Goal: Task Accomplishment & Management: Manage account settings

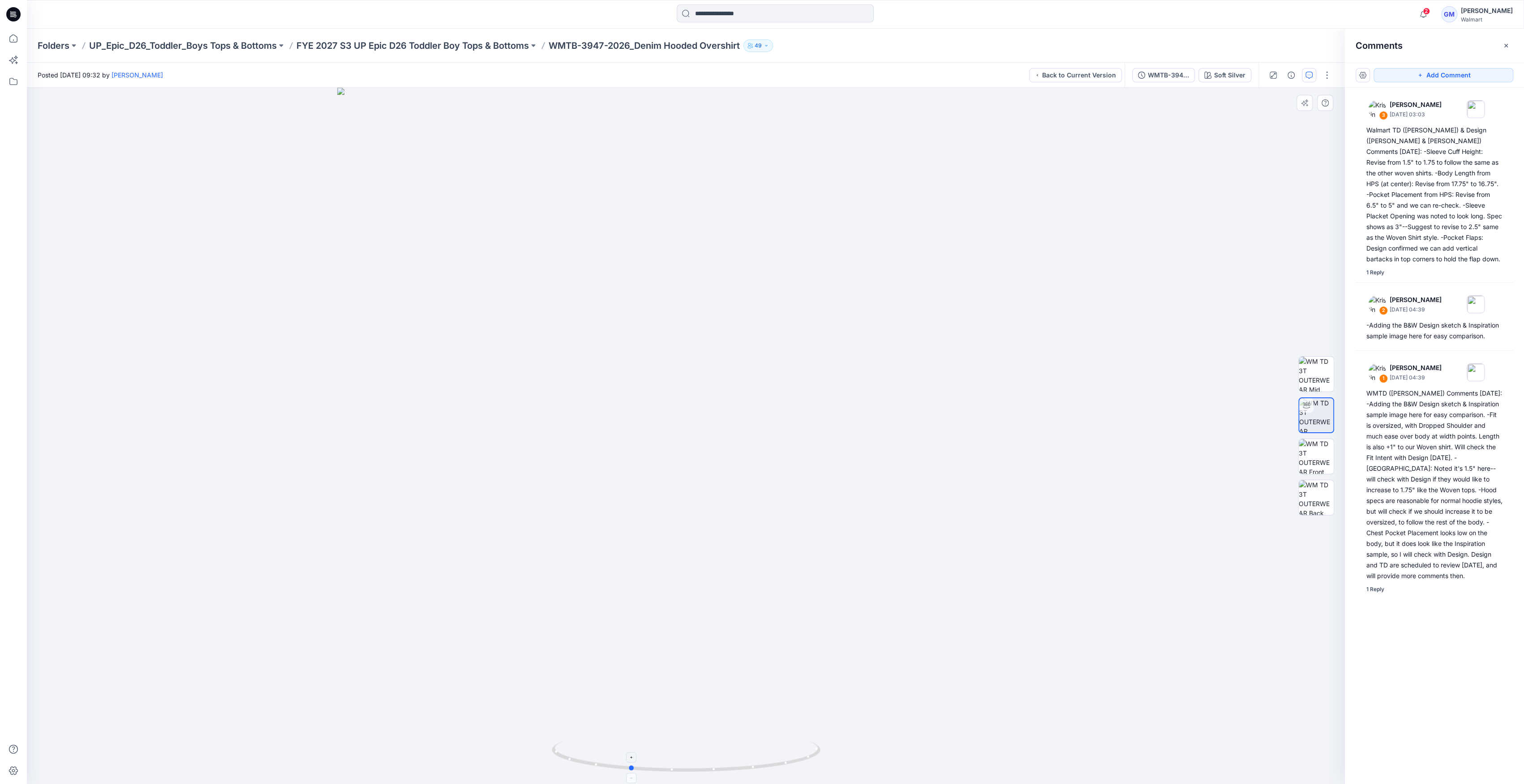
drag, startPoint x: 684, startPoint y: 770, endPoint x: 628, endPoint y: 777, distance: 56.4
click at [628, 775] on icon at bounding box center [687, 757] width 271 height 34
drag, startPoint x: 619, startPoint y: 767, endPoint x: 698, endPoint y: 762, distance: 79.2
click at [698, 772] on icon at bounding box center [687, 757] width 271 height 34
drag, startPoint x: 702, startPoint y: 766, endPoint x: 736, endPoint y: 640, distance: 130.5
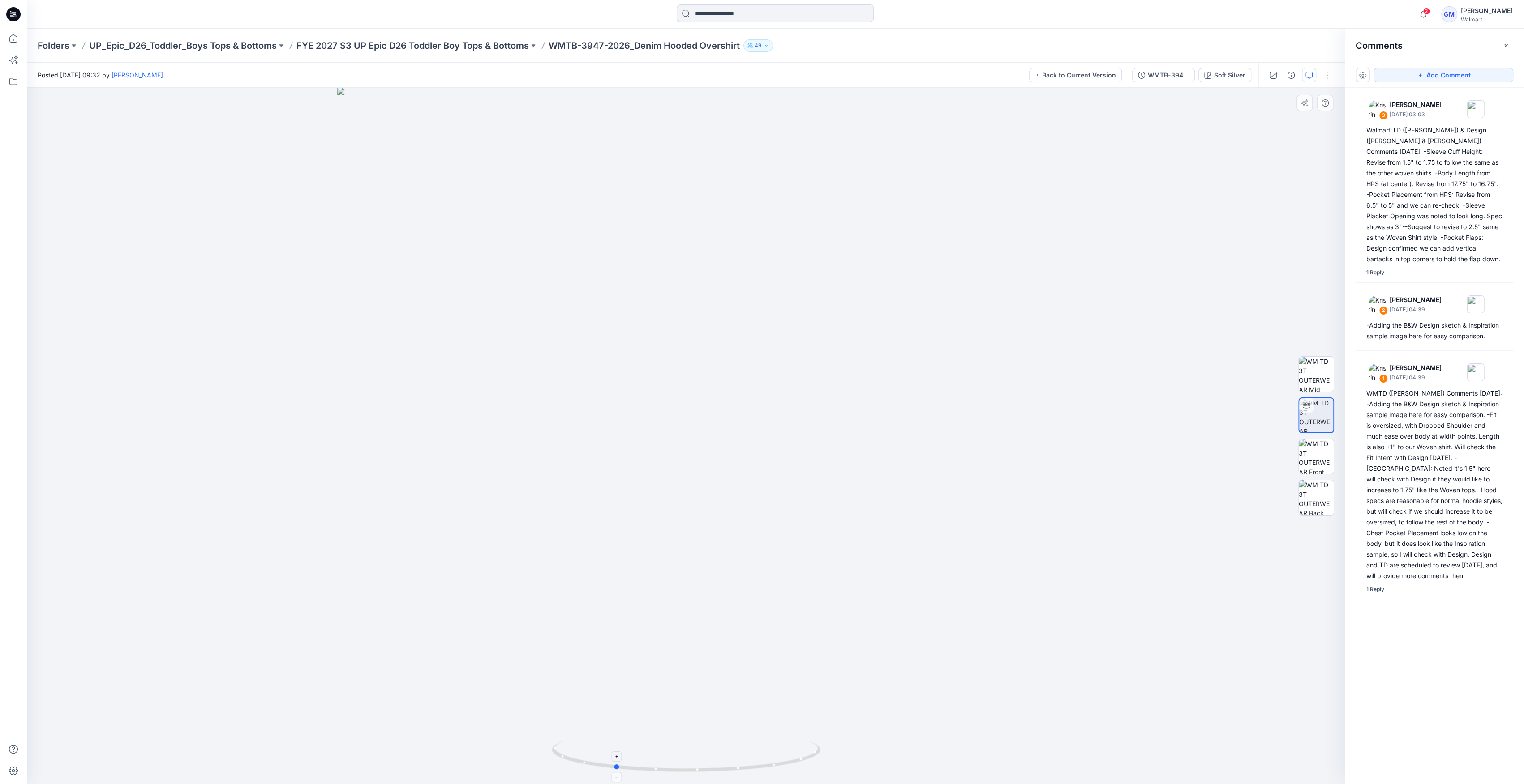
click at [608, 769] on icon at bounding box center [687, 757] width 271 height 34
drag, startPoint x: 578, startPoint y: 776, endPoint x: 652, endPoint y: 776, distance: 74.0
click at [652, 776] on img at bounding box center [686, 762] width 269 height 43
drag, startPoint x: 692, startPoint y: 770, endPoint x: 769, endPoint y: 601, distance: 185.7
click at [550, 756] on div at bounding box center [686, 436] width 1318 height 696
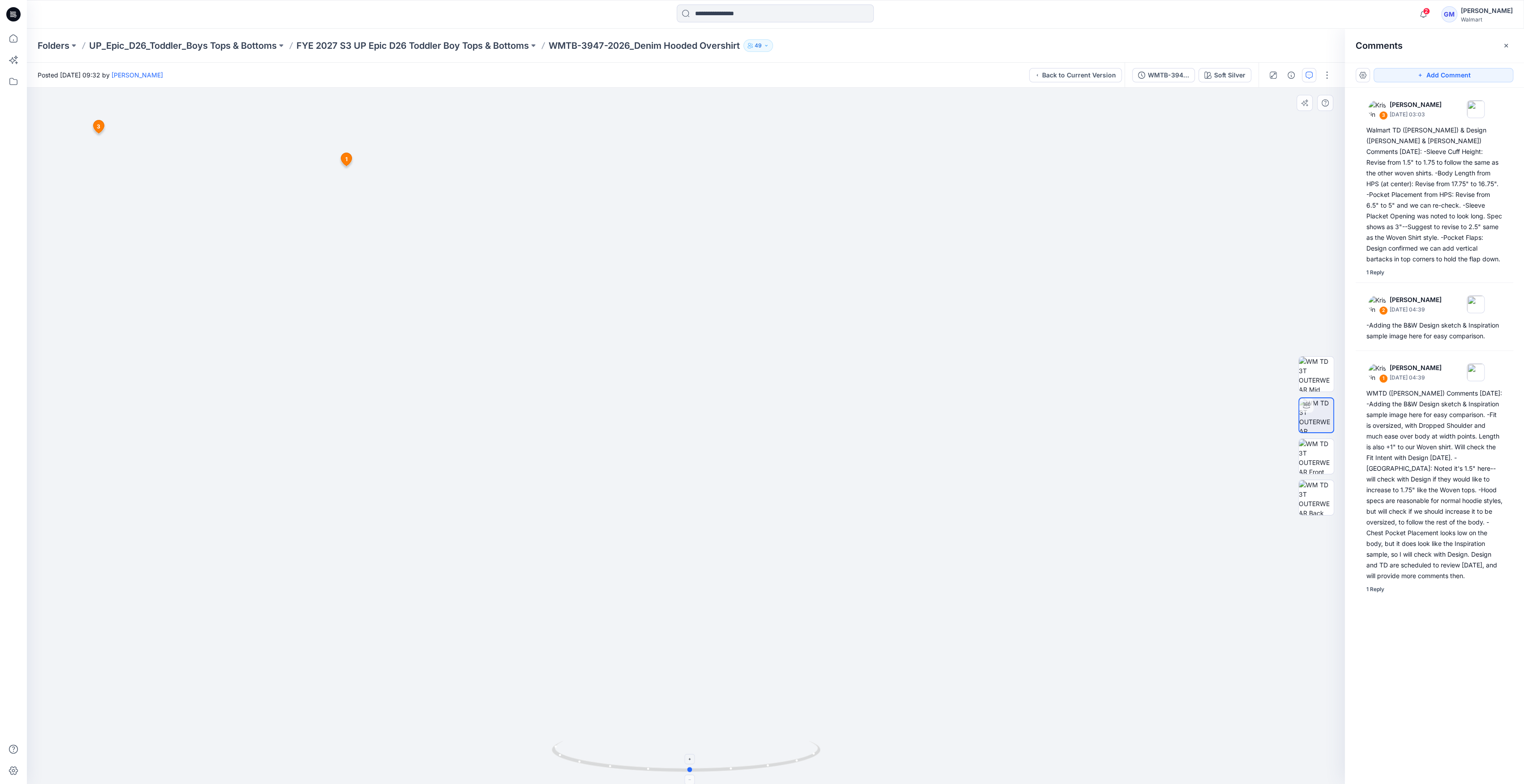
drag, startPoint x: 587, startPoint y: 764, endPoint x: 715, endPoint y: 771, distance: 128.2
click at [715, 771] on icon at bounding box center [687, 757] width 271 height 34
drag, startPoint x: 707, startPoint y: 776, endPoint x: 592, endPoint y: 775, distance: 115.0
click at [590, 777] on img at bounding box center [686, 762] width 269 height 43
drag, startPoint x: 596, startPoint y: 410, endPoint x: 719, endPoint y: 452, distance: 130.0
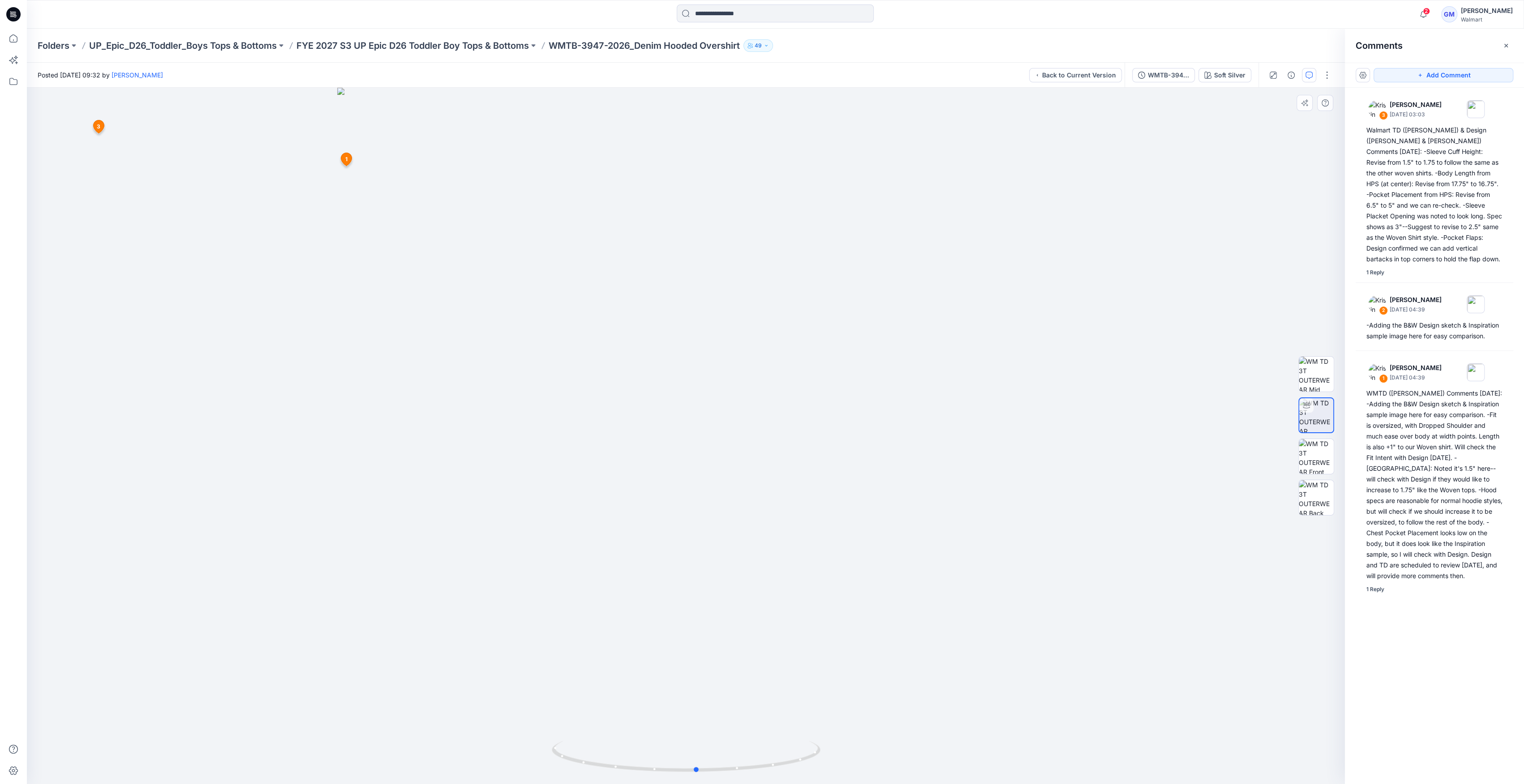
click at [709, 464] on div at bounding box center [686, 436] width 1318 height 696
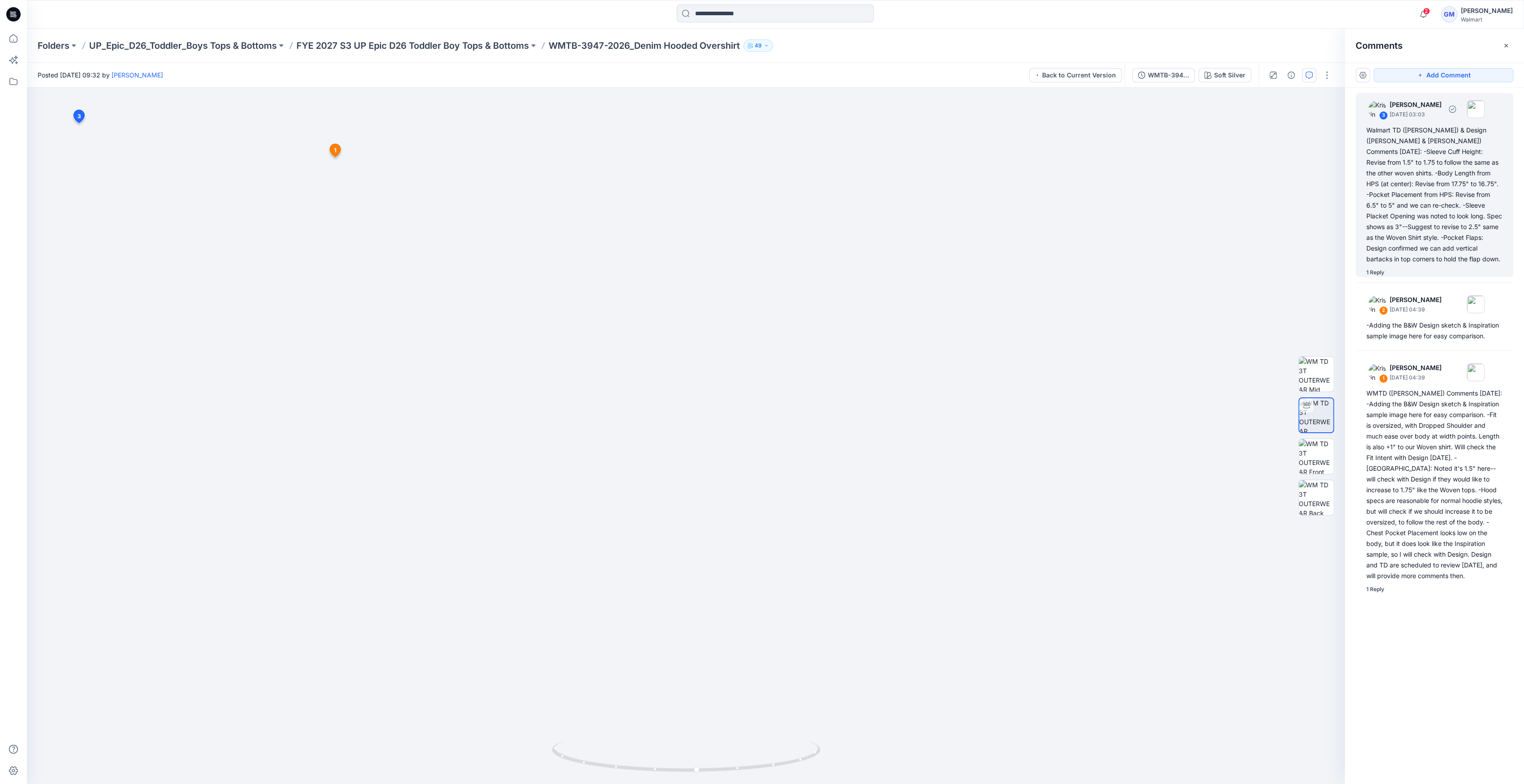
click at [1425, 249] on div "Walmart TD (Kristin) & Design (Caroline & Nancy) Comments 9.25.25: -Sleeve Cuff…" at bounding box center [1435, 195] width 136 height 140
click at [1379, 268] on div "1 Reply" at bounding box center [1376, 272] width 18 height 9
click at [511, 50] on p "FYE 2027 S3 UP Epic D26 Toddler Boy Tops & Bottoms" at bounding box center [412, 46] width 233 height 12
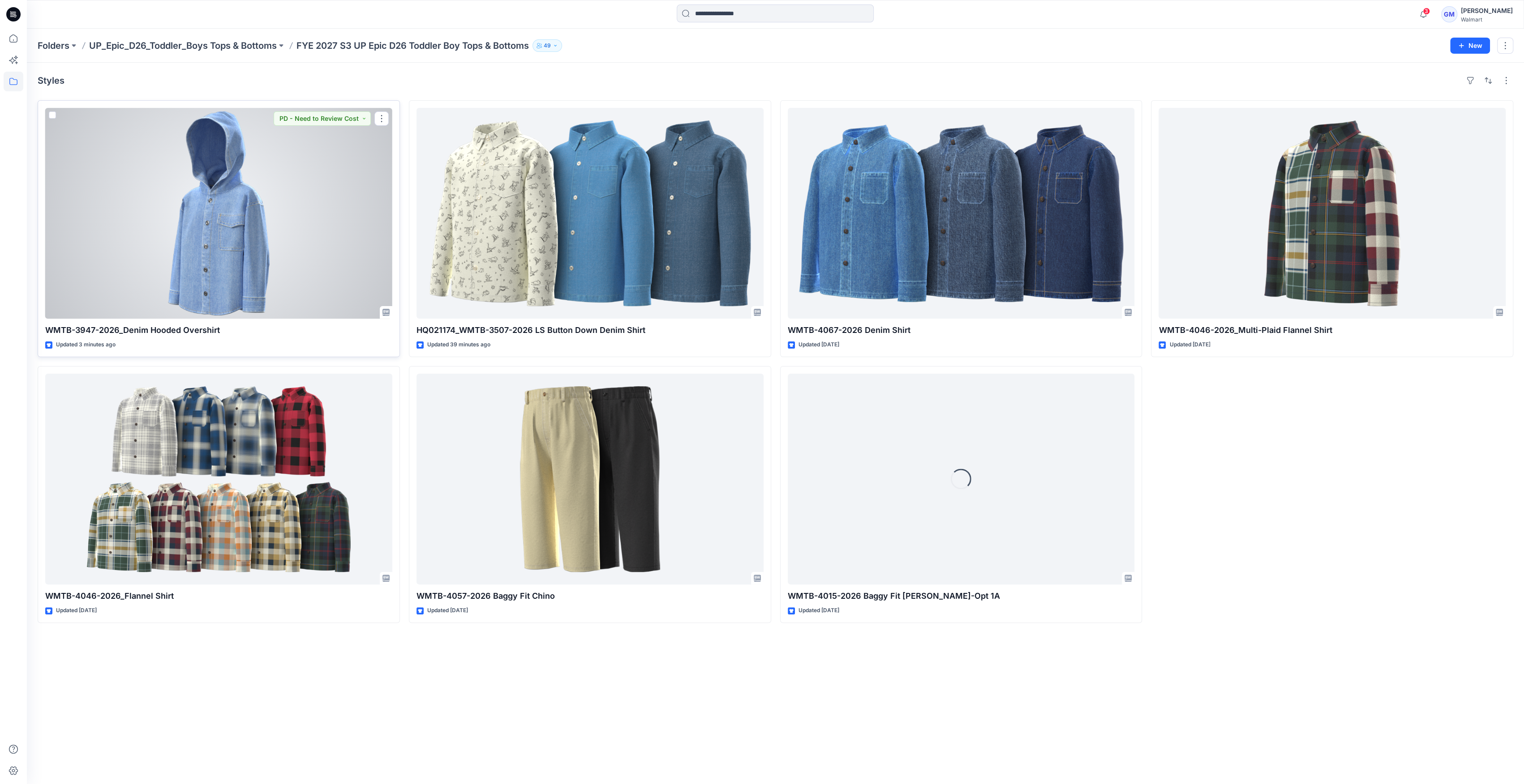
click at [317, 238] on div at bounding box center [218, 213] width 347 height 211
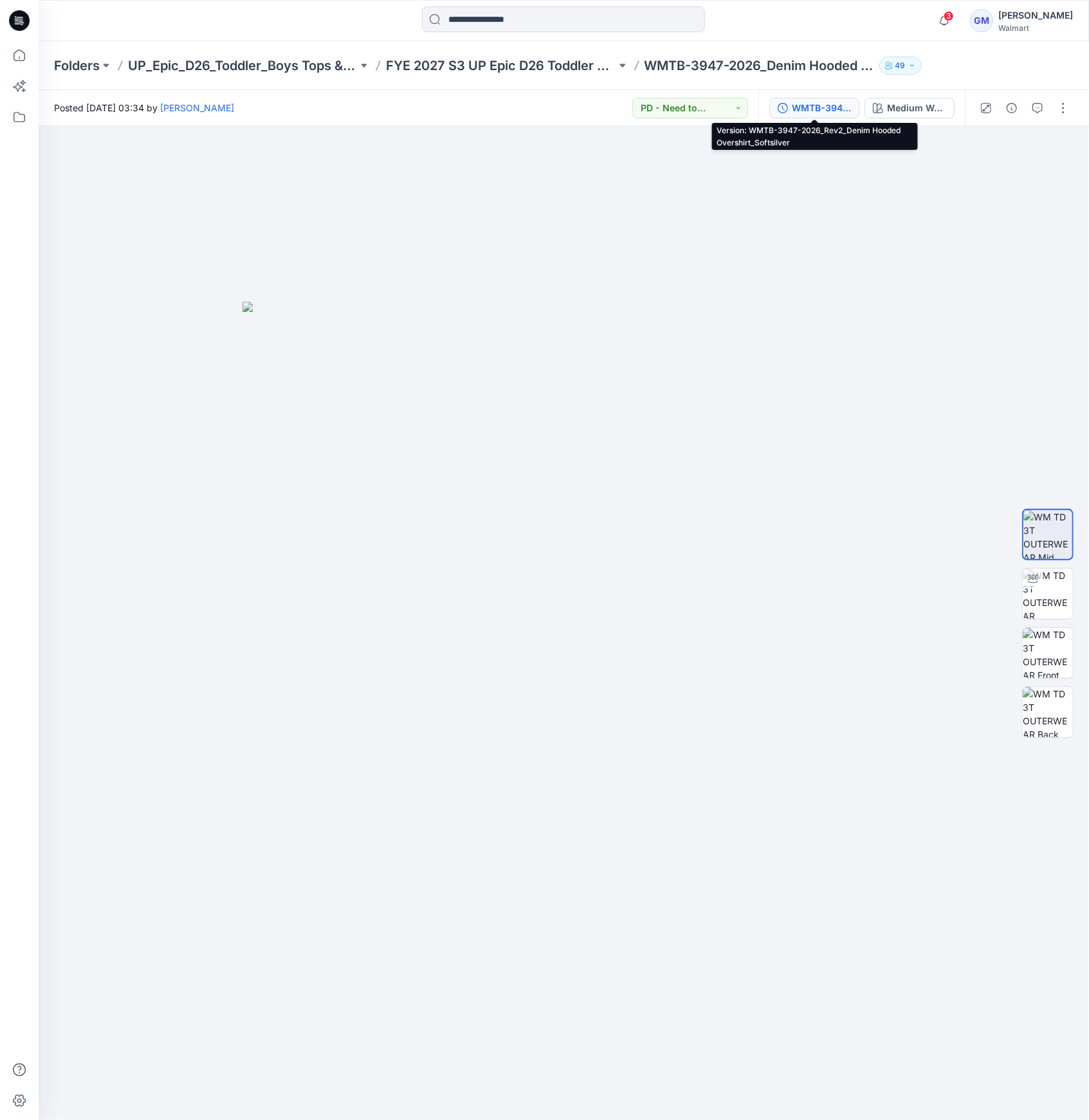
click at [844, 110] on div "WMTB-3947-2026_Rev2_Denim Hooded Overshirt_Softsilver" at bounding box center [821, 108] width 59 height 14
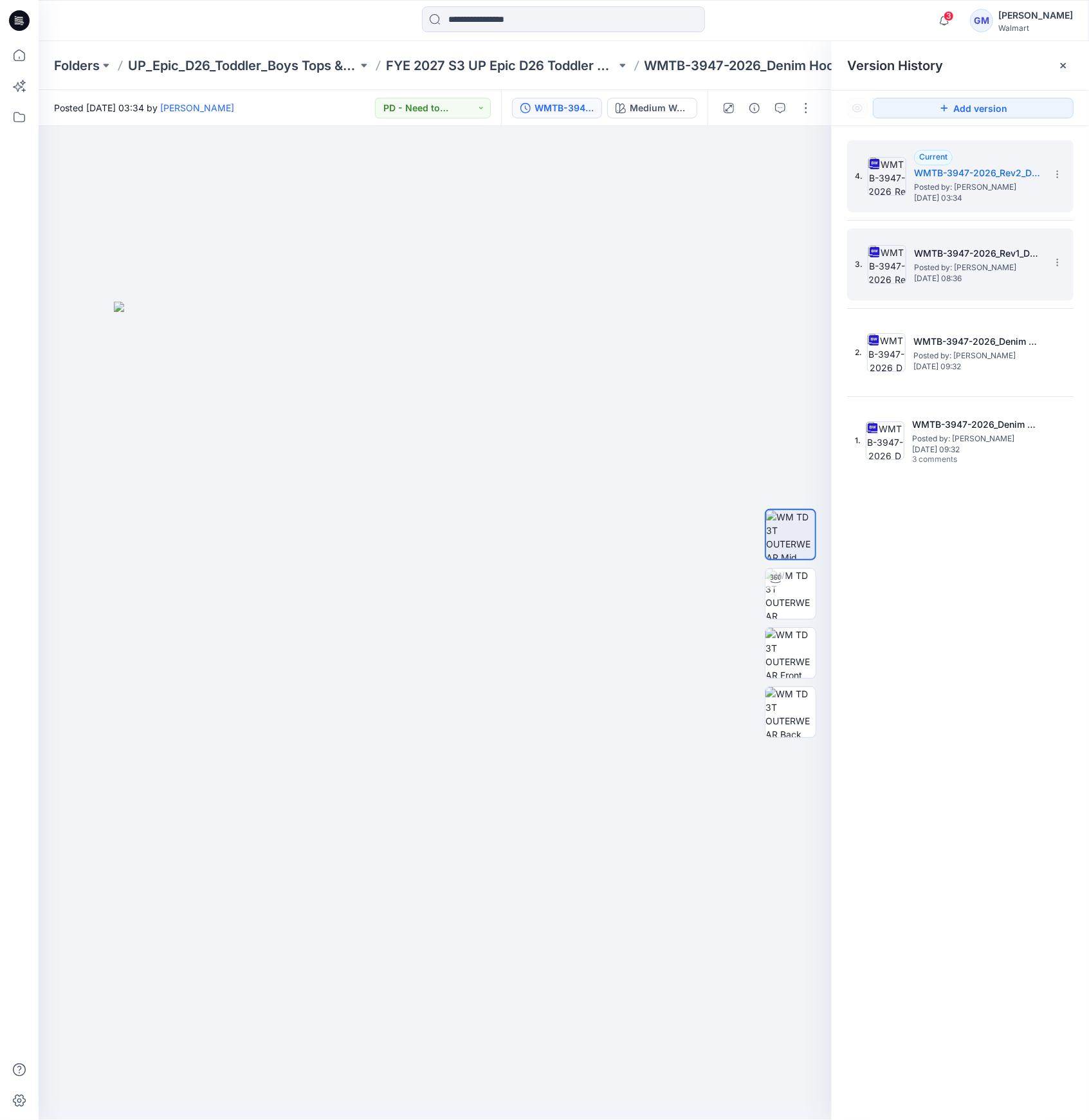
drag, startPoint x: 882, startPoint y: 267, endPoint x: 900, endPoint y: 269, distance: 18.1
click at [885, 267] on img at bounding box center [886, 263] width 38 height 38
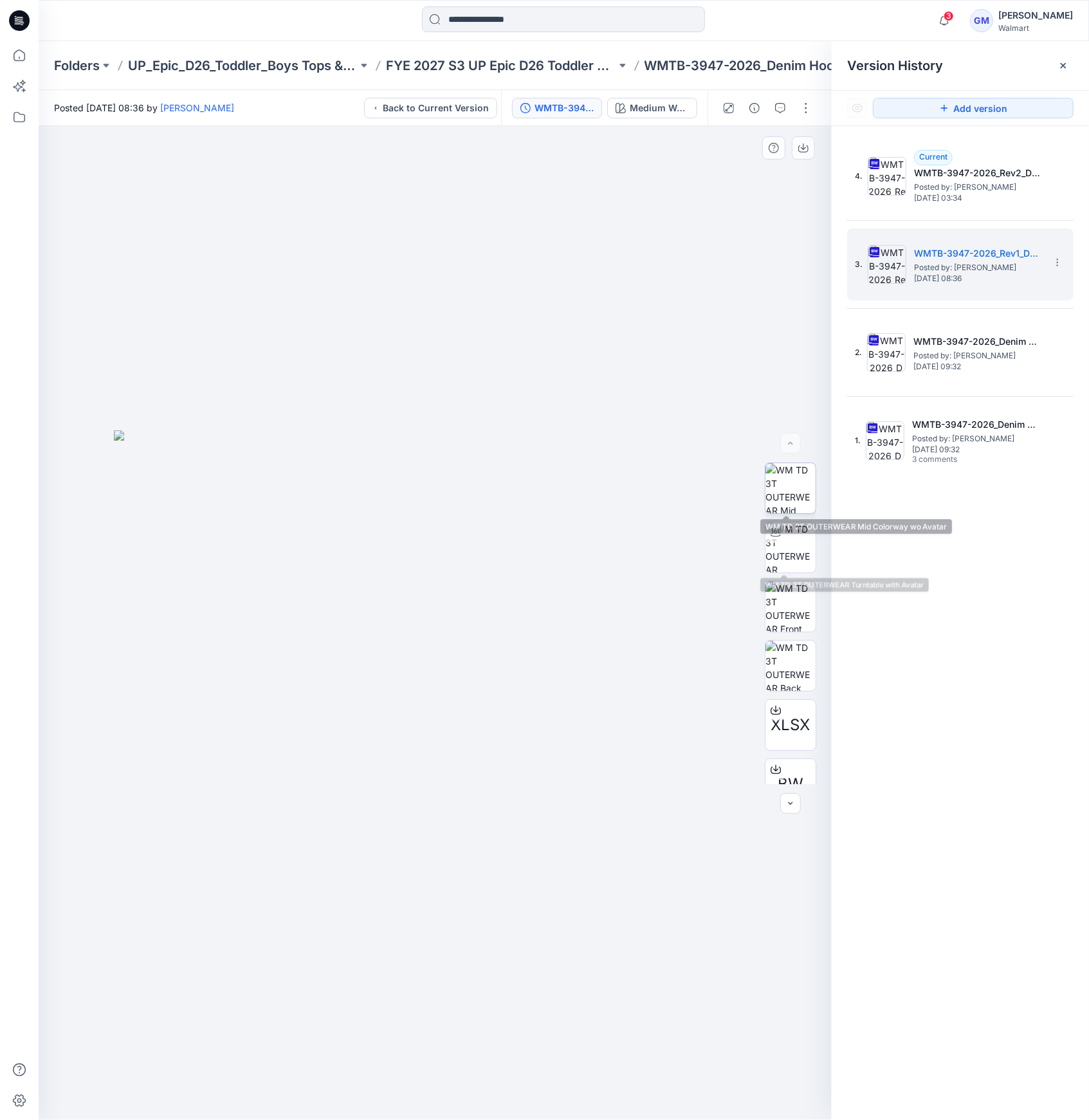
click at [784, 496] on img at bounding box center [790, 488] width 50 height 50
click at [777, 547] on img at bounding box center [790, 547] width 50 height 50
drag, startPoint x: 411, startPoint y: 1099, endPoint x: 287, endPoint y: 1096, distance: 124.0
click at [287, 1096] on icon at bounding box center [437, 1081] width 389 height 48
click at [787, 614] on img at bounding box center [790, 606] width 50 height 50
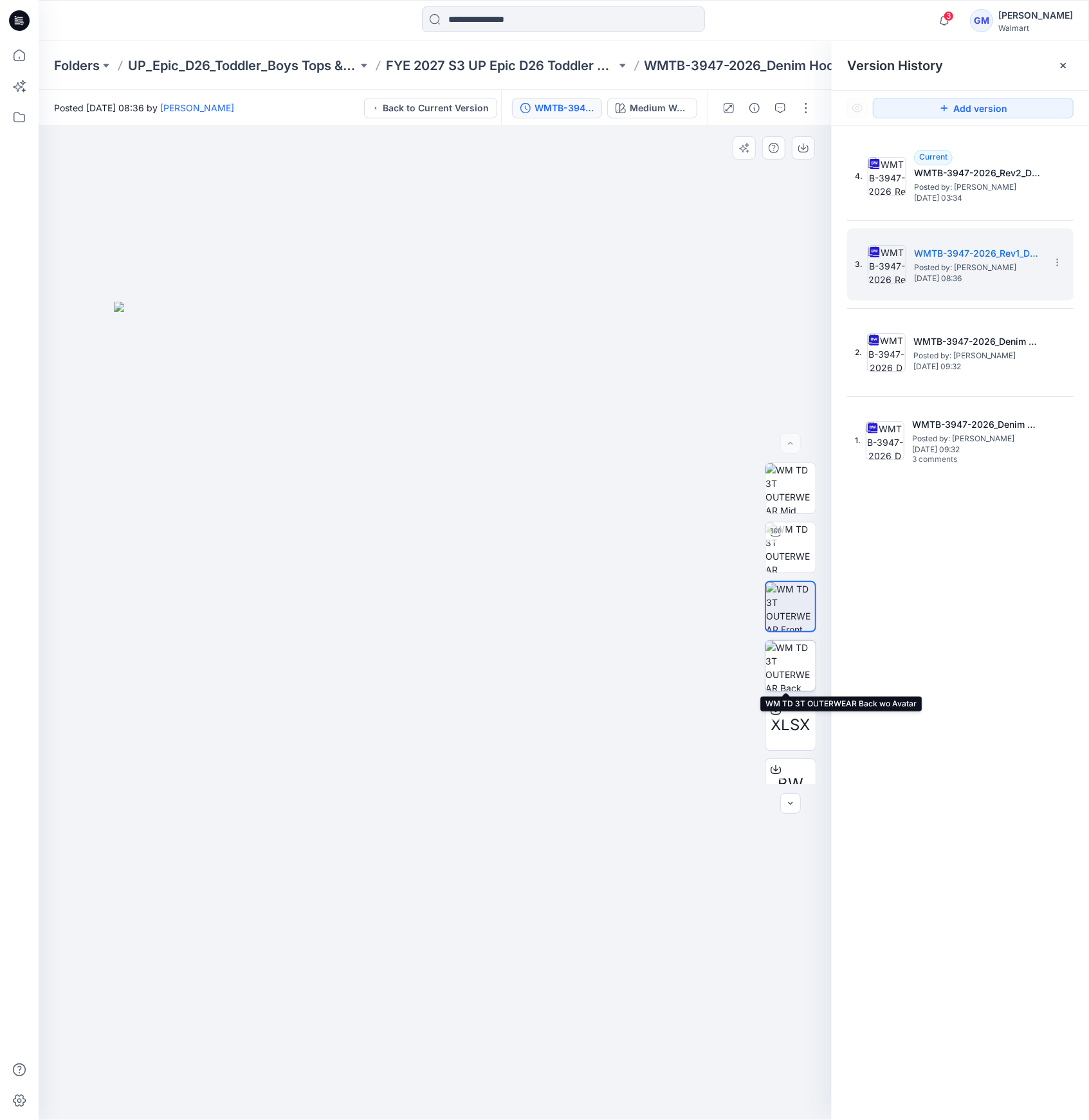
click at [786, 655] on img at bounding box center [790, 665] width 50 height 50
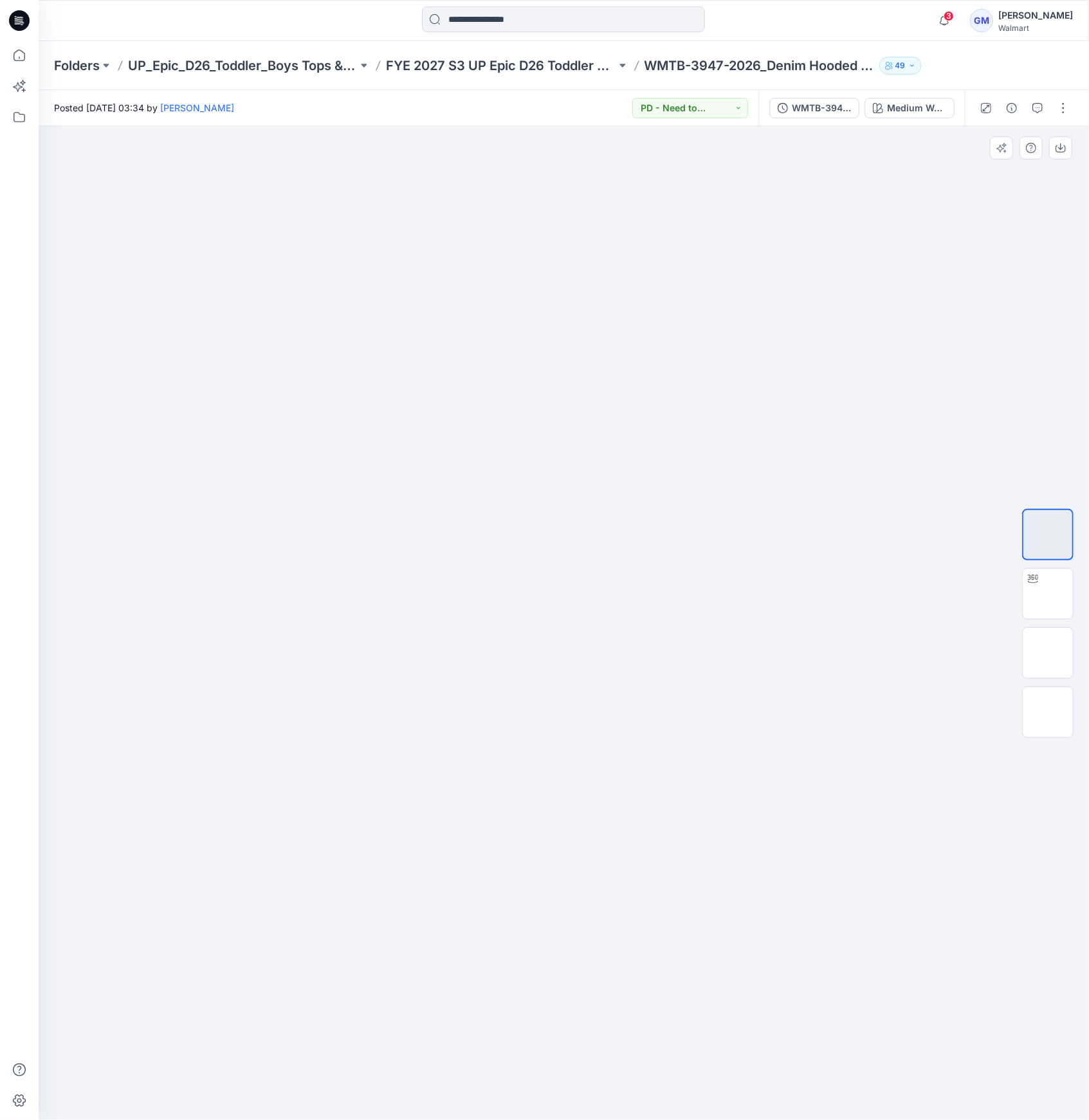
click at [998, 590] on div at bounding box center [563, 623] width 1050 height 994
click at [1047, 594] on img at bounding box center [1047, 594] width 0 height 0
drag, startPoint x: 545, startPoint y: 1113, endPoint x: 387, endPoint y: 1132, distance: 159.1
click at [387, 1120] on html "3 Notifications Your style WMTB-3947-2026_Denim Hooded Overshirt has been updat…" at bounding box center [544, 560] width 1089 height 1120
click at [1047, 653] on img at bounding box center [1047, 653] width 0 height 0
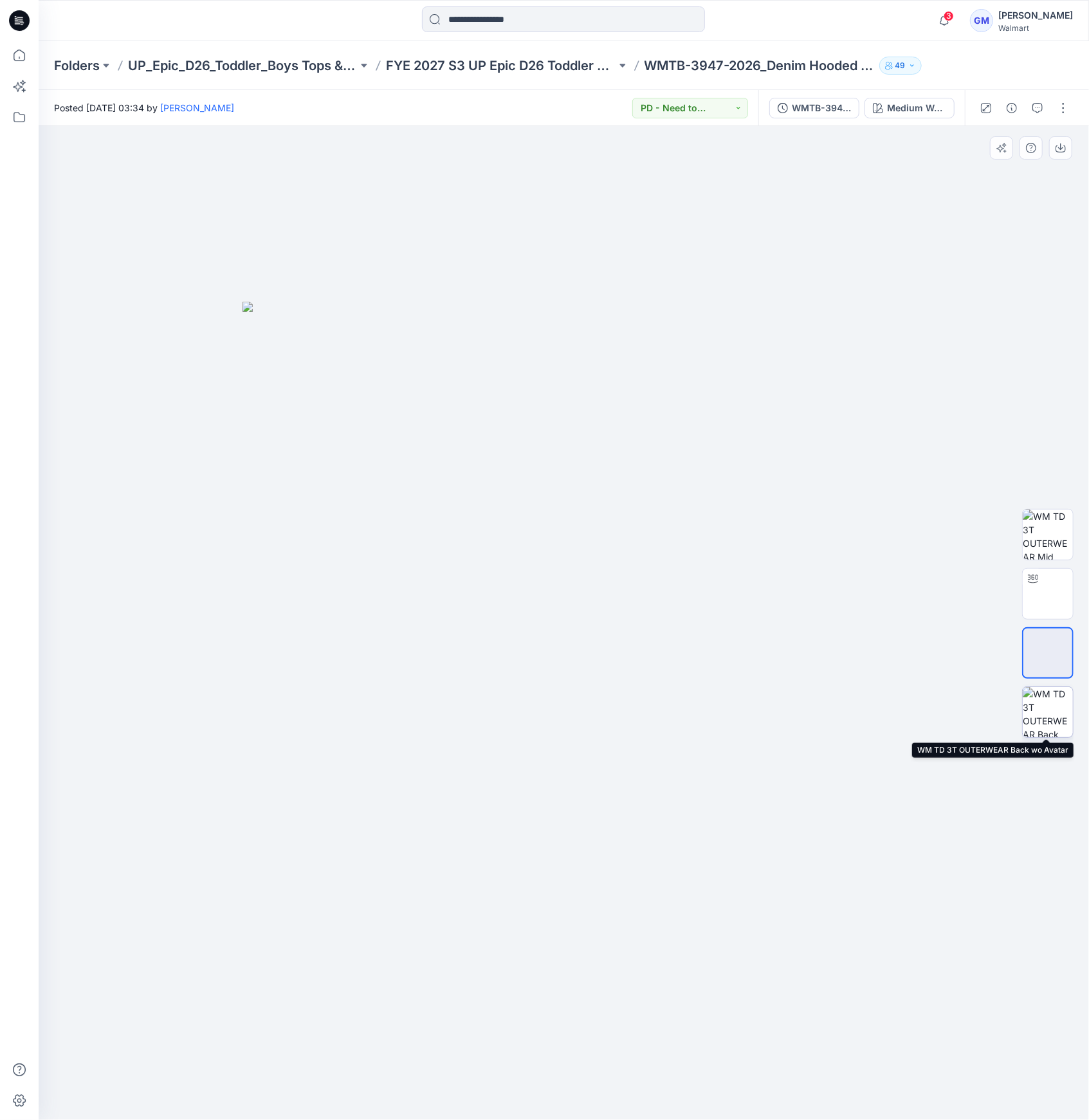
click at [1060, 718] on img at bounding box center [1047, 711] width 50 height 50
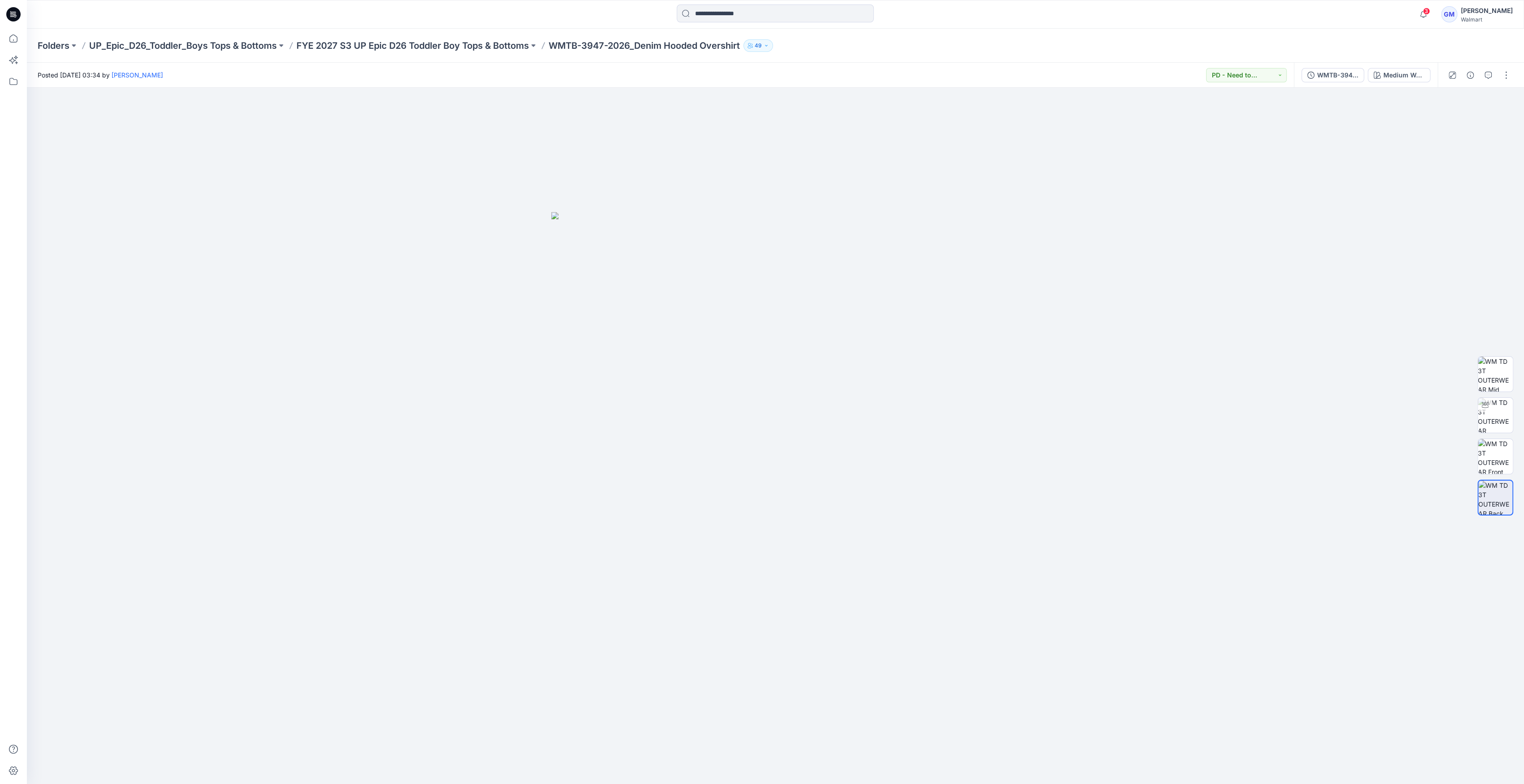
click at [248, 57] on div "Folders UP_Epic_D26_Toddler_Boys Tops & Bottoms FYE 2027 S3 UP Epic D26 Toddler…" at bounding box center [775, 46] width 1497 height 34
click at [235, 44] on p "UP_Epic_D26_Toddler_Boys Tops & Bottoms" at bounding box center [183, 46] width 188 height 12
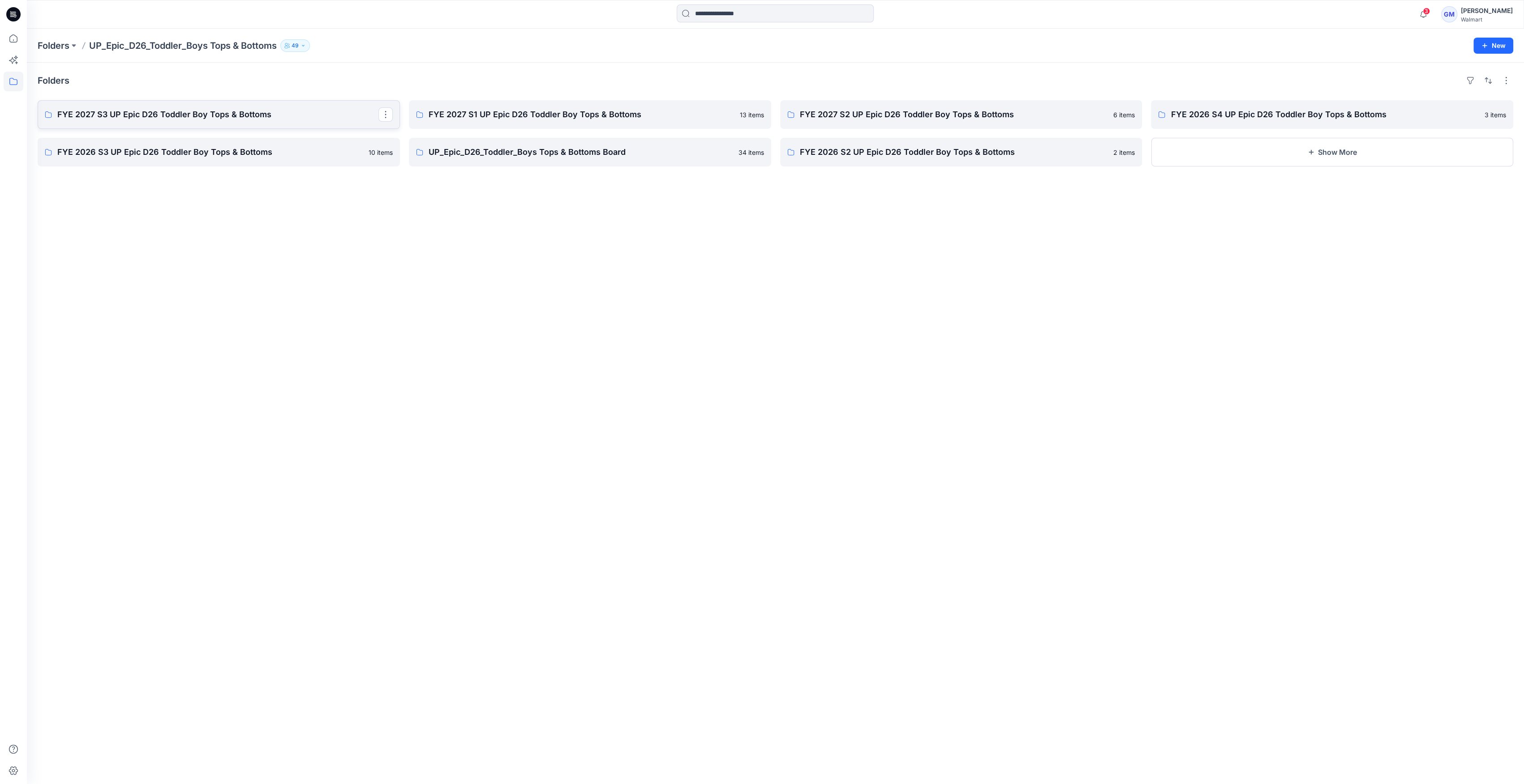
click at [272, 115] on p "FYE 2027 S3 UP Epic D26 Toddler Boy Tops & Bottoms" at bounding box center [218, 114] width 321 height 12
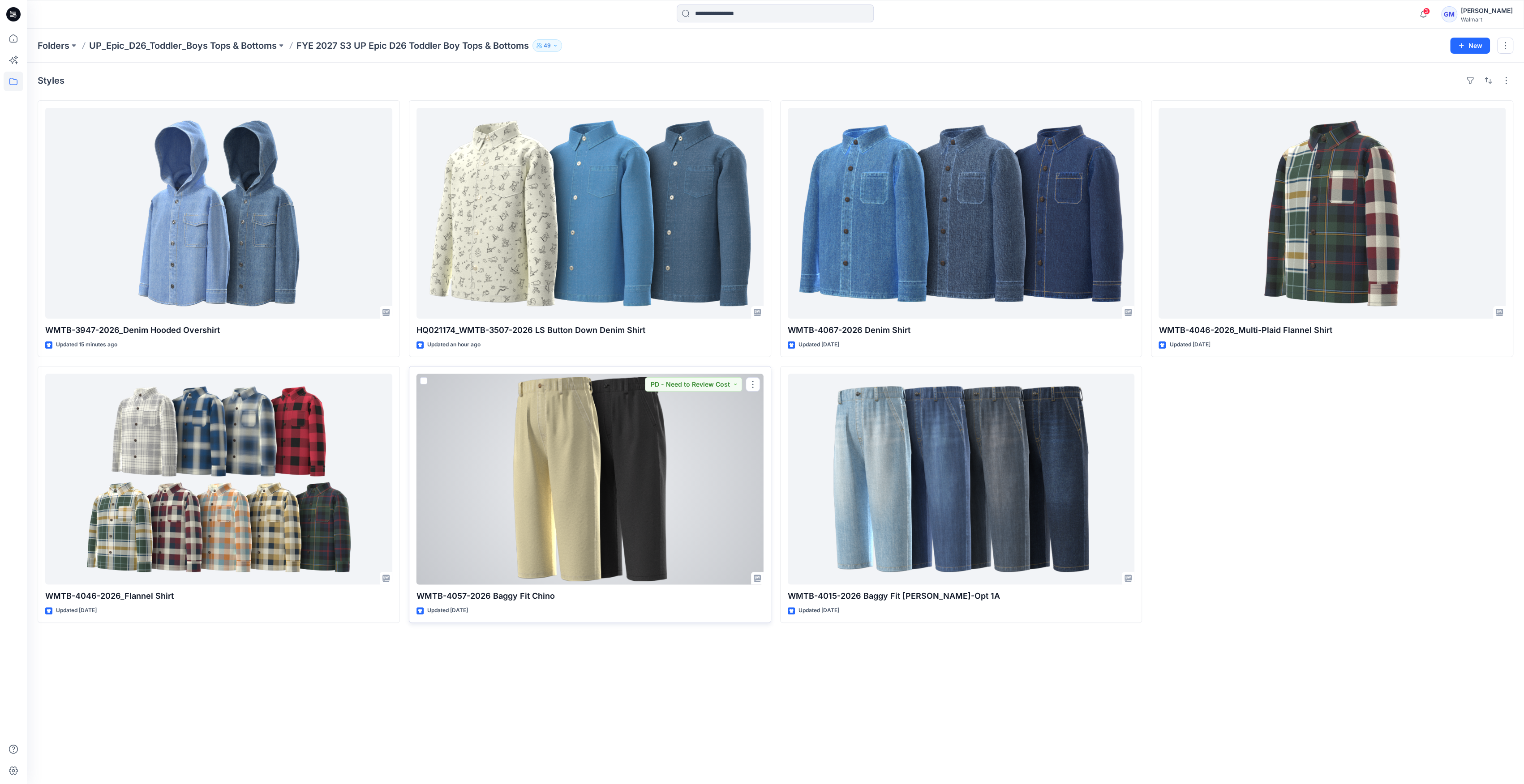
click at [526, 517] on div at bounding box center [590, 479] width 347 height 211
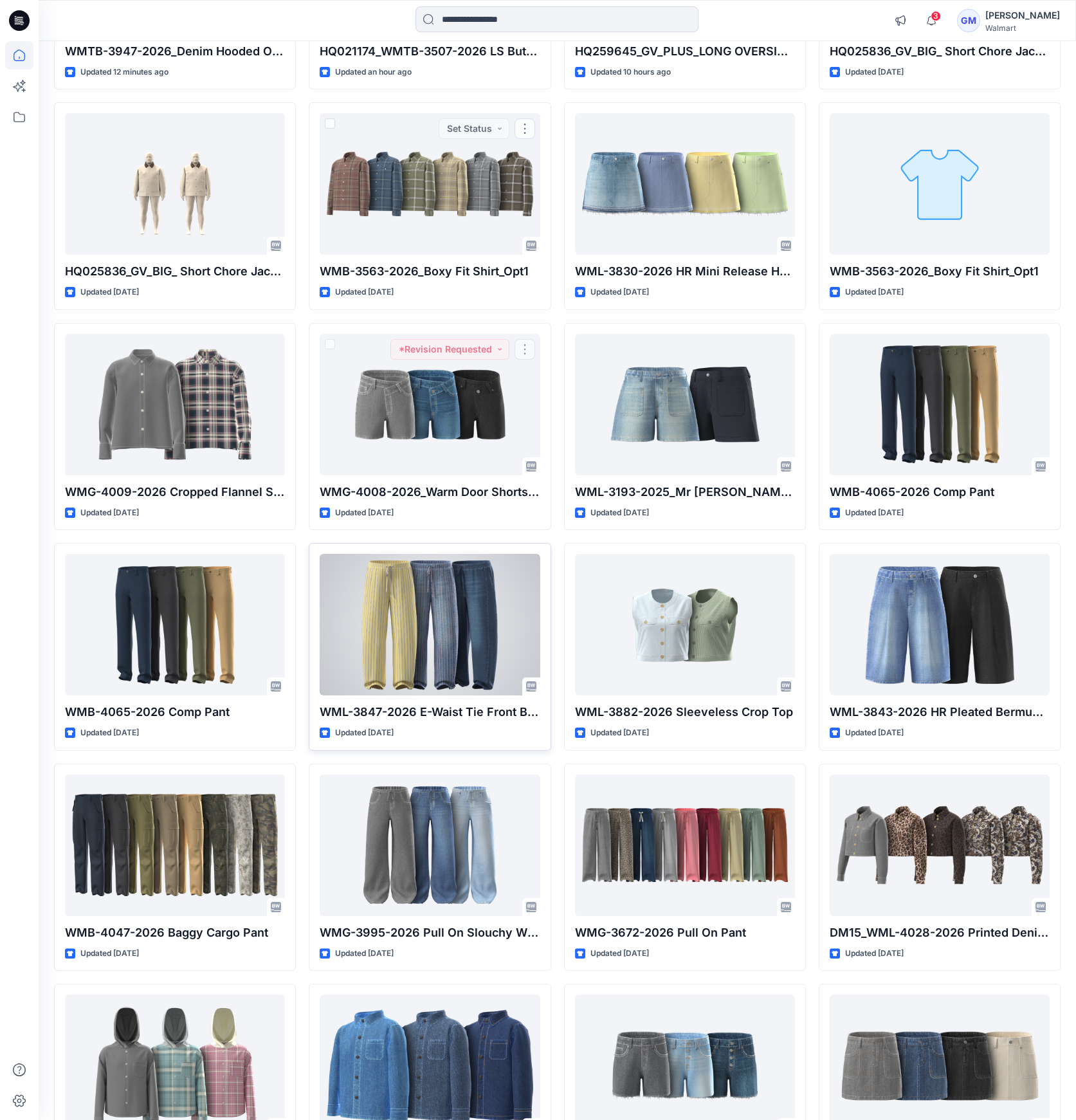
scroll to position [342, 0]
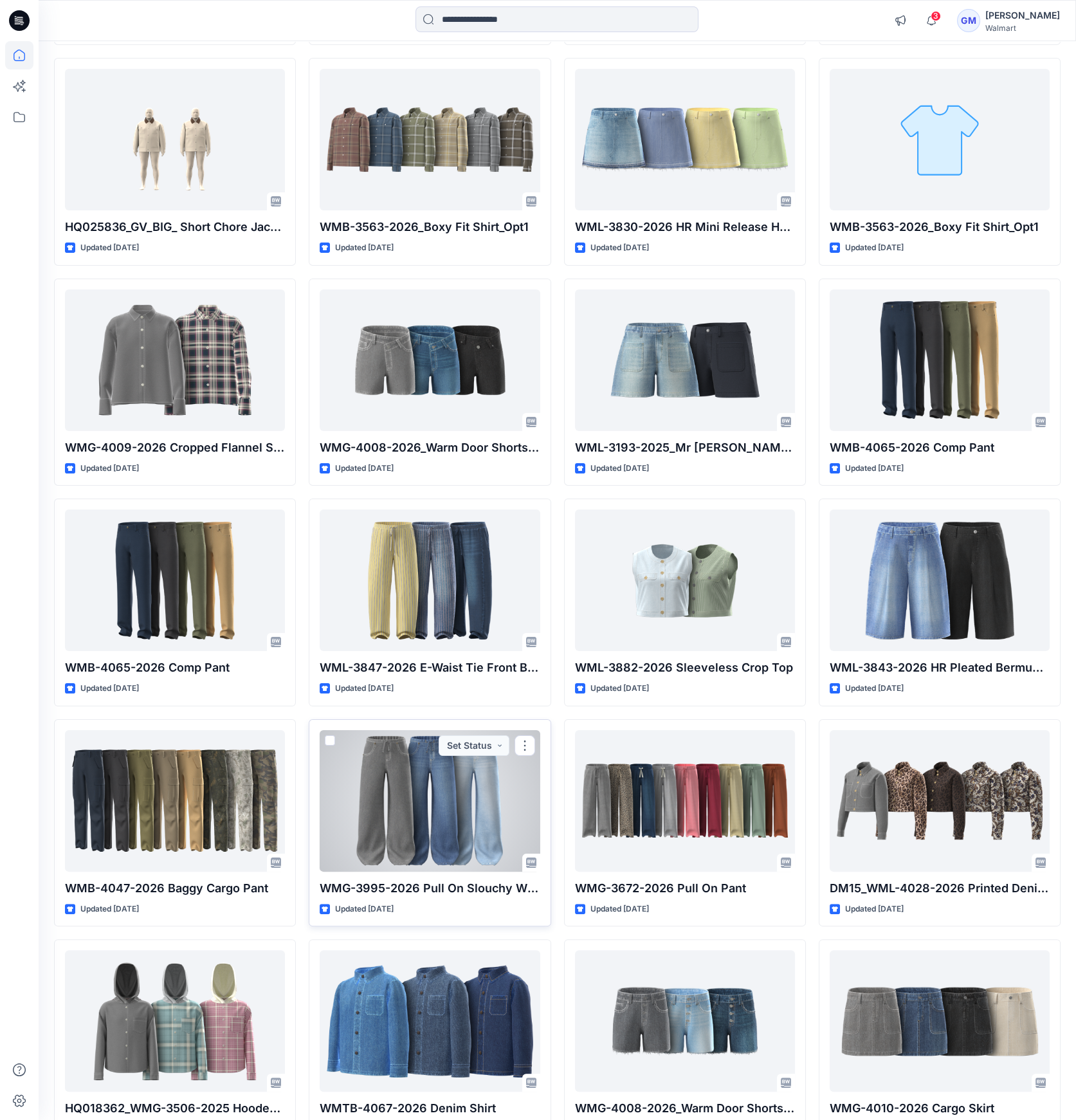
click at [439, 799] on div at bounding box center [429, 800] width 220 height 142
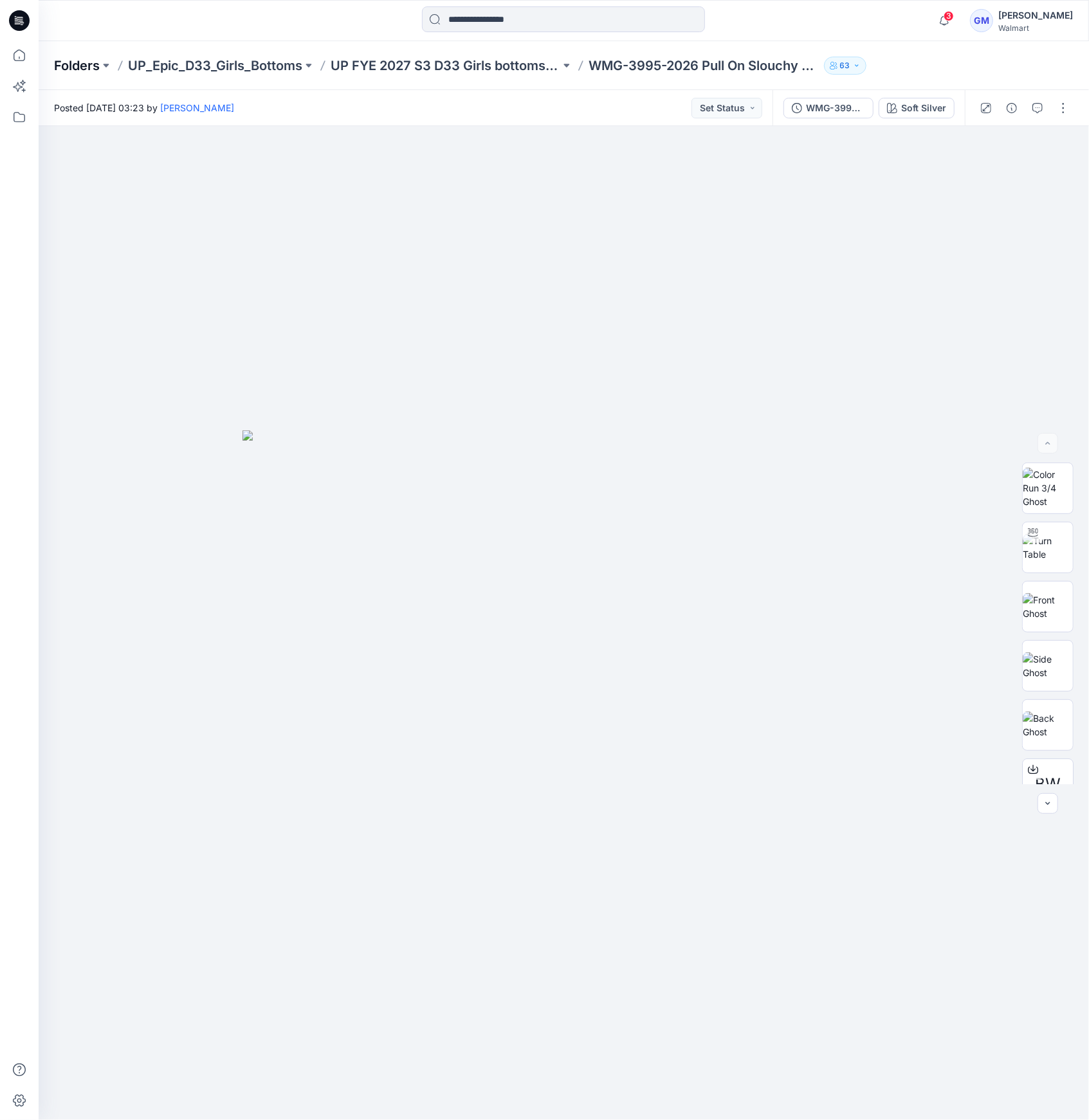
click at [84, 71] on p "Folders" at bounding box center [77, 65] width 46 height 18
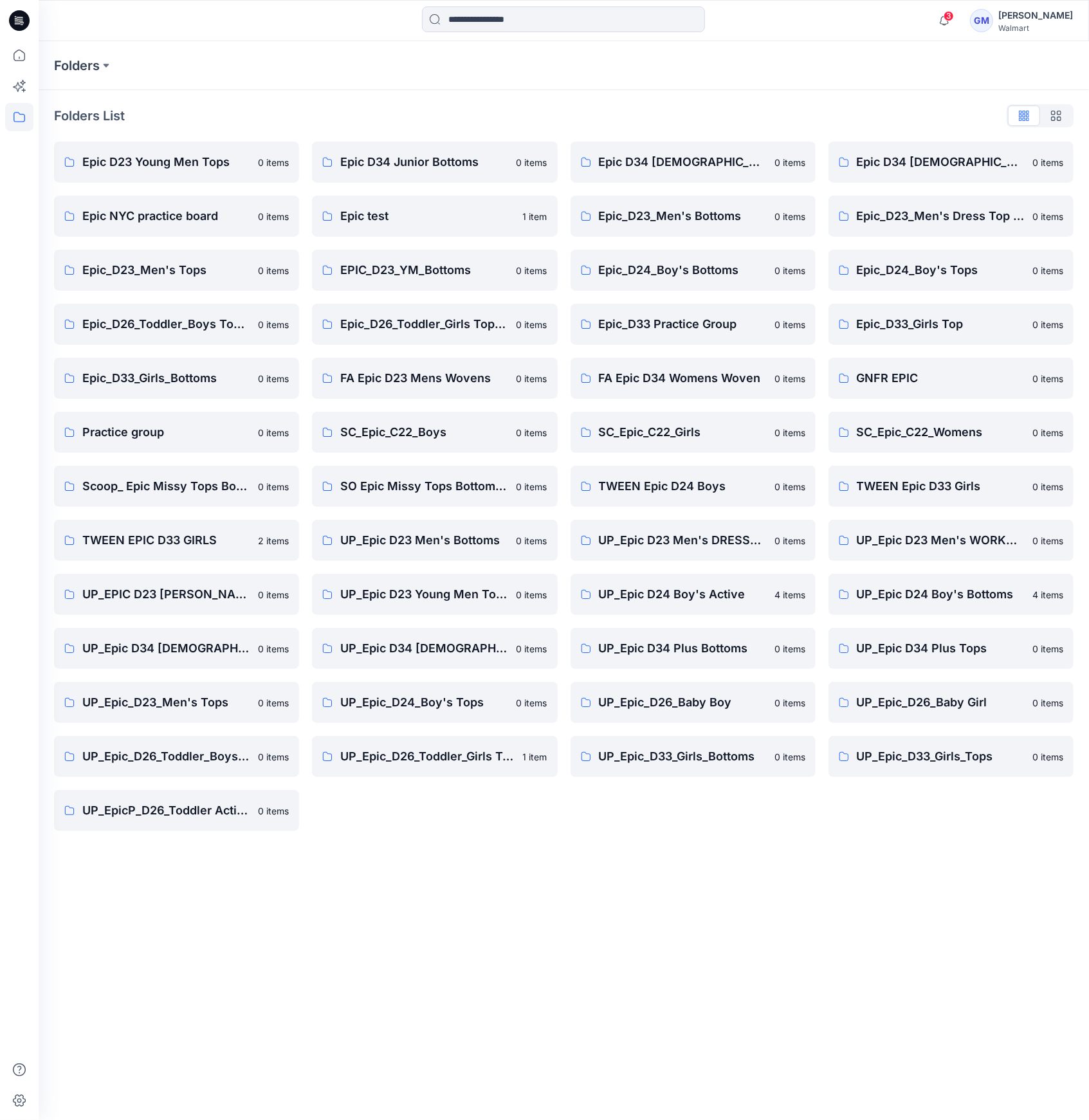
click at [21, 25] on icon at bounding box center [22, 25] width 3 height 1
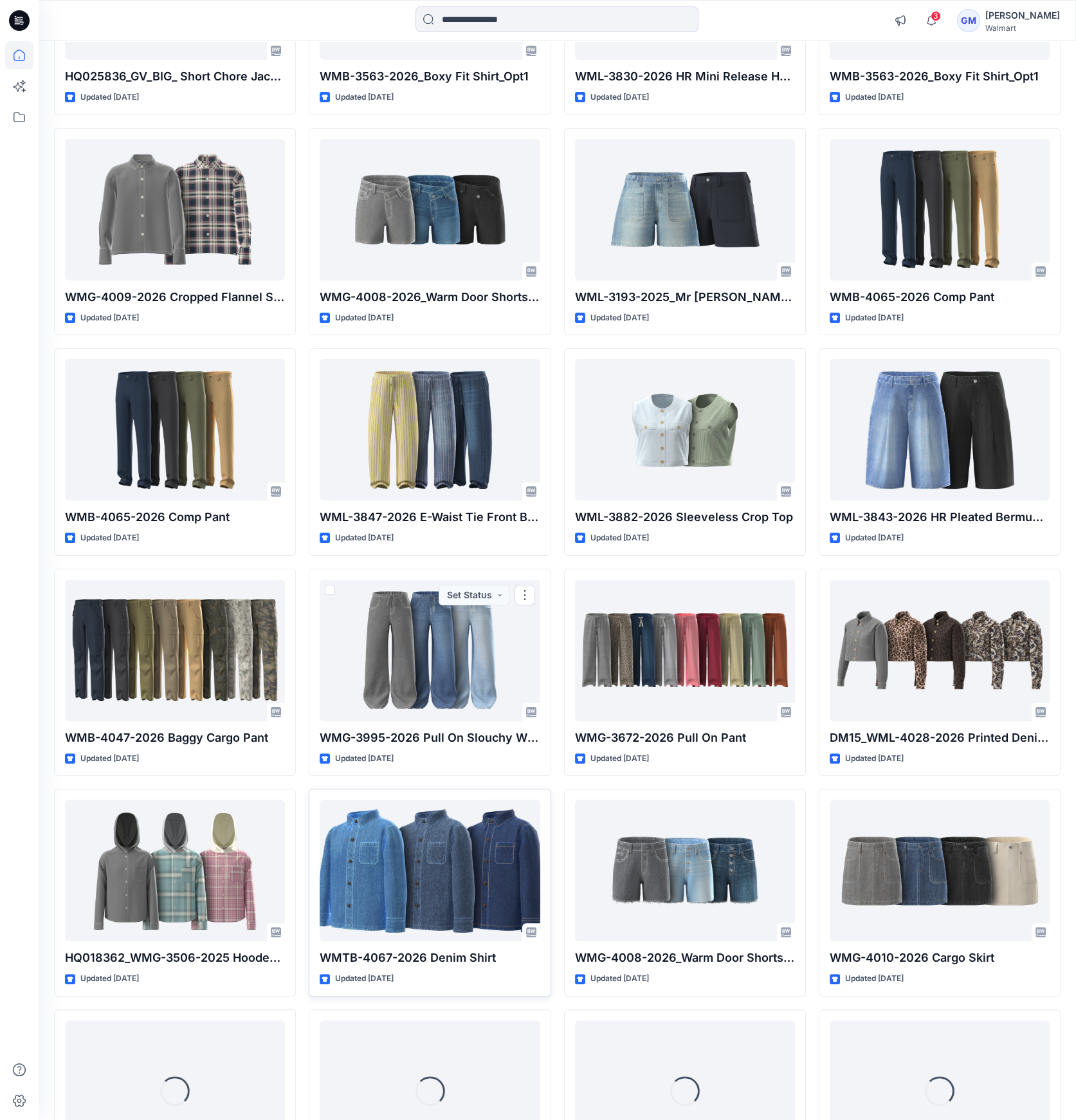
scroll to position [602, 0]
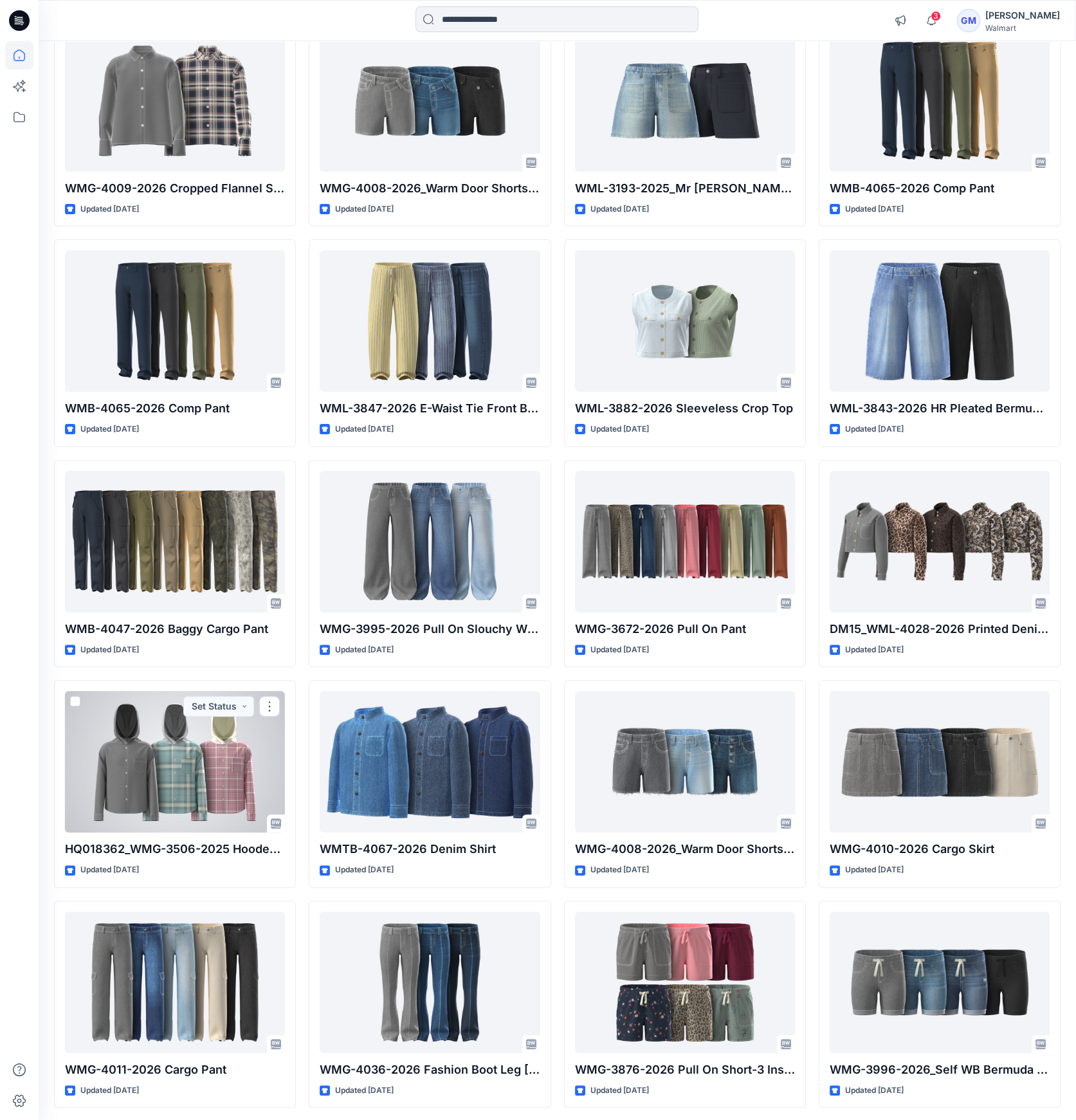
click at [226, 774] on div at bounding box center [174, 761] width 220 height 142
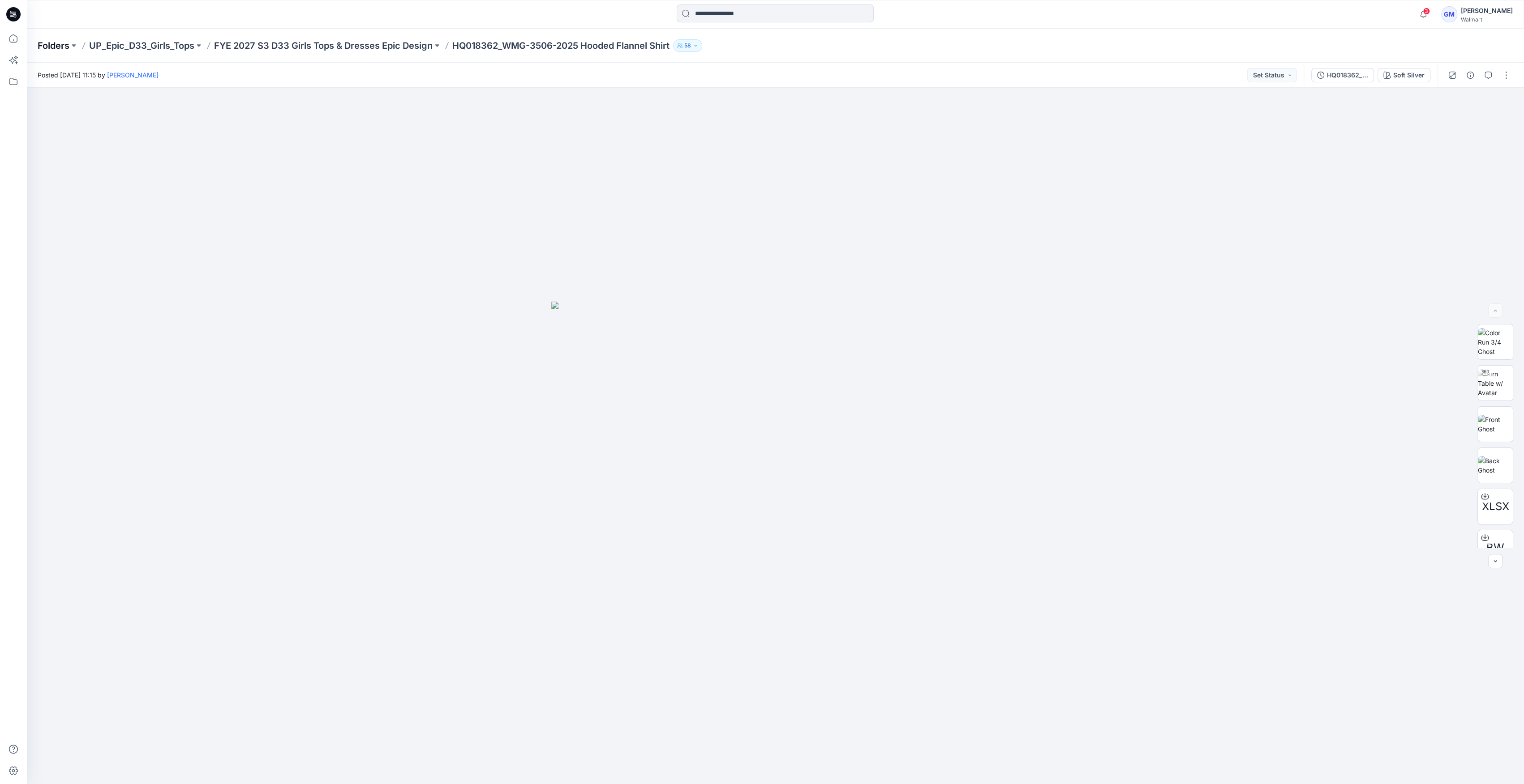
click at [53, 45] on p "Folders" at bounding box center [54, 46] width 32 height 12
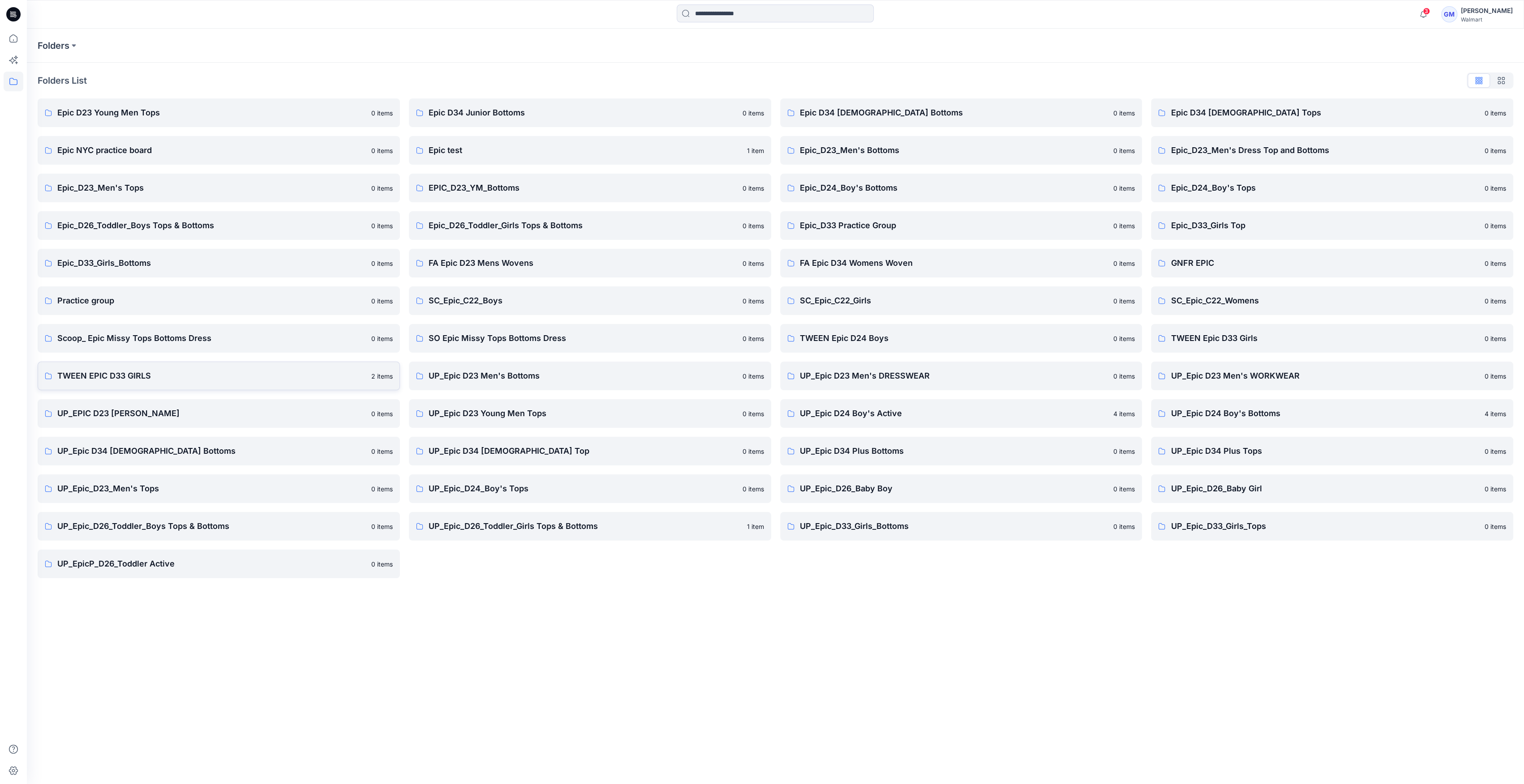
click at [209, 377] on p "TWEEN EPIC D33 GIRLS" at bounding box center [212, 375] width 309 height 12
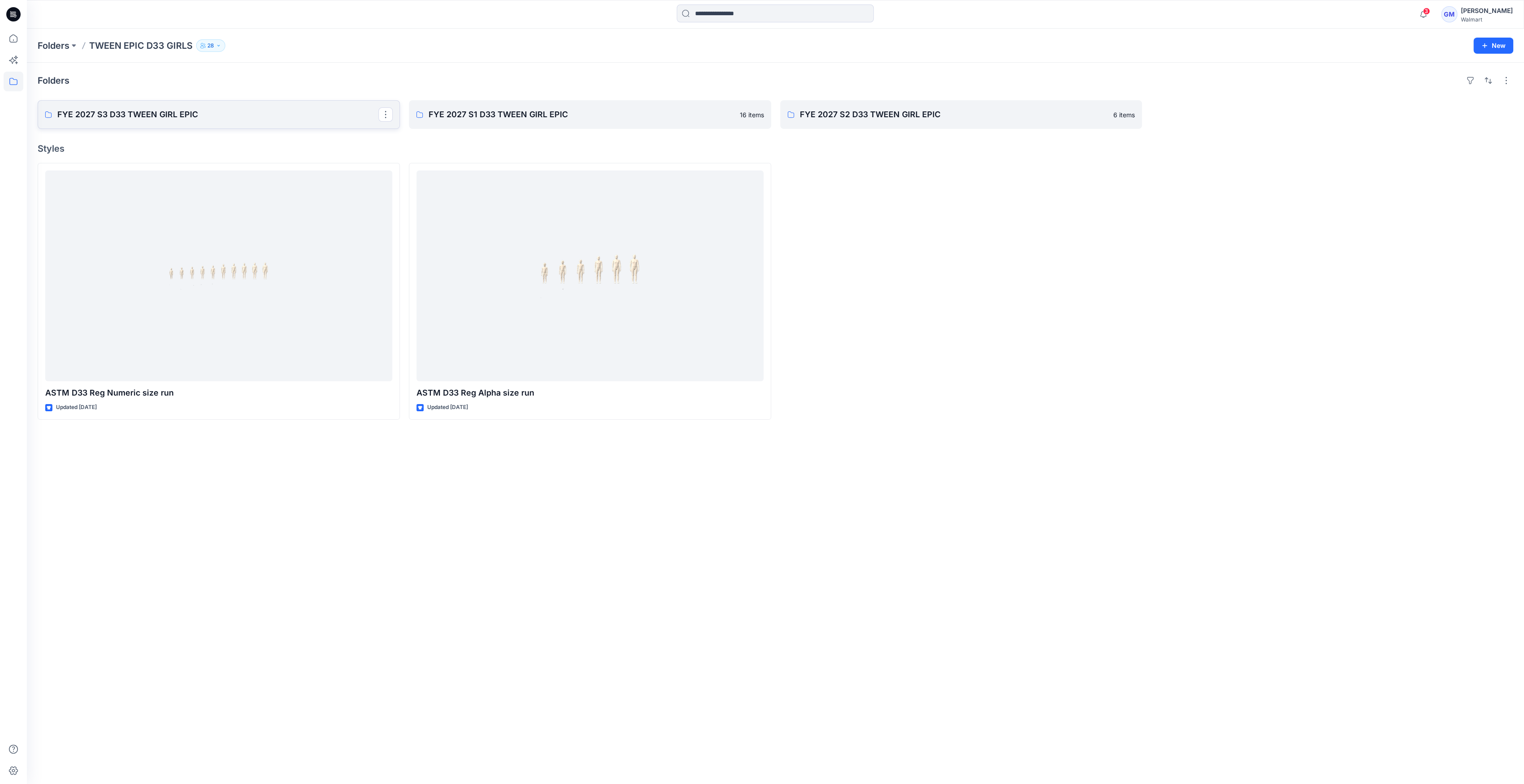
click at [130, 116] on p "FYE 2027 S3 D33 TWEEN GIRL EPIC" at bounding box center [218, 114] width 321 height 12
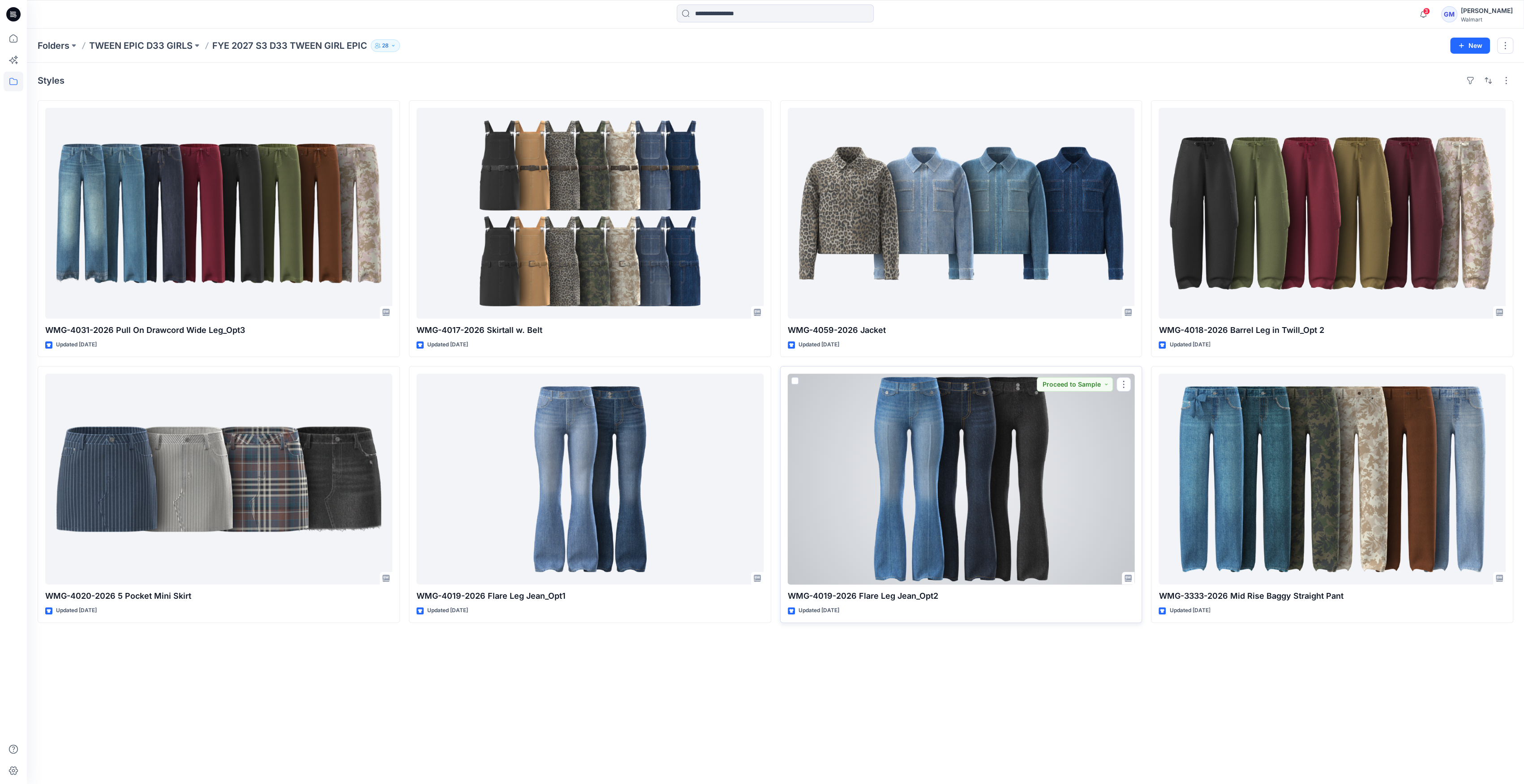
click at [758, 496] on div at bounding box center [961, 479] width 347 height 211
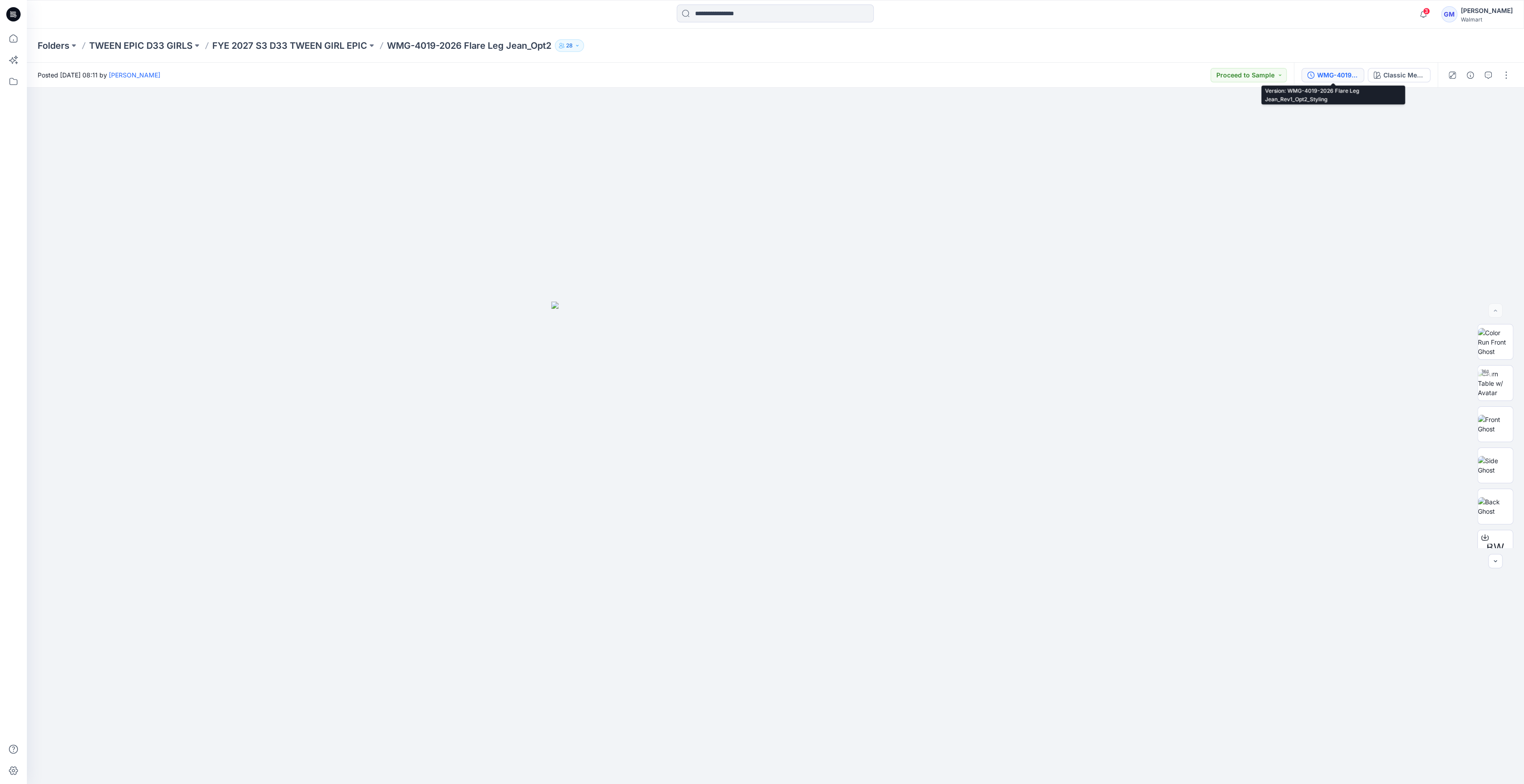
click at [758, 70] on div "WMG-4019-2026 Flare Leg Jean_Rev1_Opt2_Styling" at bounding box center [1338, 75] width 41 height 10
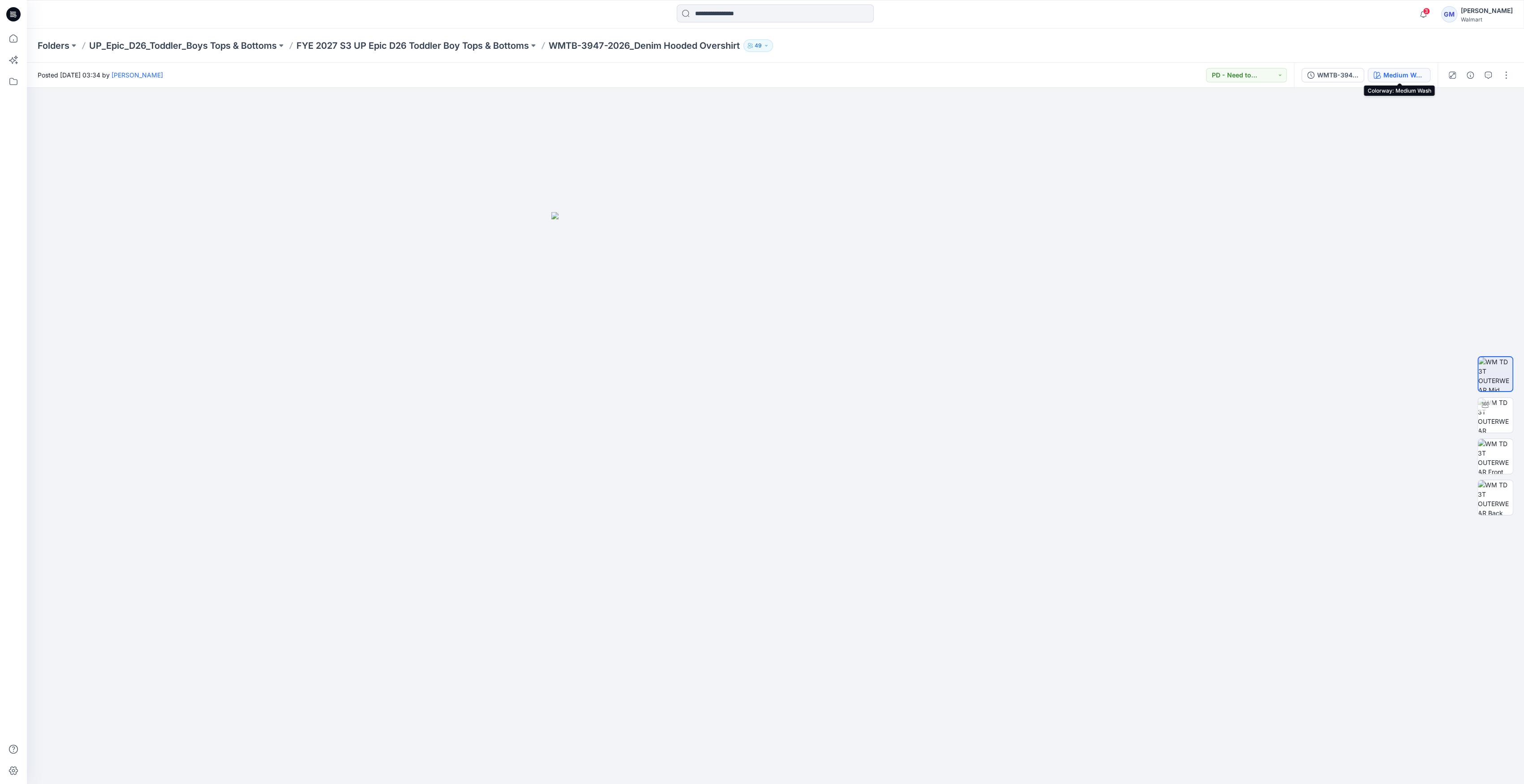
click at [1380, 77] on icon "button" at bounding box center [1377, 75] width 7 height 7
click at [1392, 72] on div "Medium Wash" at bounding box center [1404, 75] width 41 height 10
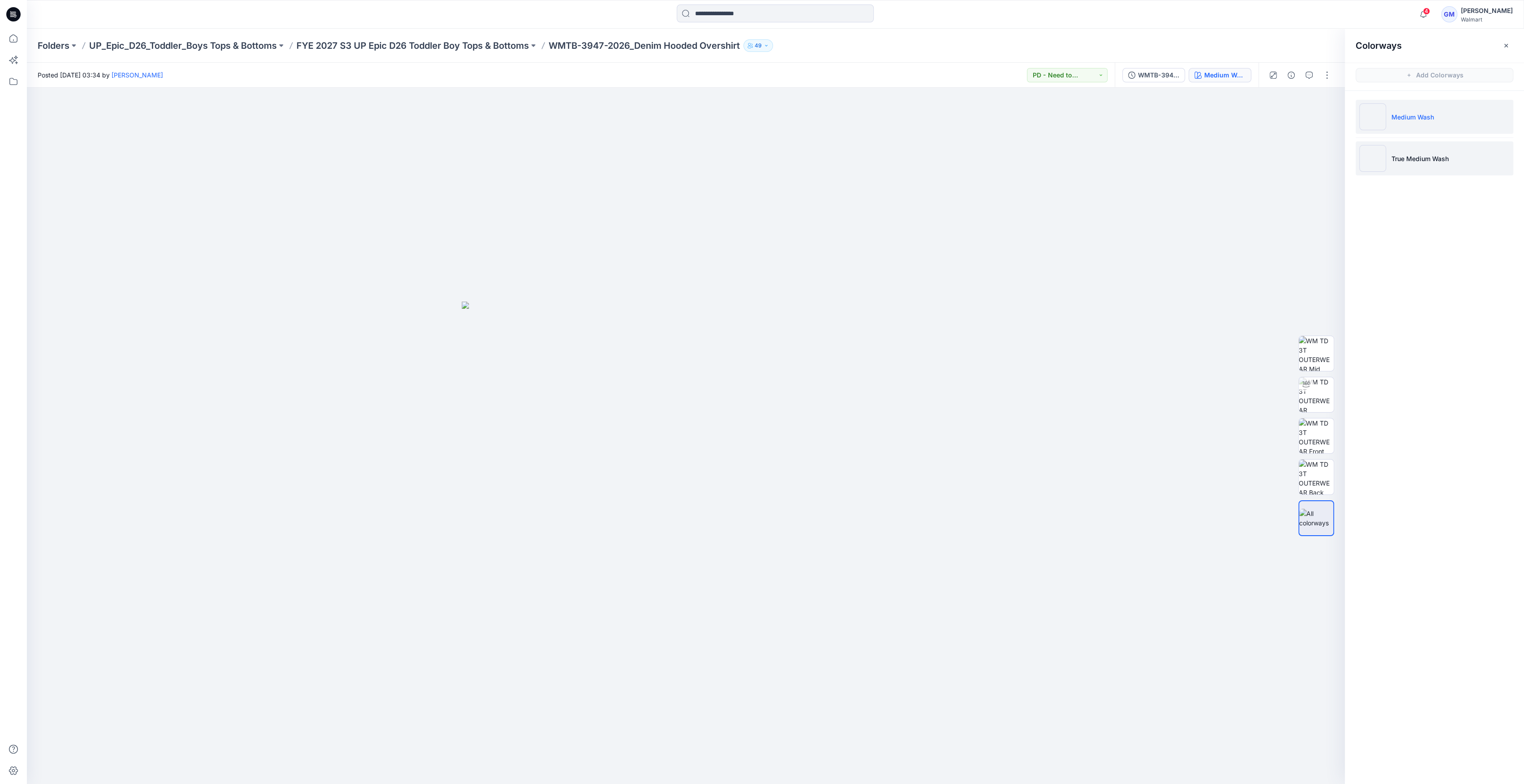
click at [1375, 154] on img at bounding box center [1372, 158] width 27 height 27
click at [1319, 397] on img at bounding box center [1316, 394] width 35 height 35
click at [1303, 431] on img at bounding box center [1316, 436] width 35 height 35
click at [1312, 401] on img at bounding box center [1316, 394] width 35 height 35
click at [1370, 112] on img at bounding box center [1372, 116] width 27 height 27
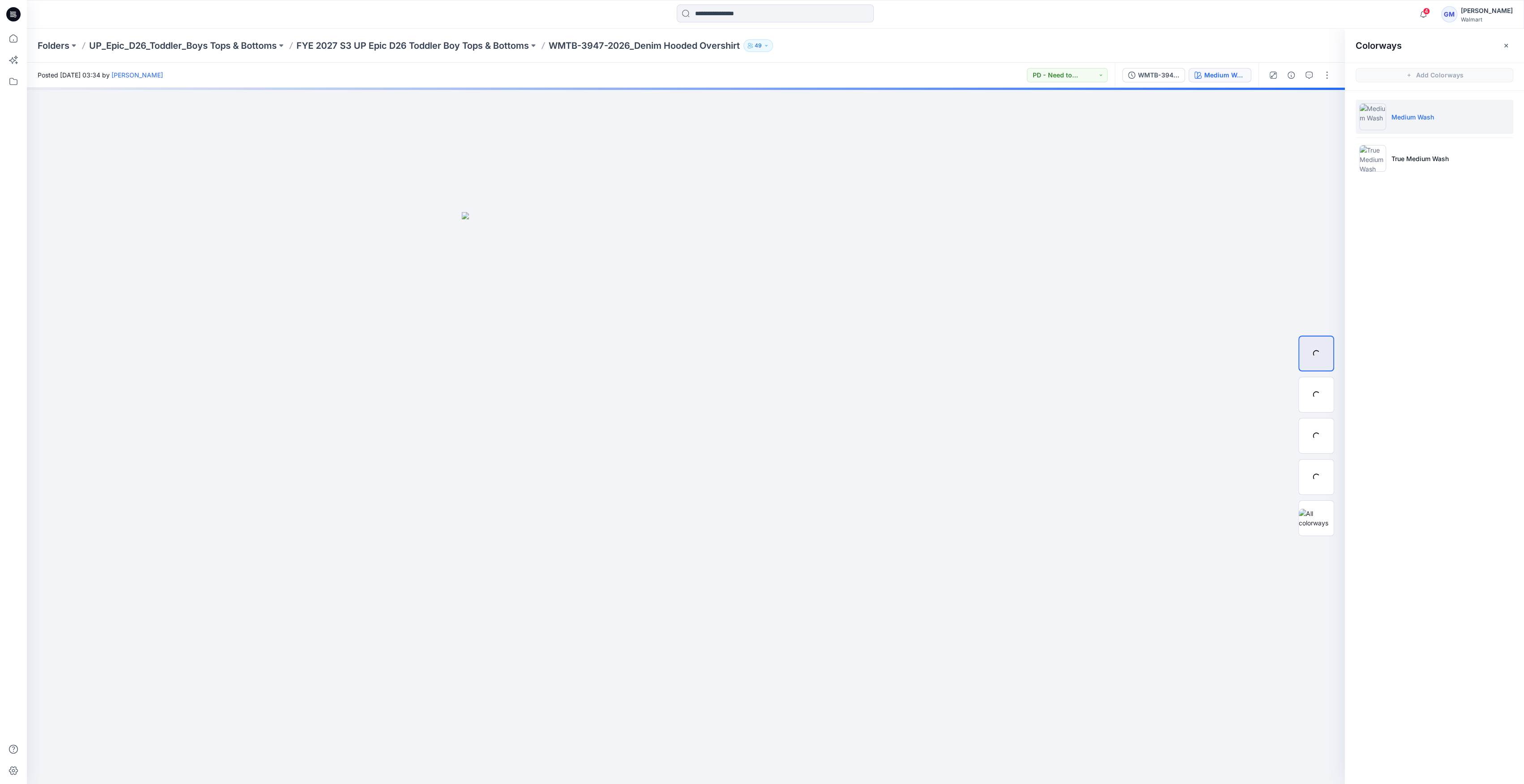
click at [1369, 112] on img at bounding box center [1372, 116] width 27 height 27
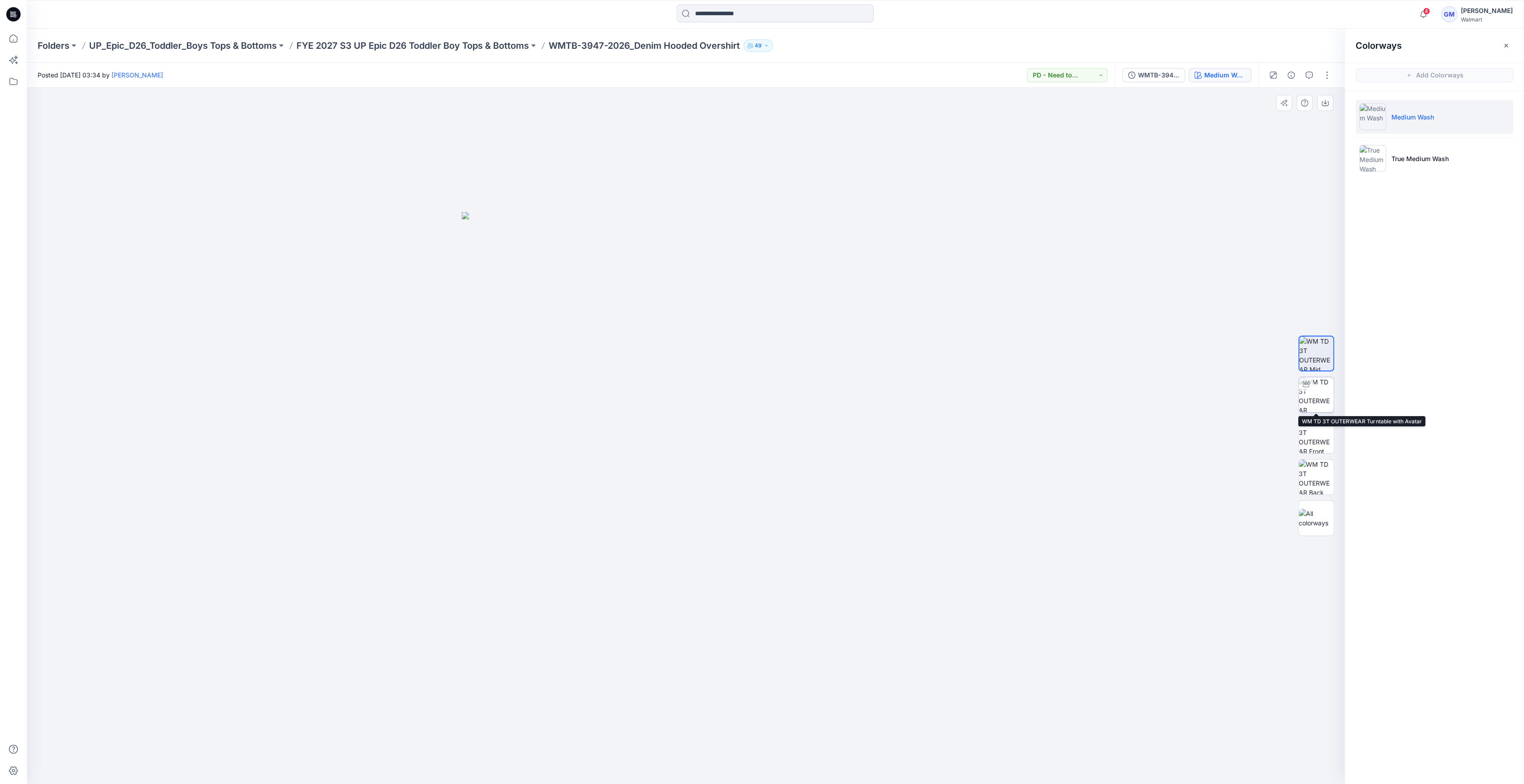
click at [1322, 393] on img at bounding box center [1316, 394] width 35 height 35
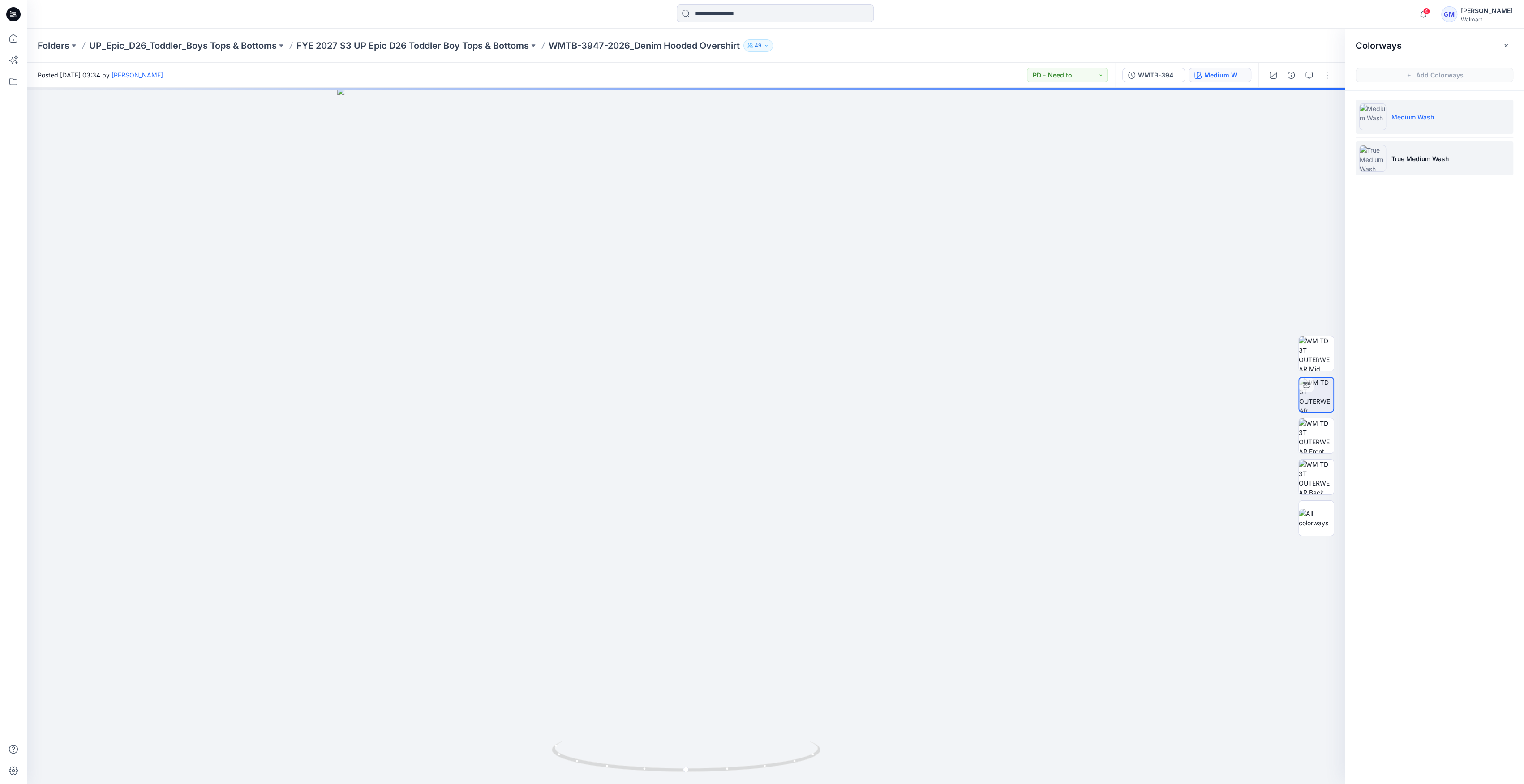
drag, startPoint x: 1357, startPoint y: 169, endPoint x: 1370, endPoint y: 158, distance: 17.0
click at [1361, 165] on li "True Medium Wash" at bounding box center [1434, 158] width 157 height 34
click at [1371, 158] on img at bounding box center [1372, 158] width 27 height 27
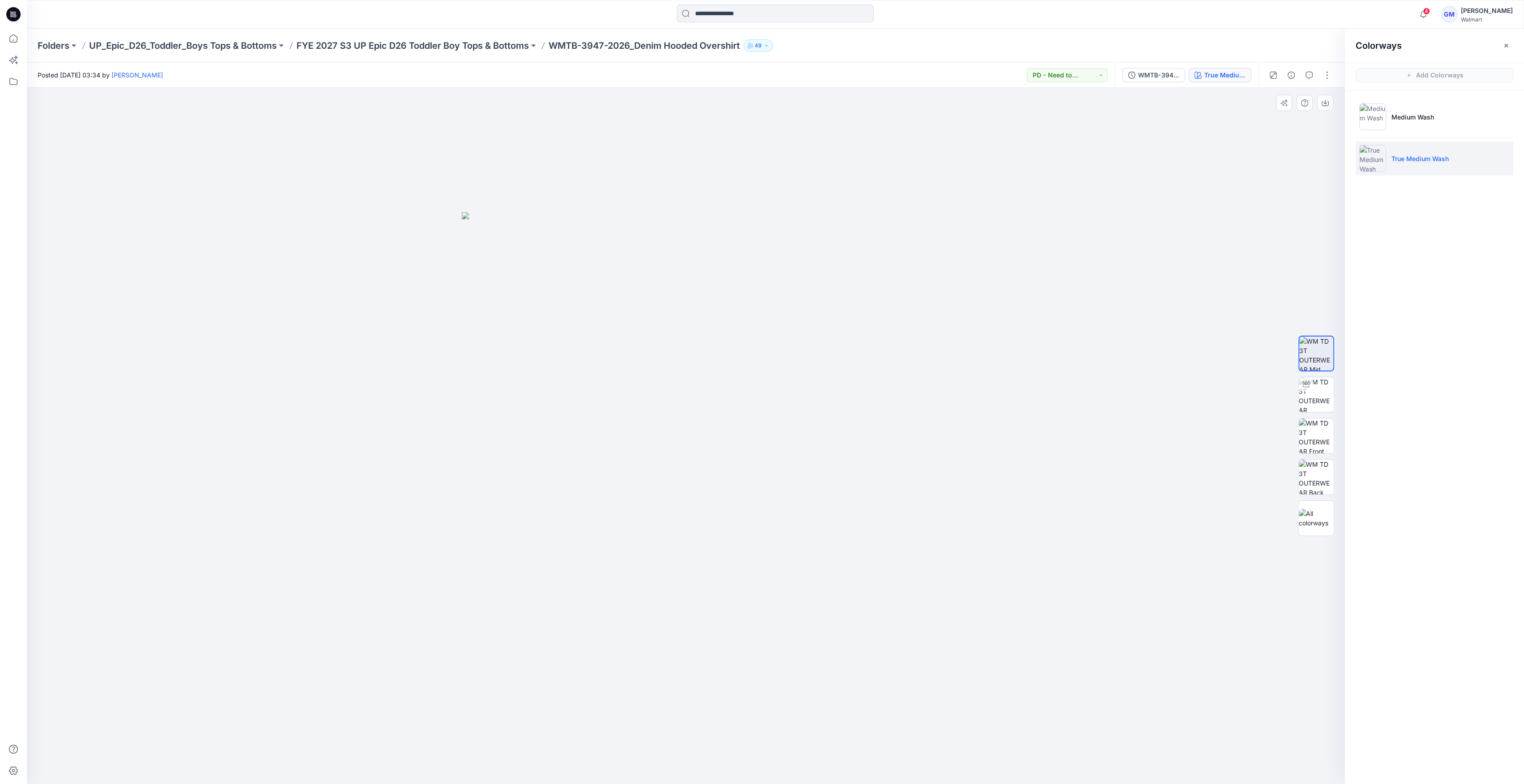
click at [1293, 430] on div at bounding box center [1316, 436] width 57 height 223
click at [1325, 430] on img at bounding box center [1316, 436] width 35 height 35
click at [1319, 480] on img at bounding box center [1316, 477] width 35 height 35
click at [1313, 526] on img at bounding box center [1316, 519] width 35 height 19
click at [1321, 358] on img at bounding box center [1316, 353] width 35 height 35
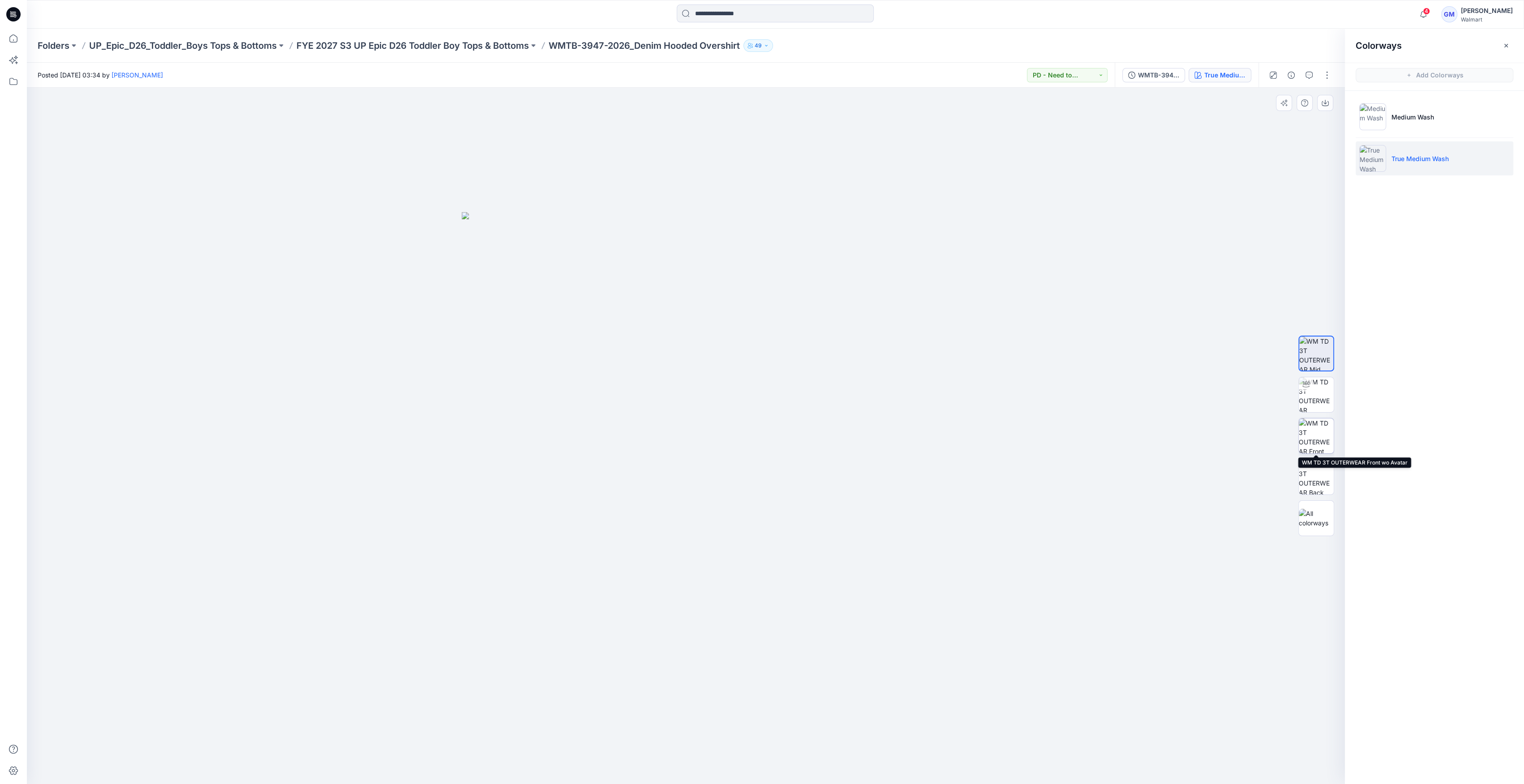
click at [1315, 440] on img at bounding box center [1316, 436] width 35 height 35
click at [1339, 399] on div at bounding box center [1316, 436] width 57 height 223
click at [1317, 391] on img at bounding box center [1316, 394] width 35 height 35
drag, startPoint x: 686, startPoint y: 766, endPoint x: 656, endPoint y: 776, distance: 31.6
click at [656, 775] on icon at bounding box center [687, 757] width 271 height 34
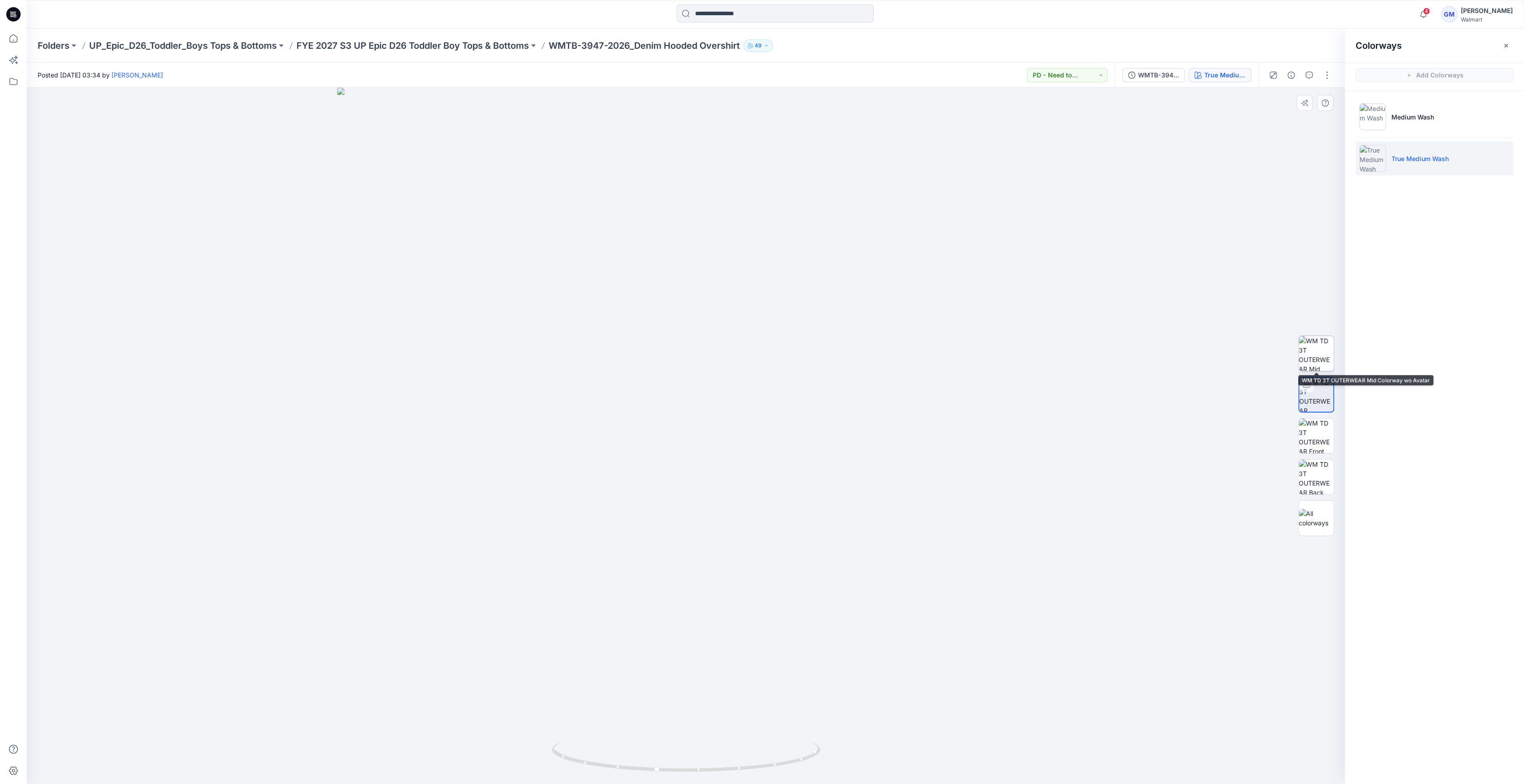
click at [1323, 367] on img at bounding box center [1316, 353] width 35 height 35
drag, startPoint x: 1313, startPoint y: 408, endPoint x: 1313, endPoint y: 397, distance: 11.0
click at [1313, 406] on img at bounding box center [1316, 394] width 35 height 35
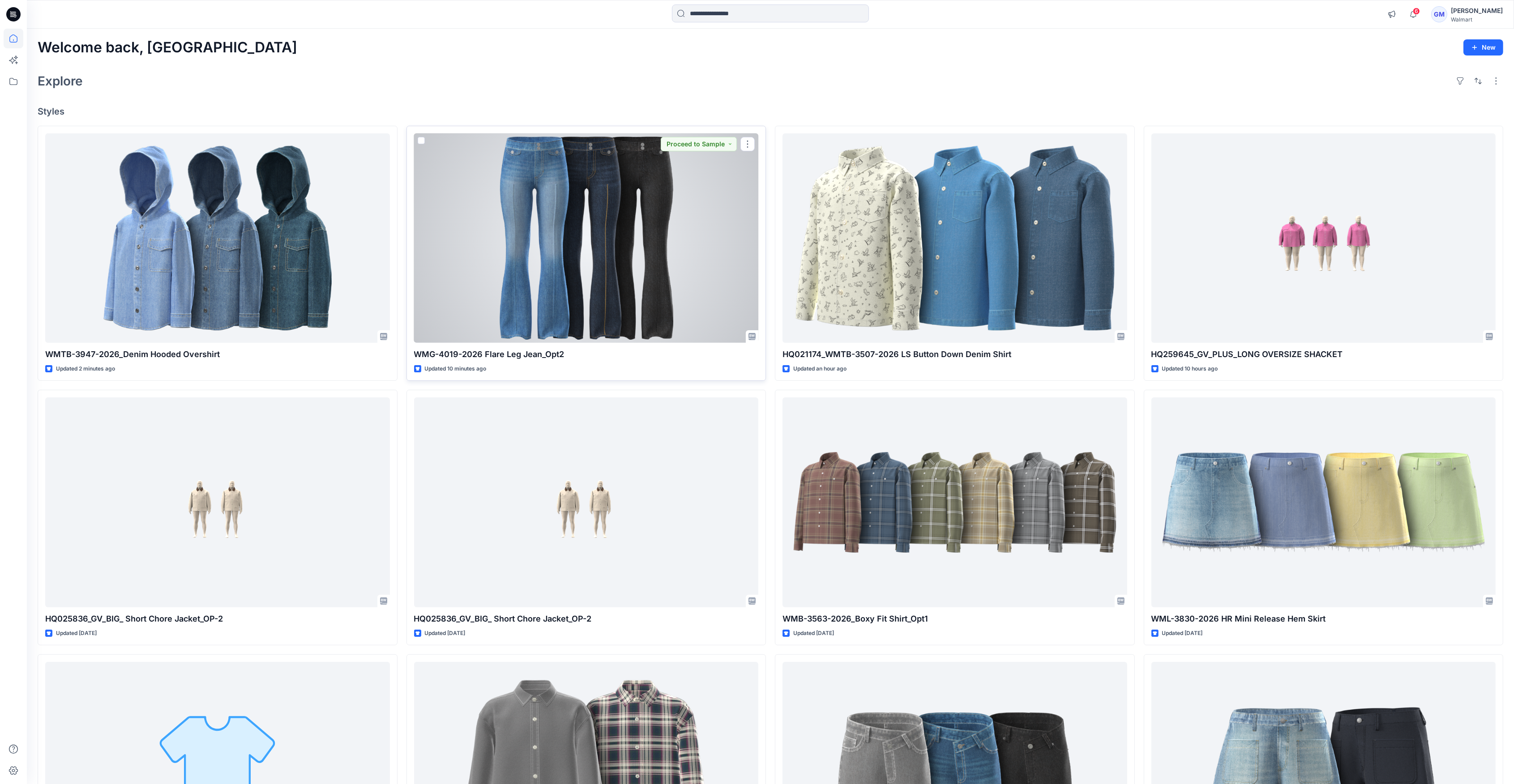
click at [641, 251] on div at bounding box center [586, 238] width 345 height 209
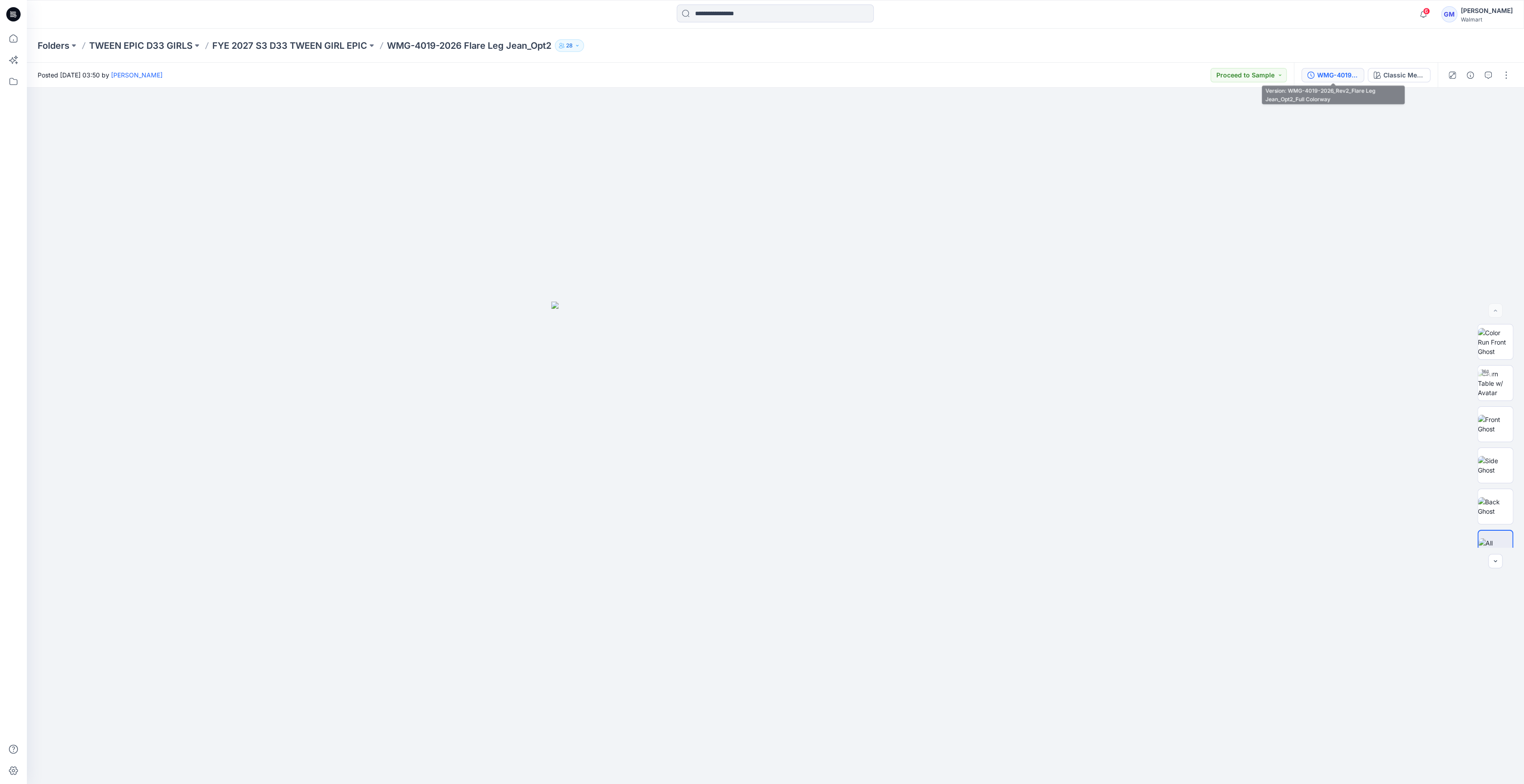
click at [1313, 75] on icon "button" at bounding box center [1311, 75] width 7 height 7
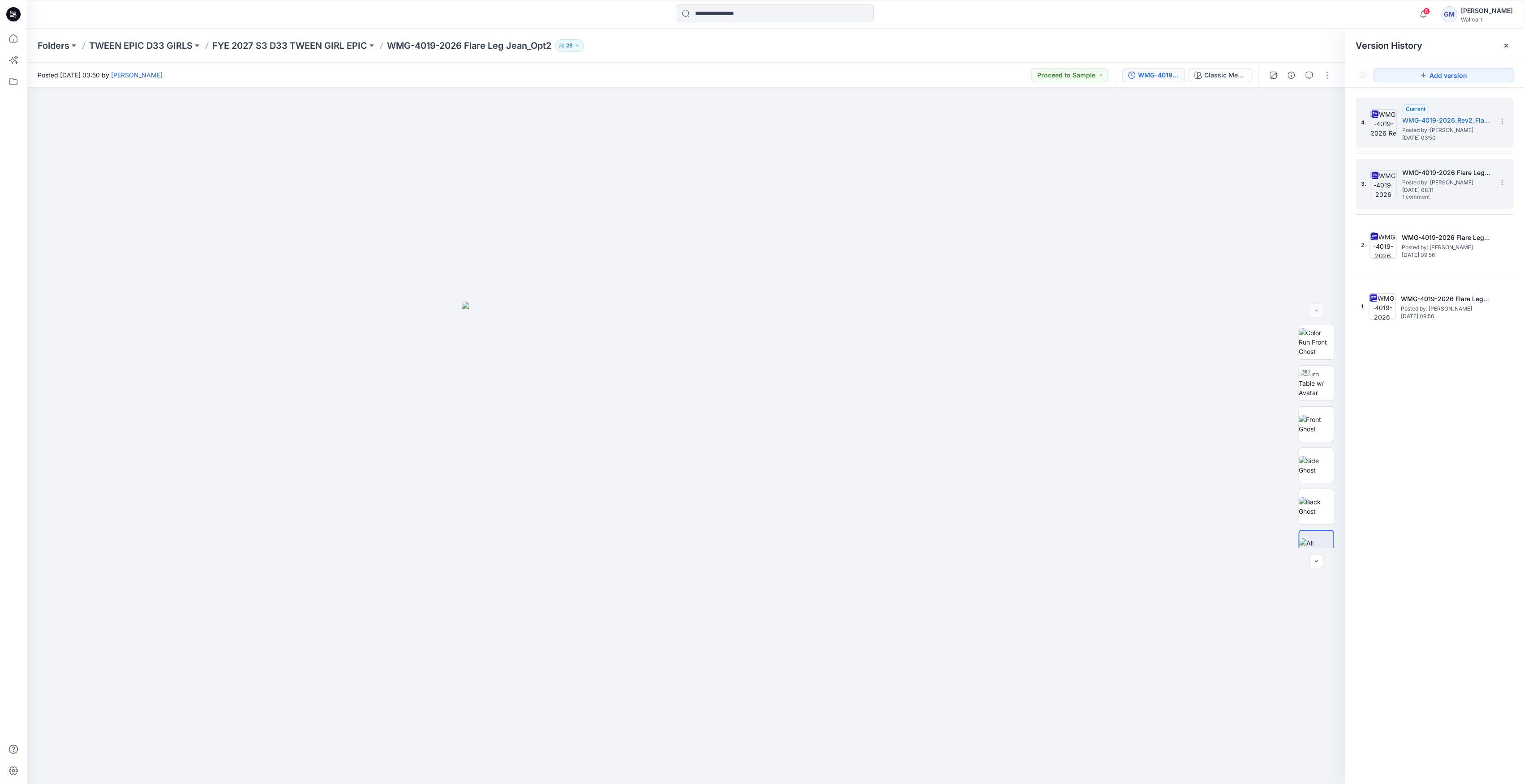
click at [1398, 182] on div "3. WMG-4019-2026 Flare Leg Jean_Rev1_Opt2_Styling Posted by: Gayan Mahawithanal…" at bounding box center [1428, 184] width 134 height 43
click at [1391, 129] on img at bounding box center [1383, 122] width 27 height 27
click at [1374, 190] on img at bounding box center [1383, 183] width 27 height 27
click at [1235, 75] on div "Classic Med Wash" at bounding box center [1225, 75] width 41 height 10
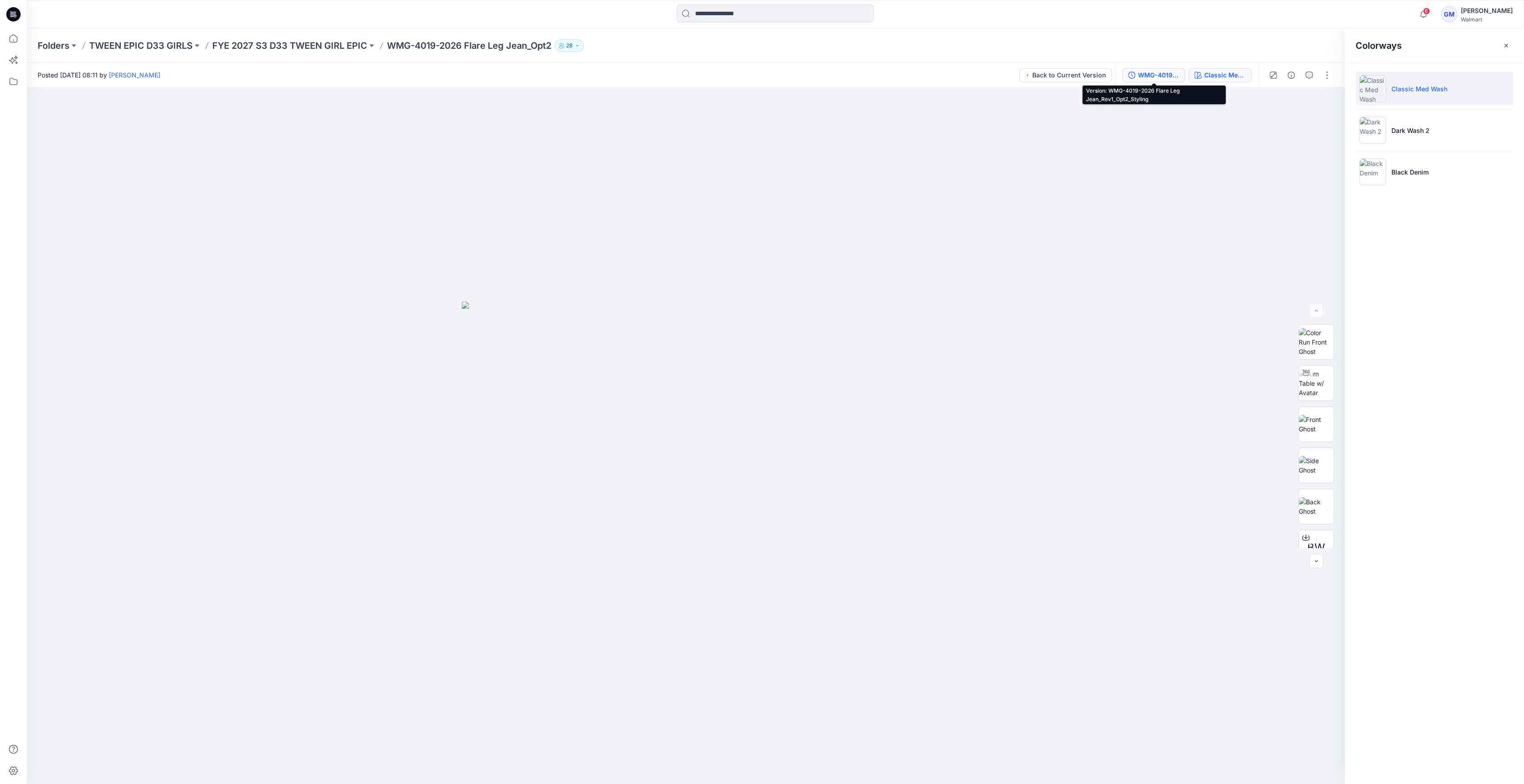
drag, startPoint x: 1151, startPoint y: 78, endPoint x: 1158, endPoint y: 76, distance: 7.3
click at [1151, 77] on div "WMG-4019-2026 Flare Leg Jean_Rev1_Opt2_Styling" at bounding box center [1158, 75] width 41 height 10
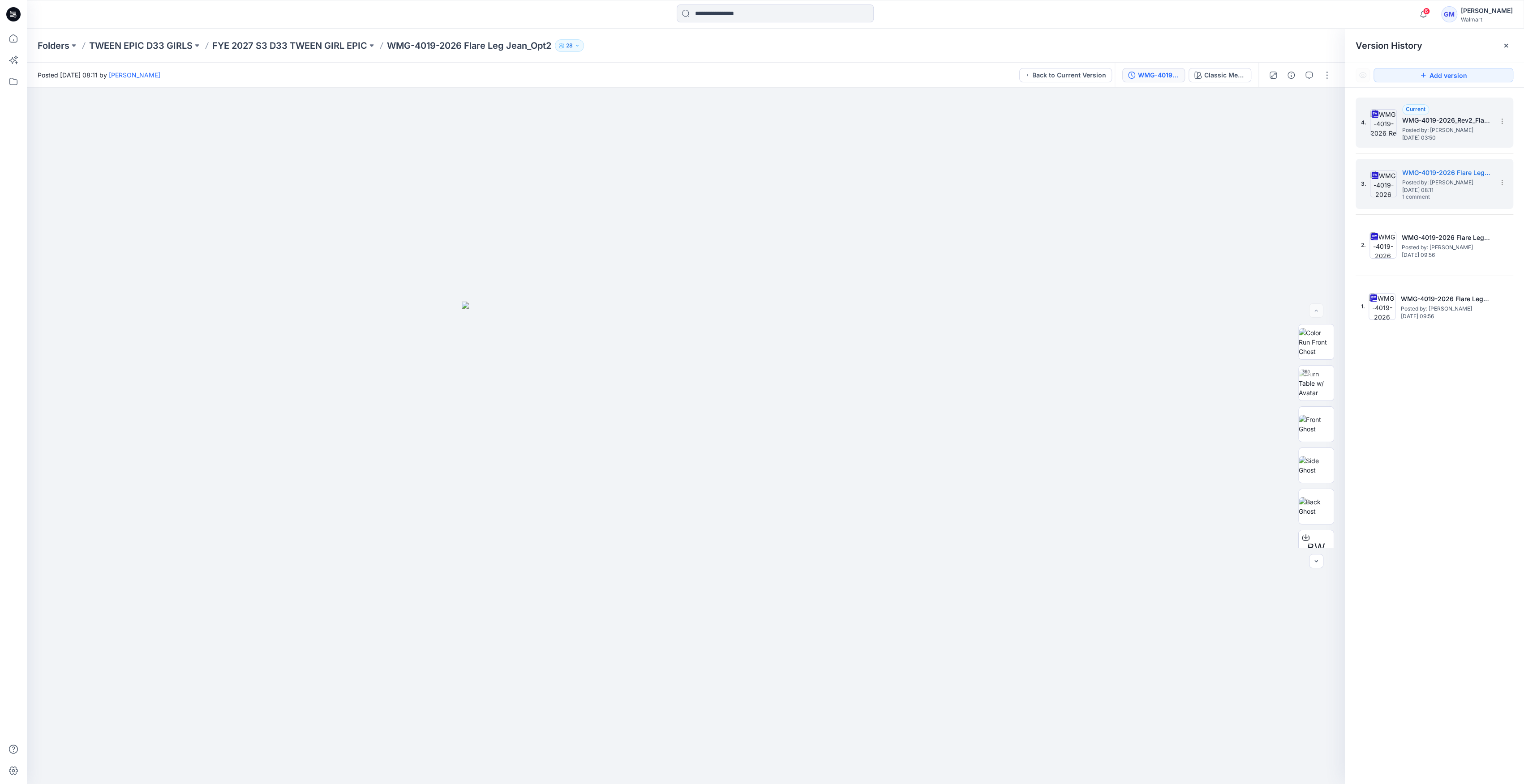
click at [1379, 126] on img at bounding box center [1383, 122] width 27 height 27
click at [1238, 76] on div "Classic Med Wash" at bounding box center [1225, 75] width 41 height 10
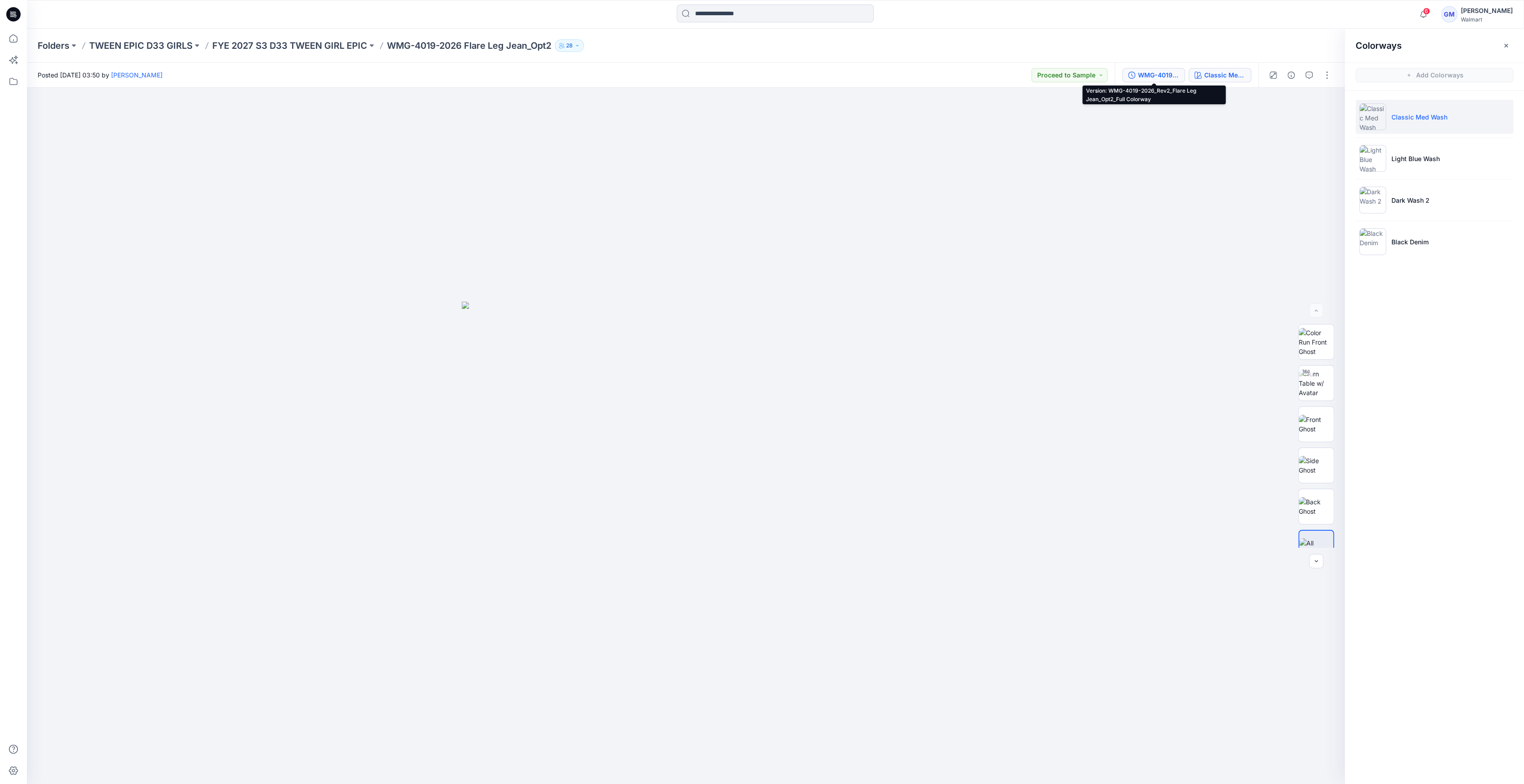
click at [1161, 77] on div "WMG-4019-2026_Rev2_Flare Leg Jean_Opt2_Full Colorway" at bounding box center [1158, 75] width 41 height 10
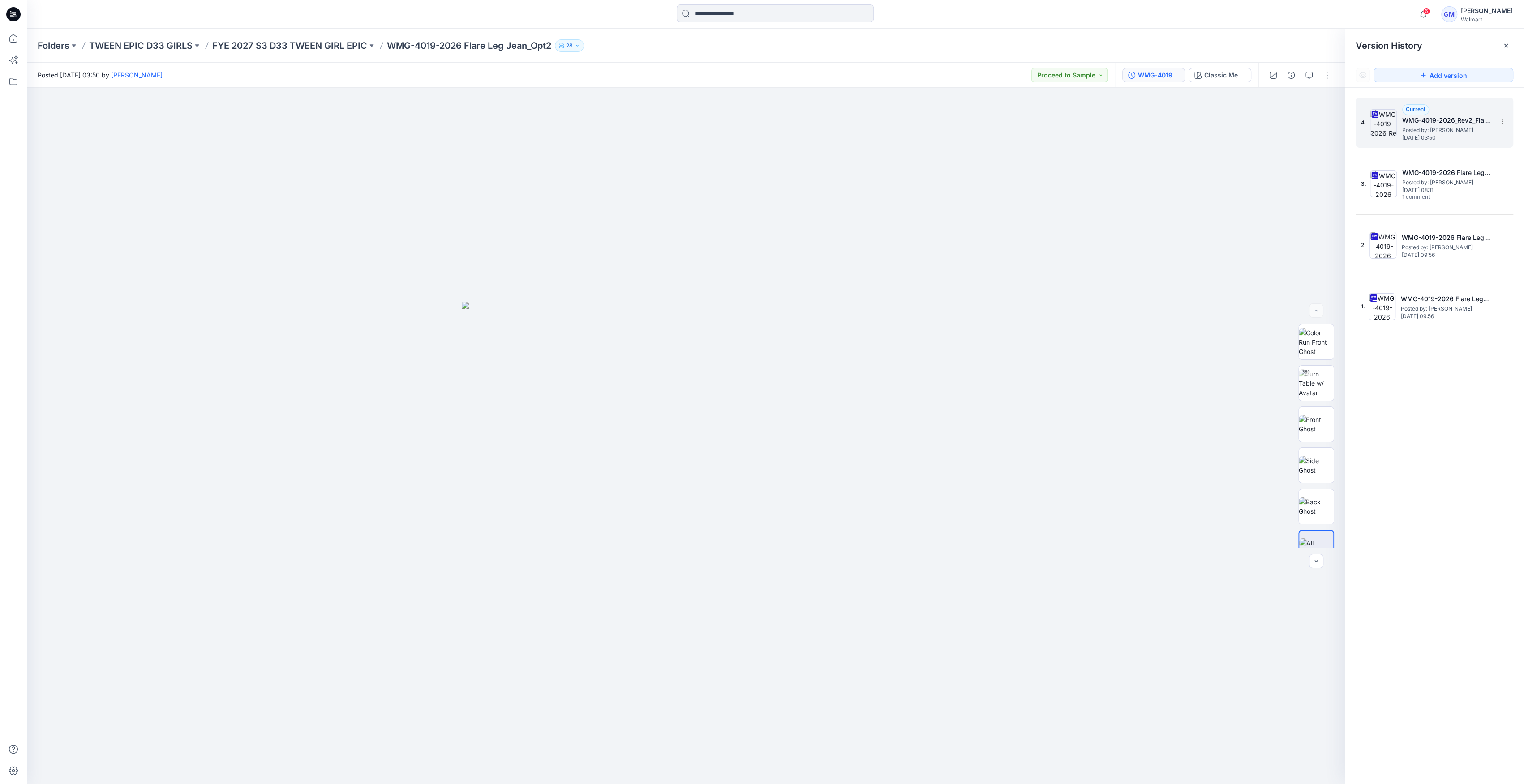
click at [1376, 123] on img at bounding box center [1383, 122] width 27 height 27
click at [1376, 181] on img at bounding box center [1383, 183] width 27 height 27
click at [1221, 71] on div "Classic Med Wash" at bounding box center [1225, 75] width 41 height 10
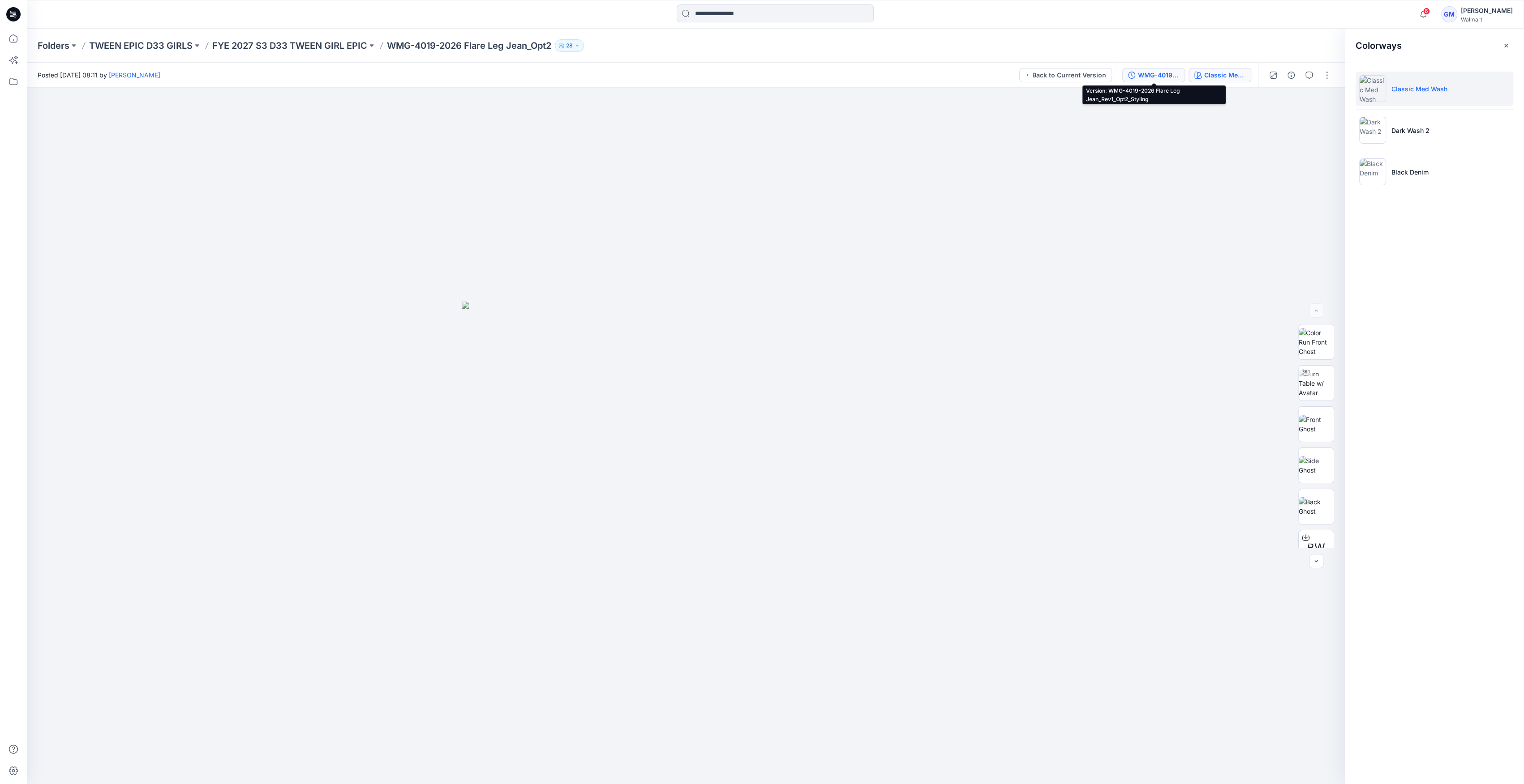
click at [1142, 78] on div "WMG-4019-2026 Flare Leg Jean_Rev1_Opt2_Styling" at bounding box center [1158, 75] width 41 height 10
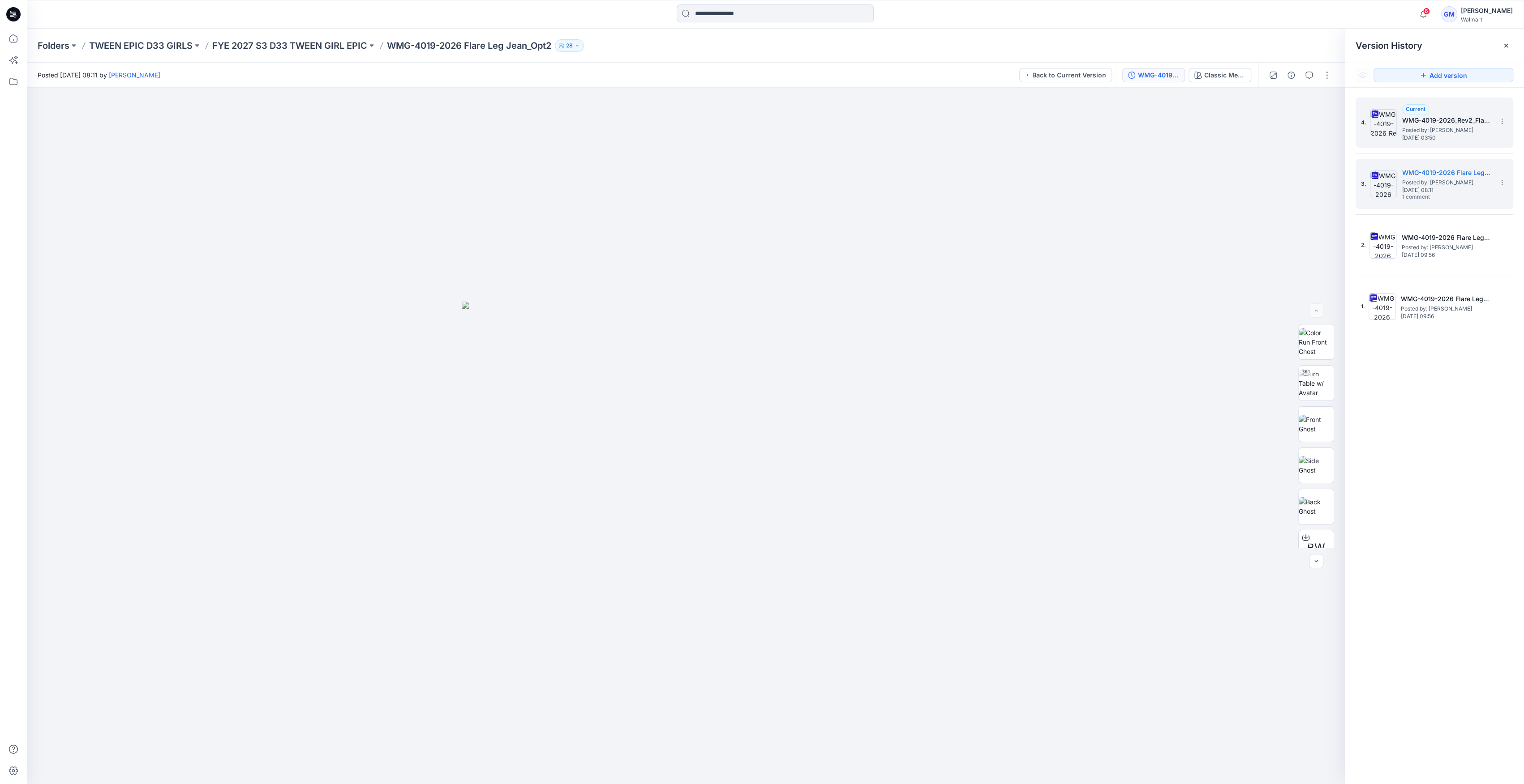
click at [1372, 119] on img at bounding box center [1383, 122] width 27 height 27
click at [1387, 127] on img at bounding box center [1383, 122] width 27 height 27
click at [1236, 70] on div "Classic Med Wash" at bounding box center [1225, 75] width 41 height 10
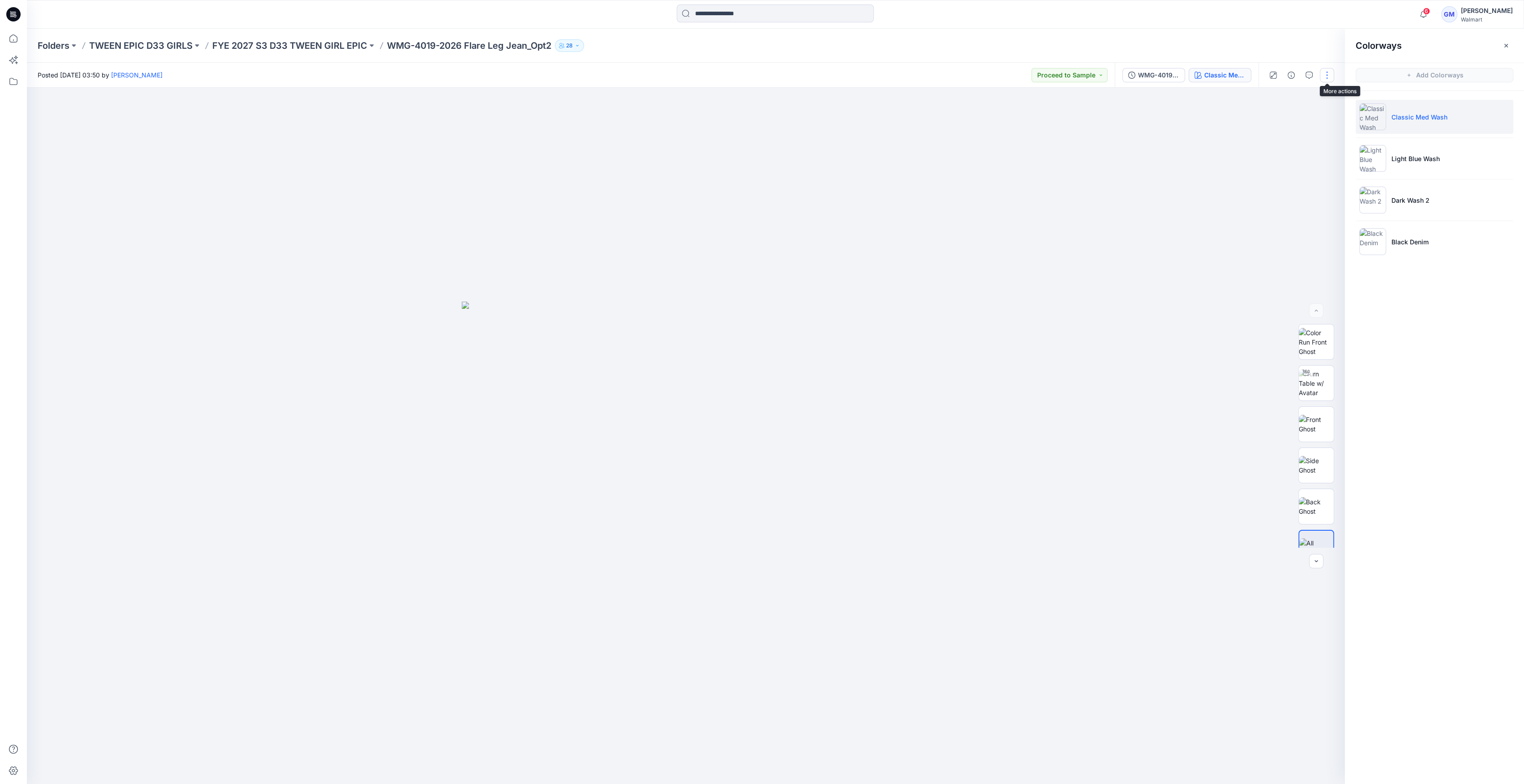
click at [1322, 74] on button "button" at bounding box center [1327, 75] width 14 height 14
click at [1275, 125] on p "Edit" at bounding box center [1270, 121] width 11 height 9
click at [1287, 118] on button "Edit" at bounding box center [1289, 121] width 82 height 17
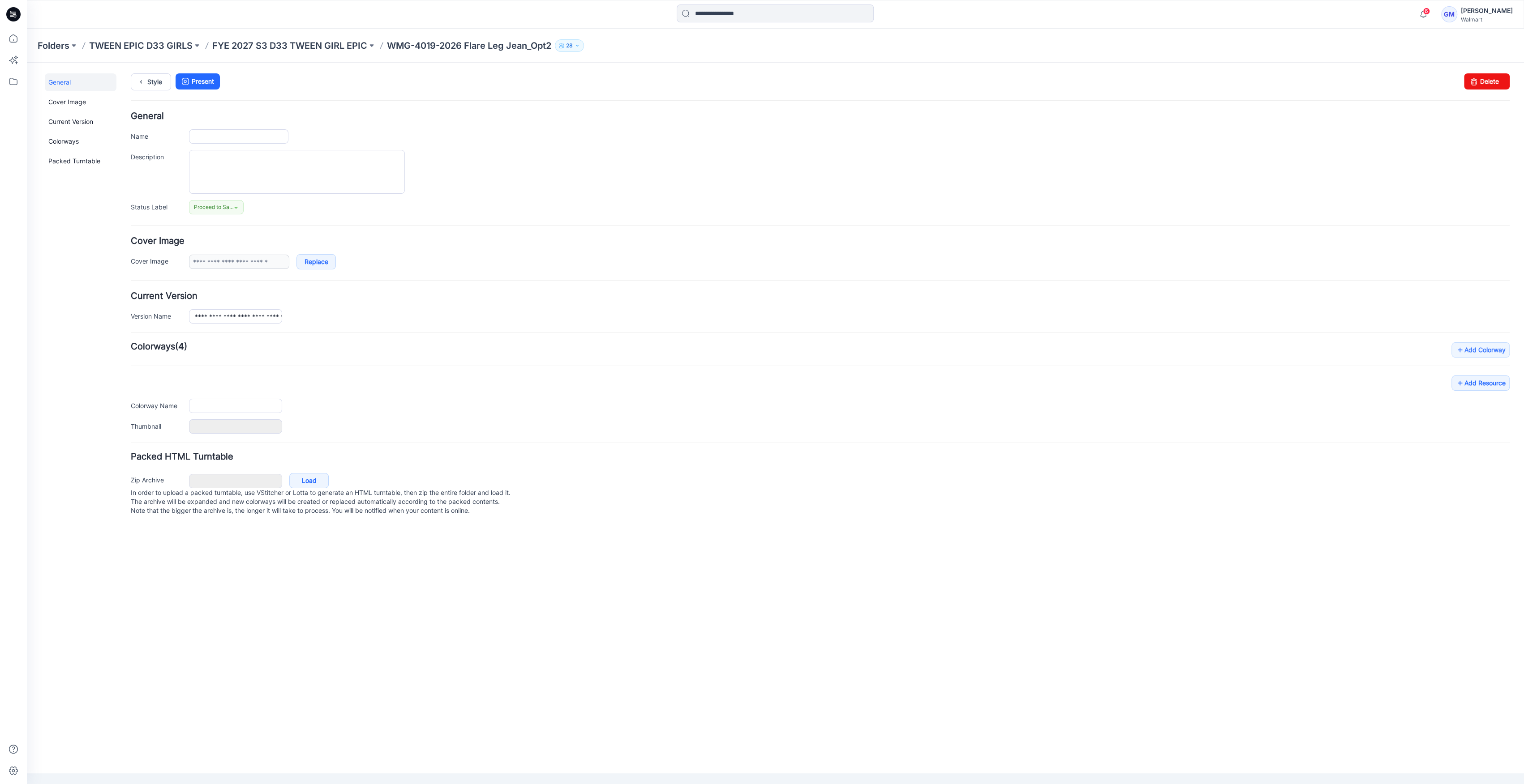
type input "**********"
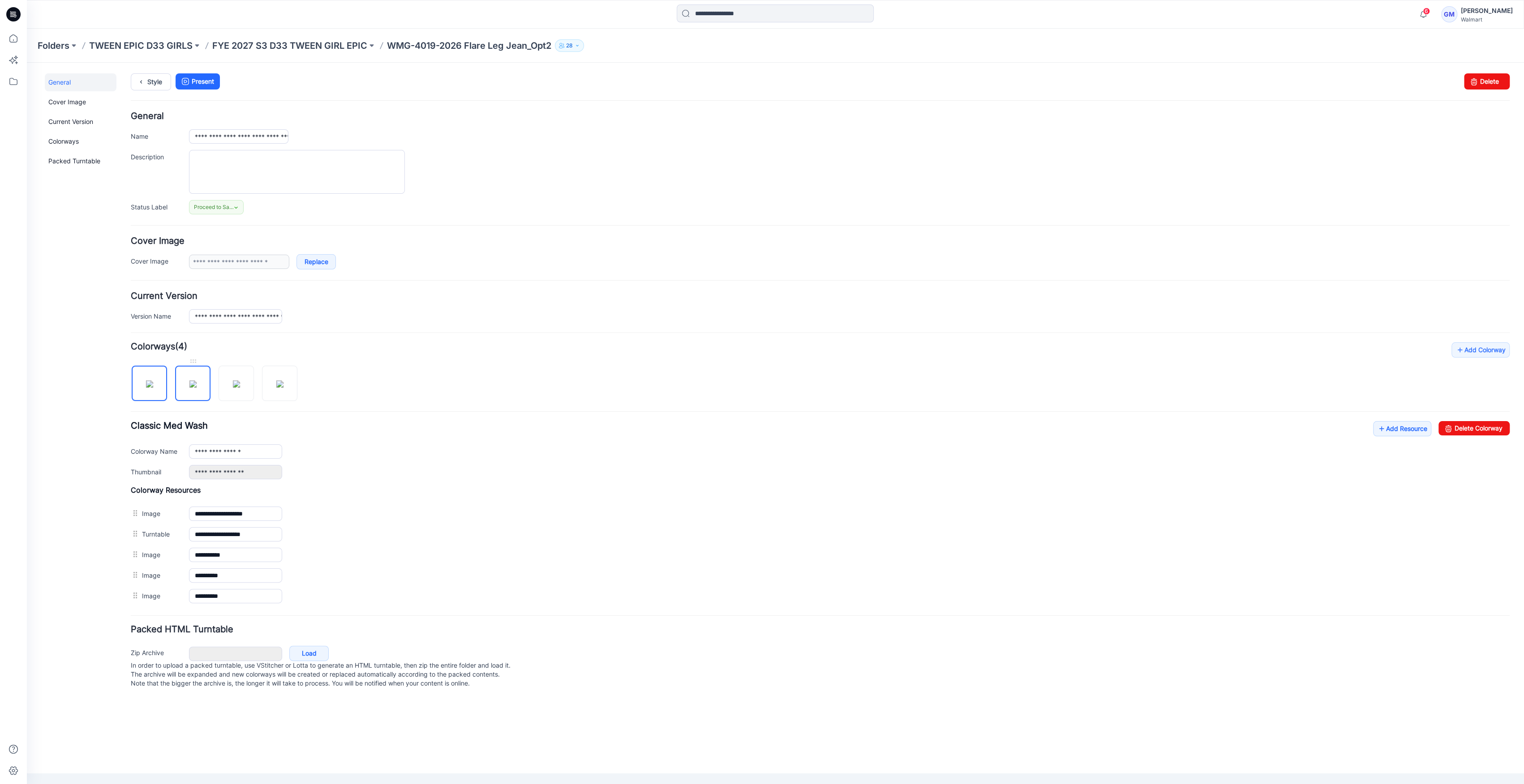
click at [189, 388] on img at bounding box center [193, 384] width 7 height 7
drag, startPoint x: 1493, startPoint y: 432, endPoint x: 834, endPoint y: 117, distance: 730.4
click at [1493, 432] on link "Delete Colorway" at bounding box center [1474, 428] width 71 height 14
click at [254, 383] on div at bounding box center [196, 379] width 130 height 46
click at [240, 383] on img at bounding box center [237, 384] width 7 height 7
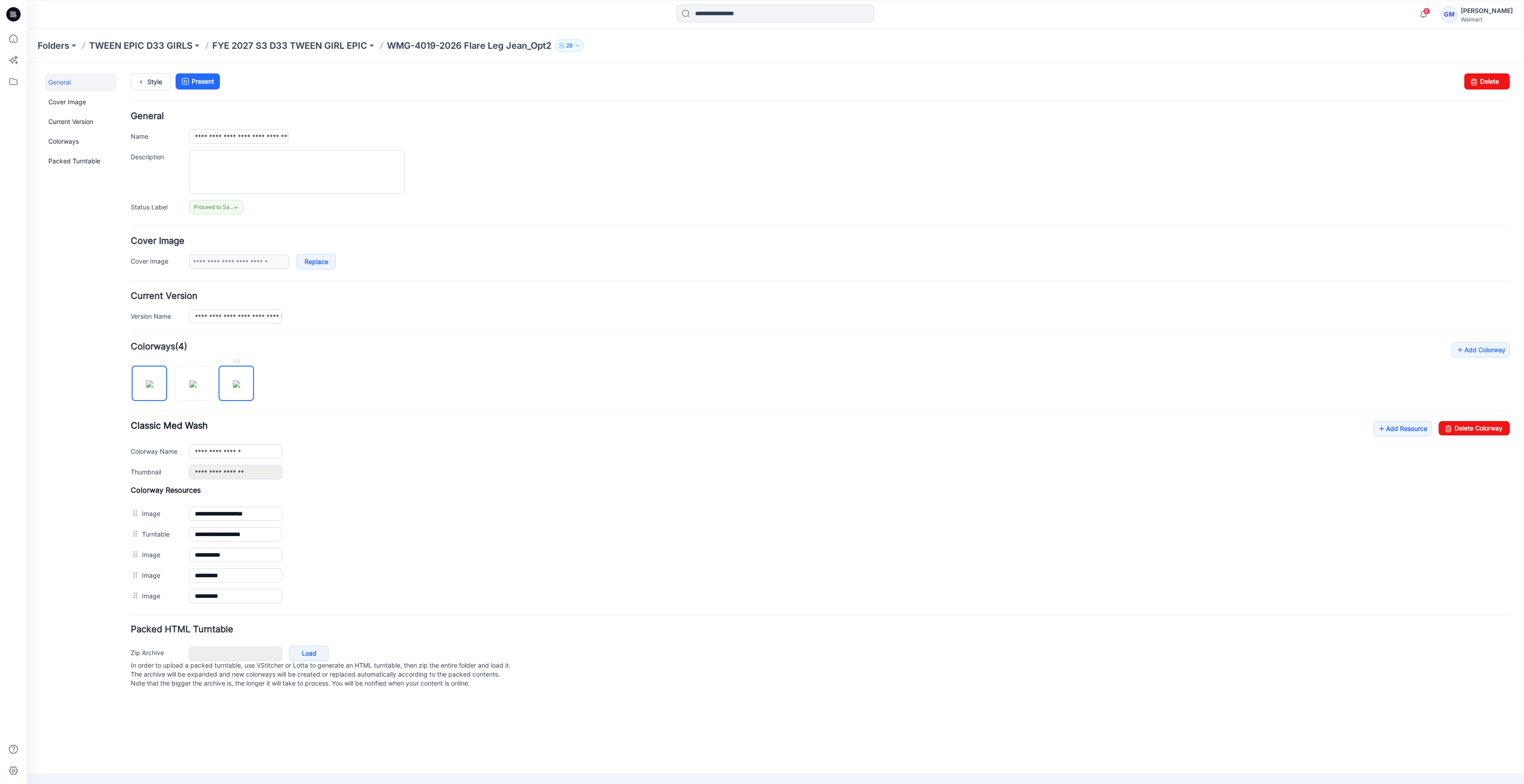
type input "**********"
click at [145, 80] on icon at bounding box center [141, 82] width 12 height 16
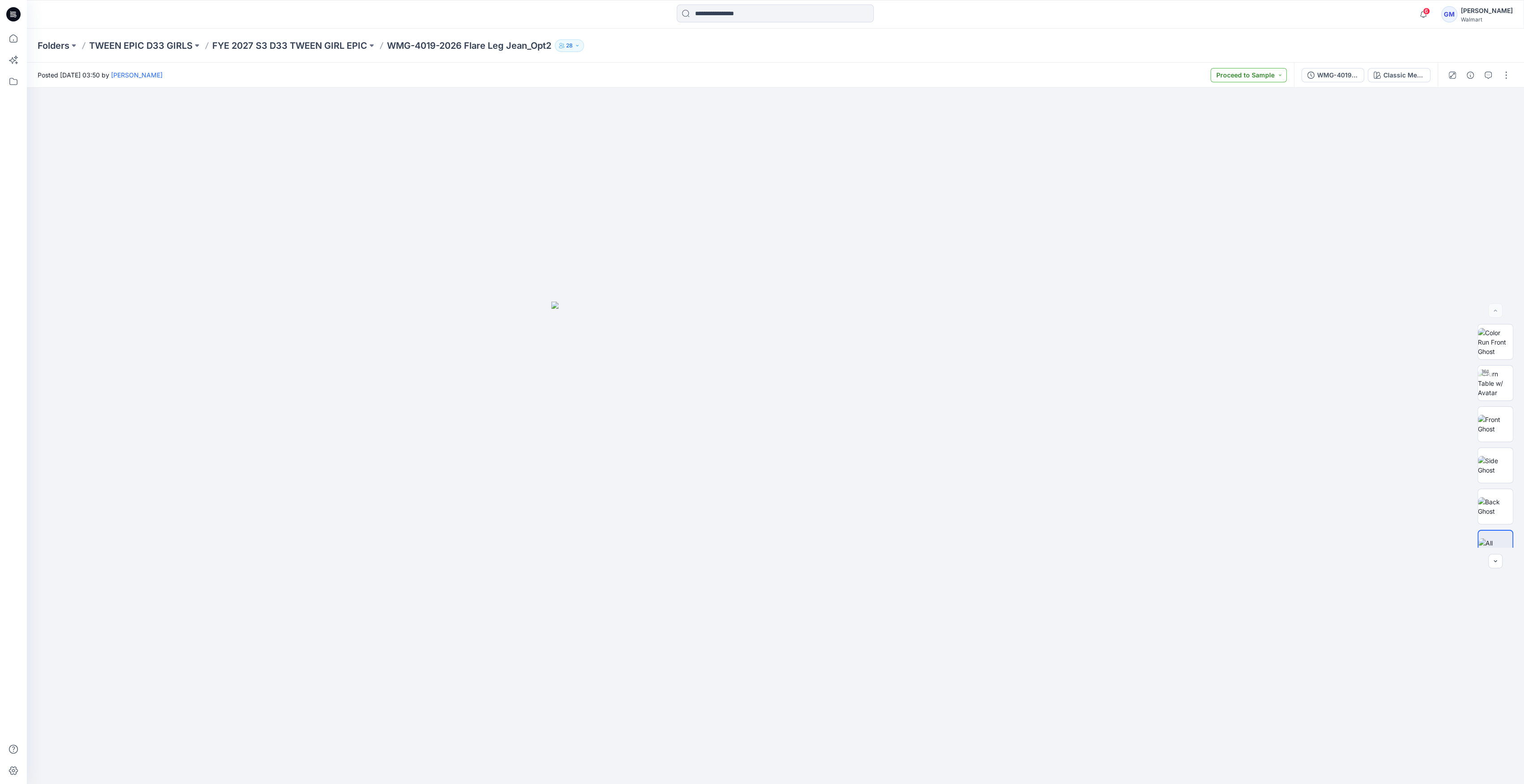
click at [1252, 68] on button "Proceed to Sample" at bounding box center [1248, 75] width 76 height 14
click at [1340, 75] on div "WMG-4019-2026_Rev2_Flare Leg Jean_Opt2_Full Colorway" at bounding box center [1338, 75] width 41 height 10
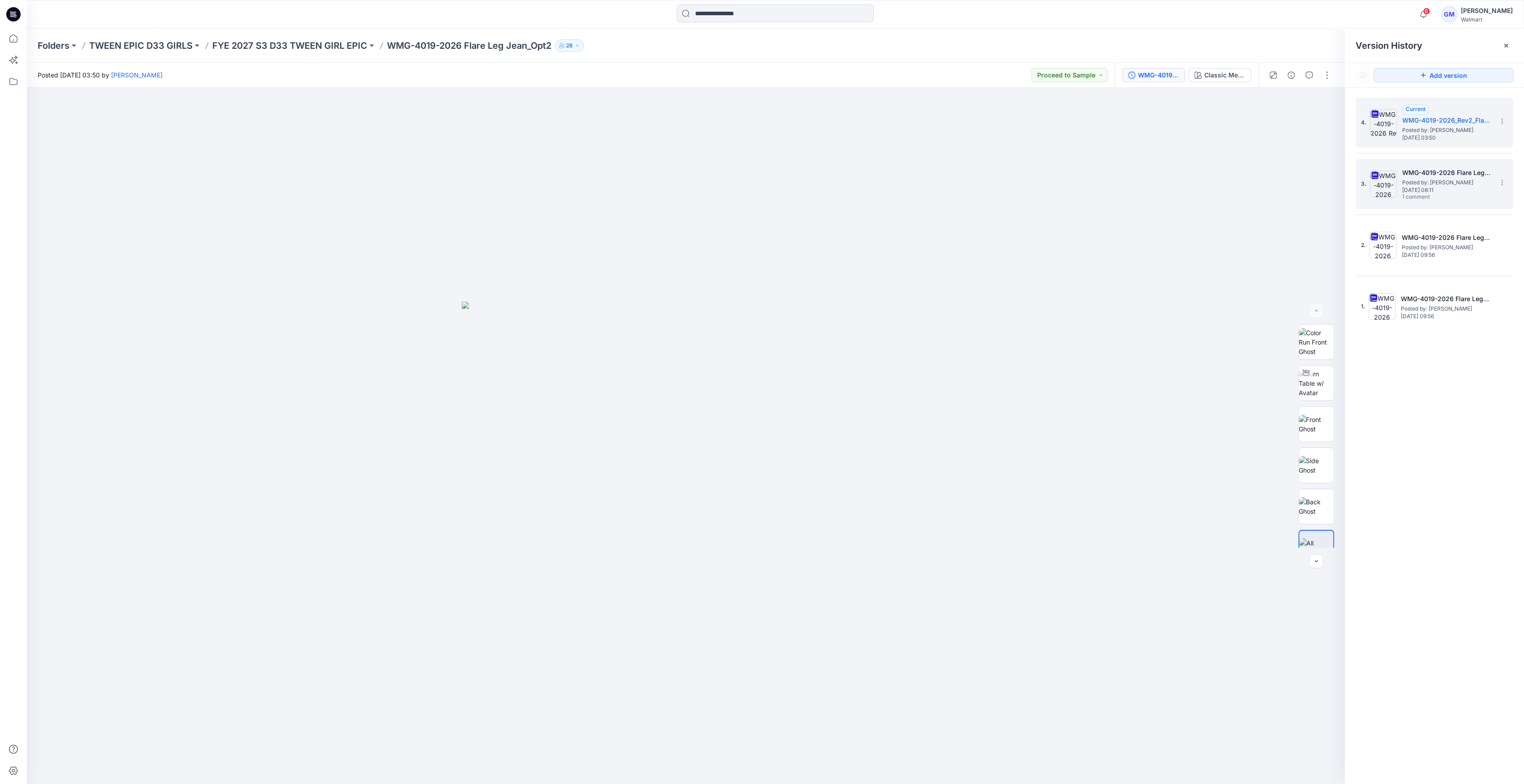
click at [1397, 182] on div "3. WMG-4019-2026 Flare Leg Jean_Rev1_Opt2_Styling Posted by: [PERSON_NAME] [DAT…" at bounding box center [1428, 184] width 134 height 43
click at [1394, 184] on img at bounding box center [1383, 183] width 27 height 27
click at [1223, 82] on button "Classic Med Wash" at bounding box center [1220, 75] width 63 height 14
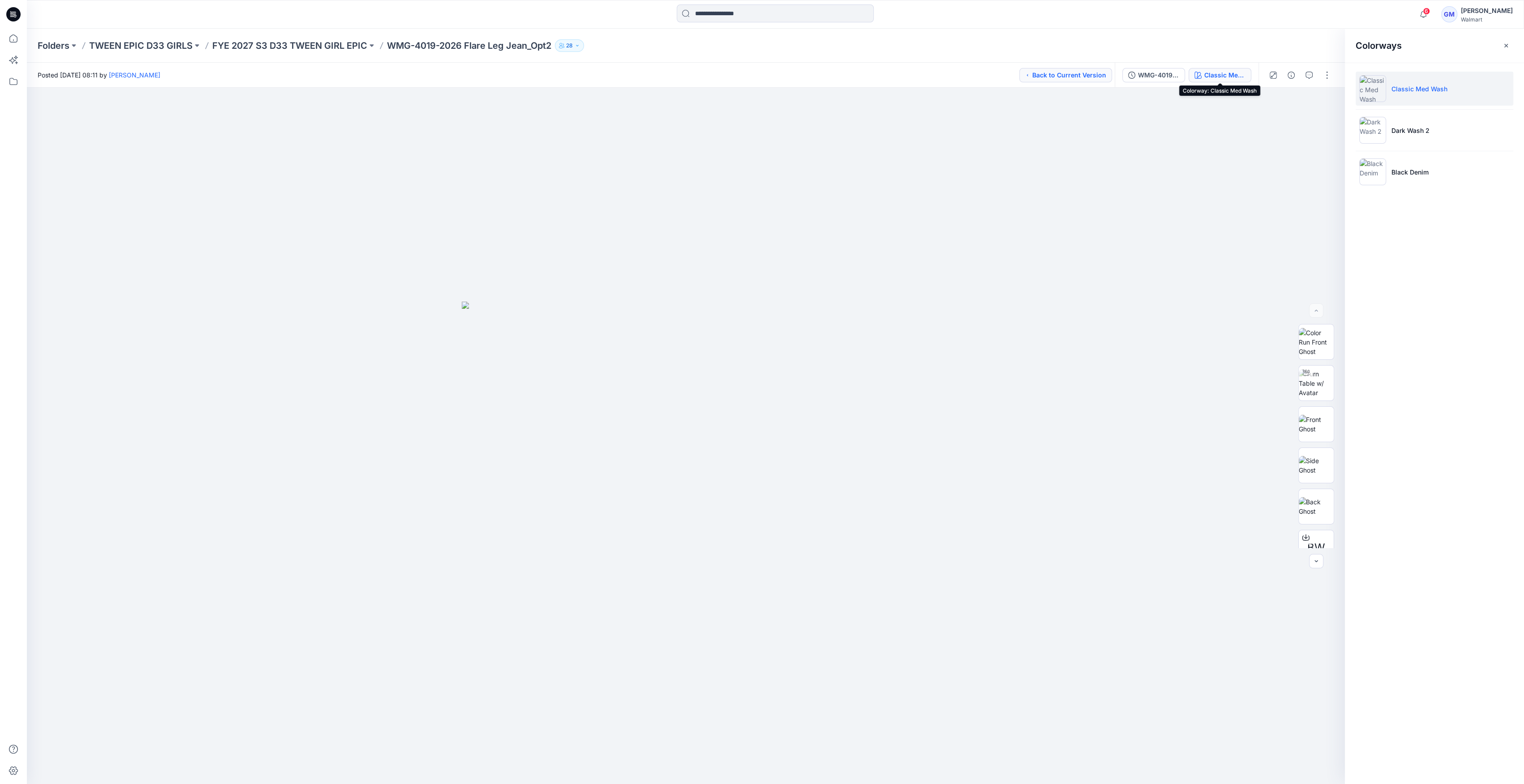
drag, startPoint x: 1218, startPoint y: 71, endPoint x: 1223, endPoint y: 72, distance: 5.1
click at [1220, 71] on div "Classic Med Wash" at bounding box center [1225, 75] width 41 height 10
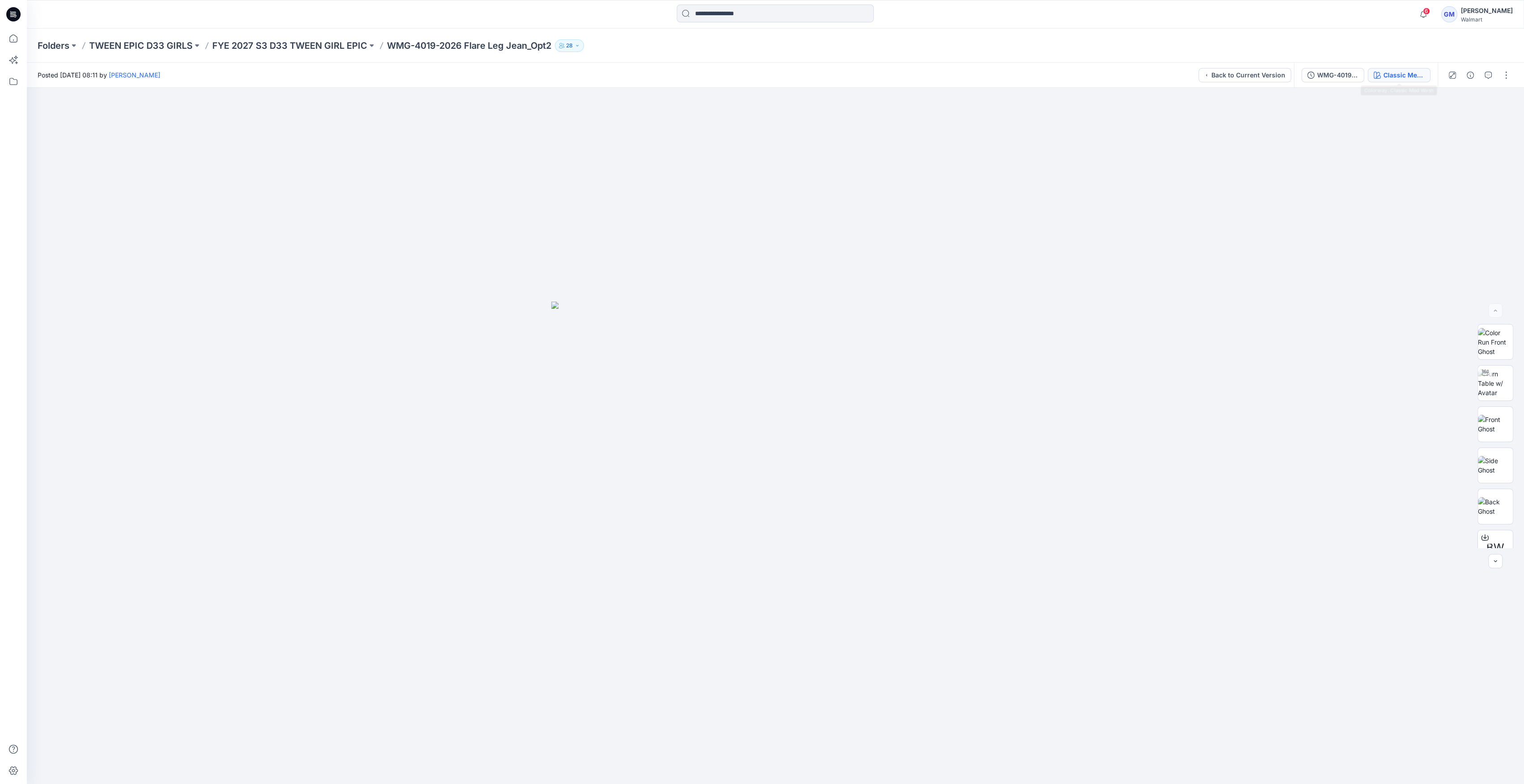
click at [1400, 75] on div "Classic Med Wash" at bounding box center [1404, 75] width 41 height 10
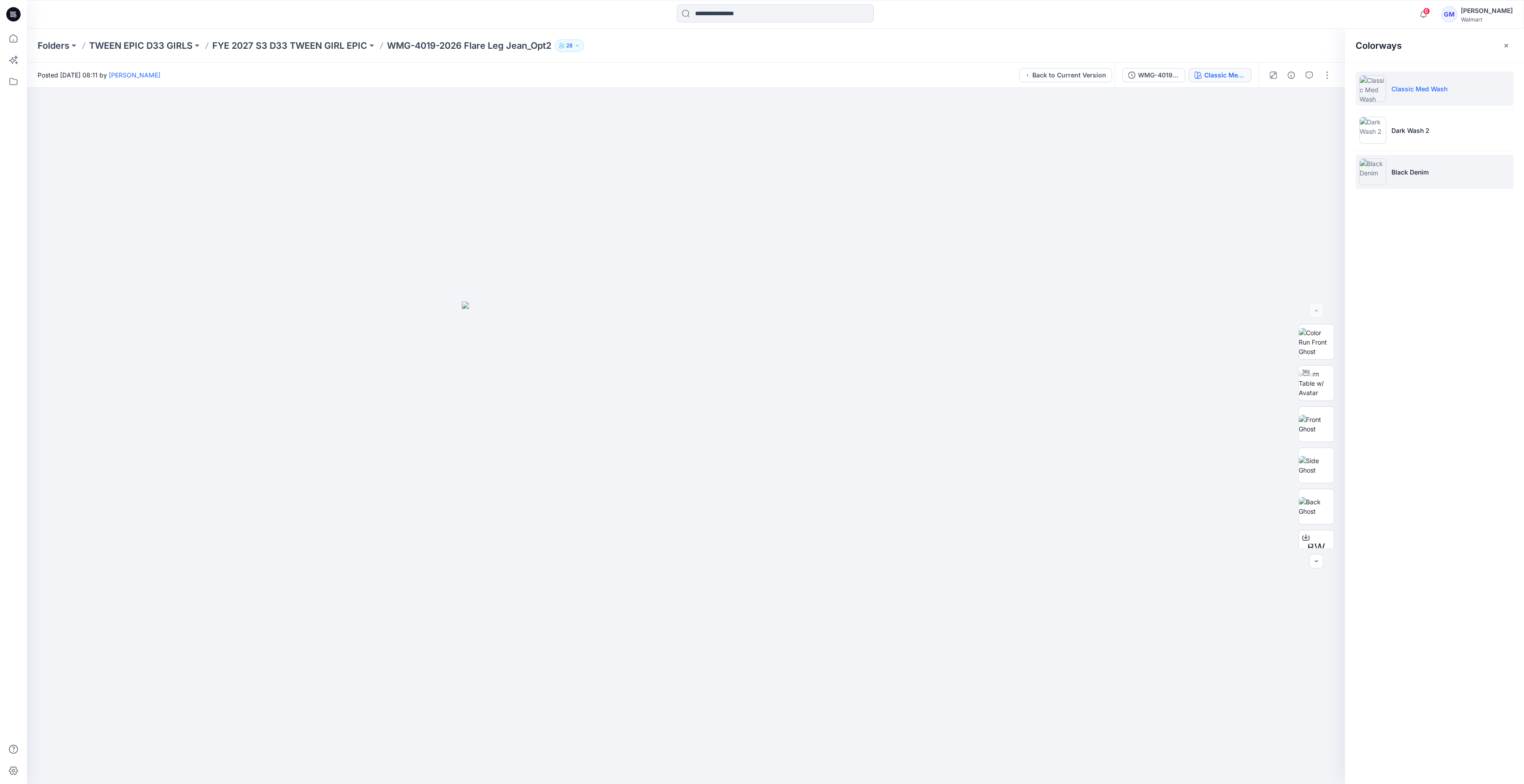
click at [1365, 176] on img at bounding box center [1372, 171] width 27 height 27
click at [1373, 174] on img at bounding box center [1372, 171] width 27 height 27
click at [1373, 180] on img at bounding box center [1372, 171] width 27 height 27
click at [1311, 387] on img at bounding box center [1316, 384] width 35 height 28
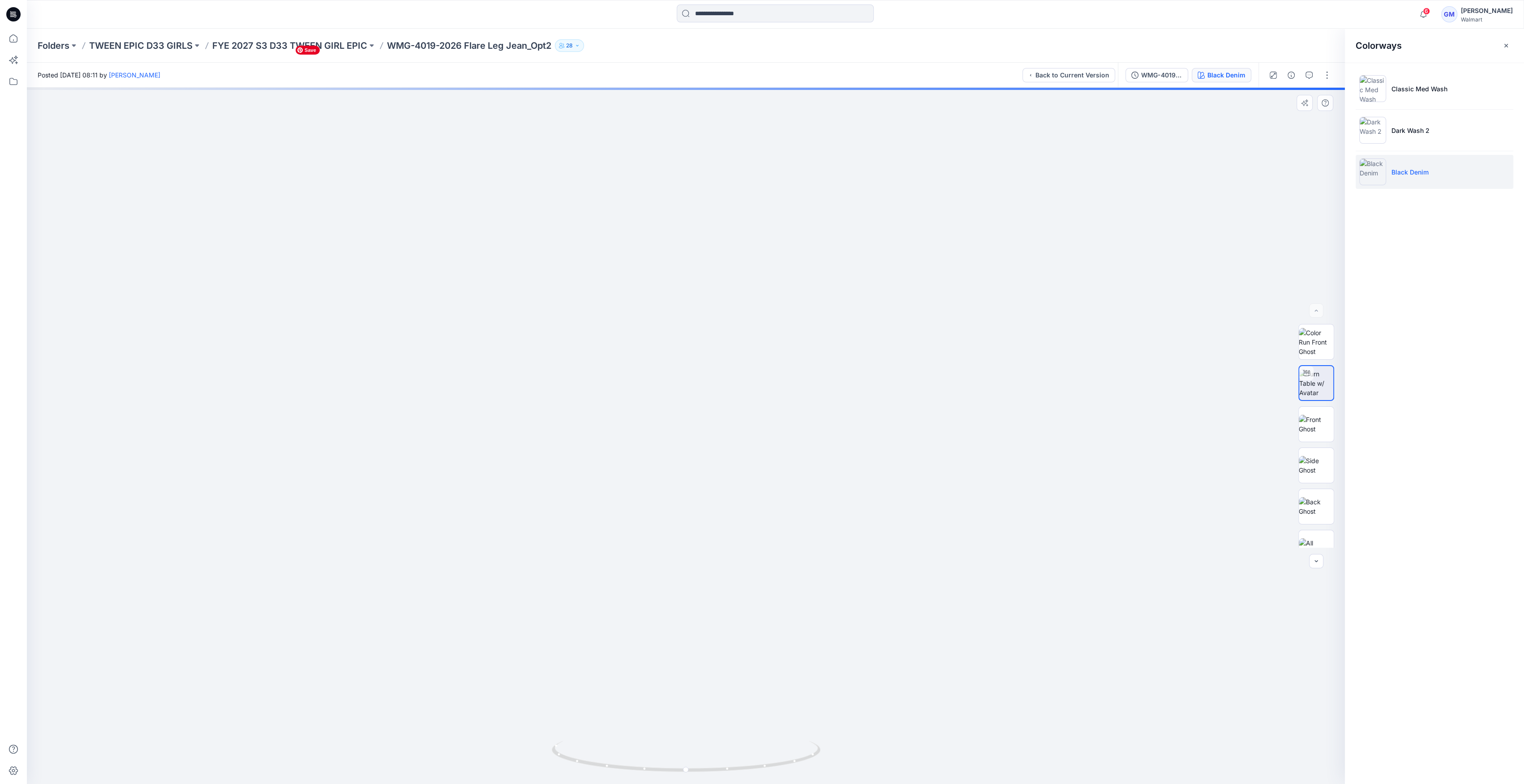
drag, startPoint x: 716, startPoint y: 348, endPoint x: 716, endPoint y: 233, distance: 115.0
click at [1370, 93] on img at bounding box center [1372, 88] width 27 height 27
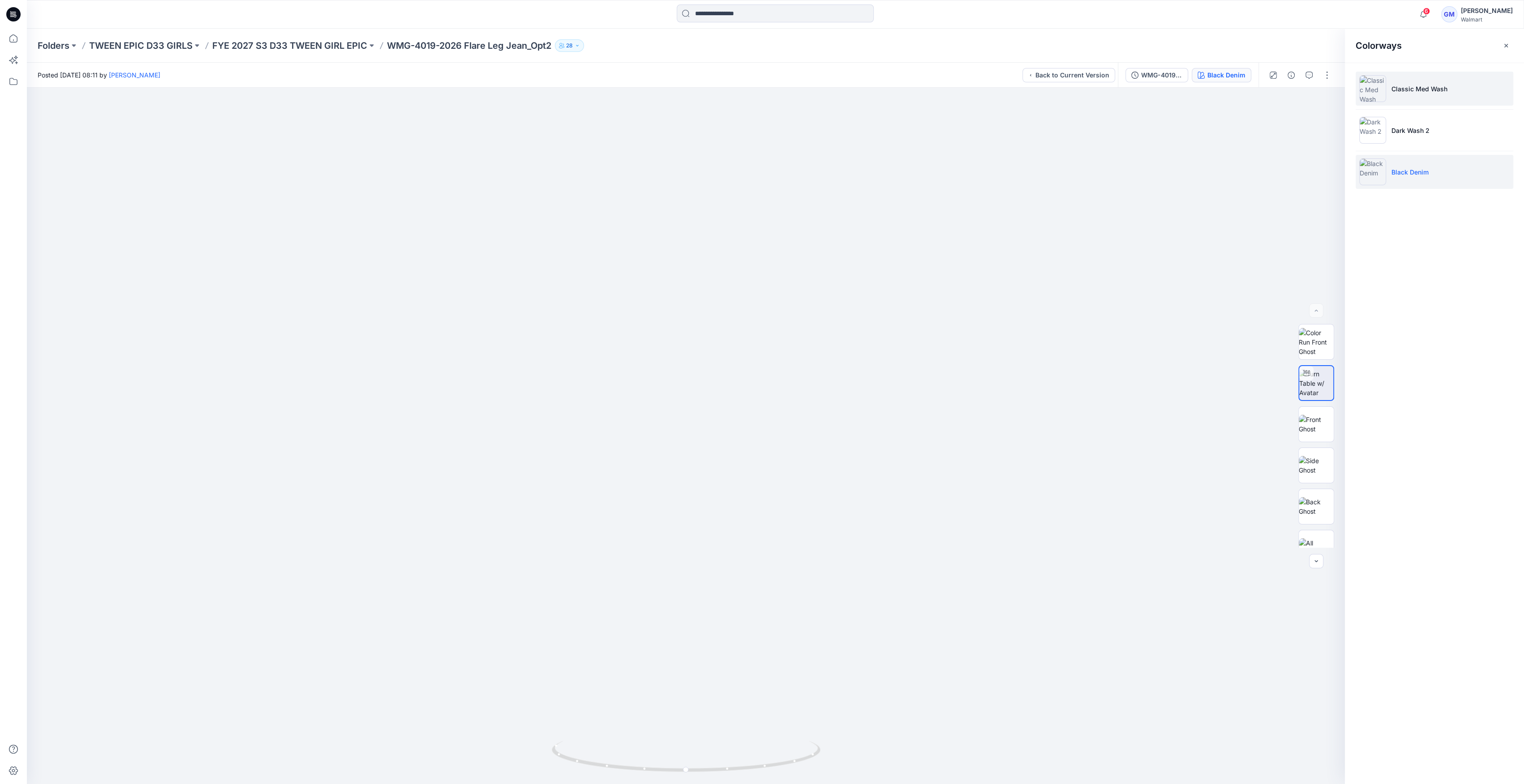
click at [1379, 91] on img at bounding box center [1372, 88] width 27 height 27
click at [1374, 132] on img at bounding box center [1372, 130] width 27 height 27
click at [1371, 139] on img at bounding box center [1372, 130] width 27 height 27
click at [1380, 90] on img at bounding box center [1372, 88] width 27 height 27
click at [1372, 89] on img at bounding box center [1372, 88] width 27 height 27
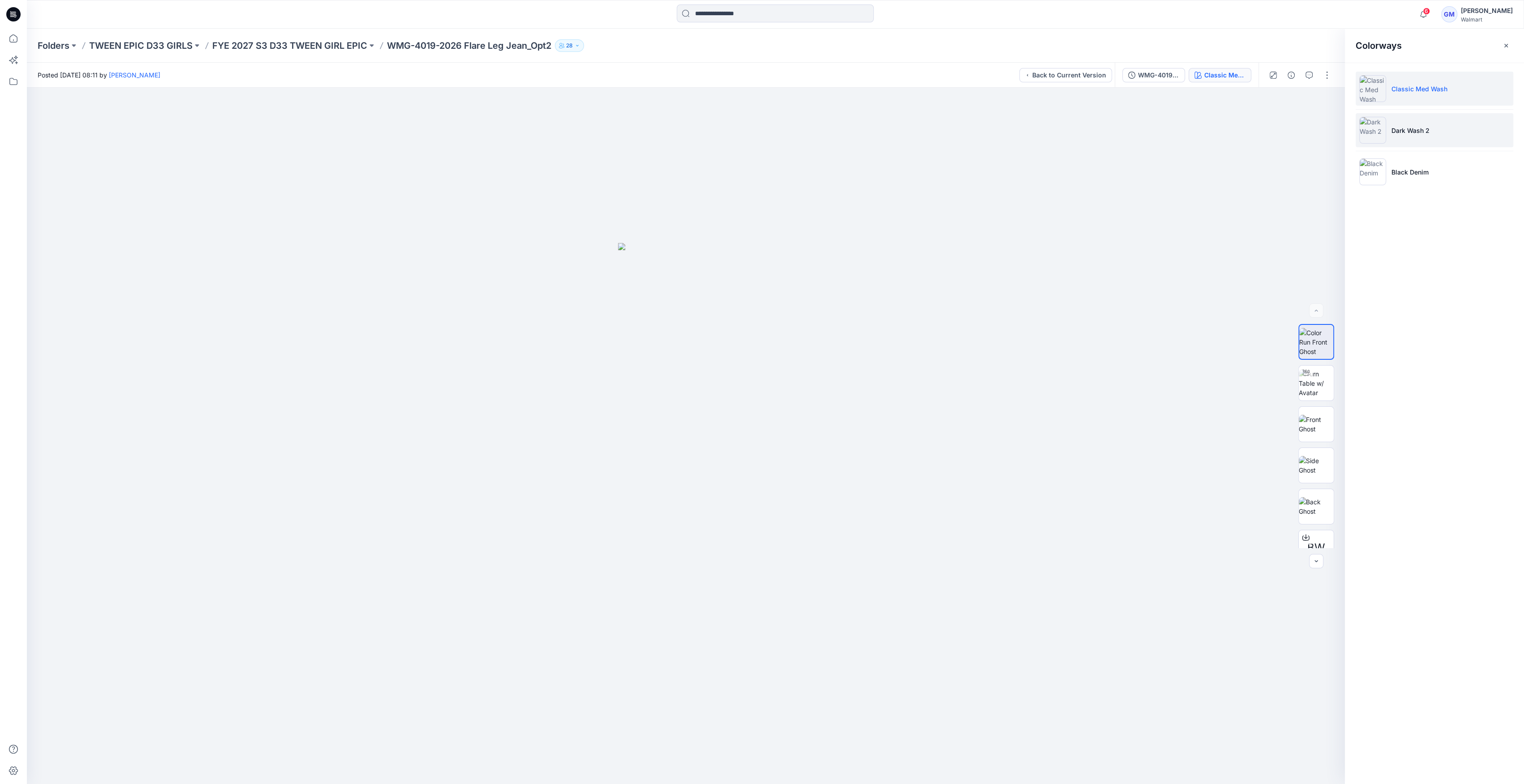
click at [1397, 141] on li "Dark Wash 2" at bounding box center [1434, 131] width 157 height 34
click at [1403, 178] on li "Black Denim" at bounding box center [1434, 172] width 157 height 34
click at [1415, 89] on p "Classic Med Wash" at bounding box center [1419, 89] width 56 height 9
click at [369, 42] on button at bounding box center [372, 46] width 9 height 12
click at [318, 40] on p "FYE 2027 S3 D33 TWEEN GIRL EPIC" at bounding box center [290, 46] width 155 height 12
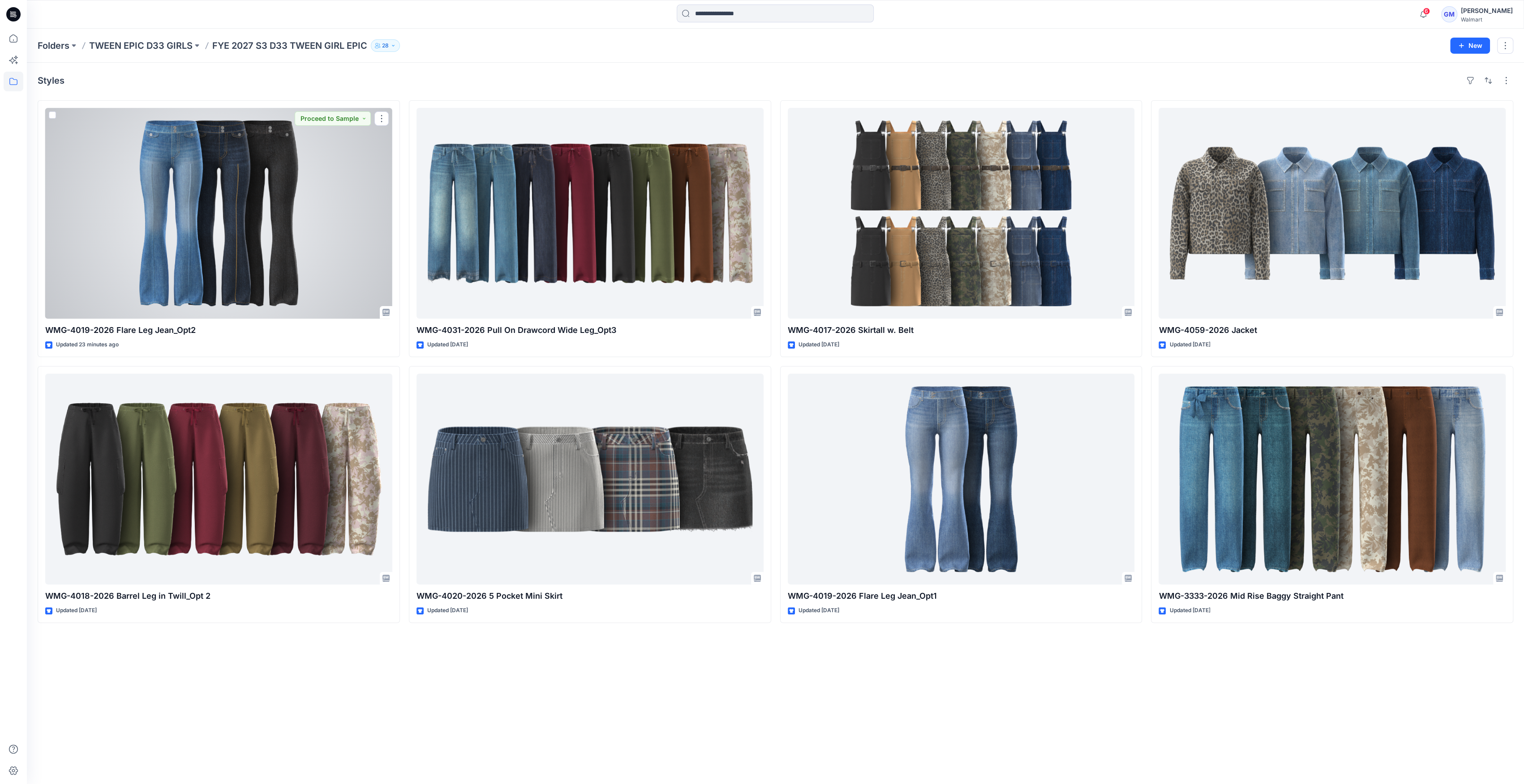
click at [308, 208] on div at bounding box center [218, 213] width 347 height 211
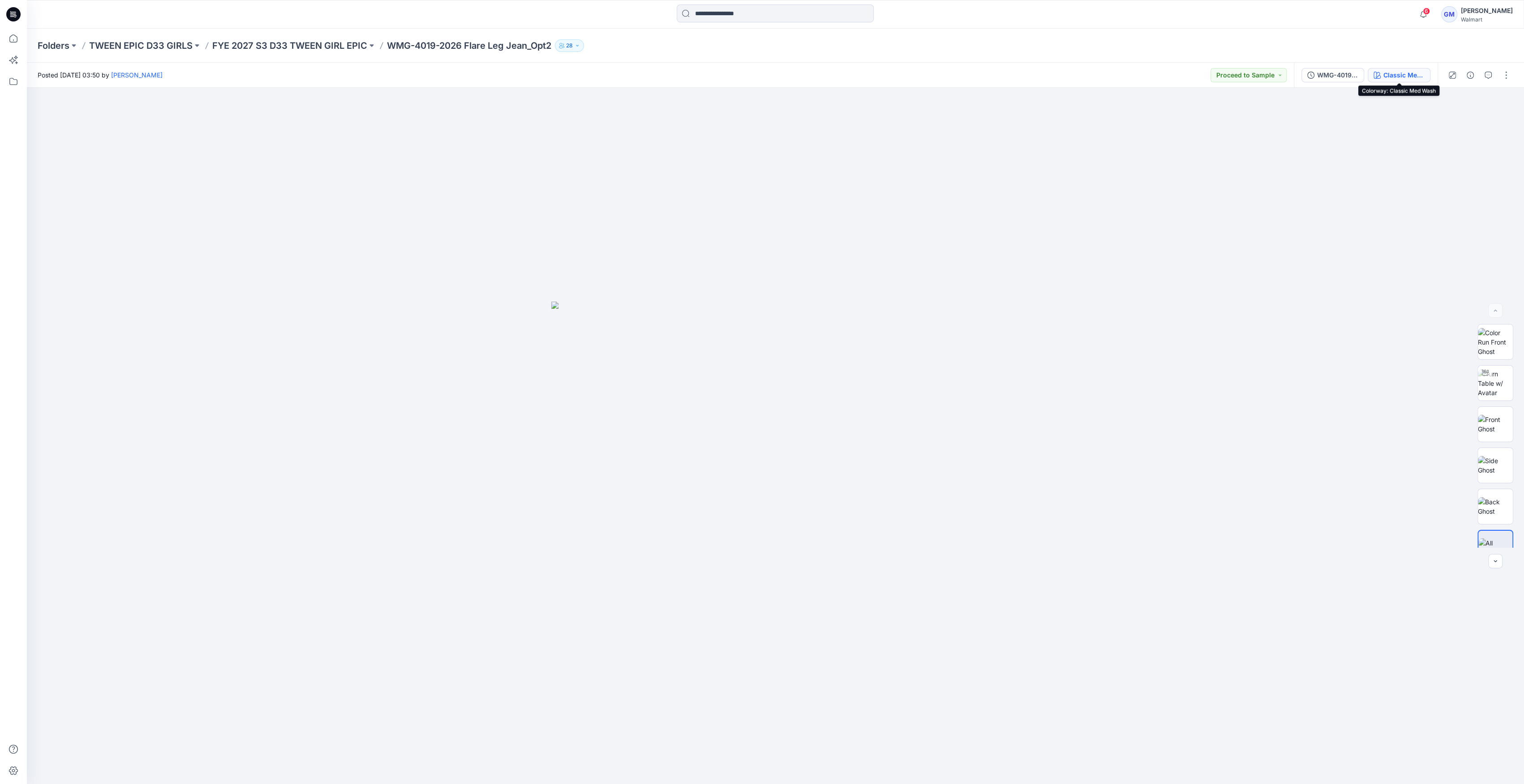
click at [1422, 76] on div "Classic Med Wash" at bounding box center [1404, 75] width 41 height 10
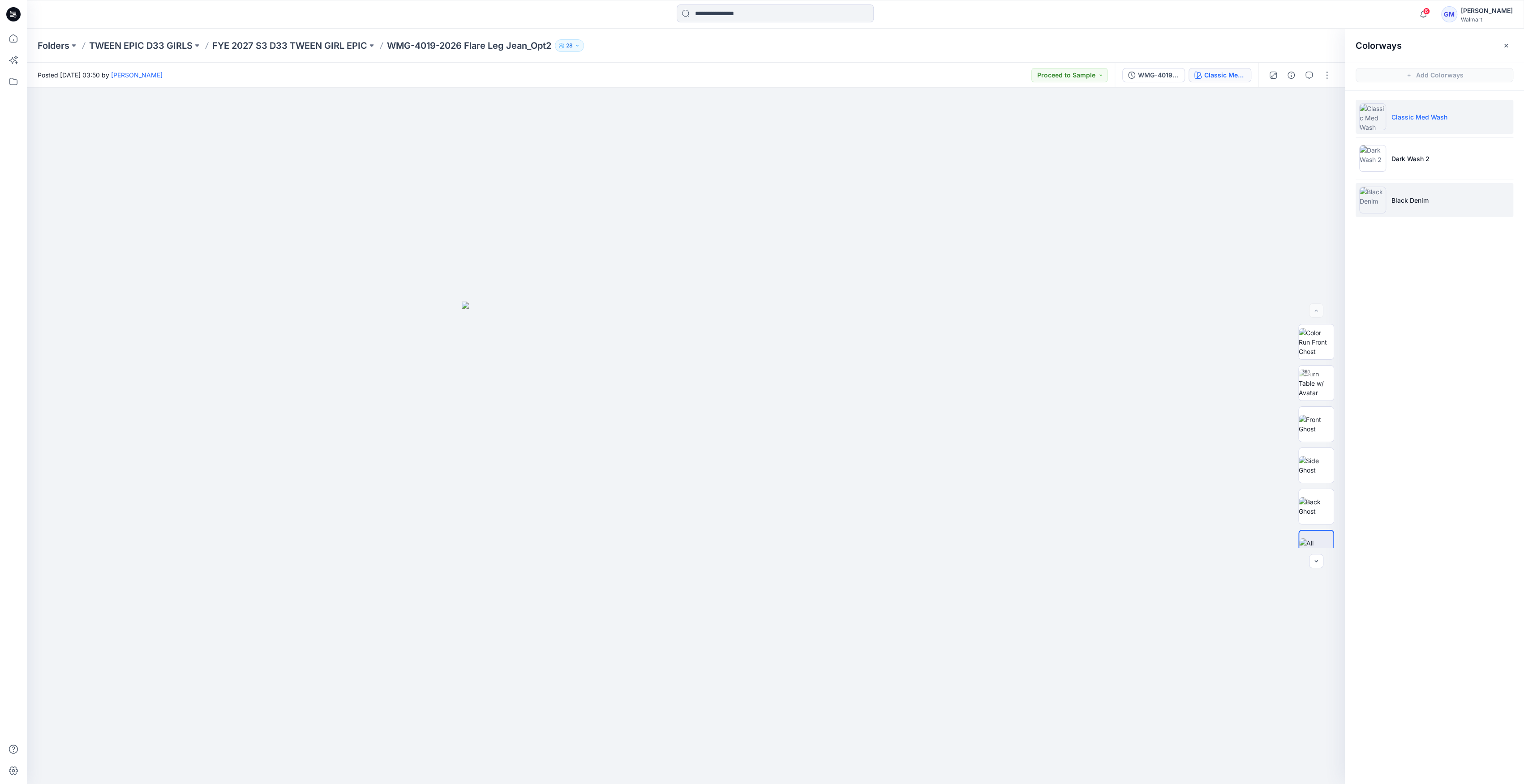
click at [1393, 186] on li "Black Denim" at bounding box center [1434, 200] width 157 height 34
click at [1397, 205] on li "Black Denim" at bounding box center [1434, 200] width 157 height 34
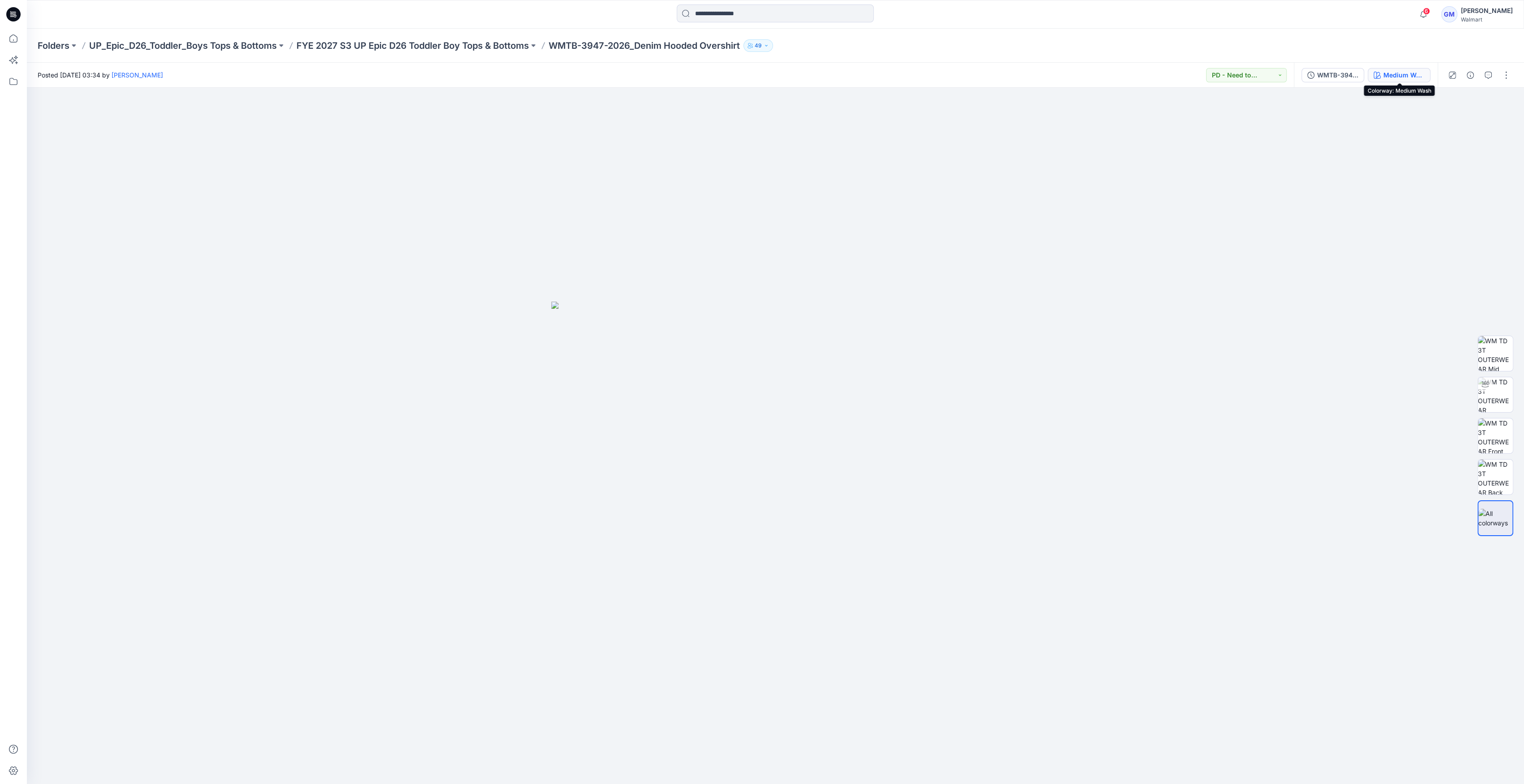
click at [1385, 72] on div "Medium Wash" at bounding box center [1404, 75] width 41 height 10
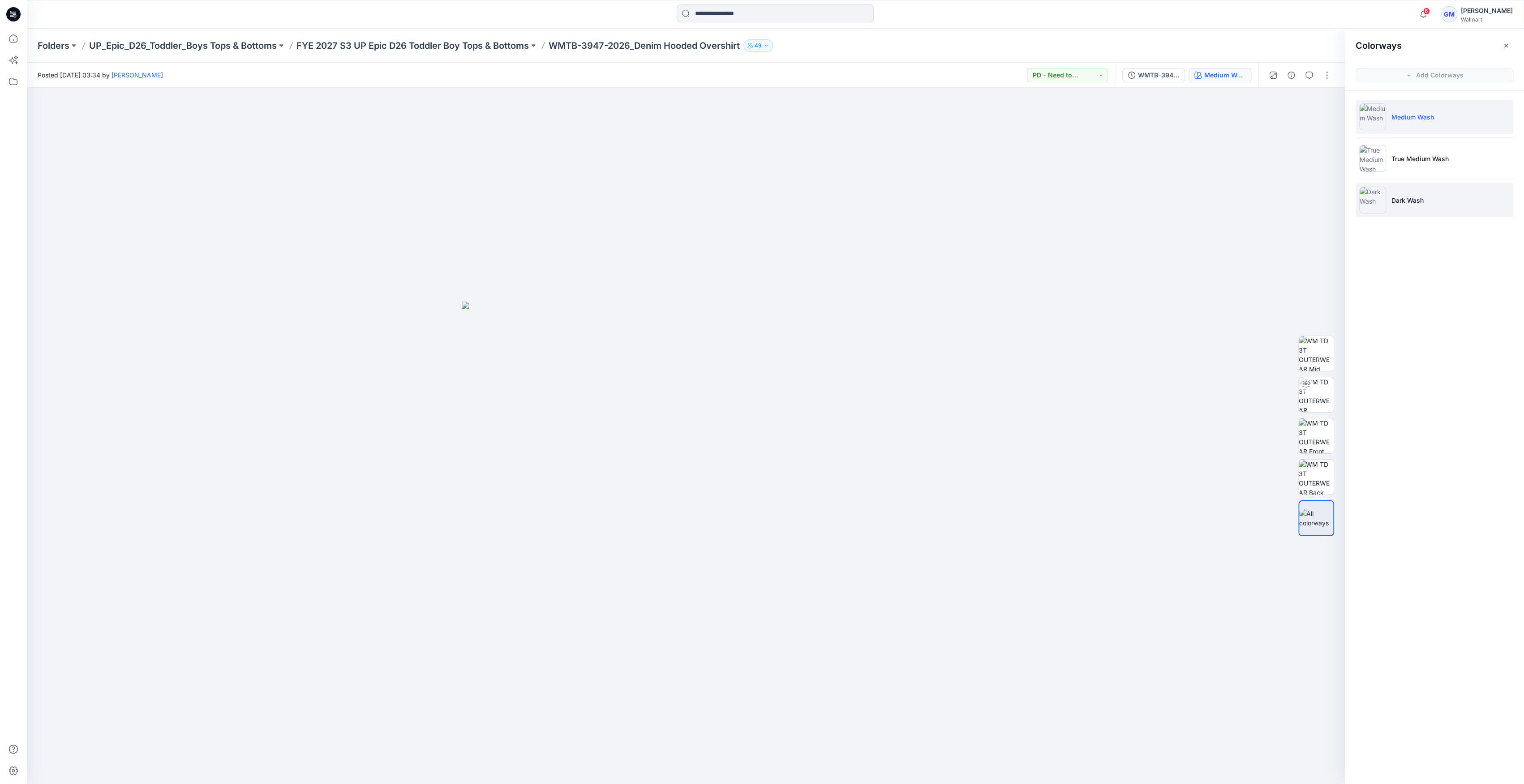
click at [1374, 202] on img at bounding box center [1372, 200] width 27 height 27
click at [1374, 202] on img at bounding box center [1372, 200] width 27 height 27
click at [1374, 207] on img at bounding box center [1372, 200] width 27 height 27
click at [1307, 397] on img at bounding box center [1316, 394] width 35 height 35
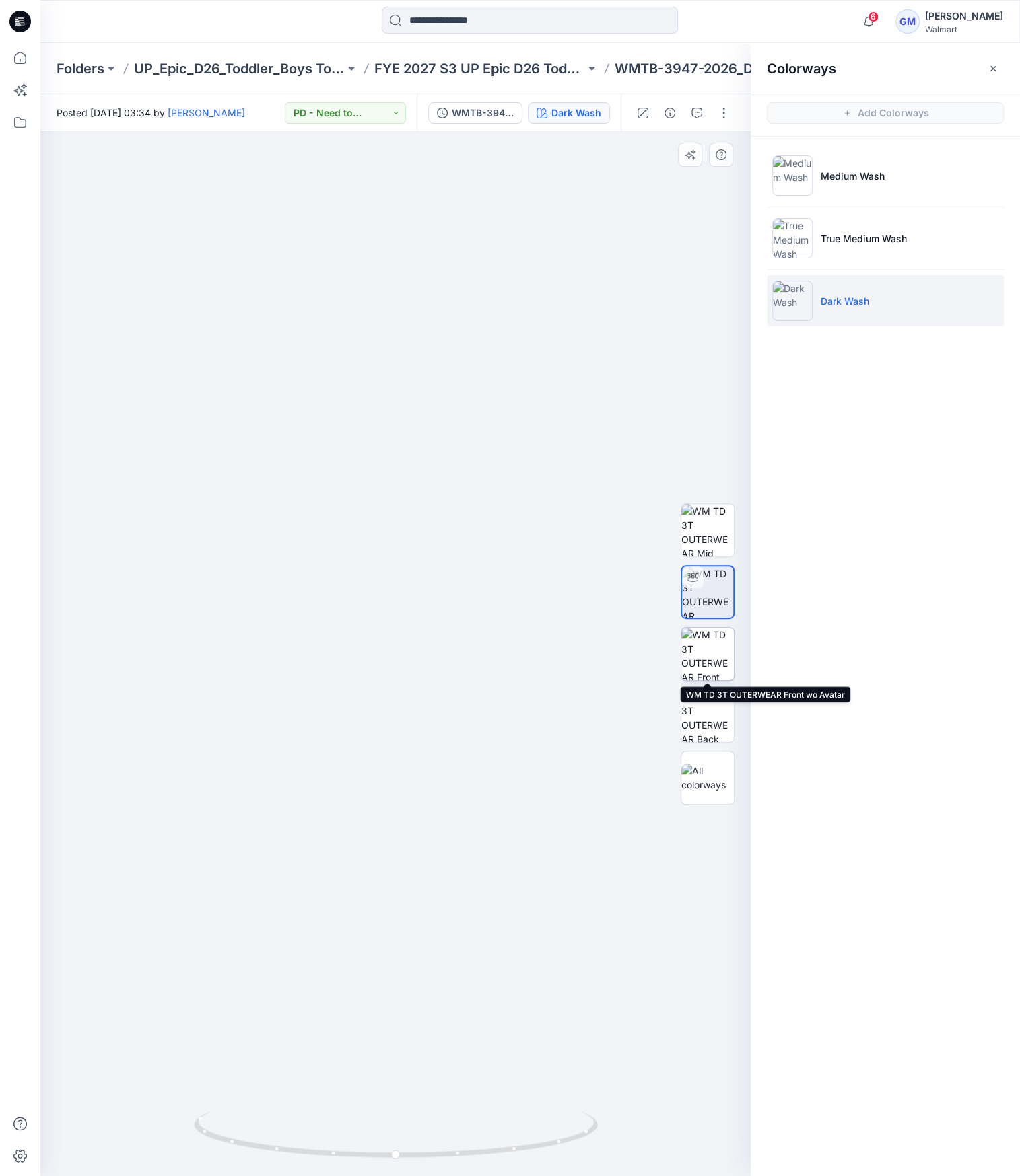
click at [705, 638] on img at bounding box center [707, 653] width 52 height 52
click at [711, 666] on img at bounding box center [708, 654] width 52 height 52
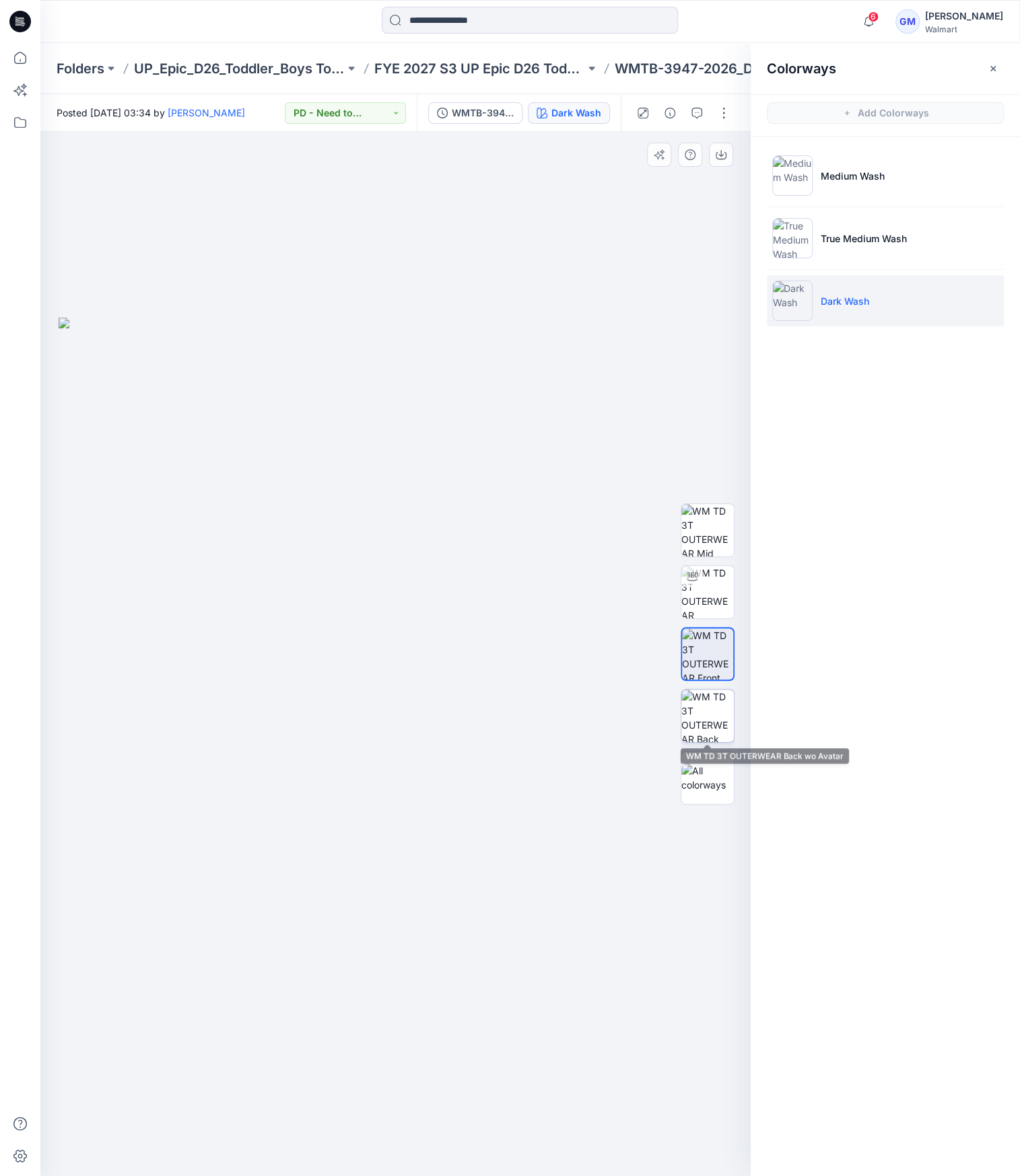
click at [719, 708] on img at bounding box center [707, 716] width 52 height 52
click at [686, 648] on img at bounding box center [707, 653] width 52 height 52
click at [725, 524] on img at bounding box center [707, 530] width 52 height 52
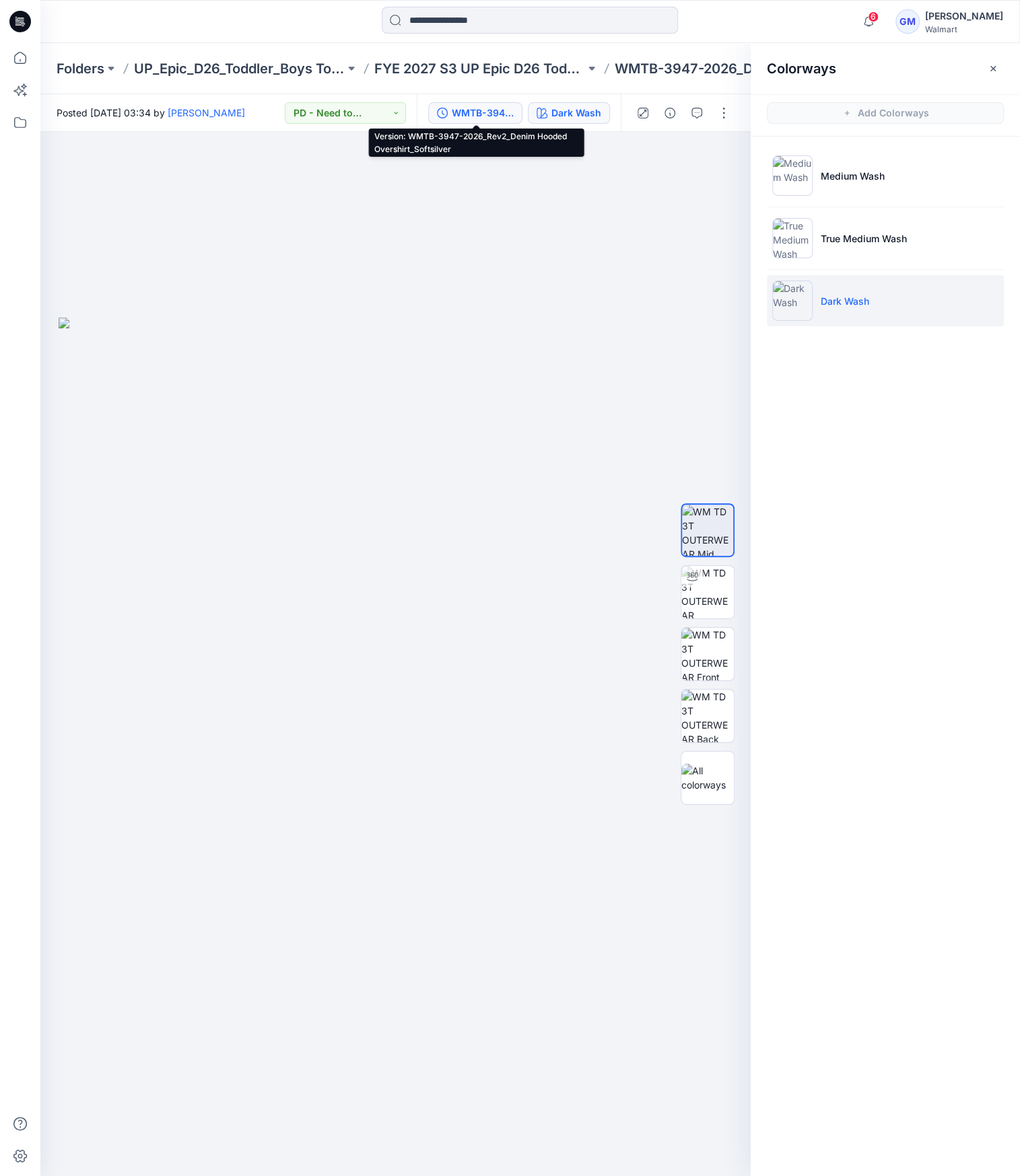
click at [501, 121] on button "WMTB-3947-2026_Rev2_Denim Hooded Overshirt_Softsilver" at bounding box center [475, 113] width 94 height 21
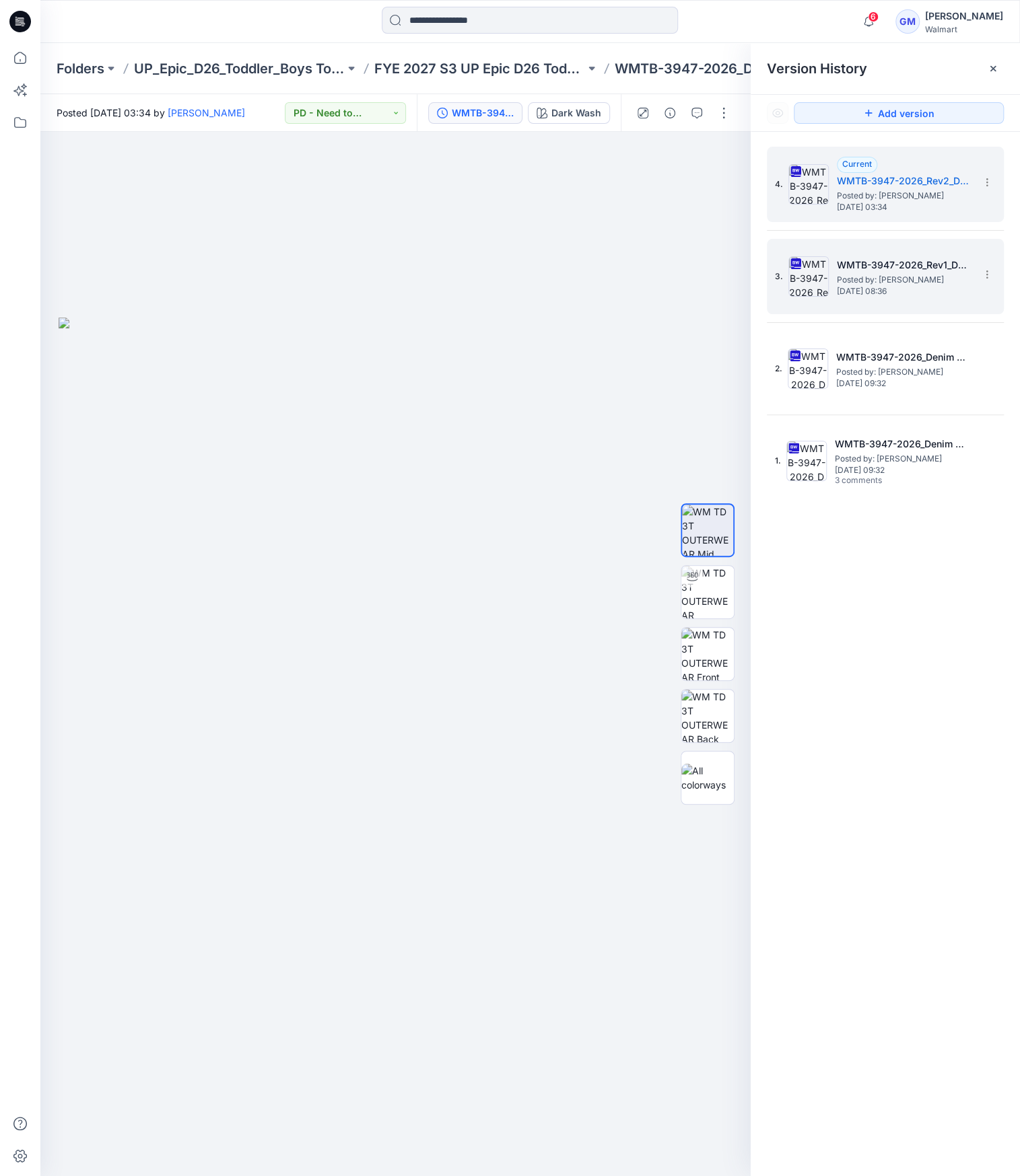
click at [810, 273] on img at bounding box center [807, 276] width 40 height 40
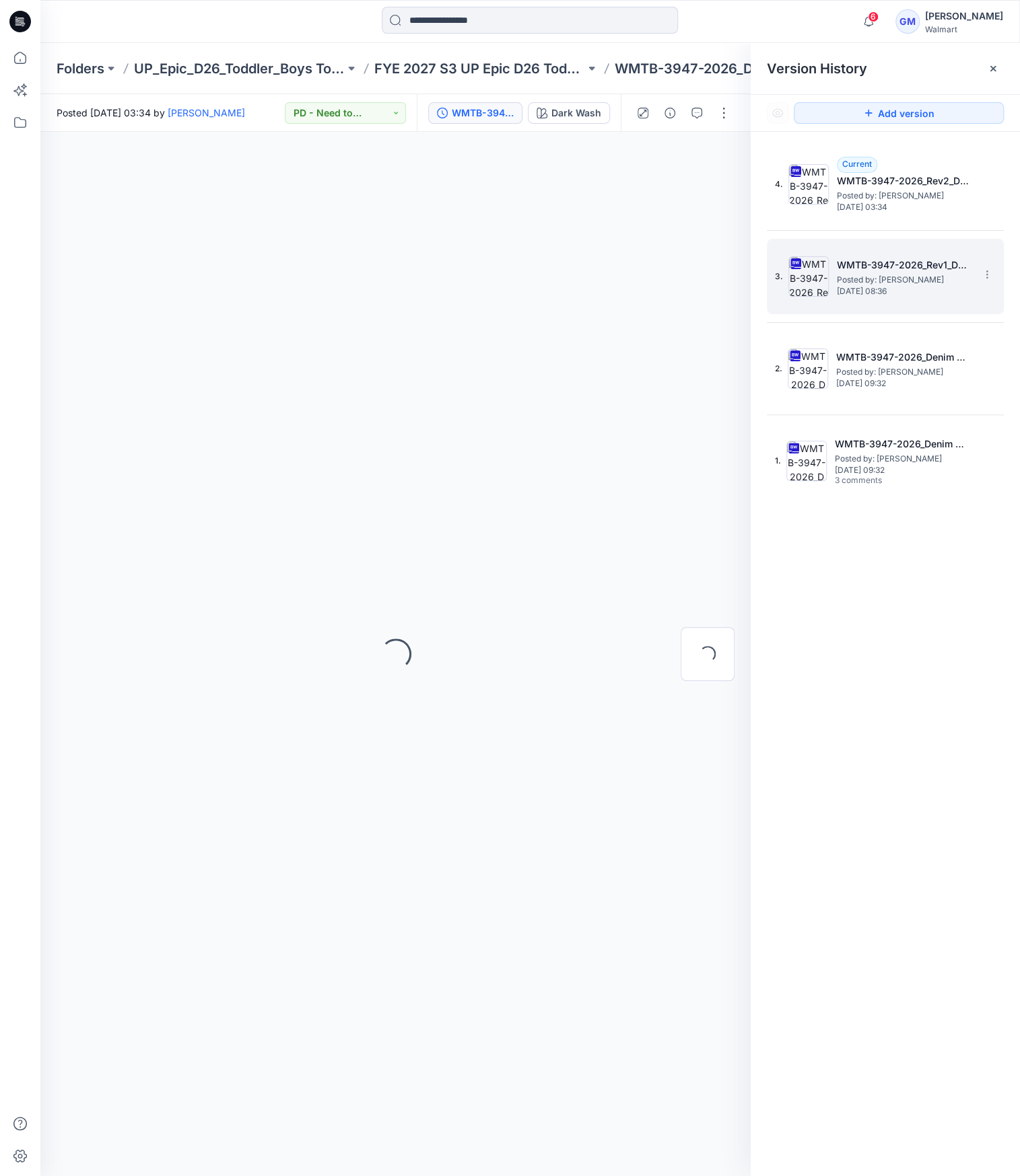
click at [813, 283] on img at bounding box center [807, 276] width 40 height 40
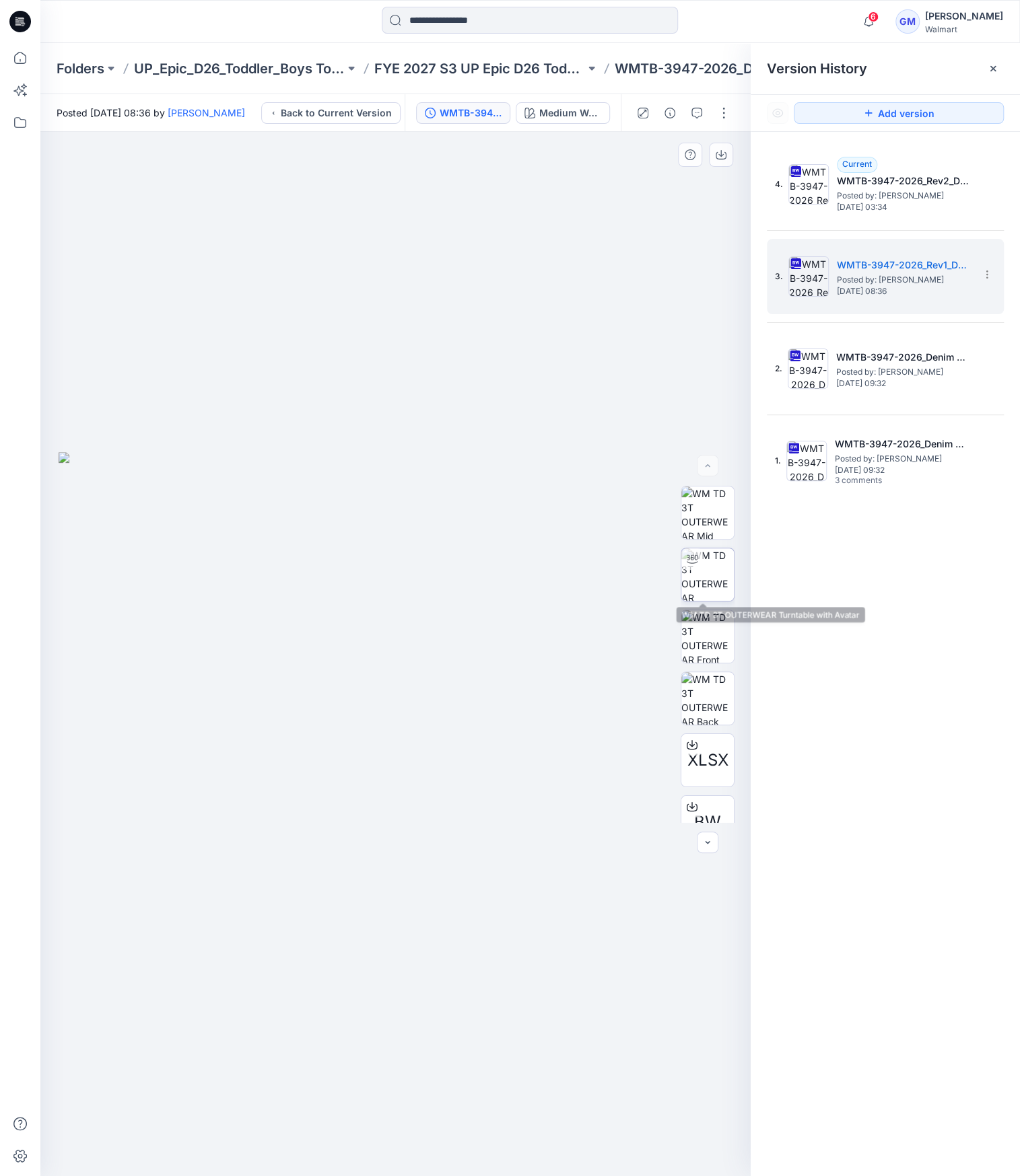
click at [711, 591] on img at bounding box center [707, 574] width 52 height 52
click at [717, 506] on img at bounding box center [707, 512] width 52 height 52
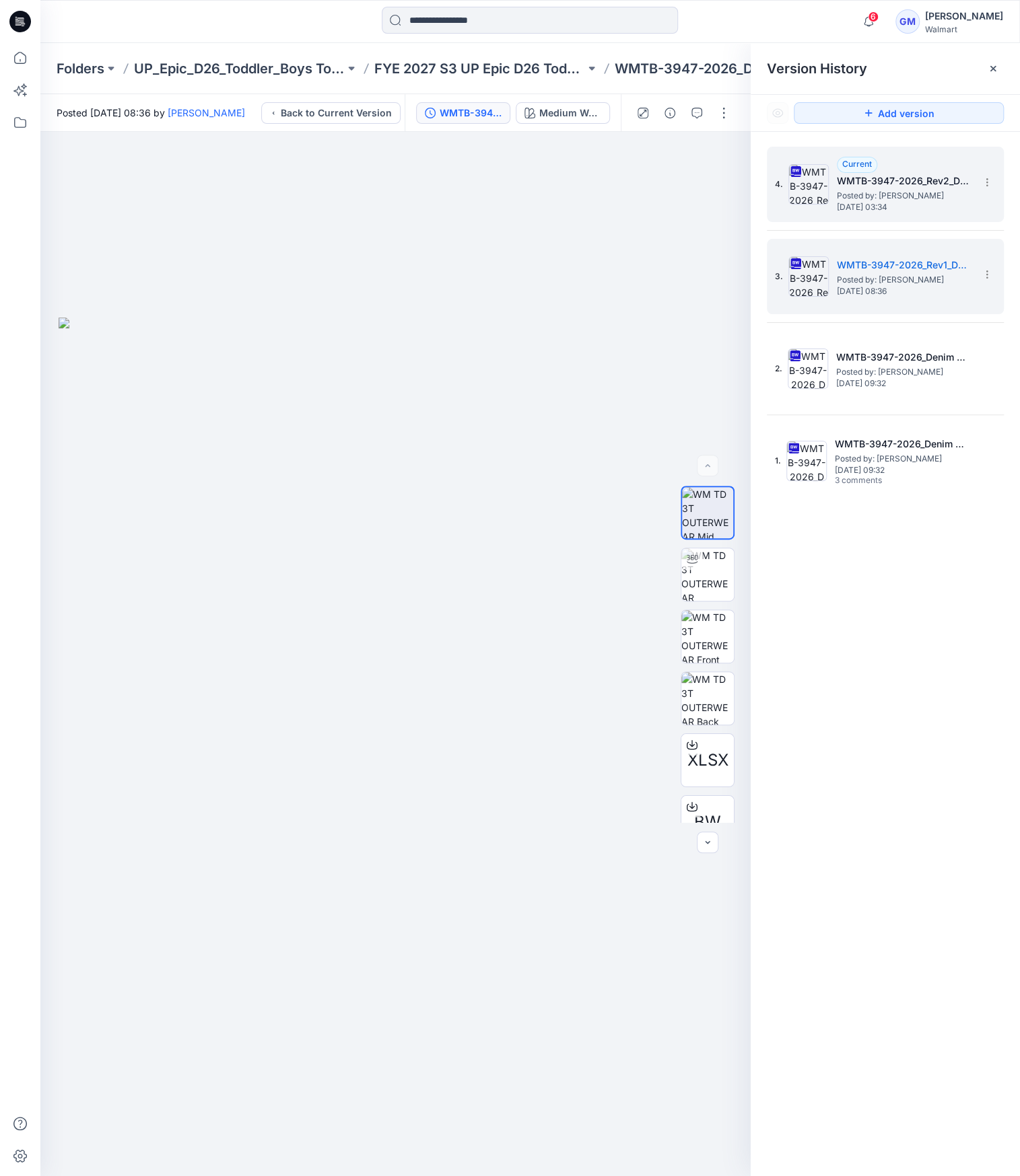
click at [830, 184] on div "4. Current WMTB-3947-2026_Rev2_Denim Hooded Overshirt_Softsilver Posted by: Gay…" at bounding box center [875, 184] width 202 height 65
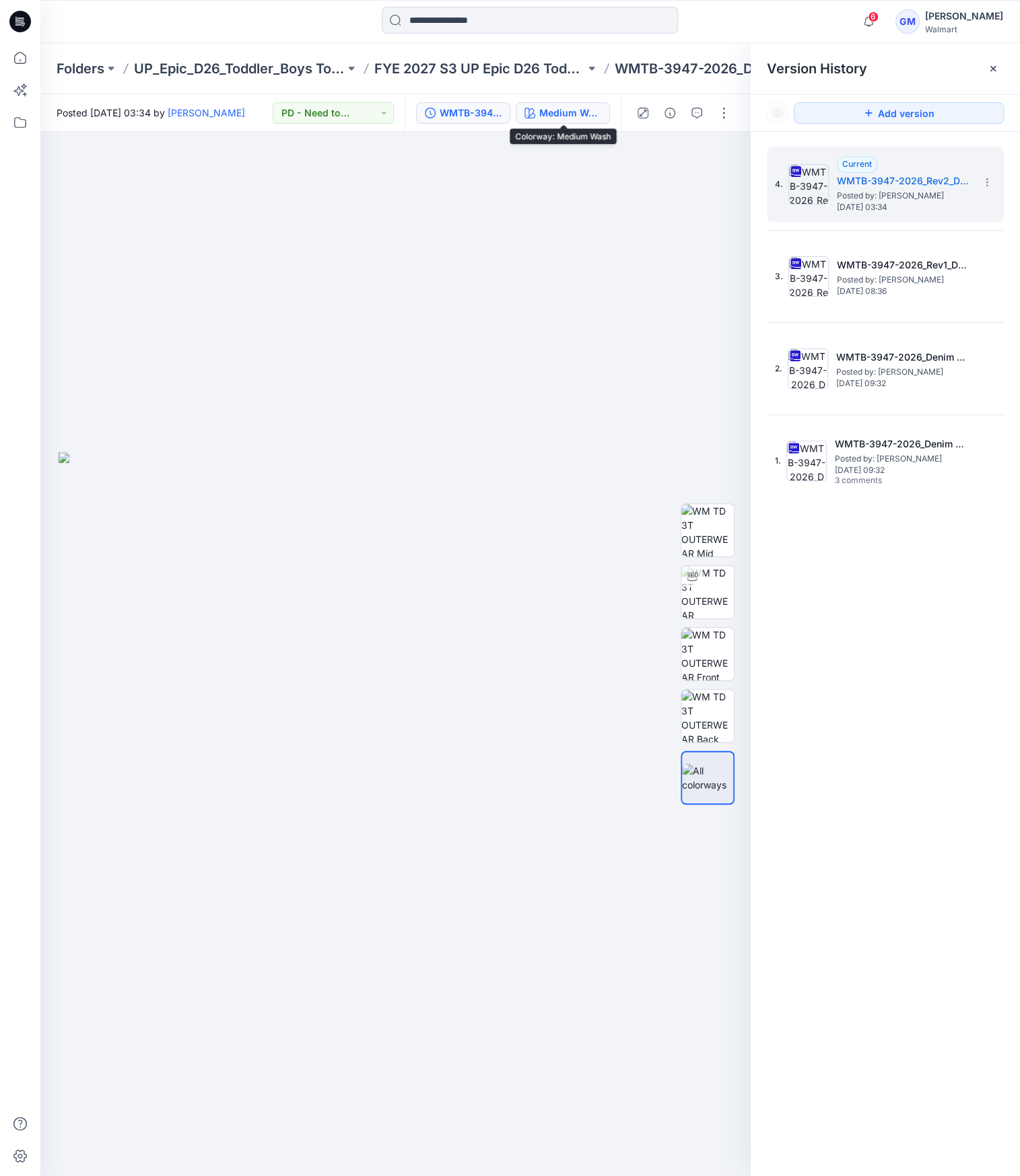
click at [581, 106] on div "Medium Wash" at bounding box center [570, 113] width 62 height 15
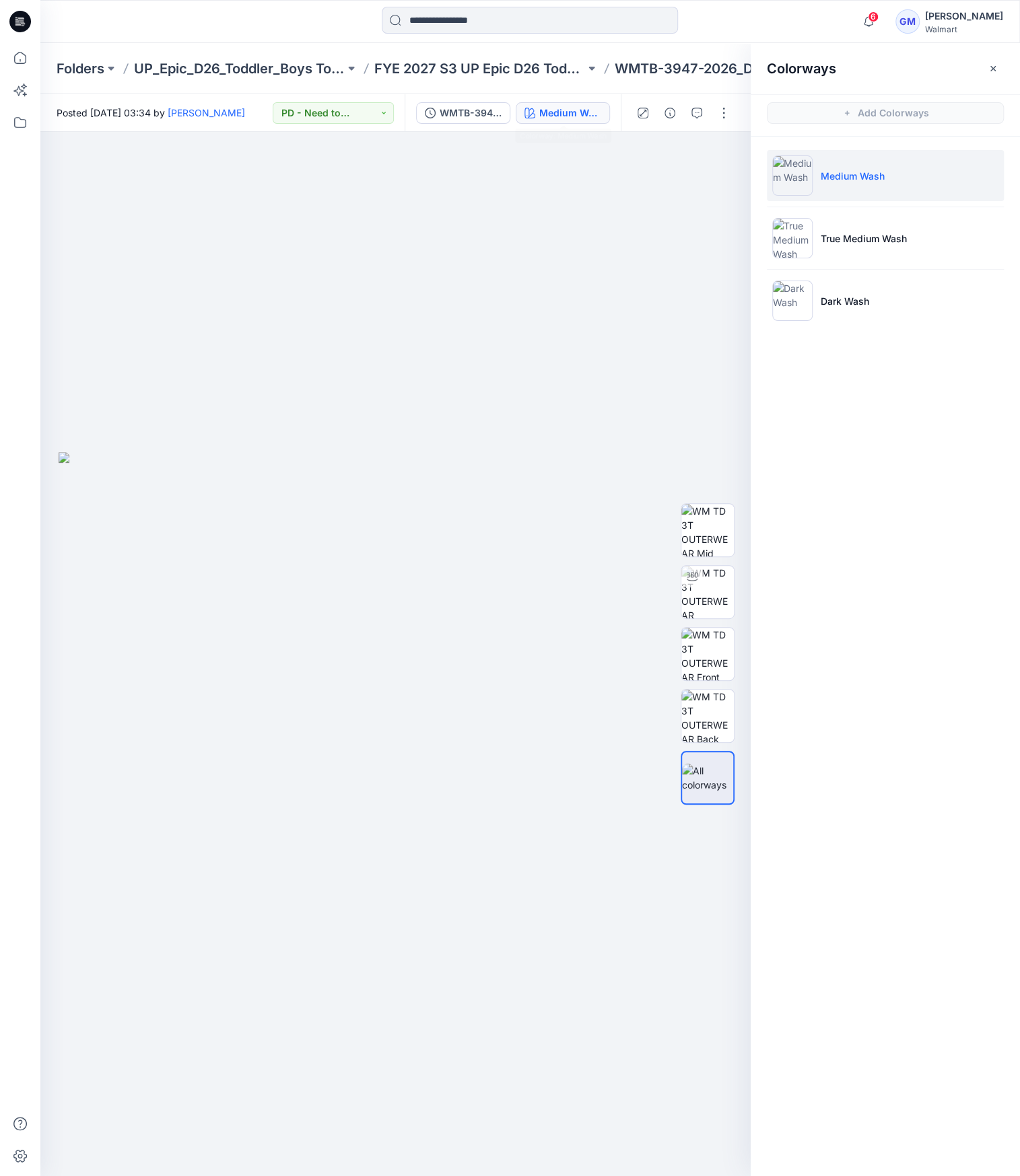
click at [581, 115] on div "Medium Wash" at bounding box center [570, 113] width 62 height 15
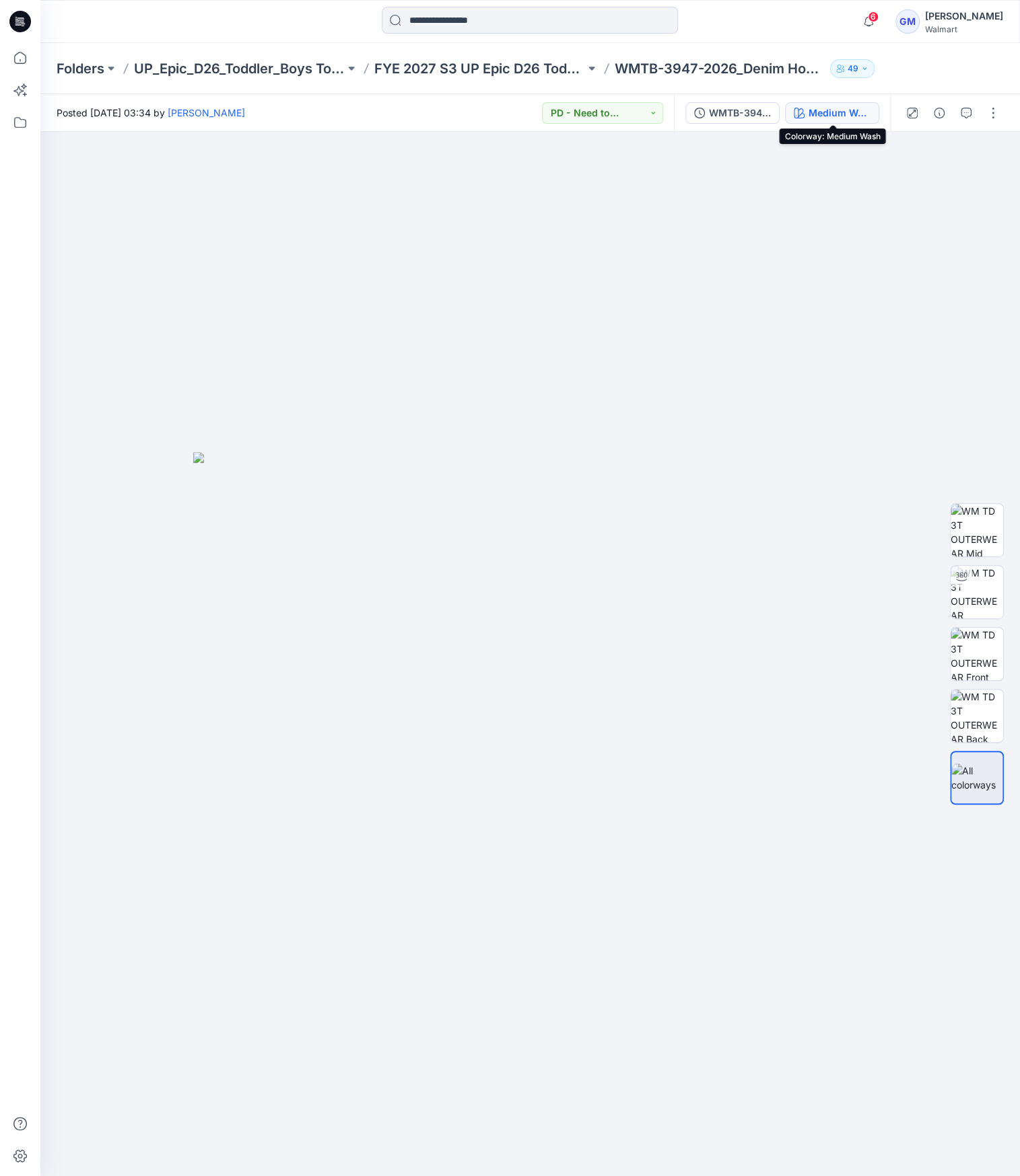
click at [851, 122] on button "Medium Wash" at bounding box center [832, 113] width 94 height 21
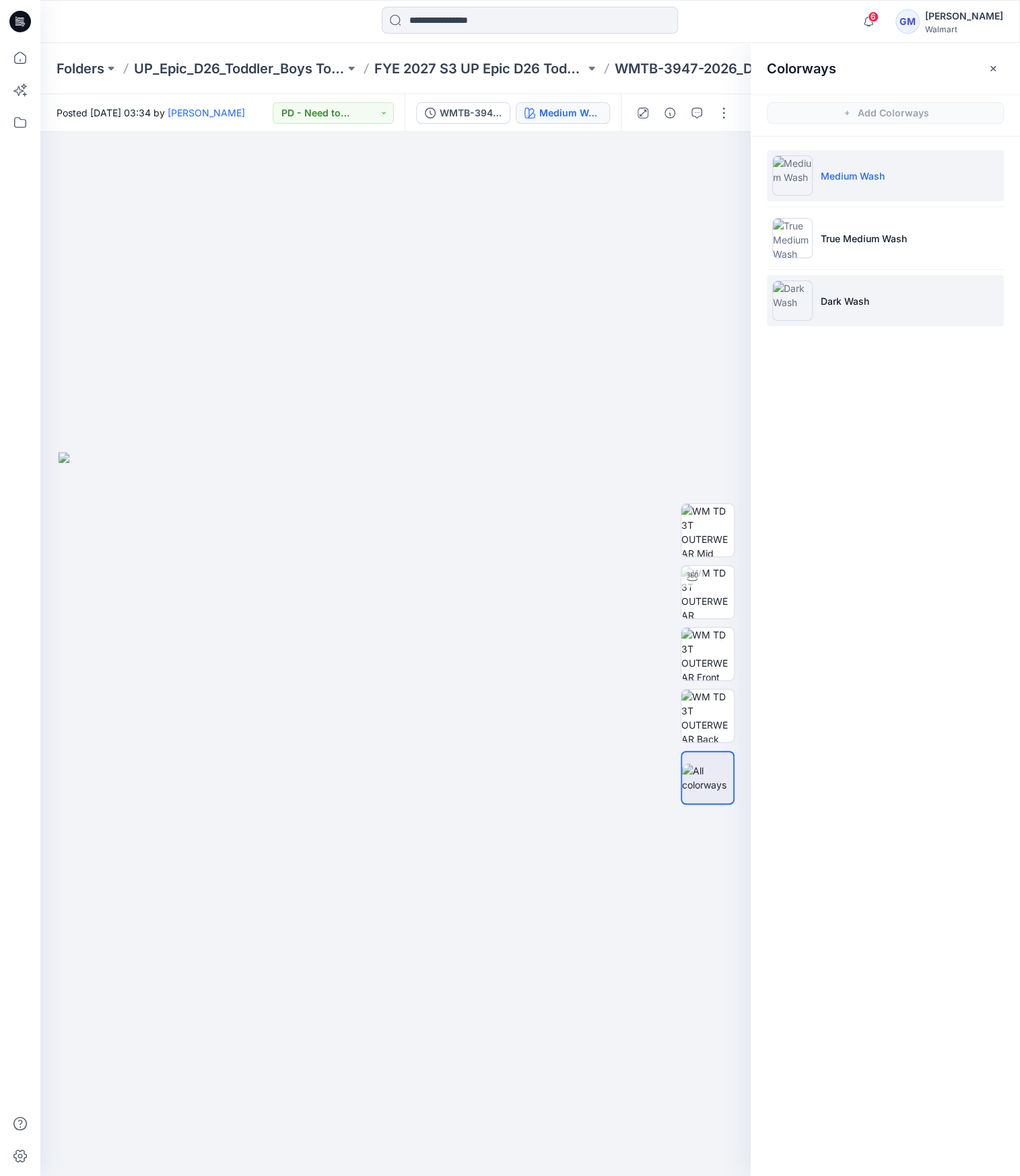
click at [855, 304] on p "Dark Wash" at bounding box center [845, 301] width 49 height 14
click at [789, 306] on img at bounding box center [791, 300] width 40 height 40
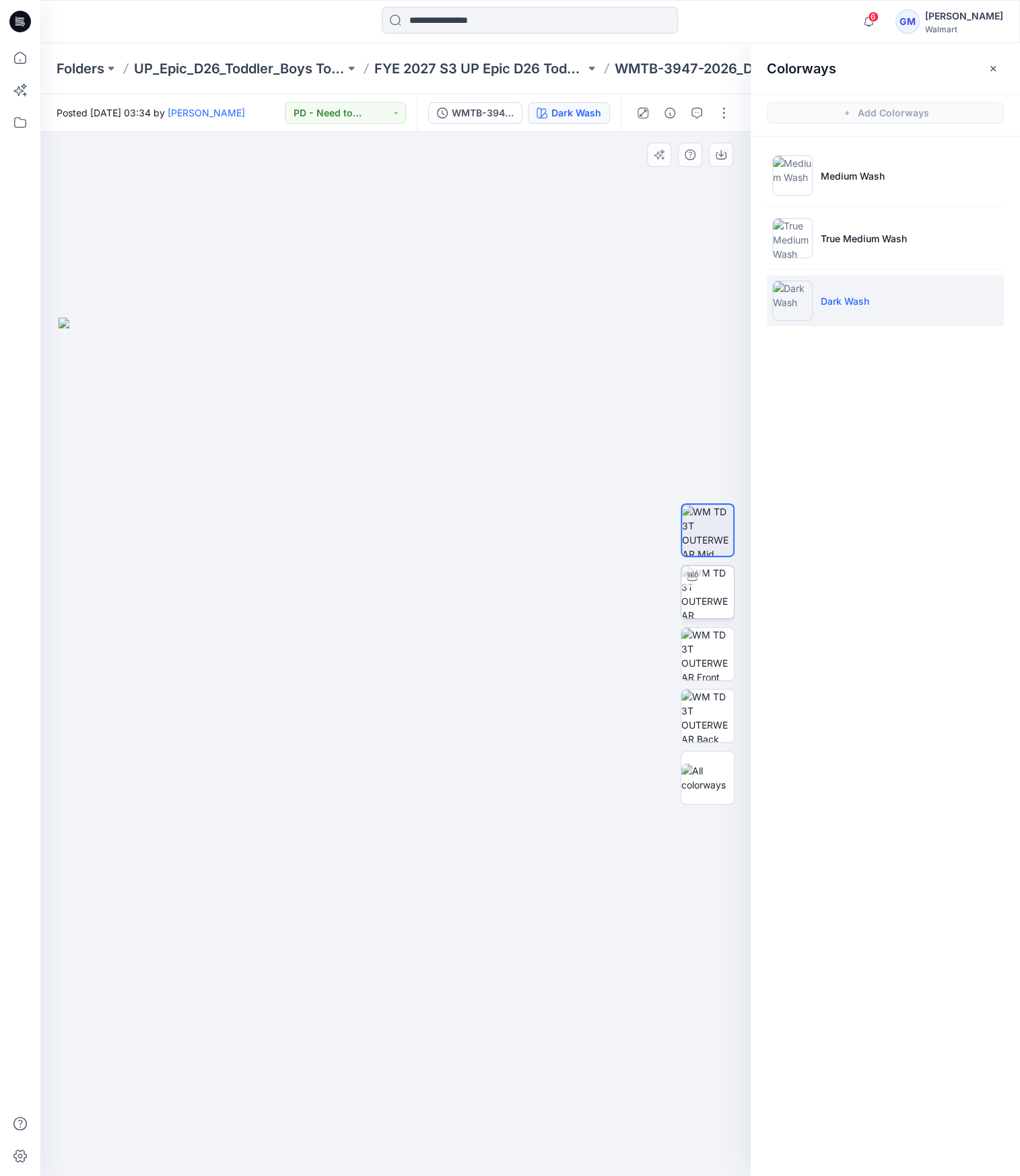
click at [703, 604] on img at bounding box center [707, 592] width 52 height 52
drag, startPoint x: 478, startPoint y: 1057, endPoint x: 318, endPoint y: 1053, distance: 160.0
click at [318, 1053] on div at bounding box center [395, 653] width 711 height 1044
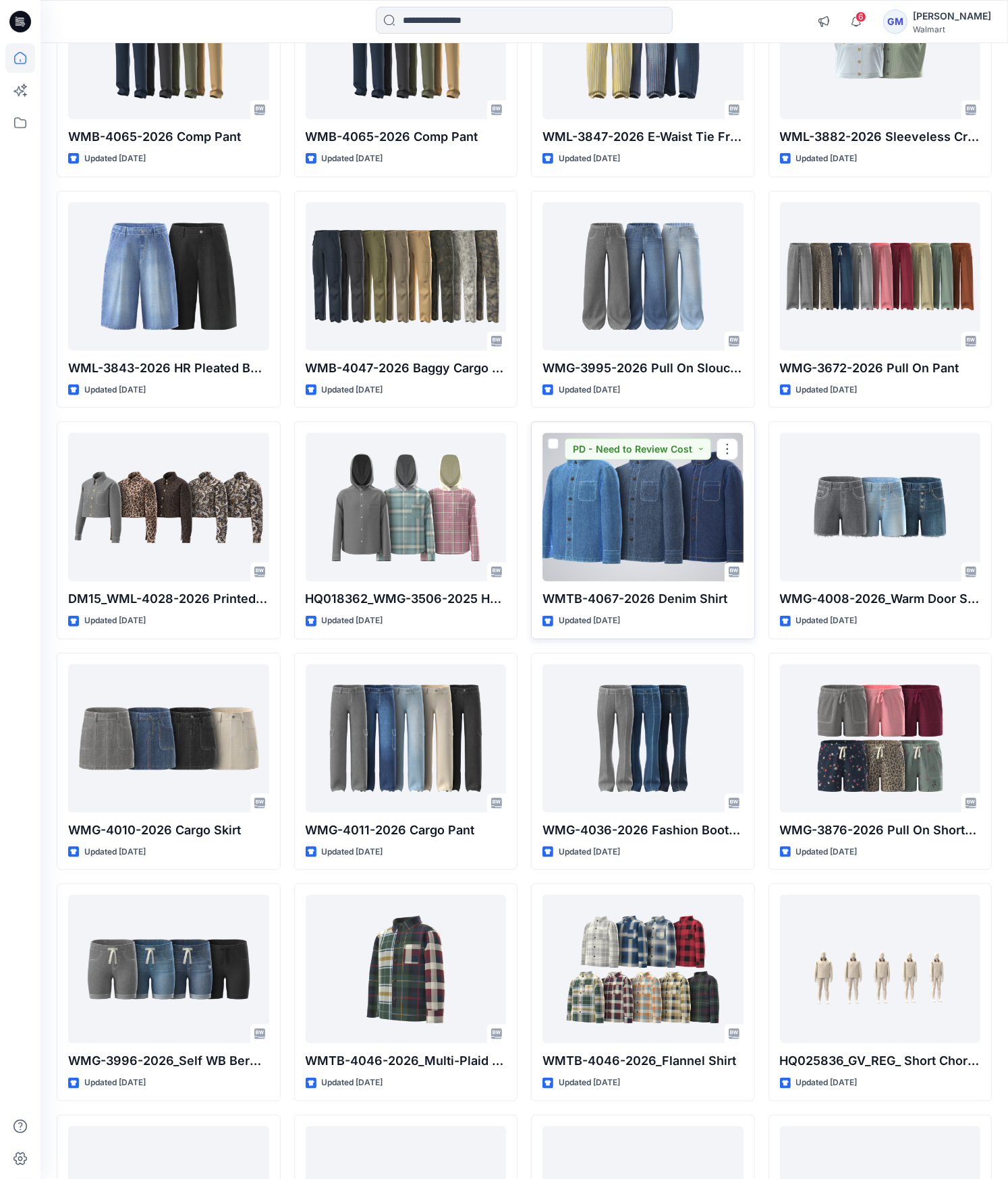
scroll to position [896, 0]
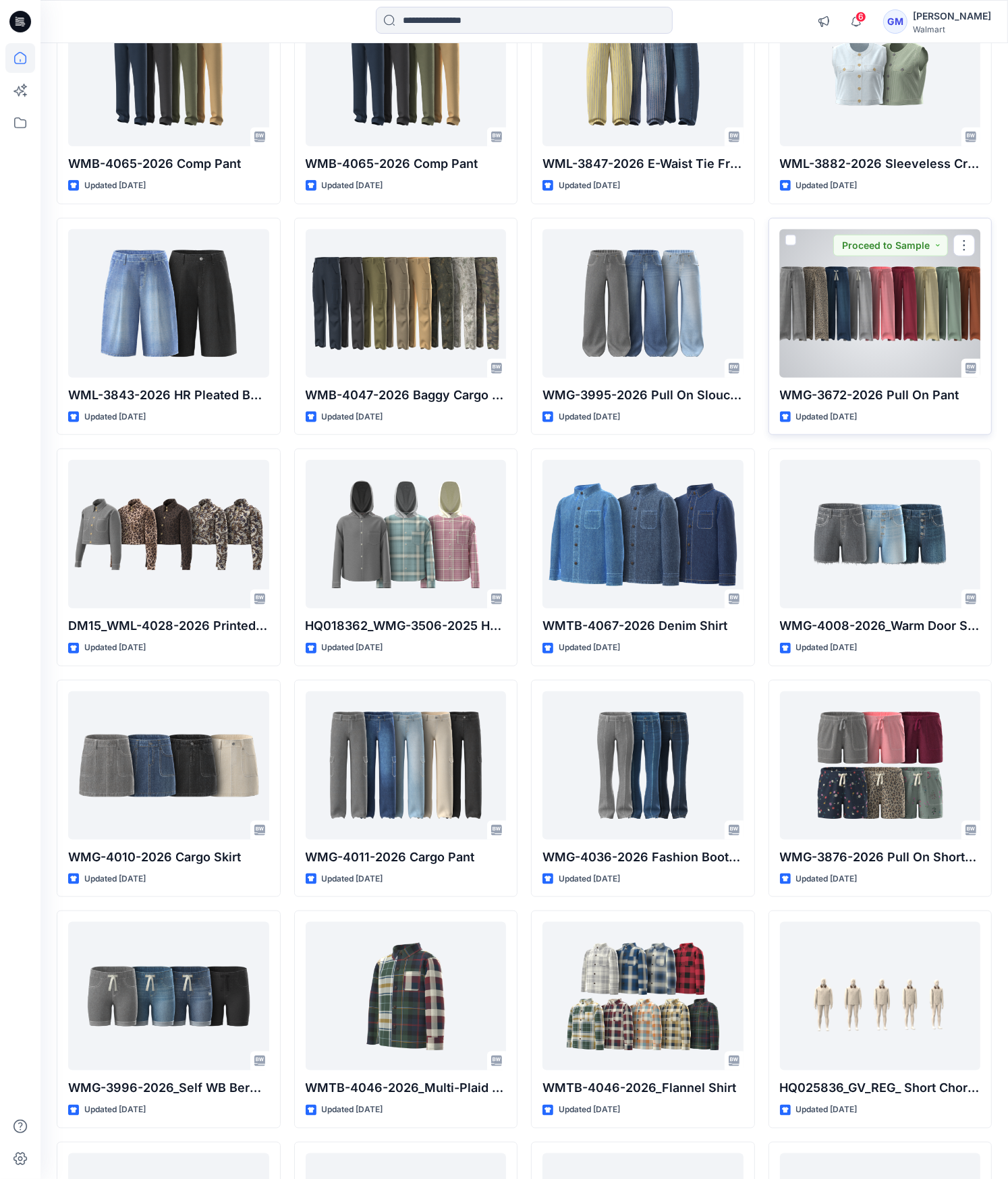
click at [873, 304] on div at bounding box center [881, 303] width 201 height 149
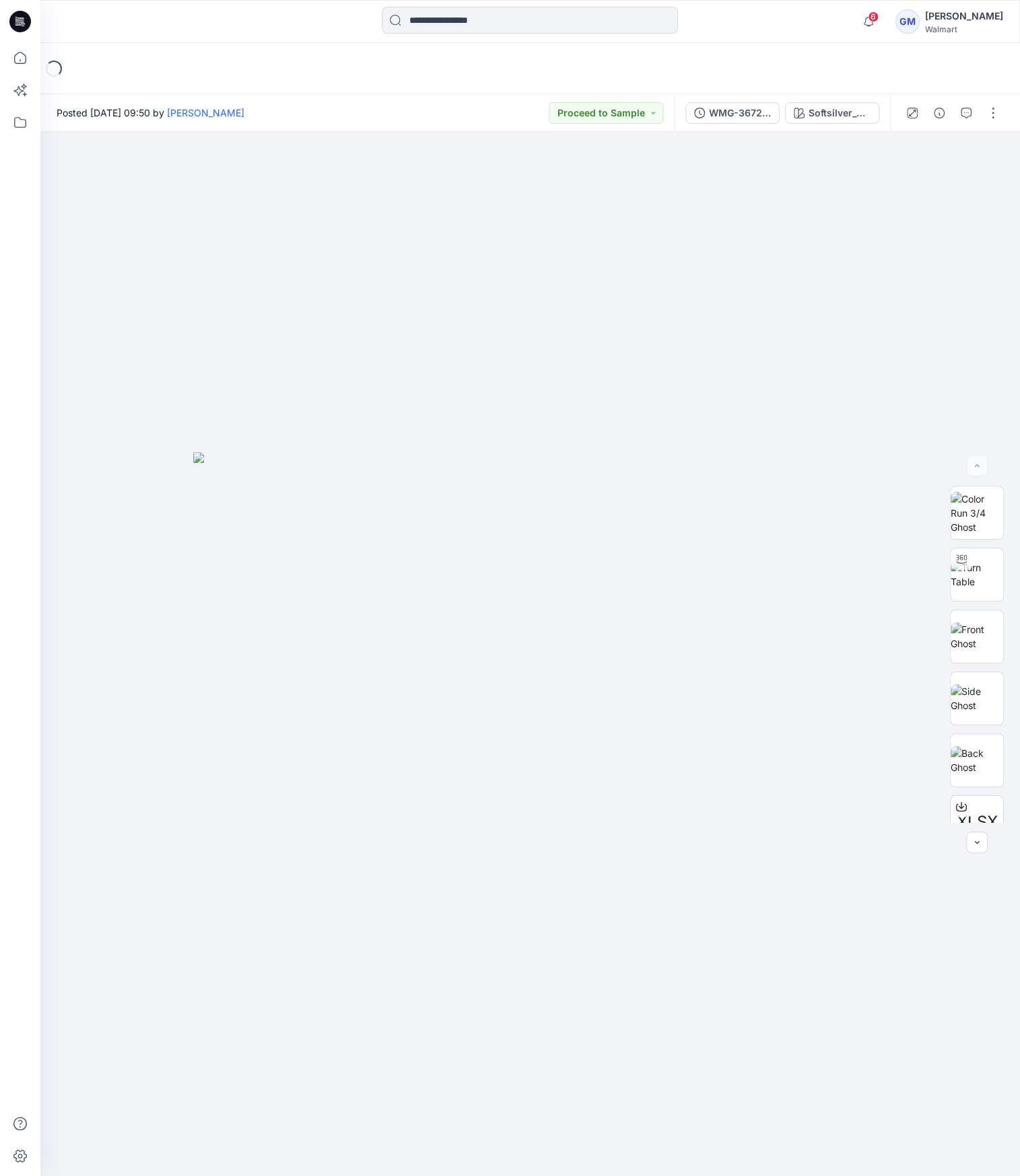
click at [857, 105] on button "Softsilver_Opt2" at bounding box center [832, 113] width 94 height 21
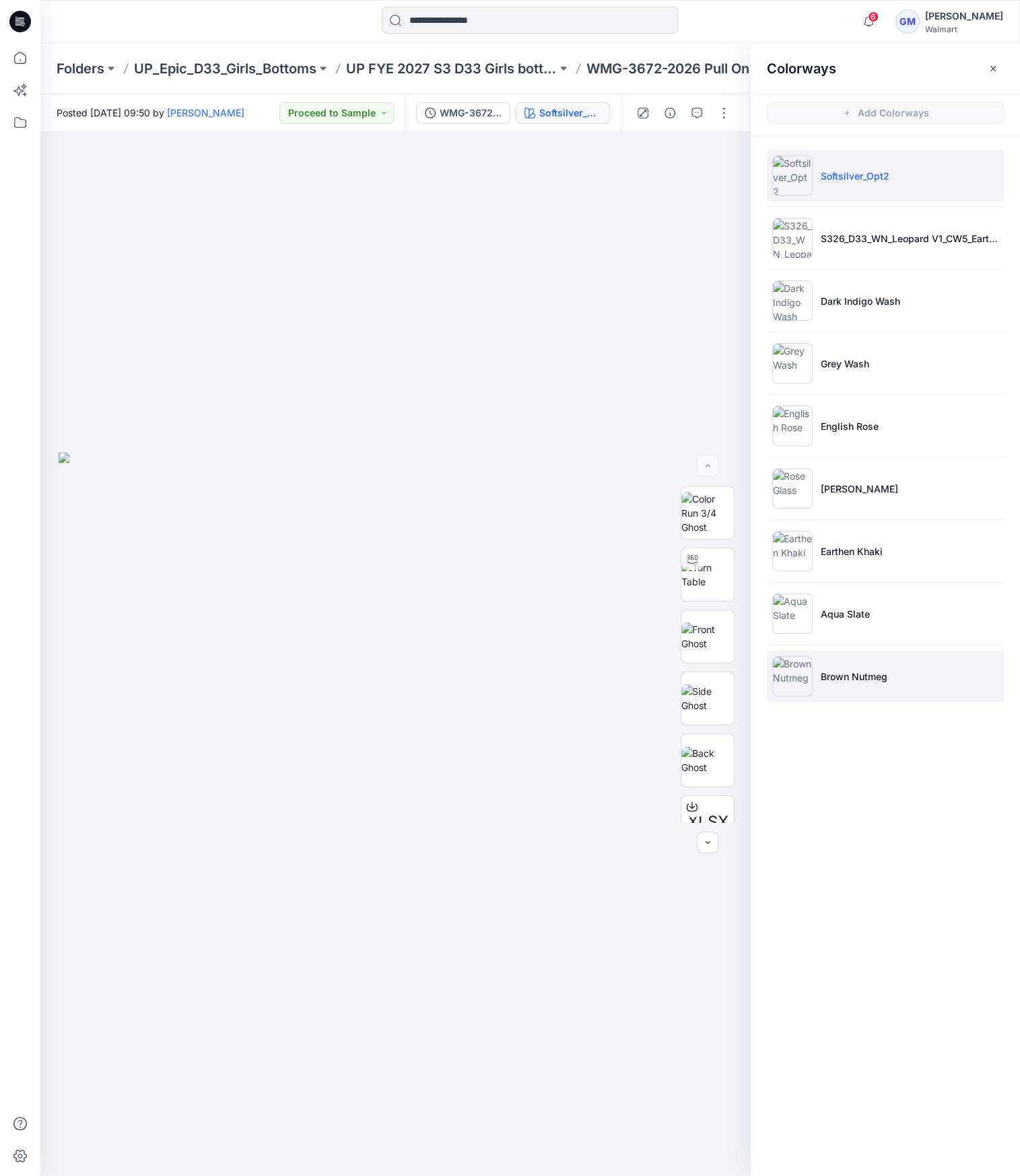
click at [827, 673] on p "Brown Nutmeg" at bounding box center [854, 676] width 67 height 14
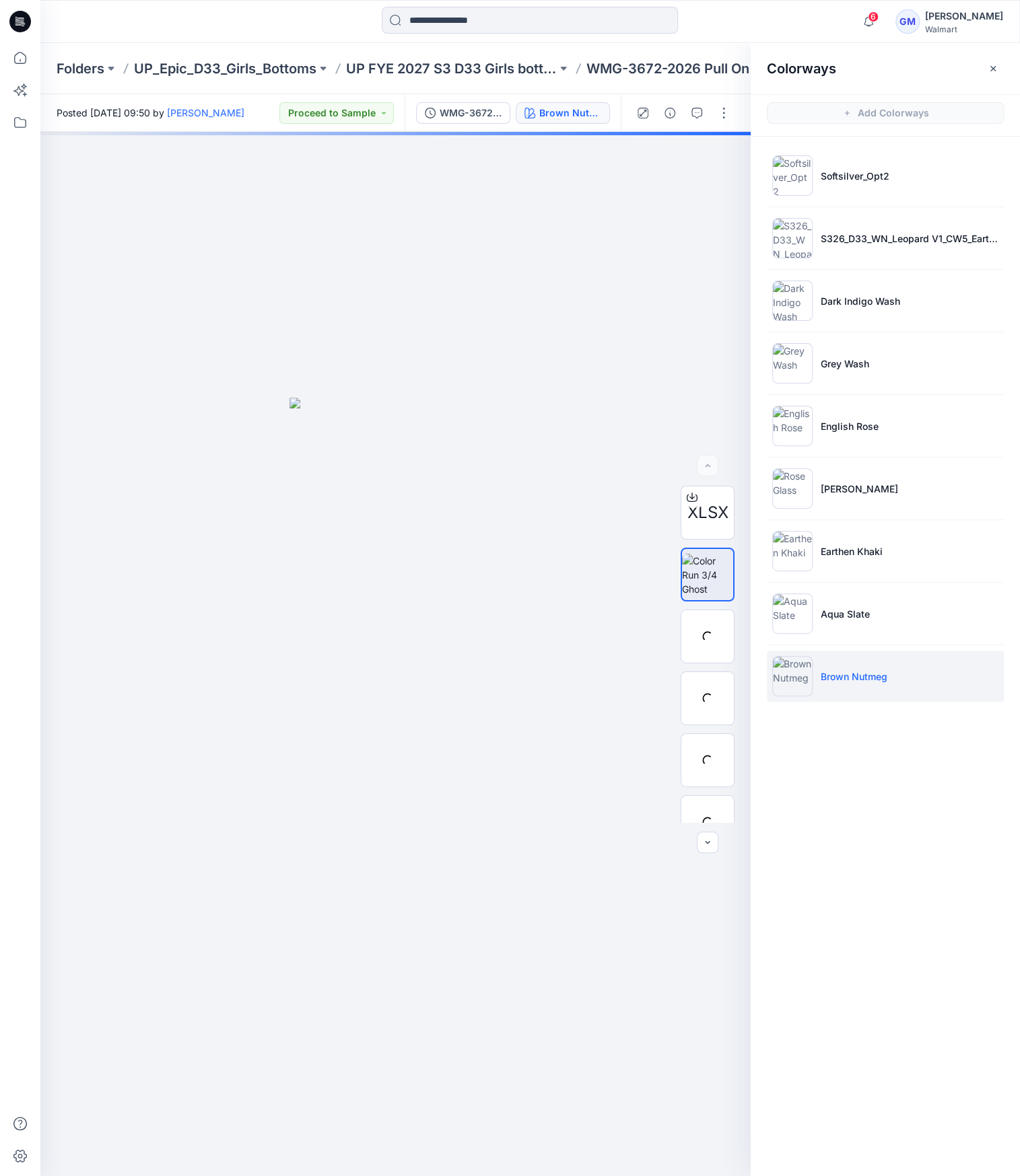
click at [809, 675] on img at bounding box center [791, 676] width 40 height 40
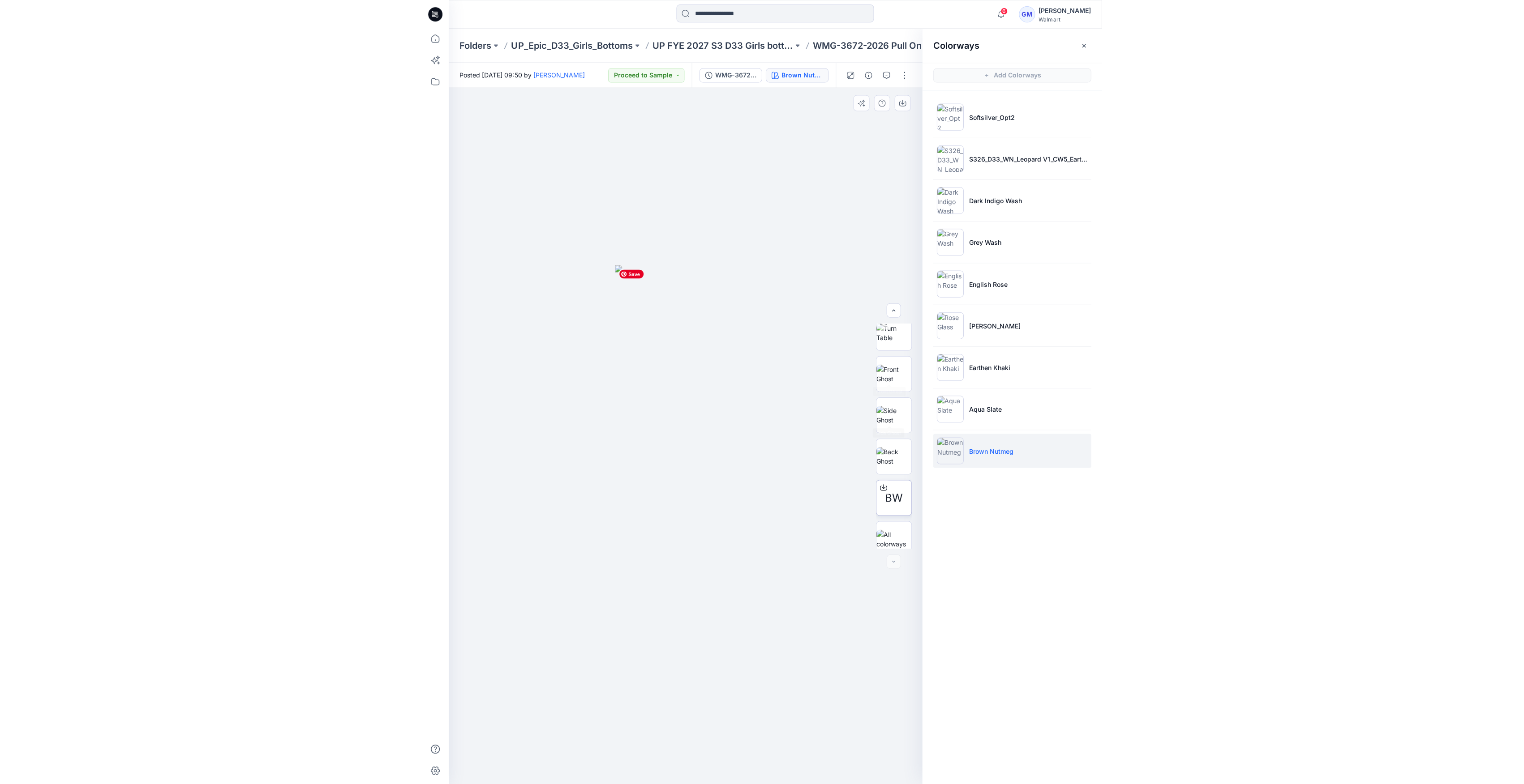
scroll to position [101, 0]
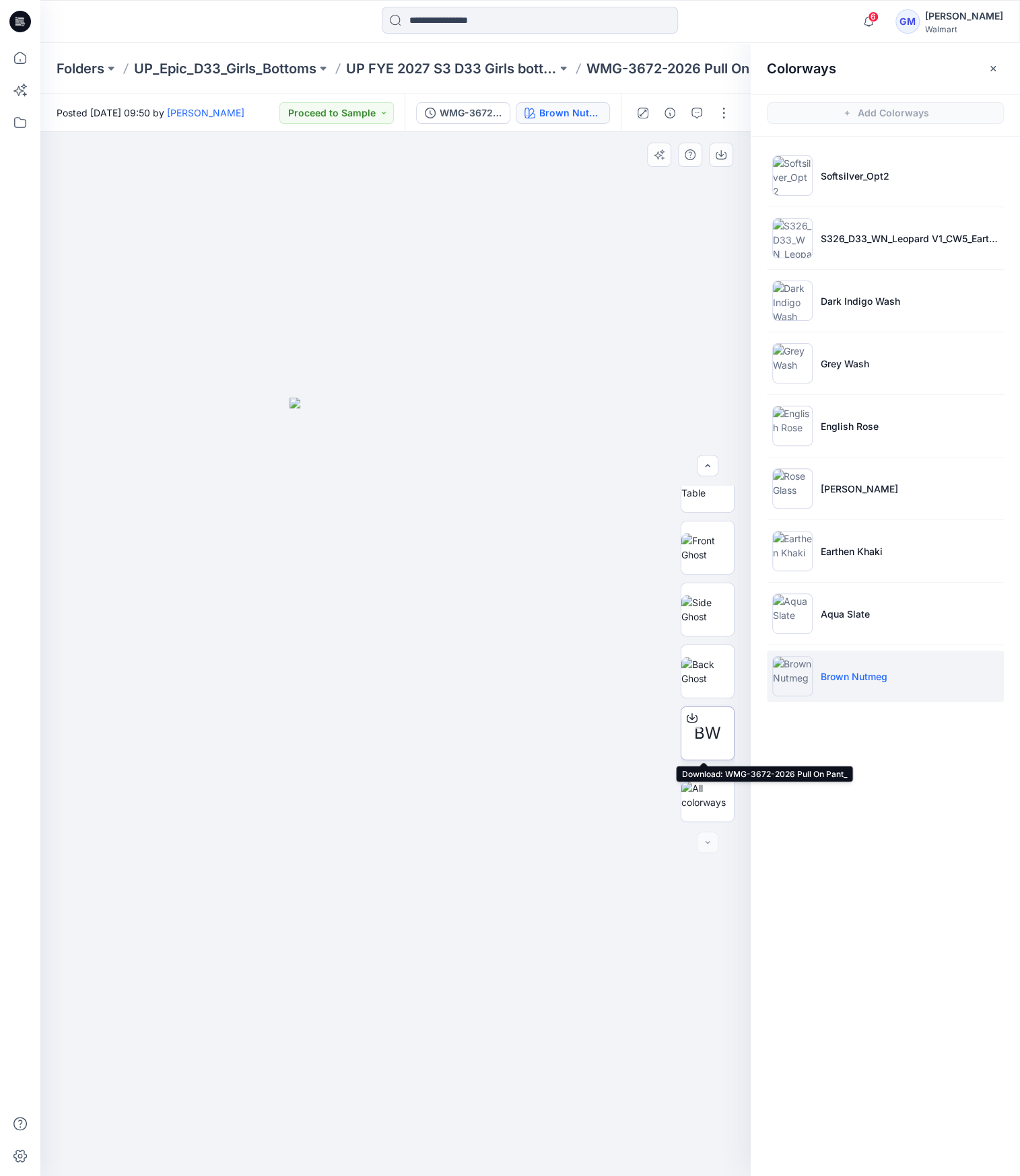
click at [711, 736] on span "BW" at bounding box center [707, 732] width 27 height 24
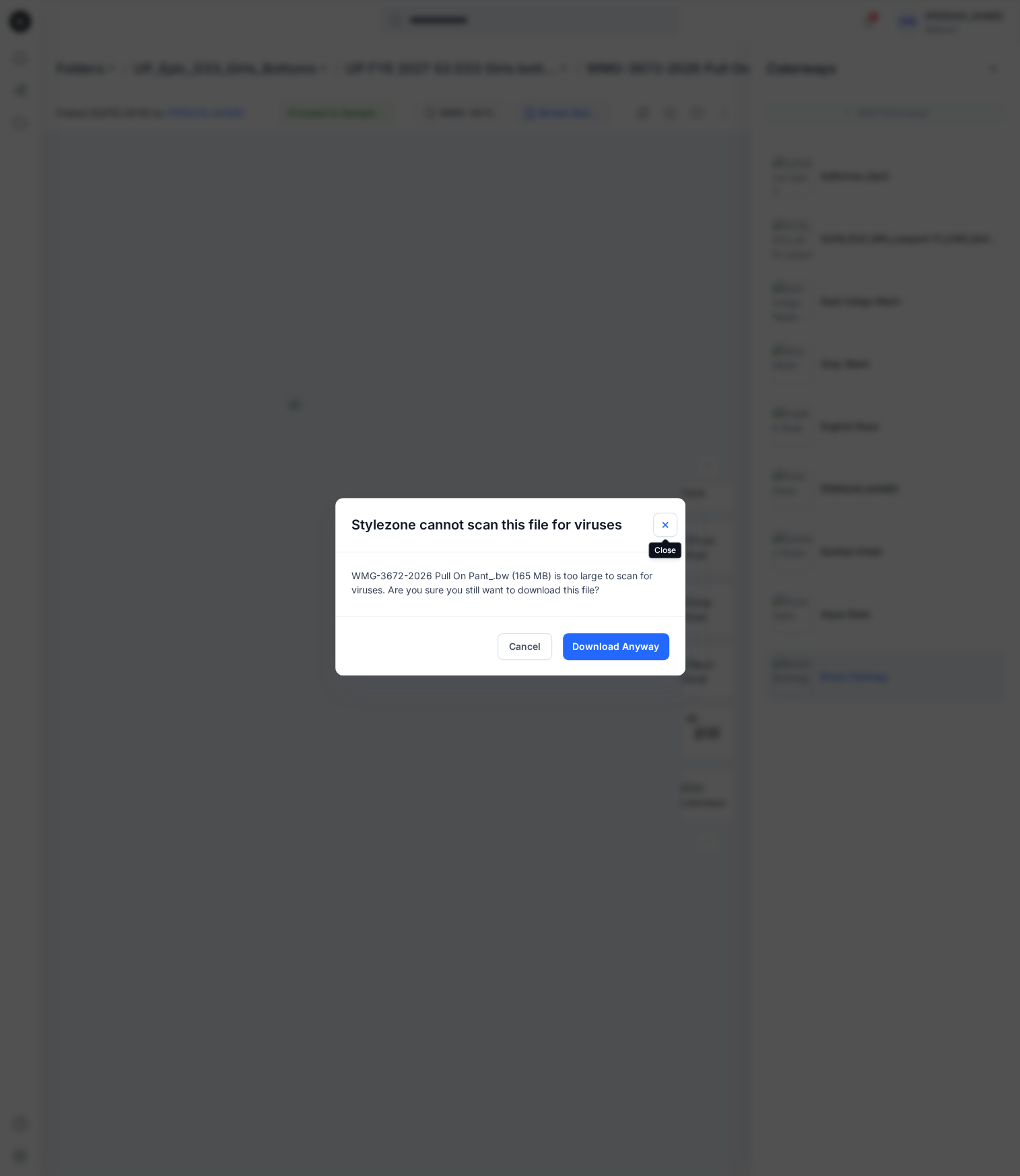
click at [666, 524] on icon "Close" at bounding box center [665, 524] width 11 height 11
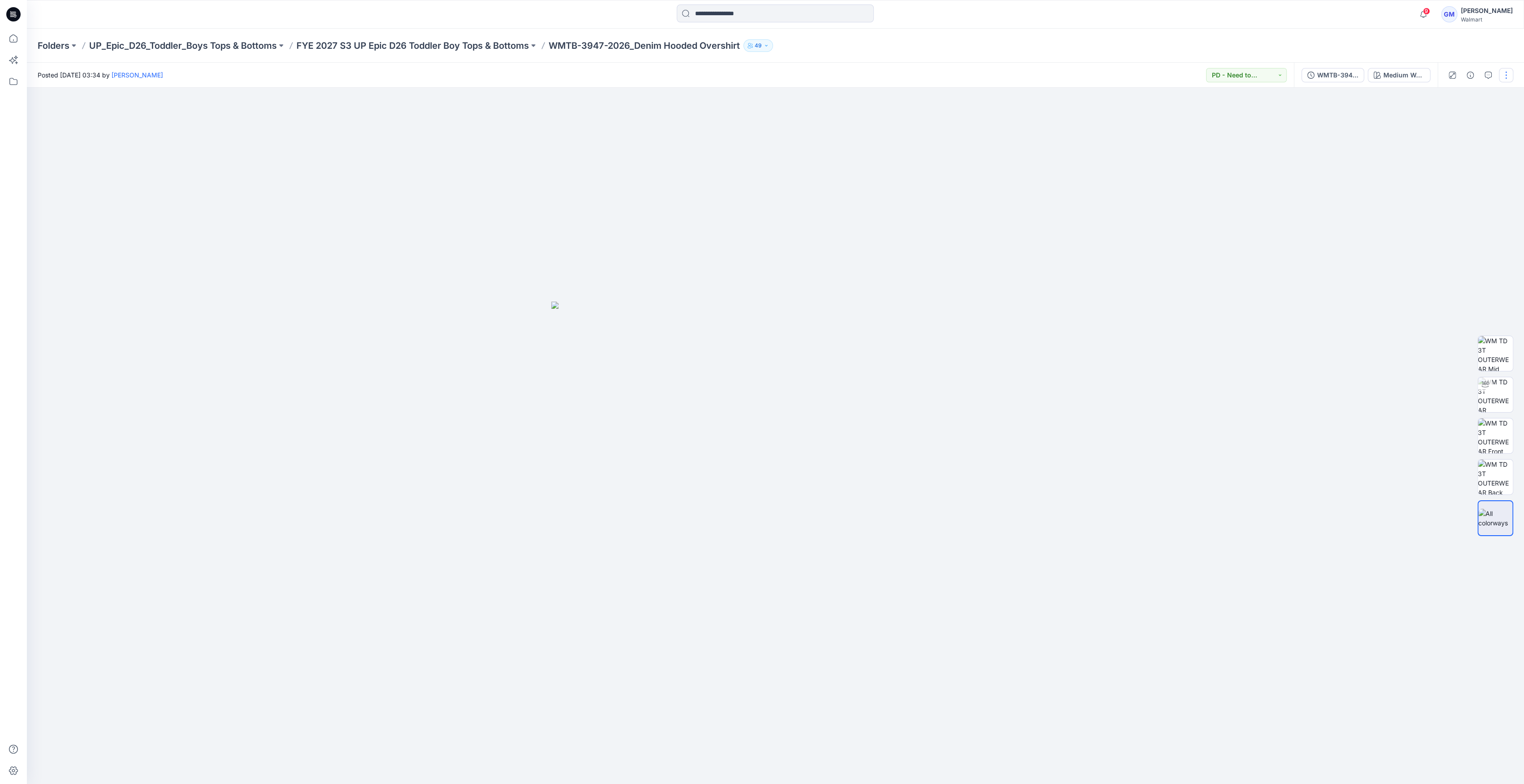
click at [1505, 73] on button "button" at bounding box center [1506, 75] width 14 height 14
click at [1454, 123] on p "Edit" at bounding box center [1449, 121] width 11 height 9
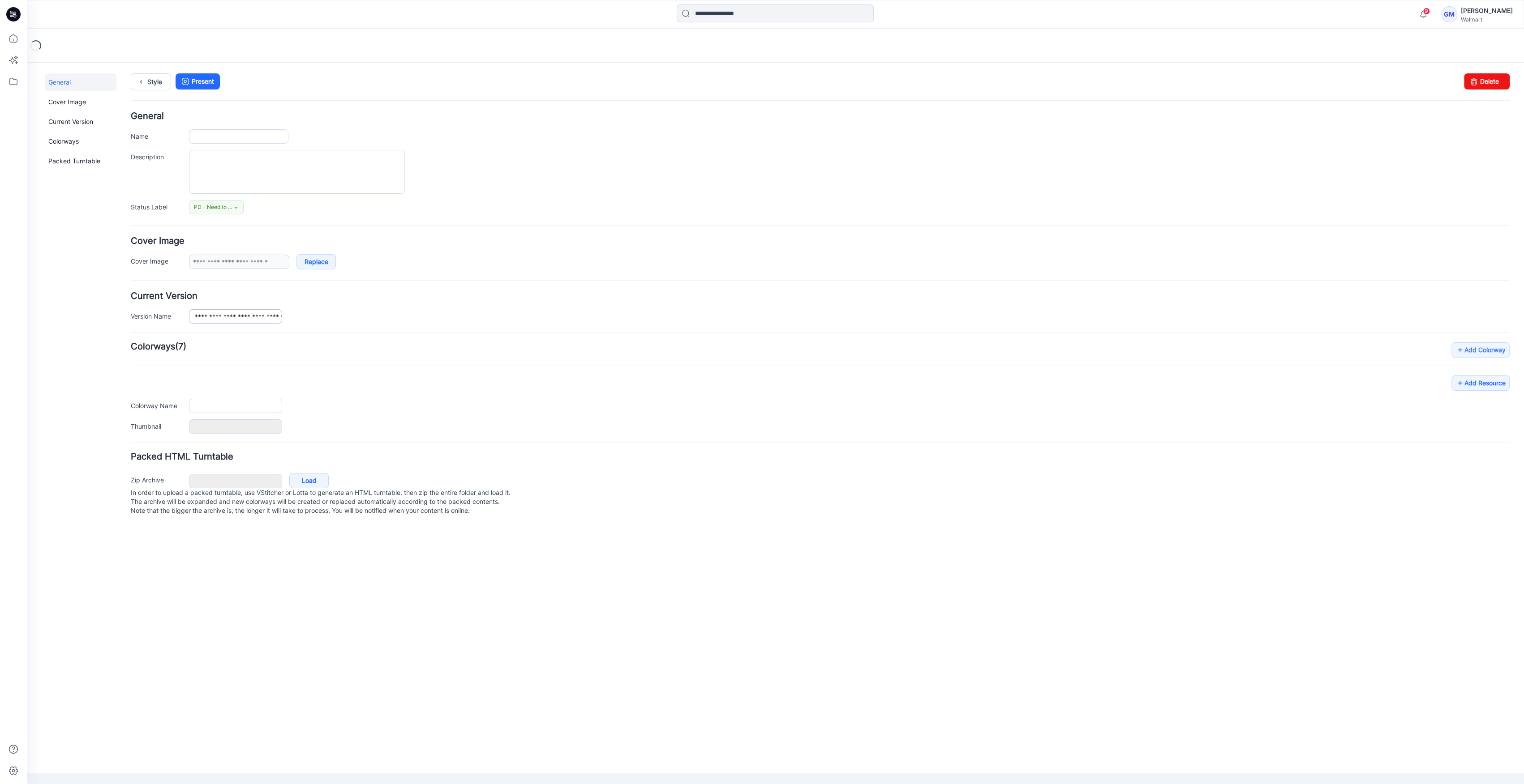
type input "**********"
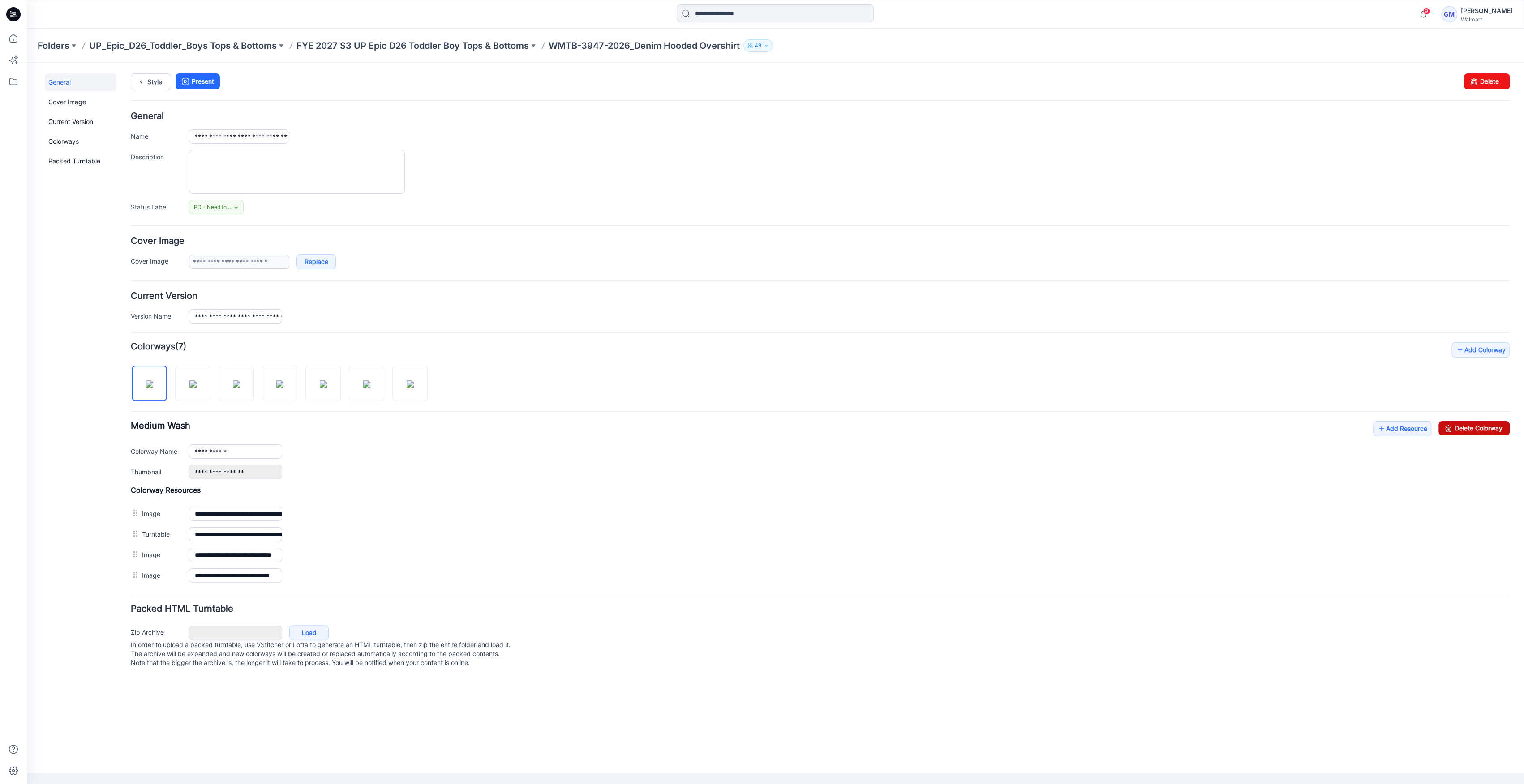
click at [1461, 423] on link "Delete Colorway" at bounding box center [1474, 428] width 71 height 14
click at [1490, 421] on link "Delete Colorway" at bounding box center [1474, 428] width 71 height 14
click at [276, 380] on img at bounding box center [280, 384] width 7 height 7
click at [146, 382] on img at bounding box center [150, 384] width 7 height 7
click at [240, 458] on div "**********" at bounding box center [820, 450] width 1379 height 58
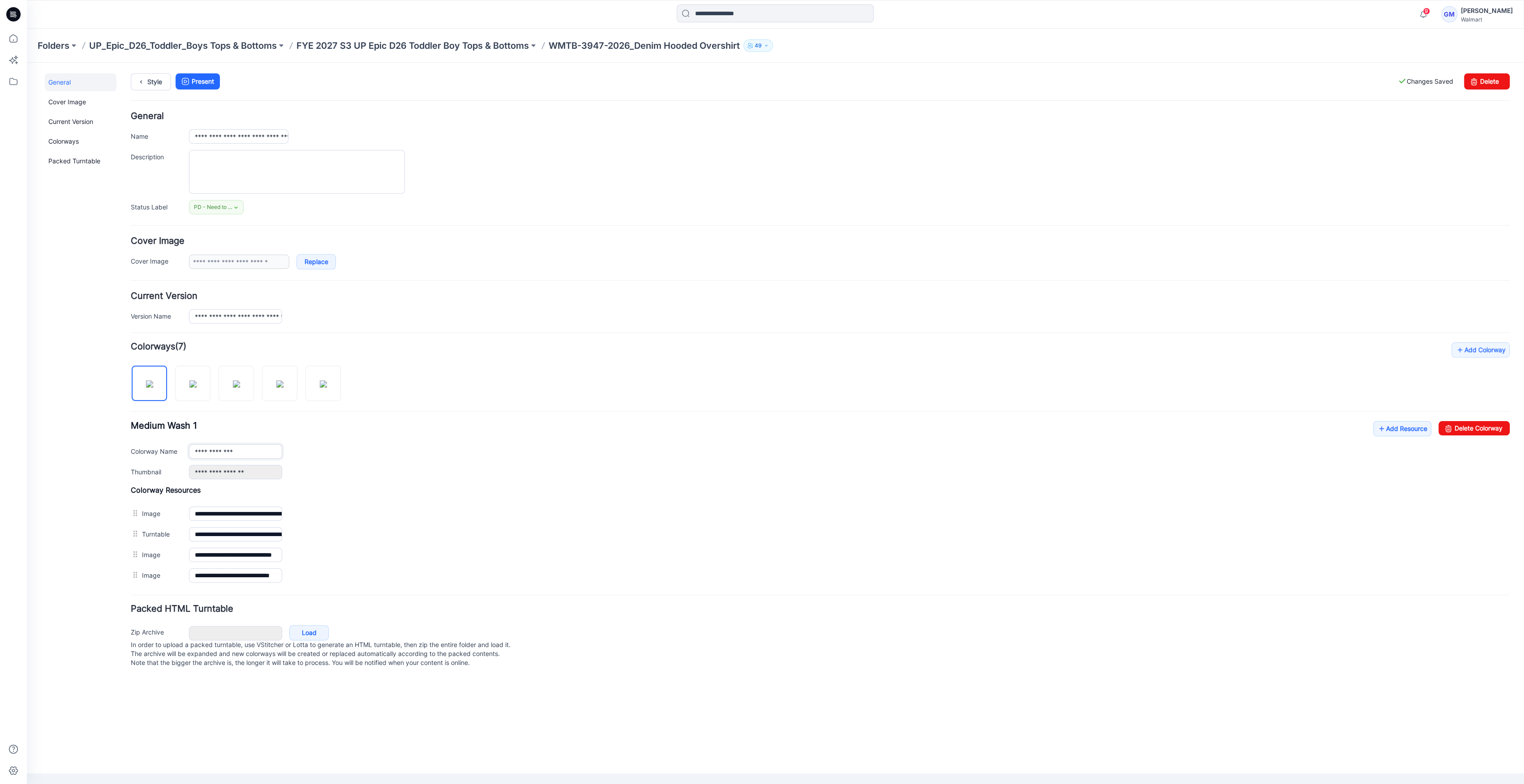
click at [250, 451] on input "**********" at bounding box center [235, 452] width 93 height 14
click at [196, 380] on img at bounding box center [193, 384] width 7 height 7
click at [257, 451] on input "**********" at bounding box center [235, 452] width 93 height 14
click at [240, 380] on img at bounding box center [237, 384] width 7 height 7
click at [250, 447] on input "*********" at bounding box center [235, 452] width 93 height 14
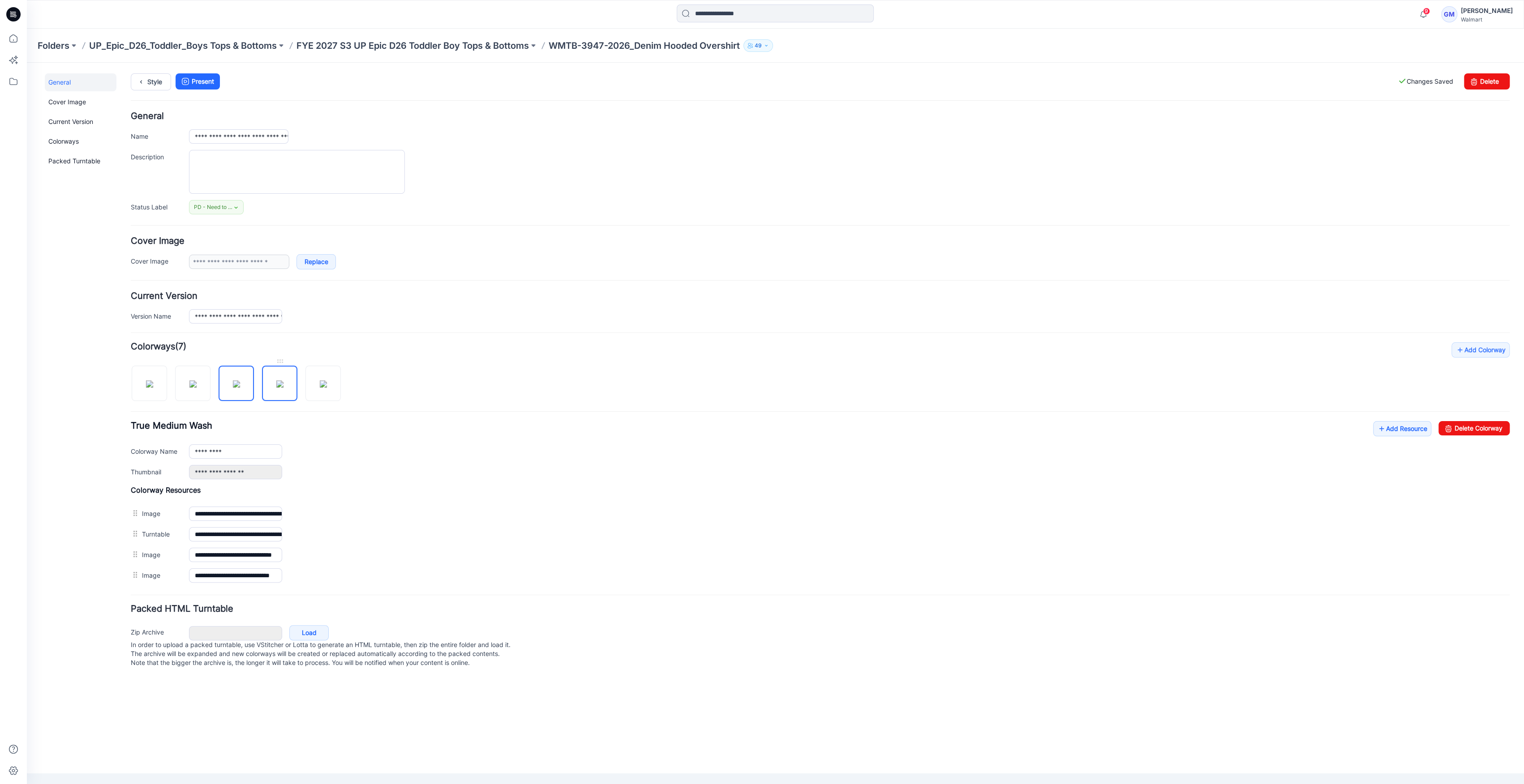
click at [279, 388] on img at bounding box center [280, 384] width 7 height 7
click at [327, 388] on img at bounding box center [323, 384] width 7 height 7
type input "**********"
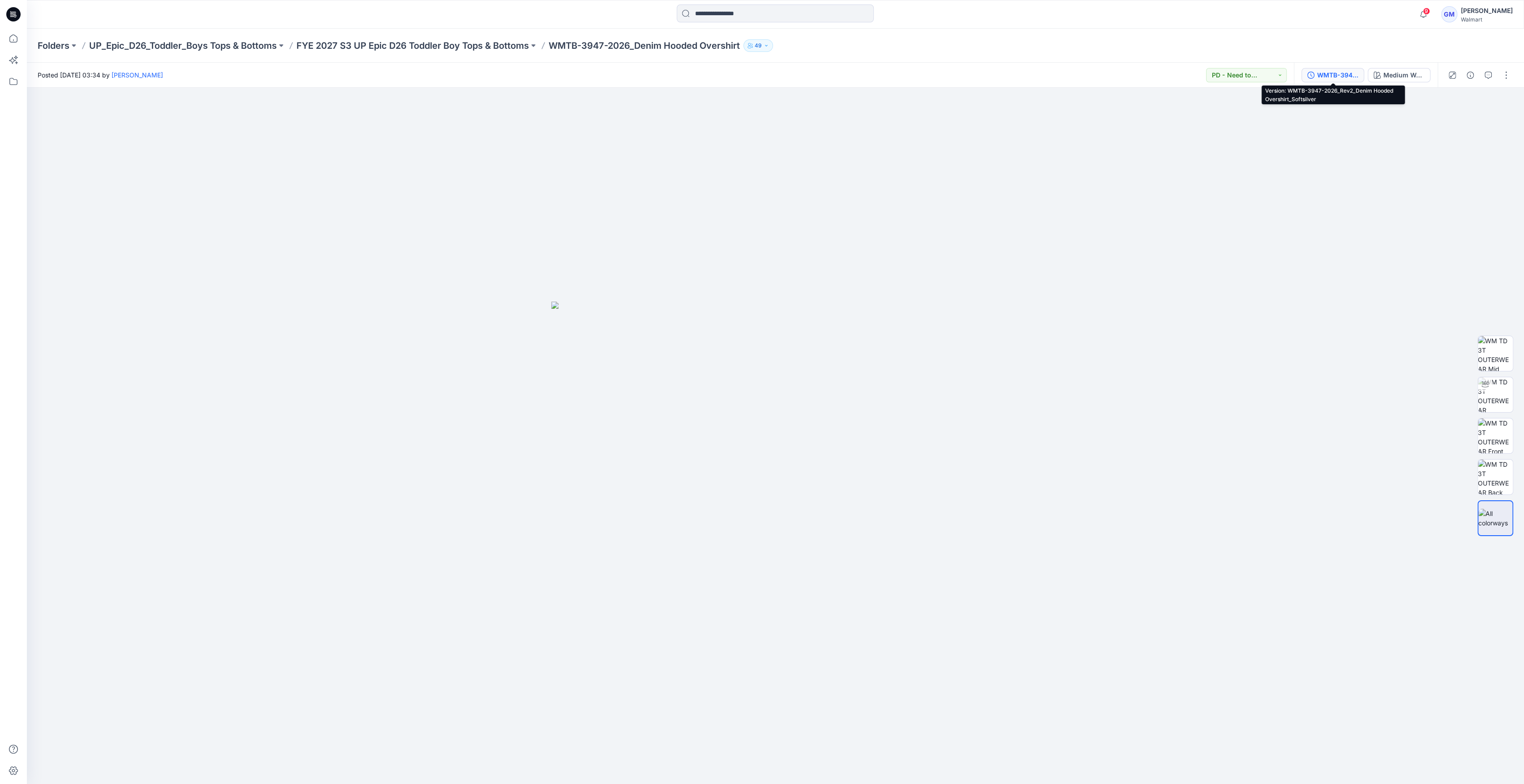
click at [1316, 78] on button "WMTB-3947-2026_Rev2_Denim Hooded Overshirt_Softsilver" at bounding box center [1333, 75] width 63 height 14
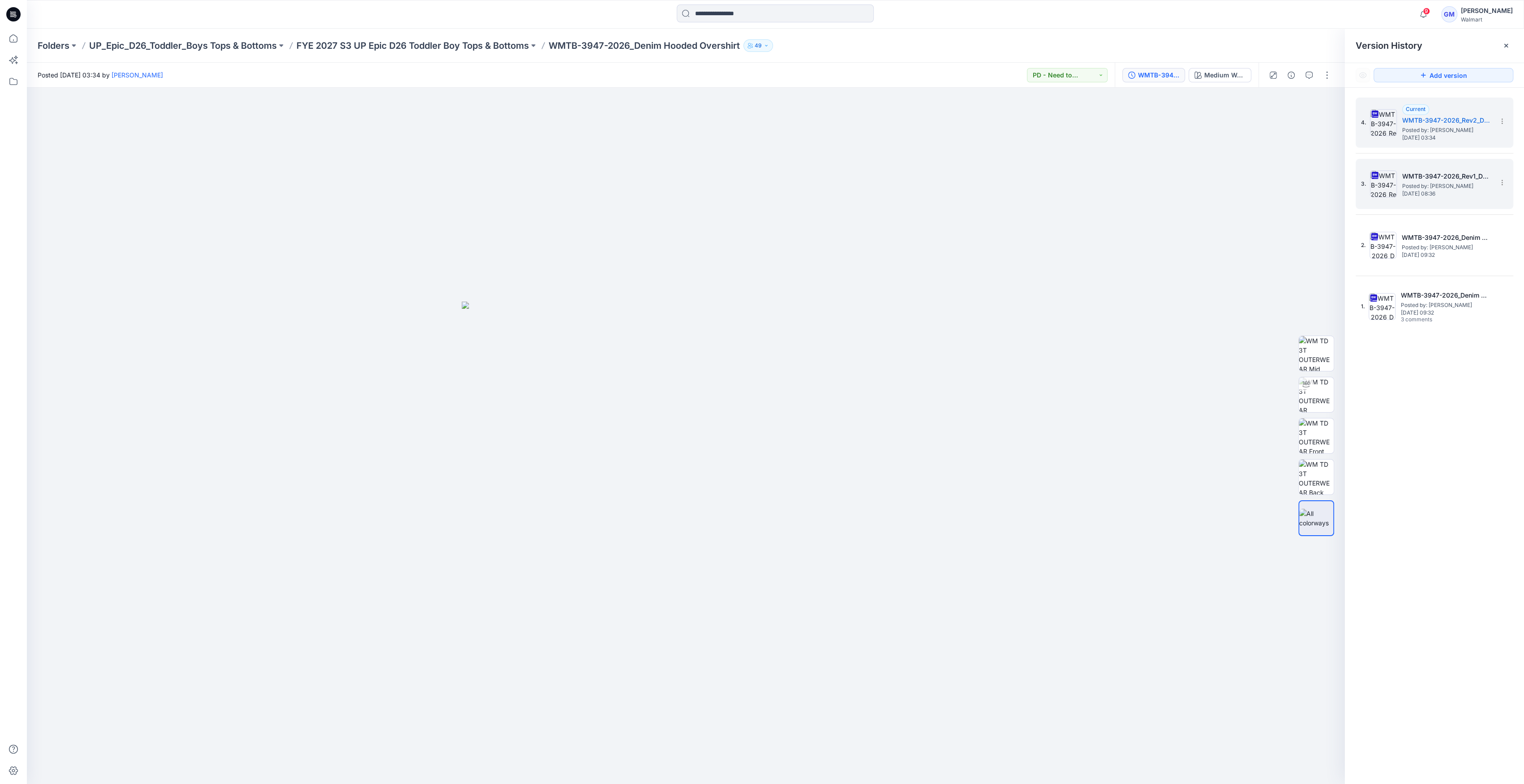
click at [1384, 193] on img at bounding box center [1383, 183] width 27 height 27
click at [1378, 115] on img at bounding box center [1383, 122] width 27 height 27
click at [1373, 180] on img at bounding box center [1383, 183] width 27 height 27
click at [1393, 122] on img at bounding box center [1383, 122] width 27 height 27
click at [1387, 125] on img at bounding box center [1383, 122] width 27 height 27
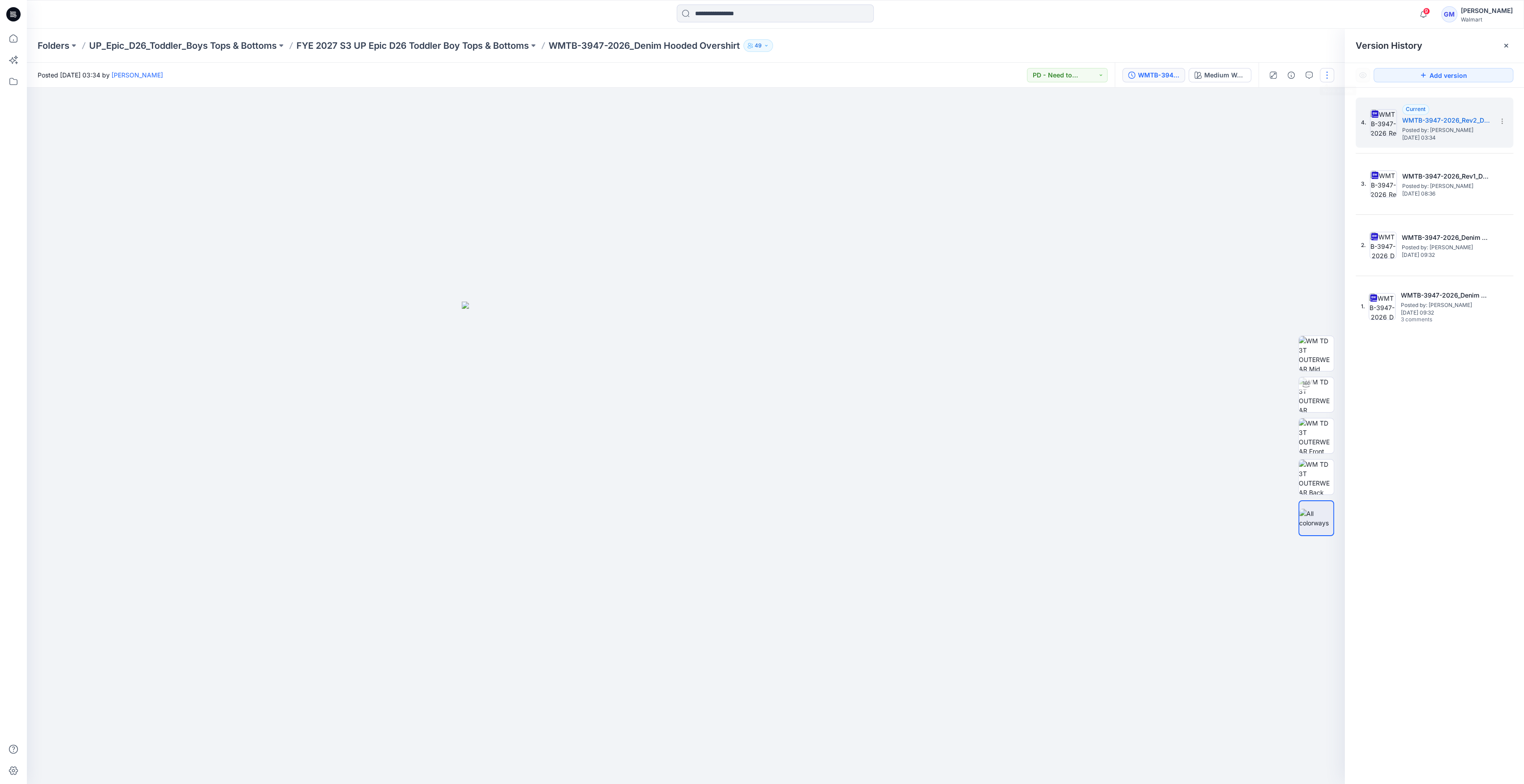
click at [1328, 80] on button "button" at bounding box center [1327, 75] width 14 height 14
click at [1302, 121] on button "Edit" at bounding box center [1289, 121] width 82 height 17
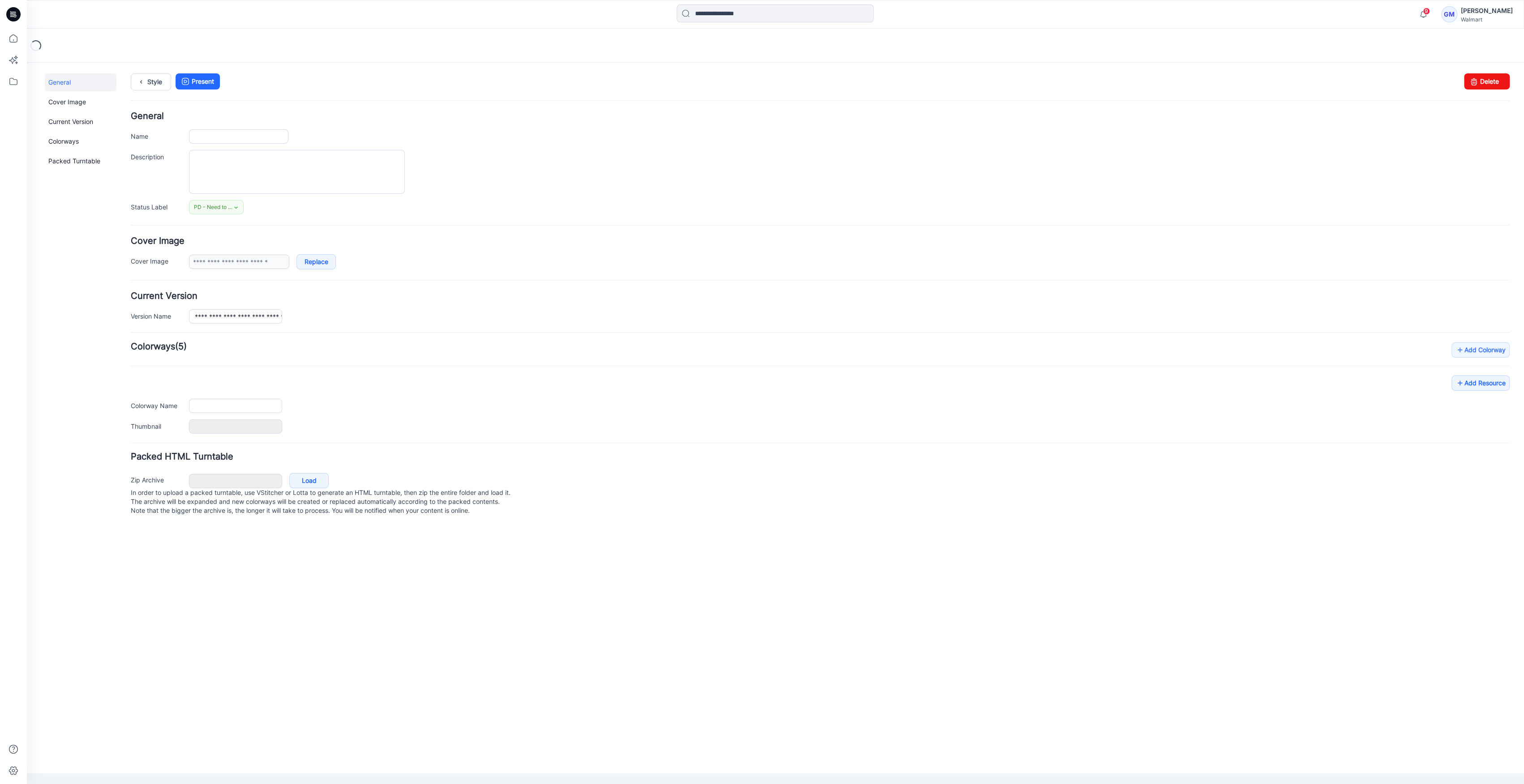
type input "**********"
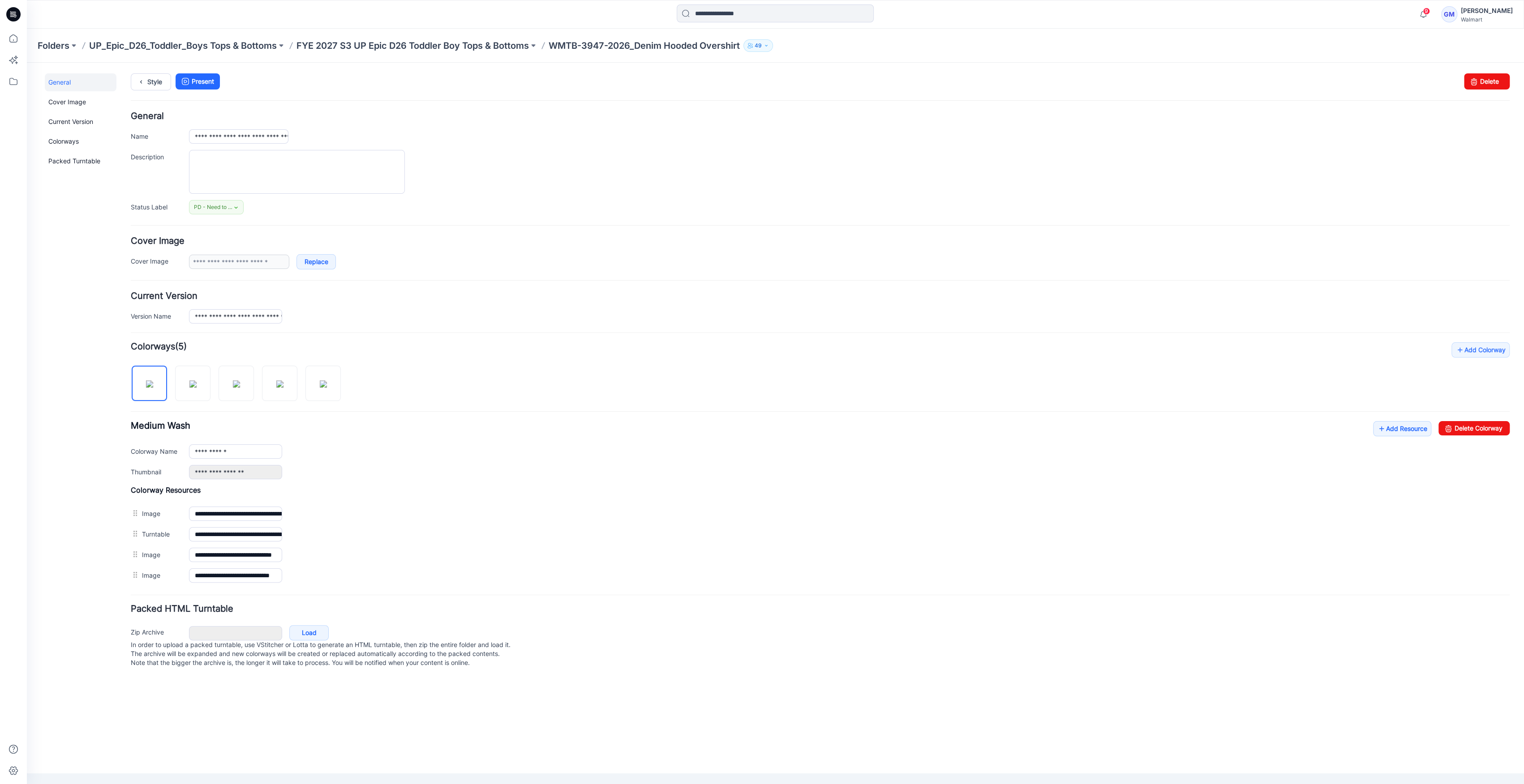
click at [1410, 419] on div "**********" at bounding box center [820, 464] width 1379 height 244
click at [1420, 435] on link "Add Resource" at bounding box center [1402, 429] width 58 height 15
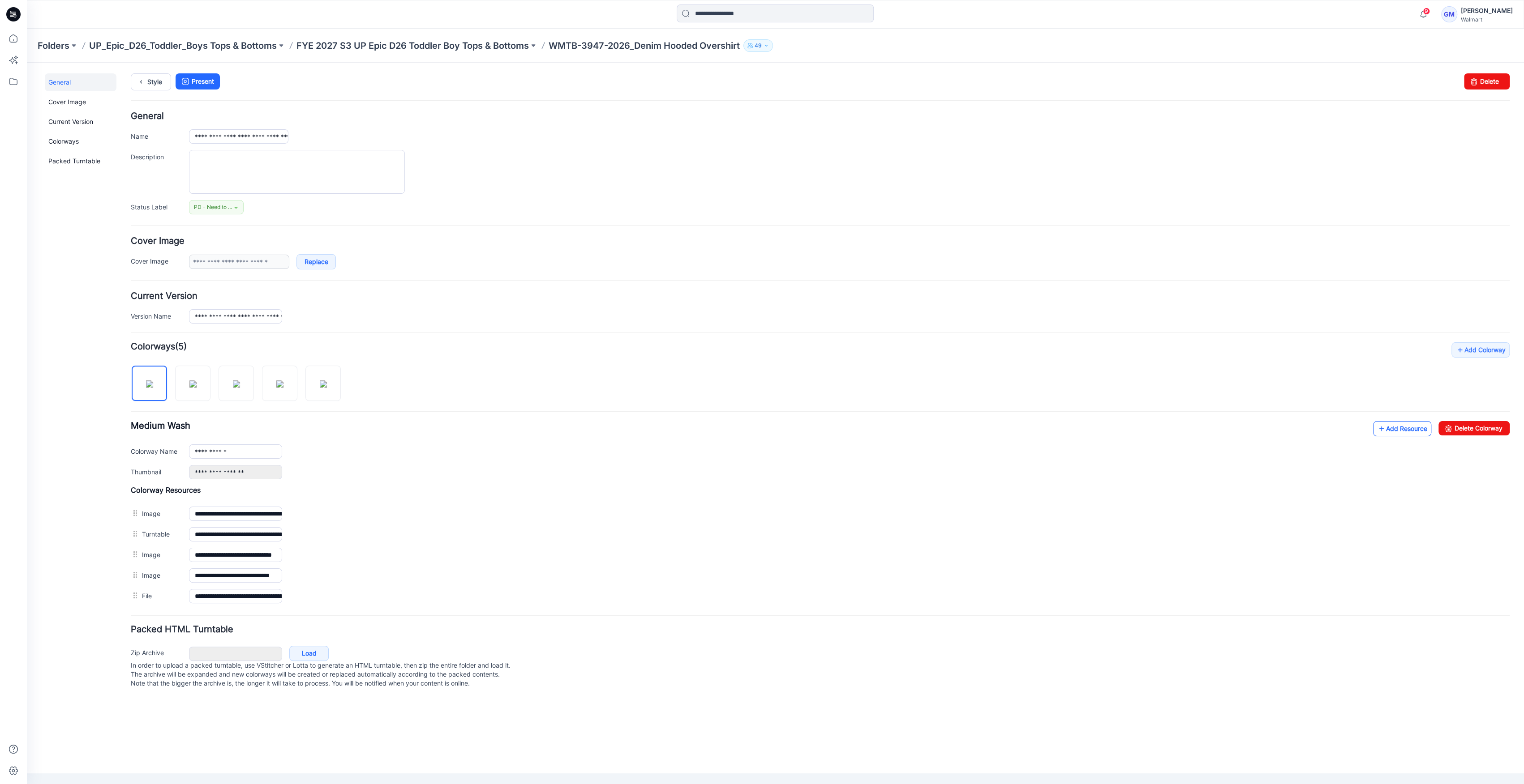
click at [1390, 435] on link "Add Resource" at bounding box center [1402, 429] width 58 height 15
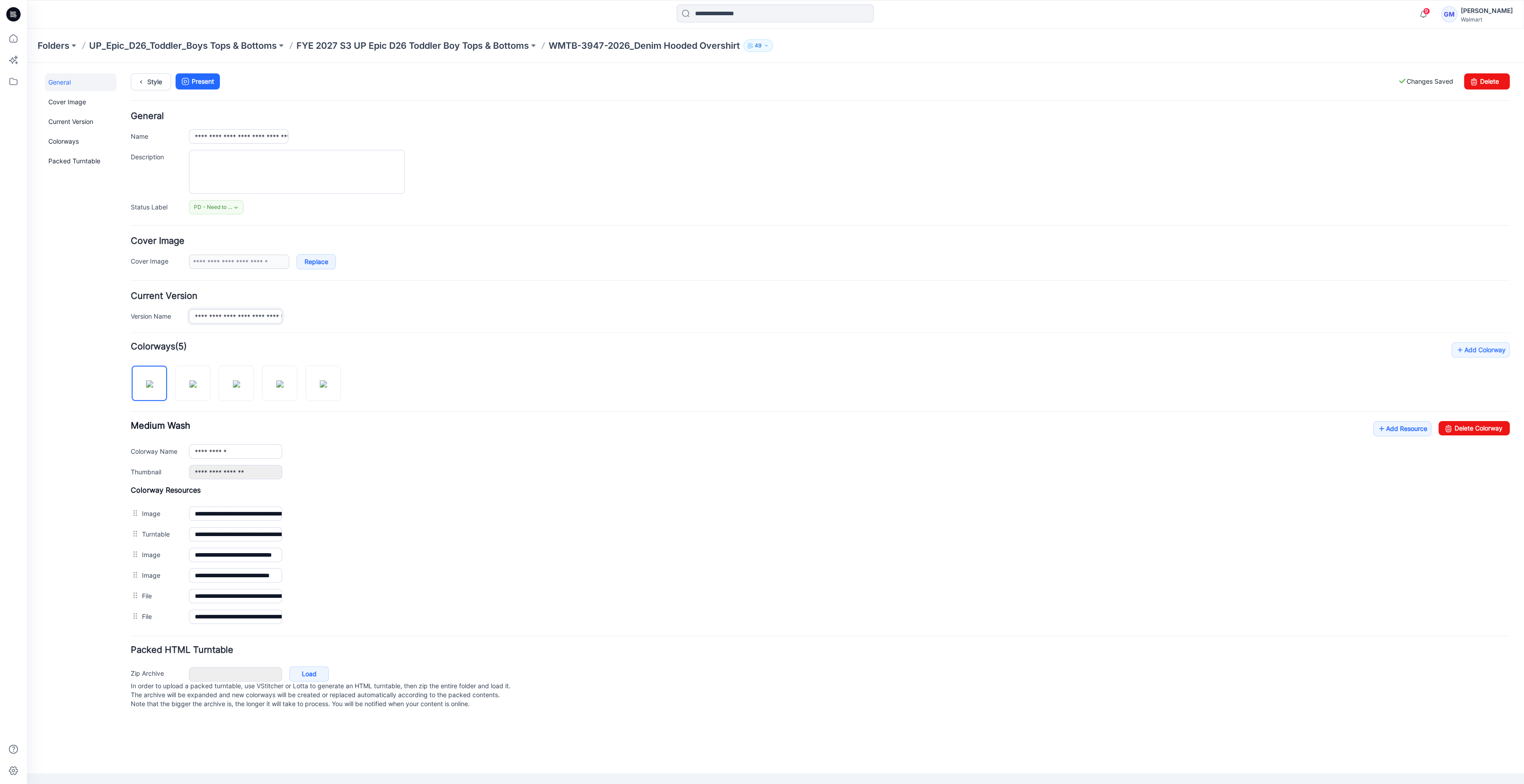
scroll to position [0, 93]
drag, startPoint x: 251, startPoint y: 314, endPoint x: 513, endPoint y: 337, distance: 263.0
click at [518, 336] on form "**********" at bounding box center [820, 412] width 1379 height 600
click at [263, 304] on div "**********" at bounding box center [820, 308] width 1379 height 32
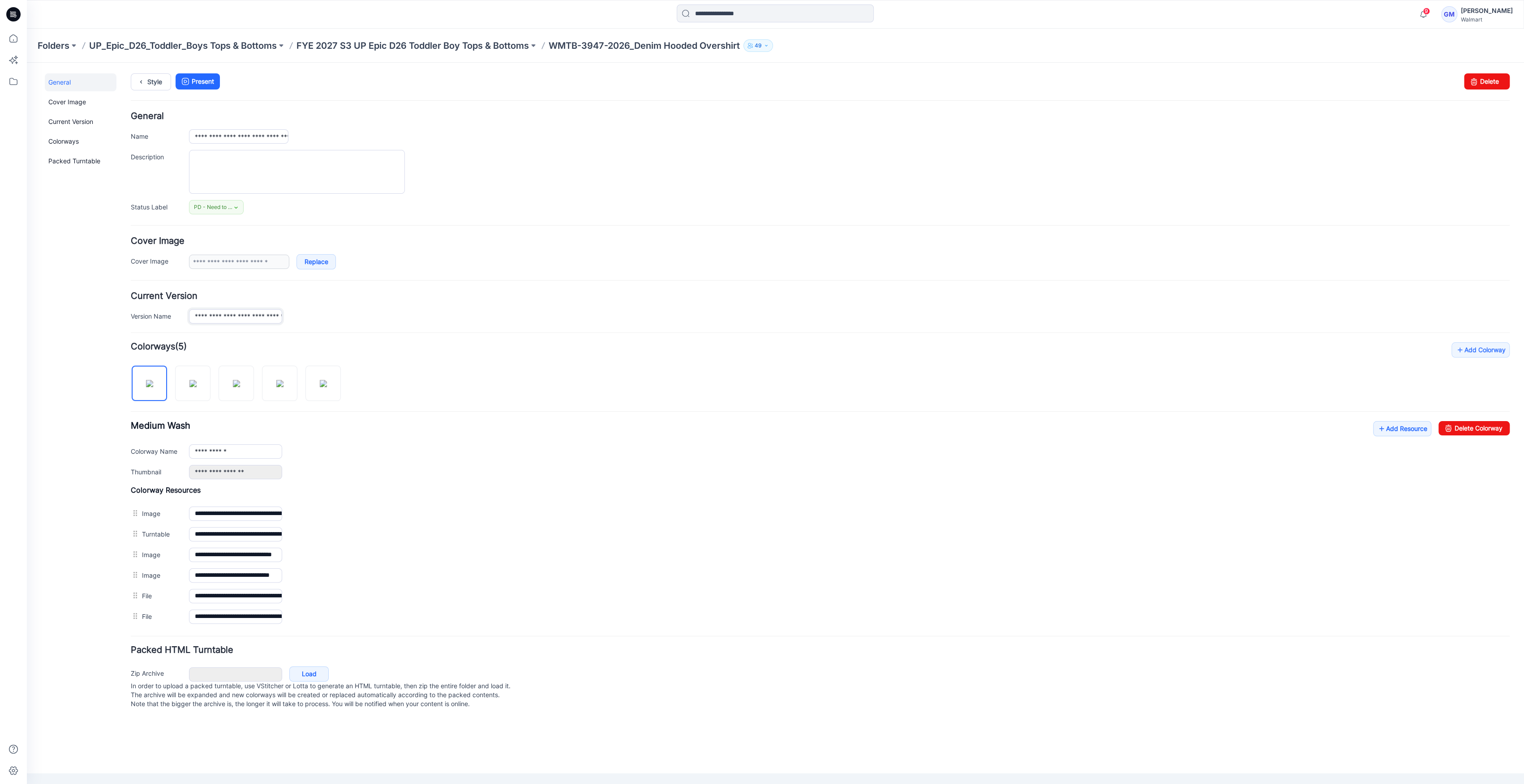
scroll to position [0, 93]
drag, startPoint x: 261, startPoint y: 315, endPoint x: 374, endPoint y: 319, distance: 113.1
click at [377, 319] on div "**********" at bounding box center [849, 316] width 1320 height 14
click at [257, 319] on input "**********" at bounding box center [235, 316] width 93 height 14
drag, startPoint x: 254, startPoint y: 317, endPoint x: 472, endPoint y: 315, distance: 218.0
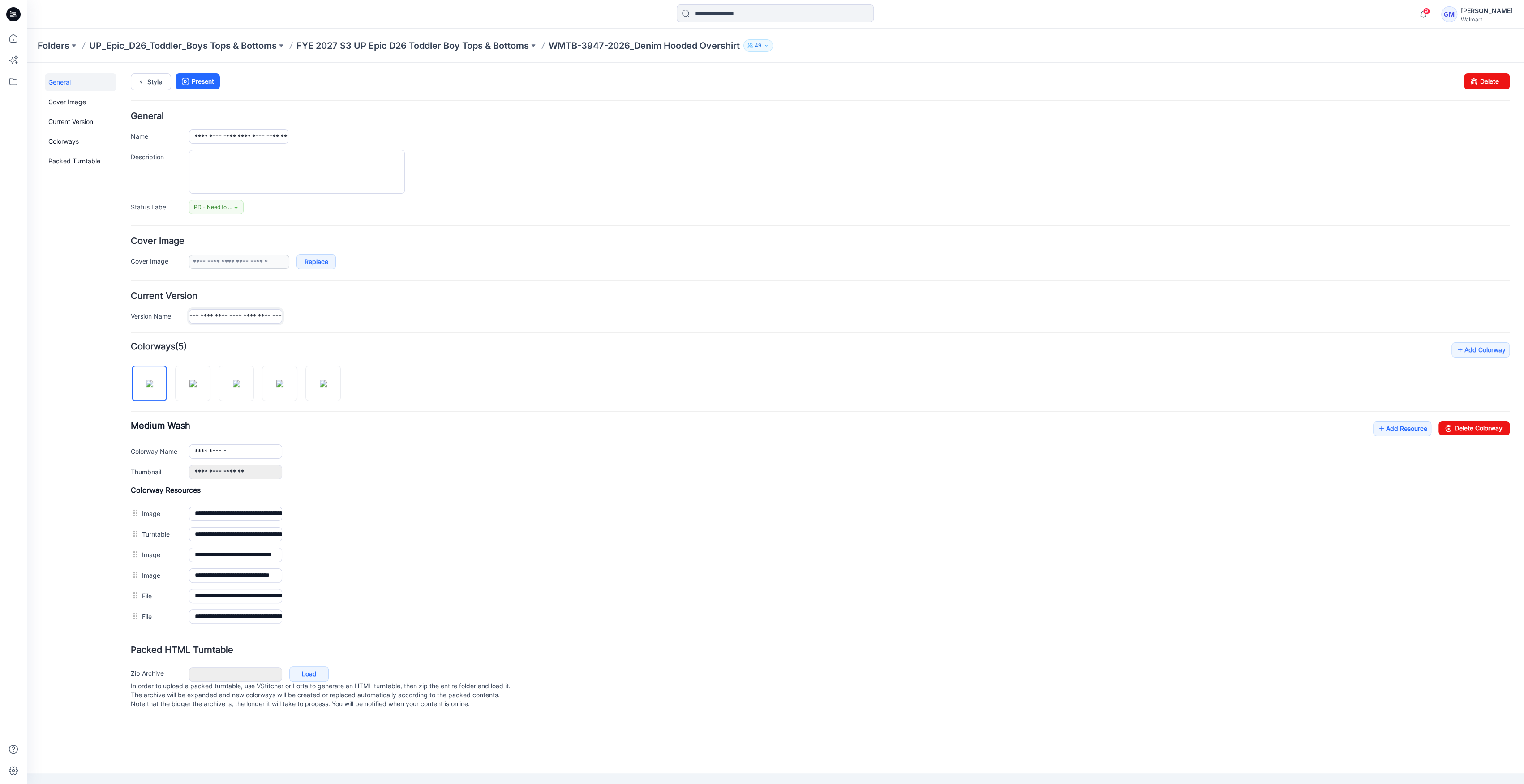
click at [463, 315] on div "**********" at bounding box center [849, 316] width 1320 height 14
type input "**********"
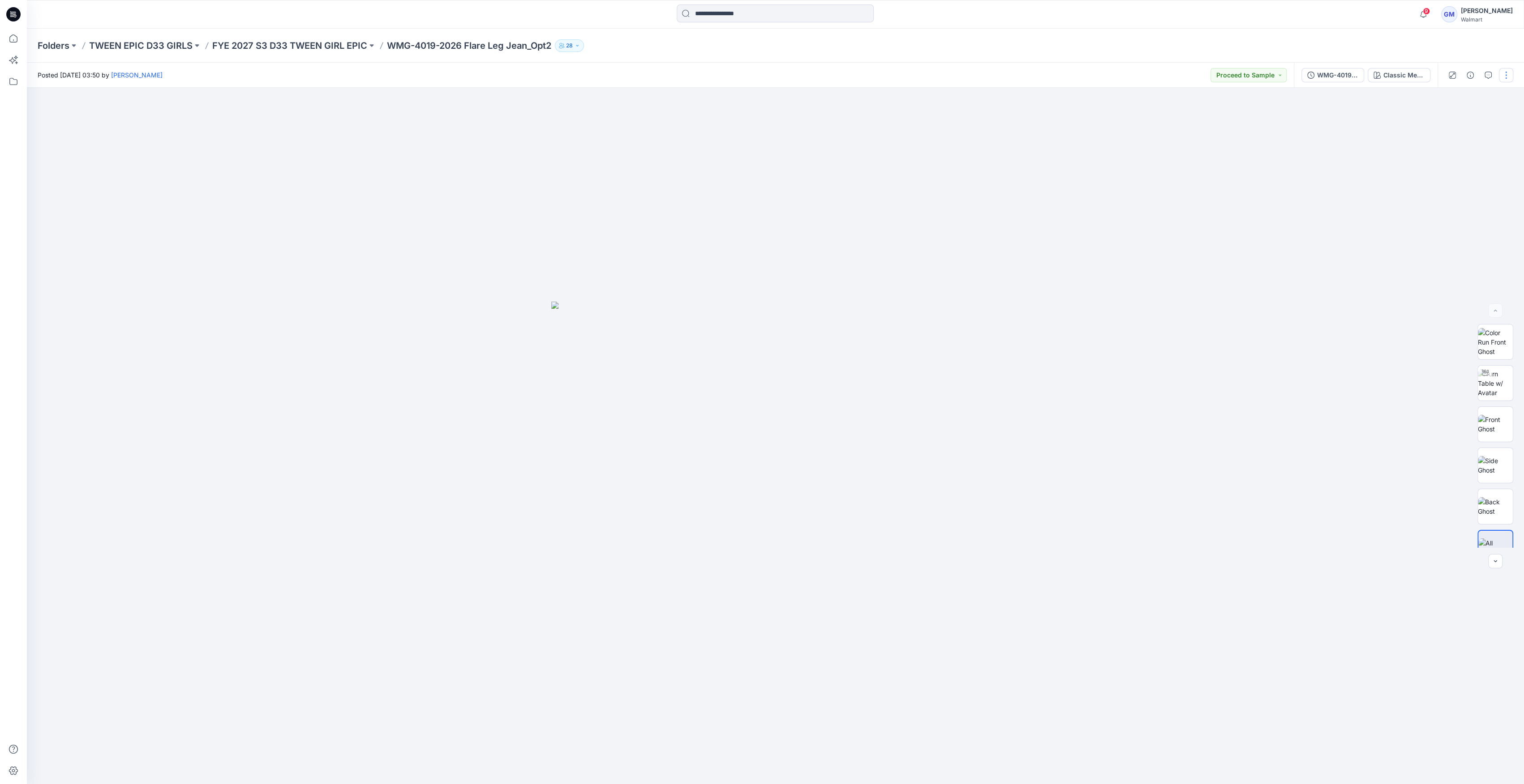
click at [1499, 71] on button "button" at bounding box center [1506, 75] width 14 height 14
click at [1463, 119] on button "Edit" at bounding box center [1468, 121] width 82 height 17
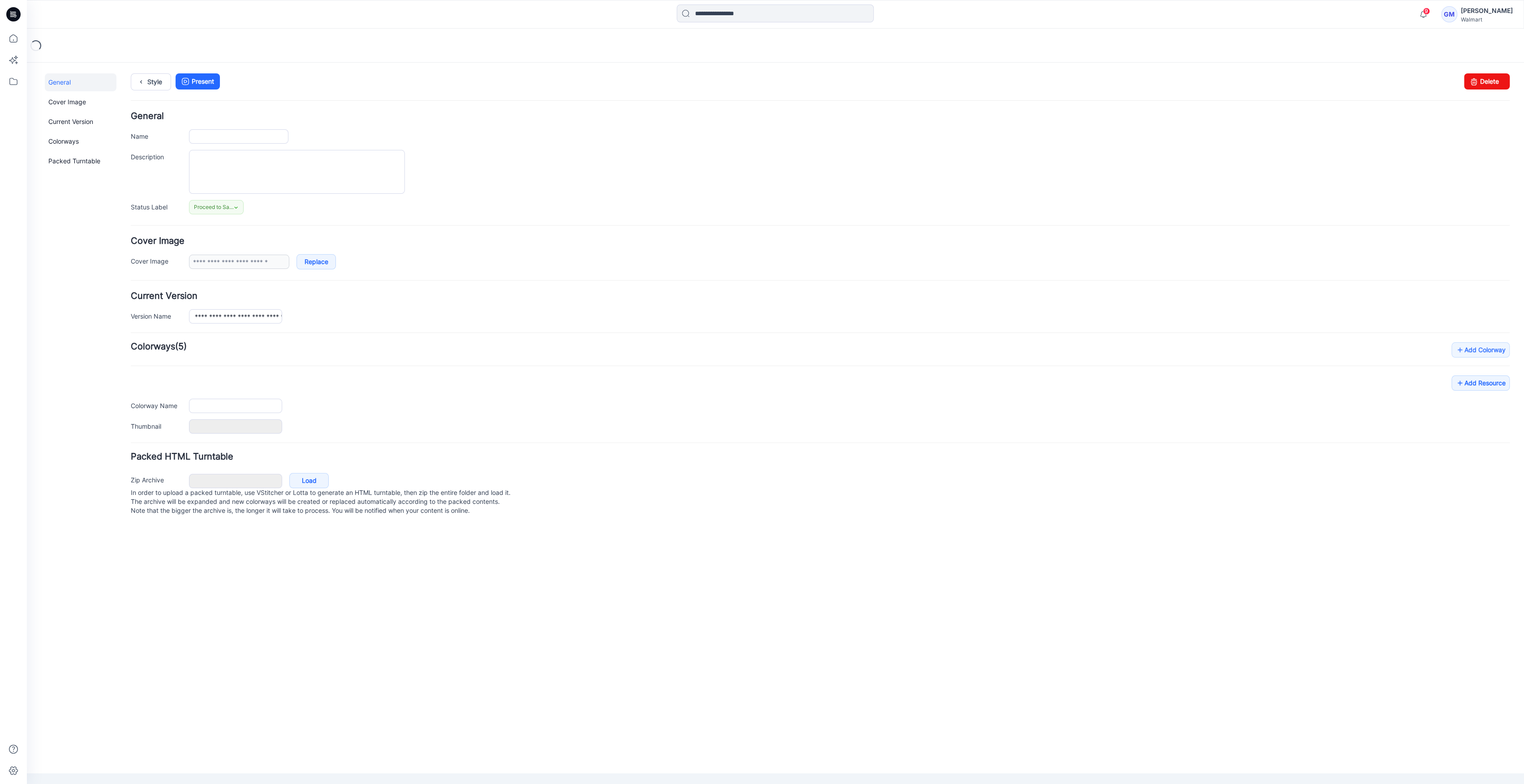
type input "**********"
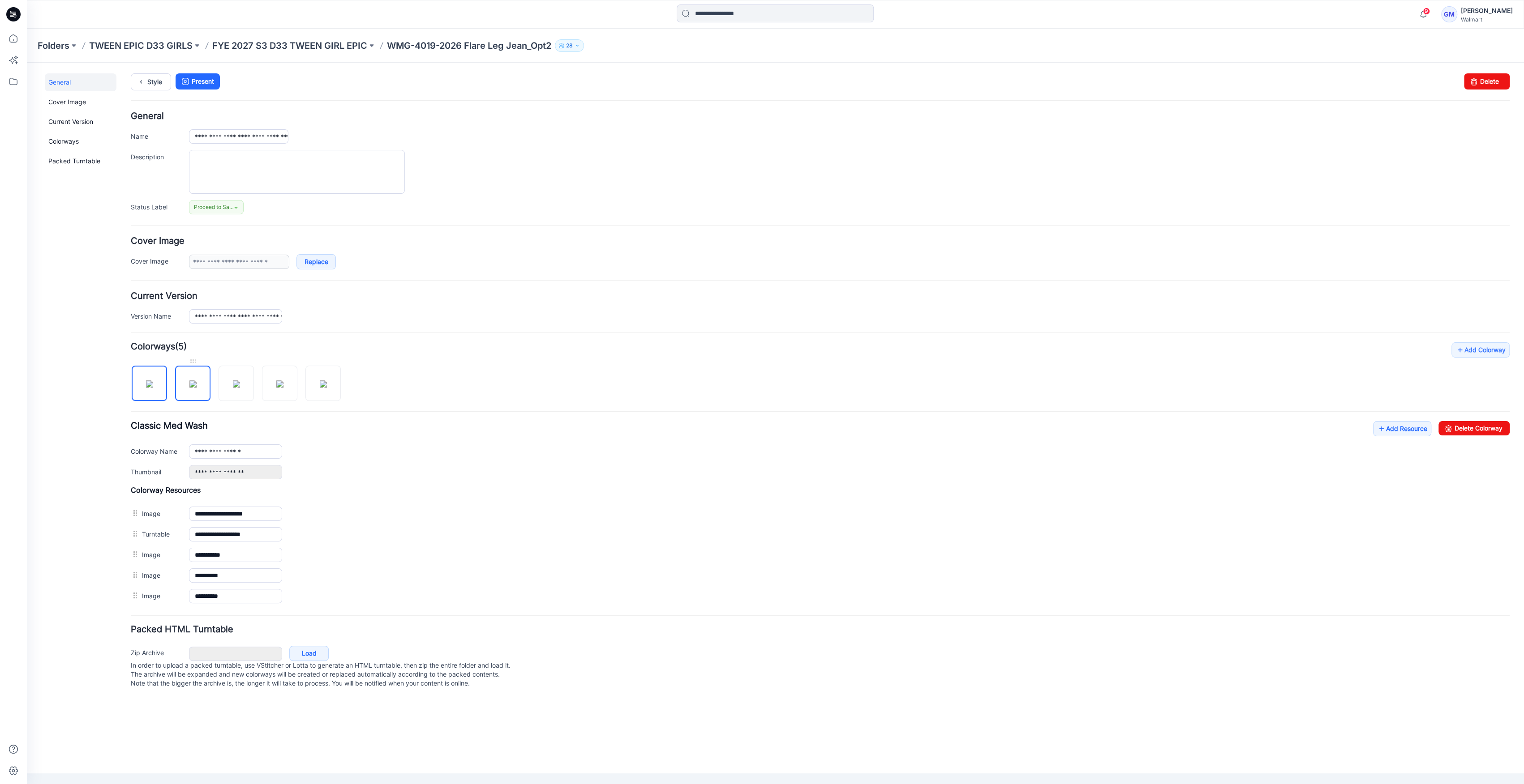
click at [189, 385] on img at bounding box center [193, 384] width 7 height 7
click at [1461, 427] on link "Delete Colorway" at bounding box center [1474, 428] width 71 height 14
click at [196, 381] on img at bounding box center [193, 384] width 7 height 7
click at [1475, 425] on link "Delete Colorway" at bounding box center [1474, 428] width 71 height 14
click at [192, 380] on img at bounding box center [193, 384] width 7 height 7
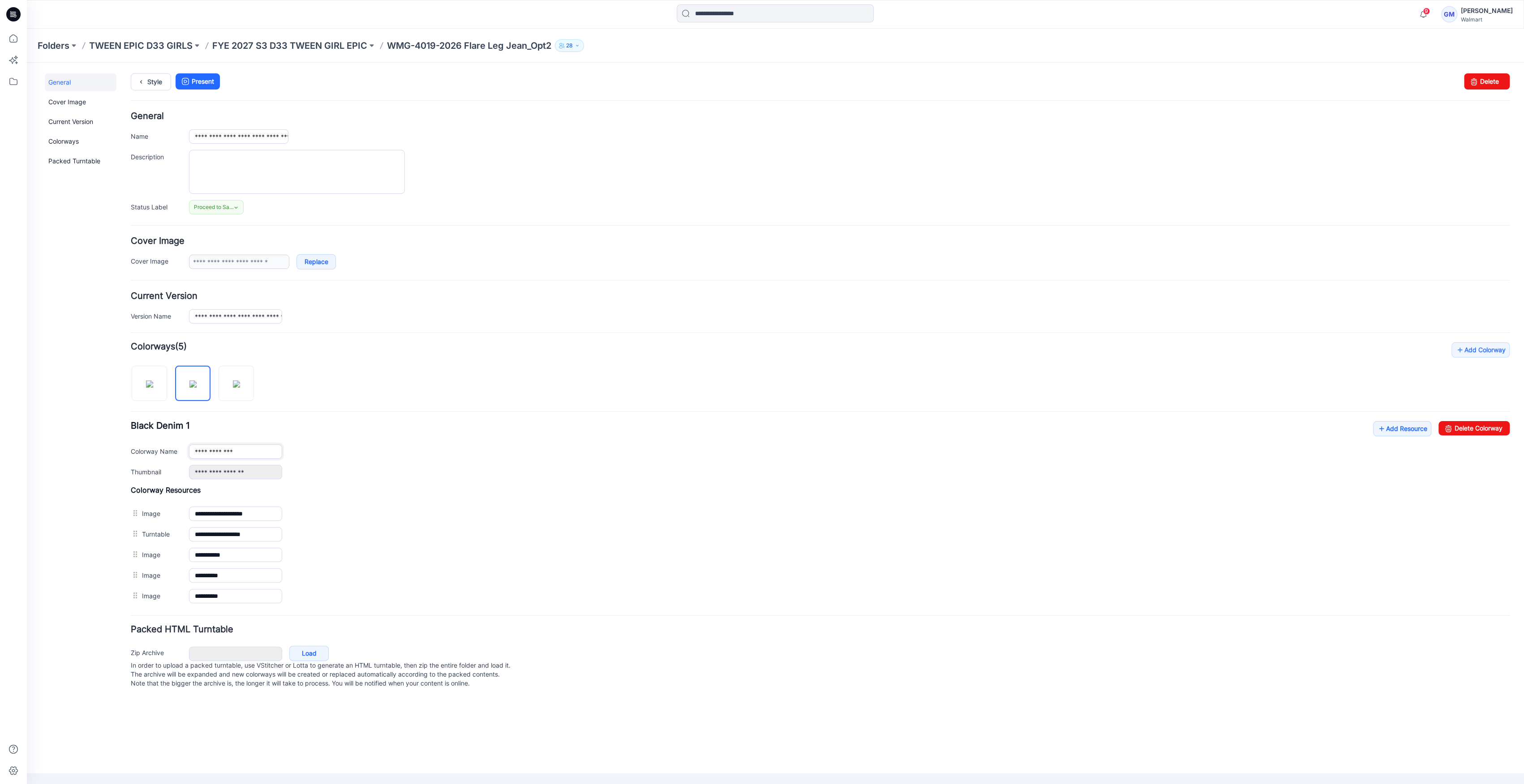
click at [251, 449] on input "**********" at bounding box center [235, 452] width 93 height 14
click at [254, 449] on input "**********" at bounding box center [235, 452] width 93 height 14
click at [196, 385] on img at bounding box center [193, 384] width 7 height 7
drag, startPoint x: 255, startPoint y: 451, endPoint x: 228, endPoint y: 451, distance: 27.0
click at [228, 451] on input "**********" at bounding box center [235, 452] width 93 height 14
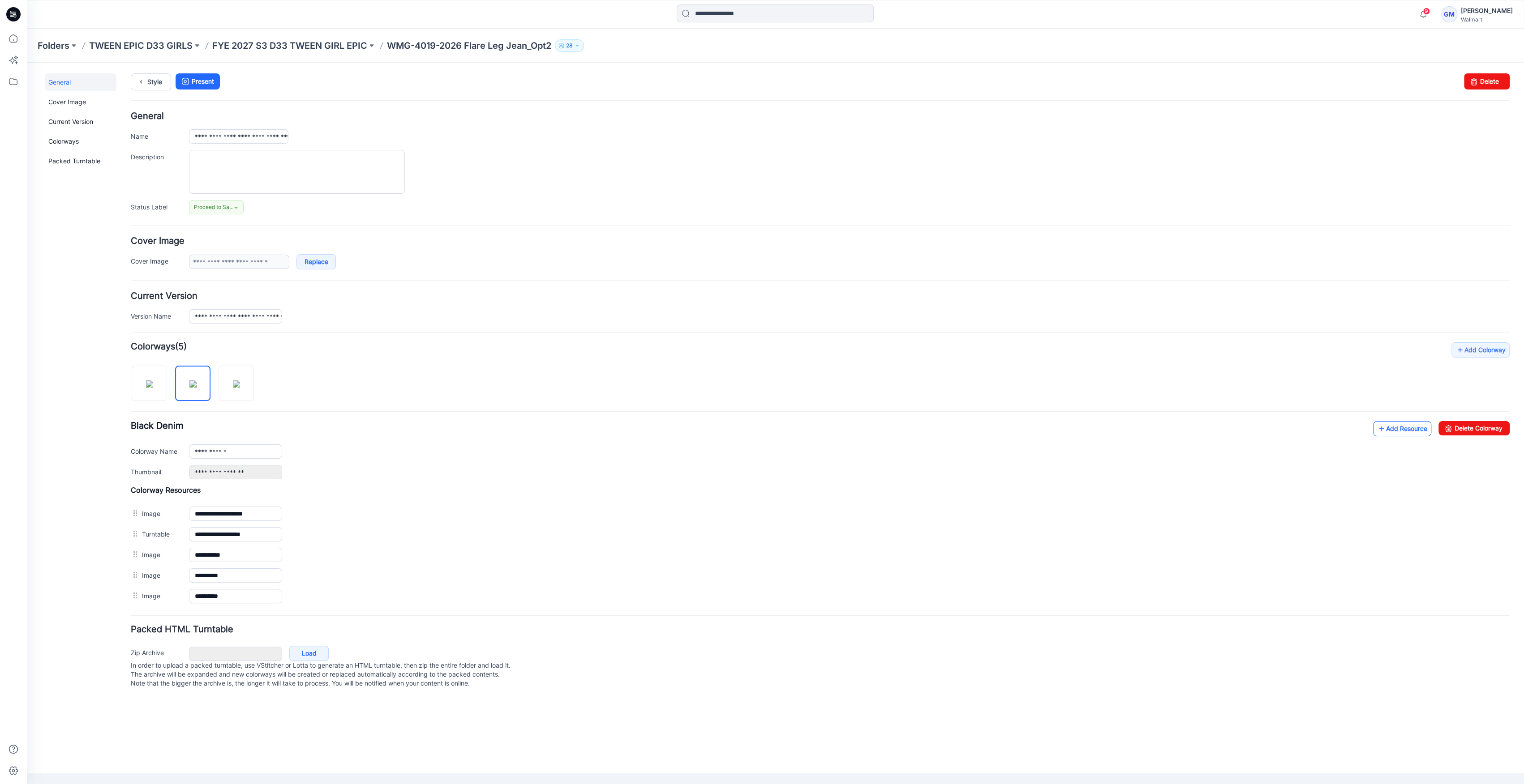
click at [1384, 430] on icon at bounding box center [1381, 429] width 9 height 14
click at [240, 388] on img at bounding box center [237, 384] width 7 height 7
drag, startPoint x: 148, startPoint y: 390, endPoint x: 191, endPoint y: 390, distance: 43.0
click at [148, 388] on img at bounding box center [150, 384] width 7 height 7
type input "**********"
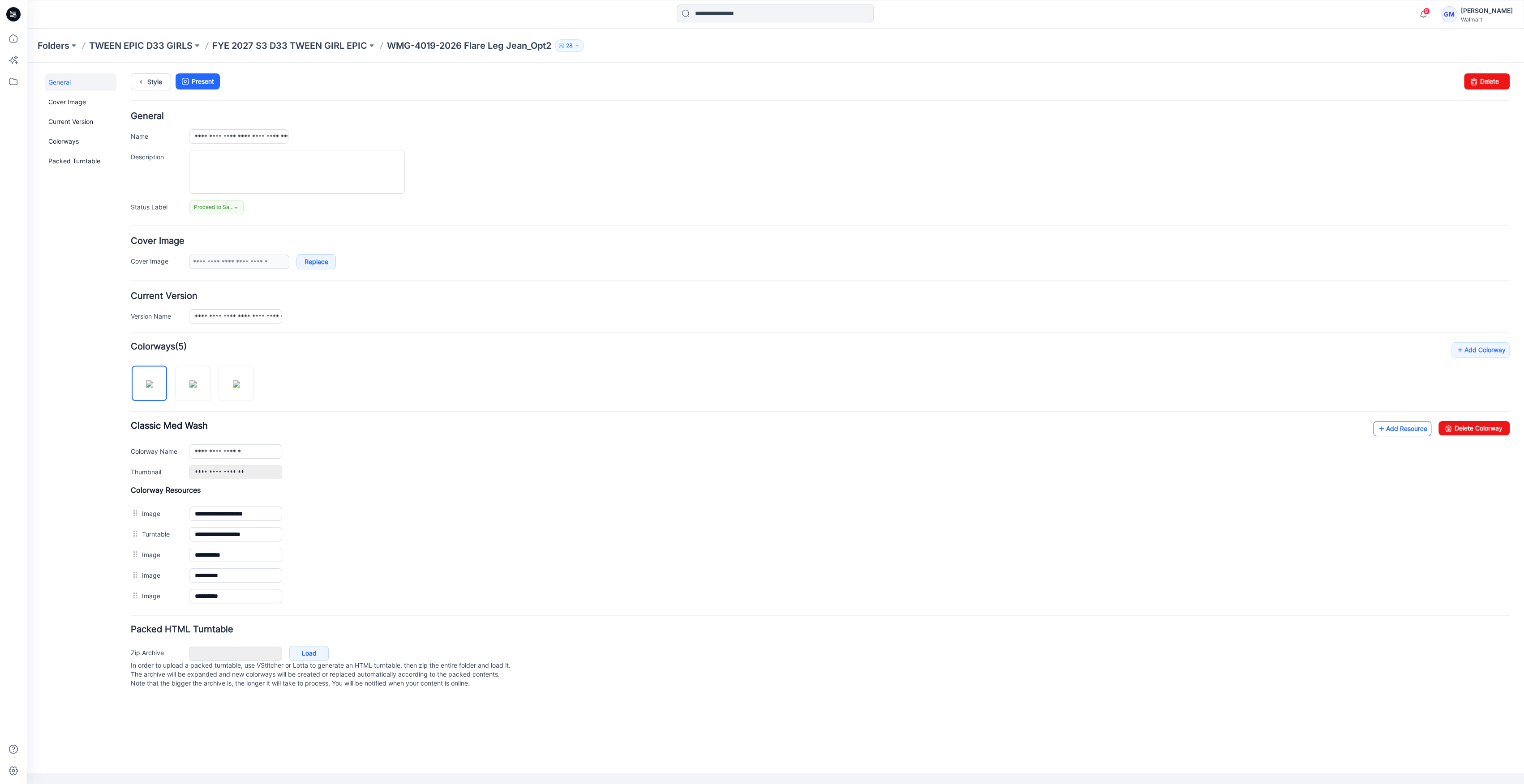
click at [1399, 424] on link "Add Resource" at bounding box center [1402, 429] width 58 height 15
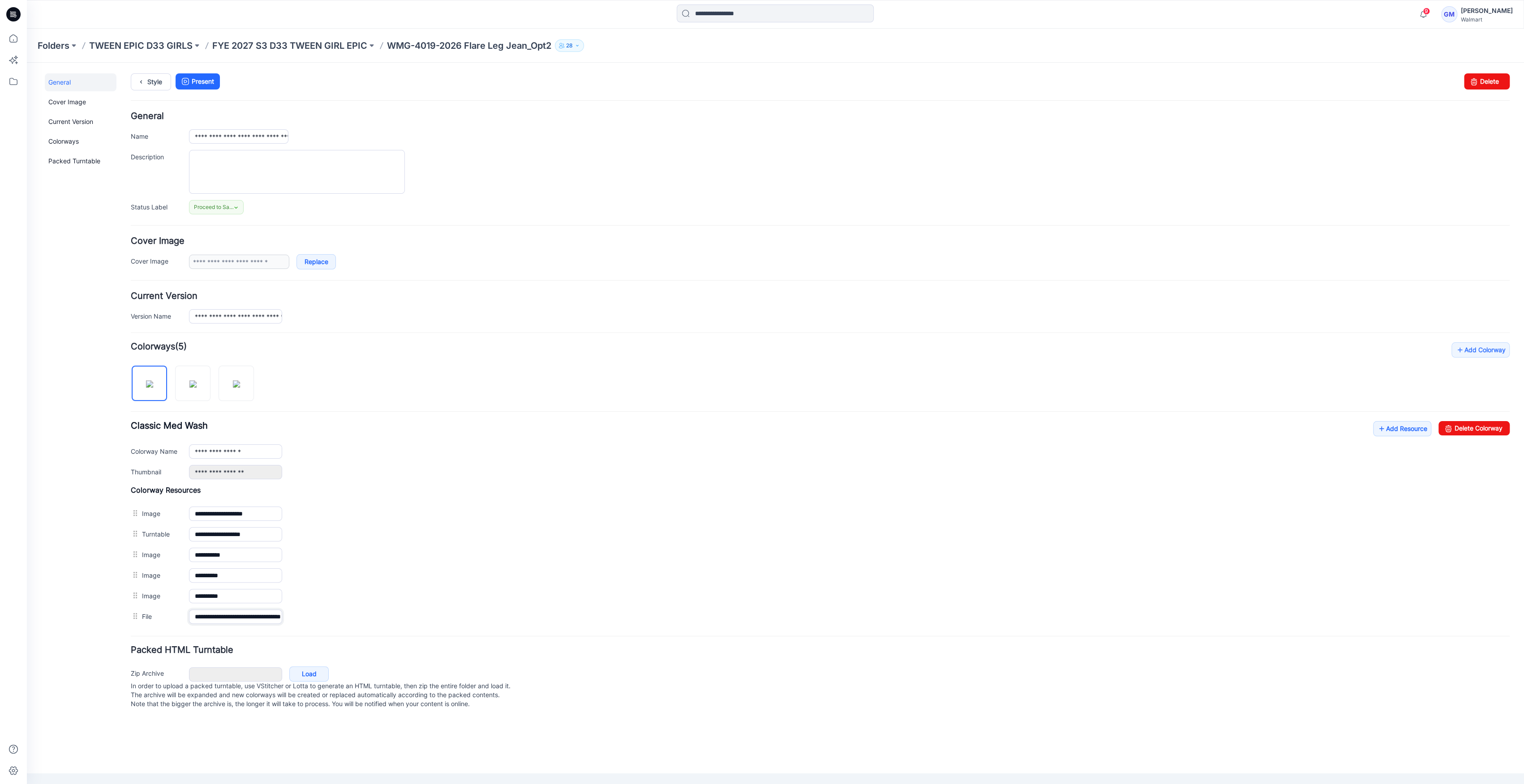
scroll to position [0, 44]
drag, startPoint x: 252, startPoint y: 617, endPoint x: 603, endPoint y: 636, distance: 351.5
click at [591, 639] on form "**********" at bounding box center [820, 412] width 1379 height 600
click at [1396, 429] on link "Add Resource" at bounding box center [1402, 429] width 58 height 15
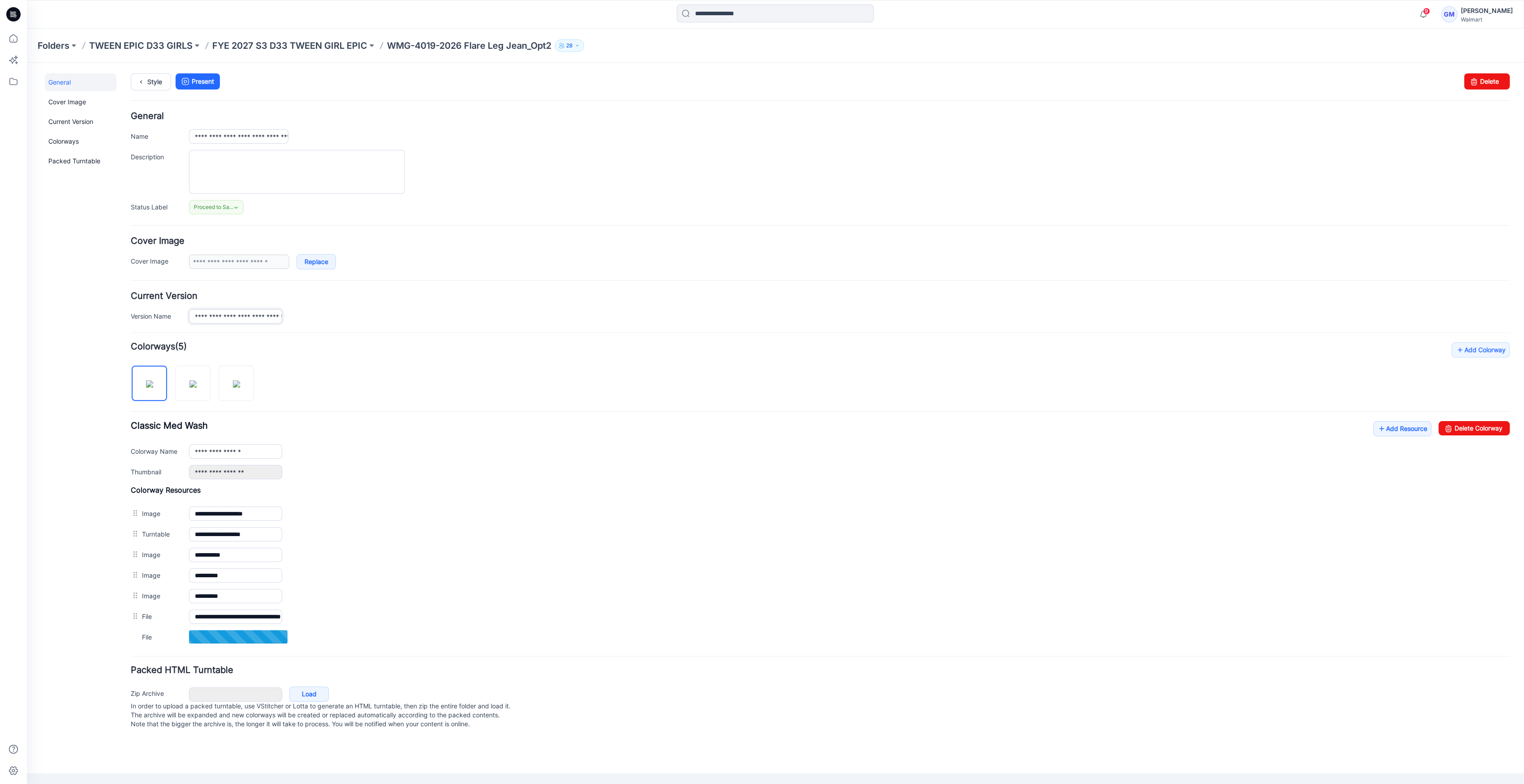
click at [237, 316] on input "**********" at bounding box center [235, 316] width 93 height 14
click at [237, 317] on input "**********" at bounding box center [235, 316] width 93 height 14
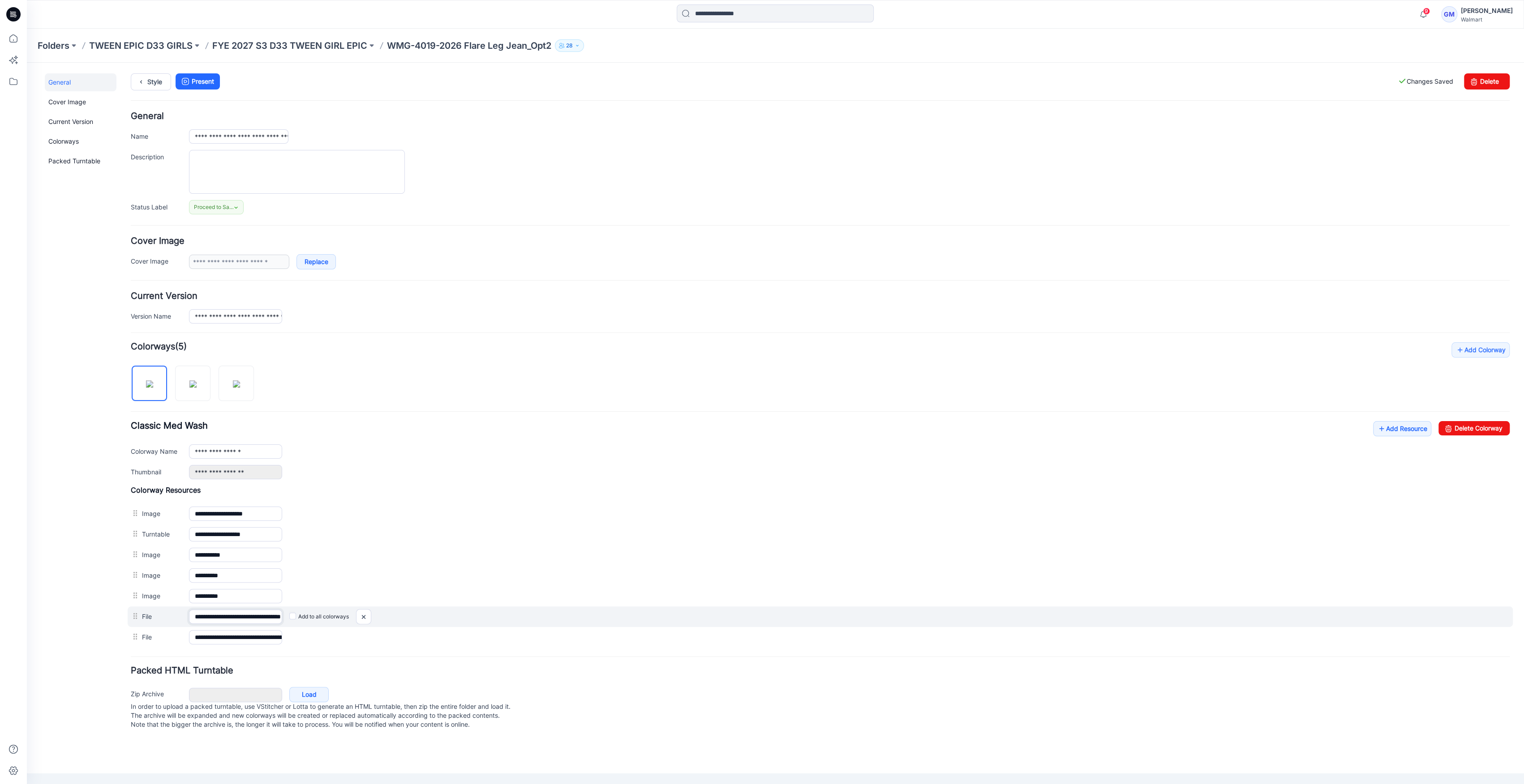
scroll to position [0, 44]
drag, startPoint x: 195, startPoint y: 618, endPoint x: 360, endPoint y: 616, distance: 165.0
click at [360, 616] on div "**********" at bounding box center [820, 617] width 1385 height 21
paste input "**********"
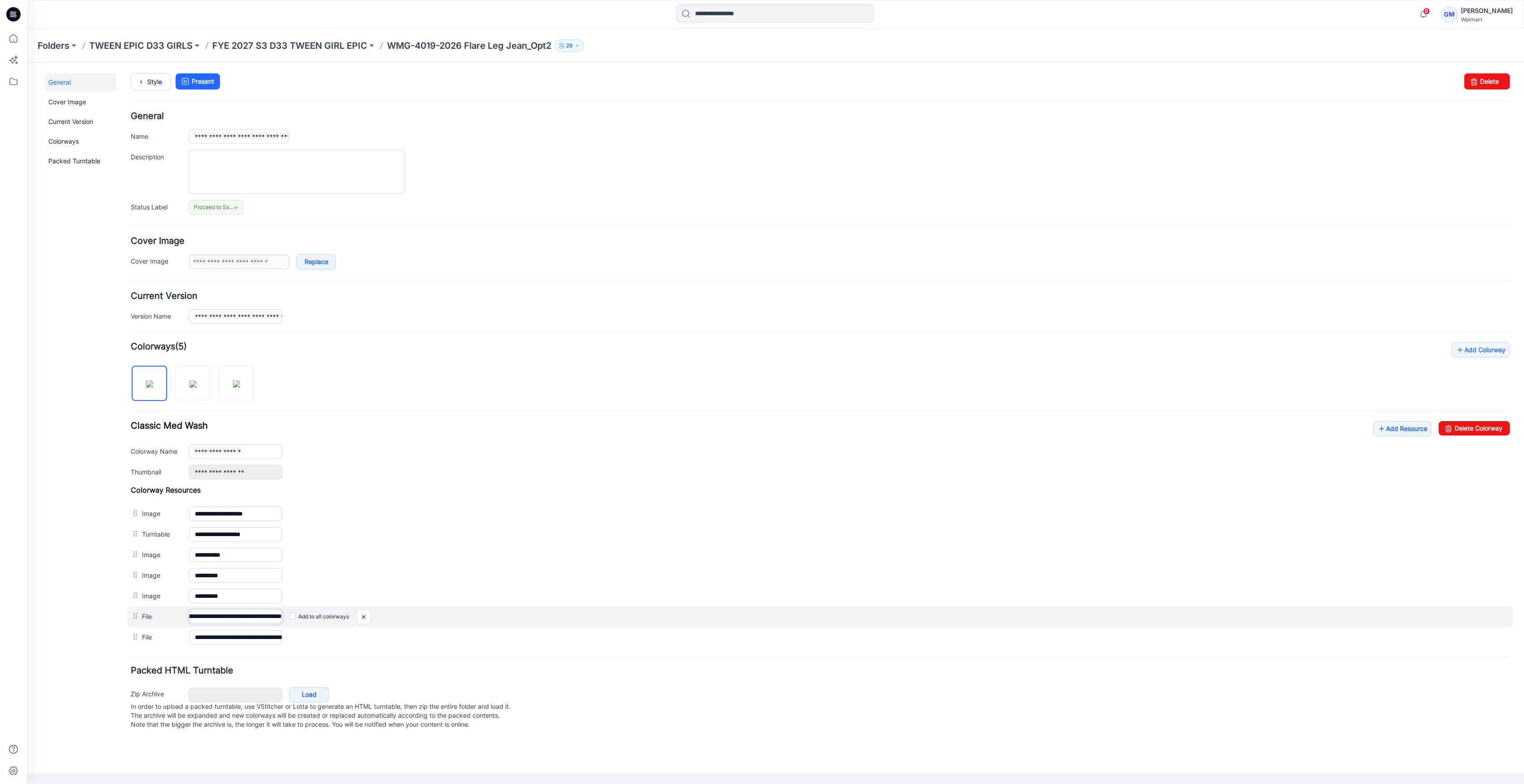
drag, startPoint x: 240, startPoint y: 616, endPoint x: 380, endPoint y: 617, distance: 140.0
click at [377, 617] on div "**********" at bounding box center [820, 617] width 1385 height 21
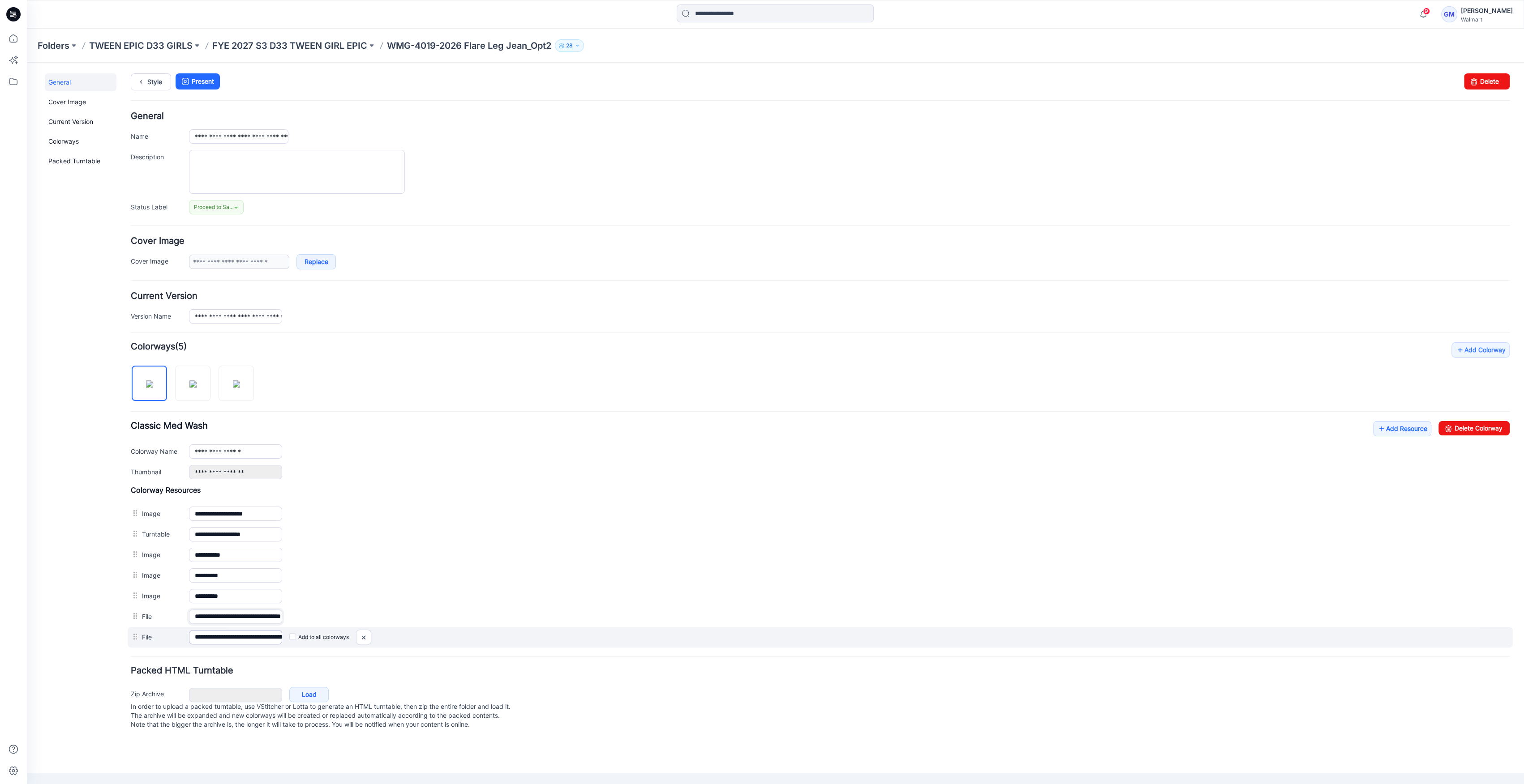
type input "**********"
drag, startPoint x: 220, startPoint y: 636, endPoint x: 241, endPoint y: 630, distance: 21.8
click at [241, 630] on input "**********" at bounding box center [235, 637] width 93 height 14
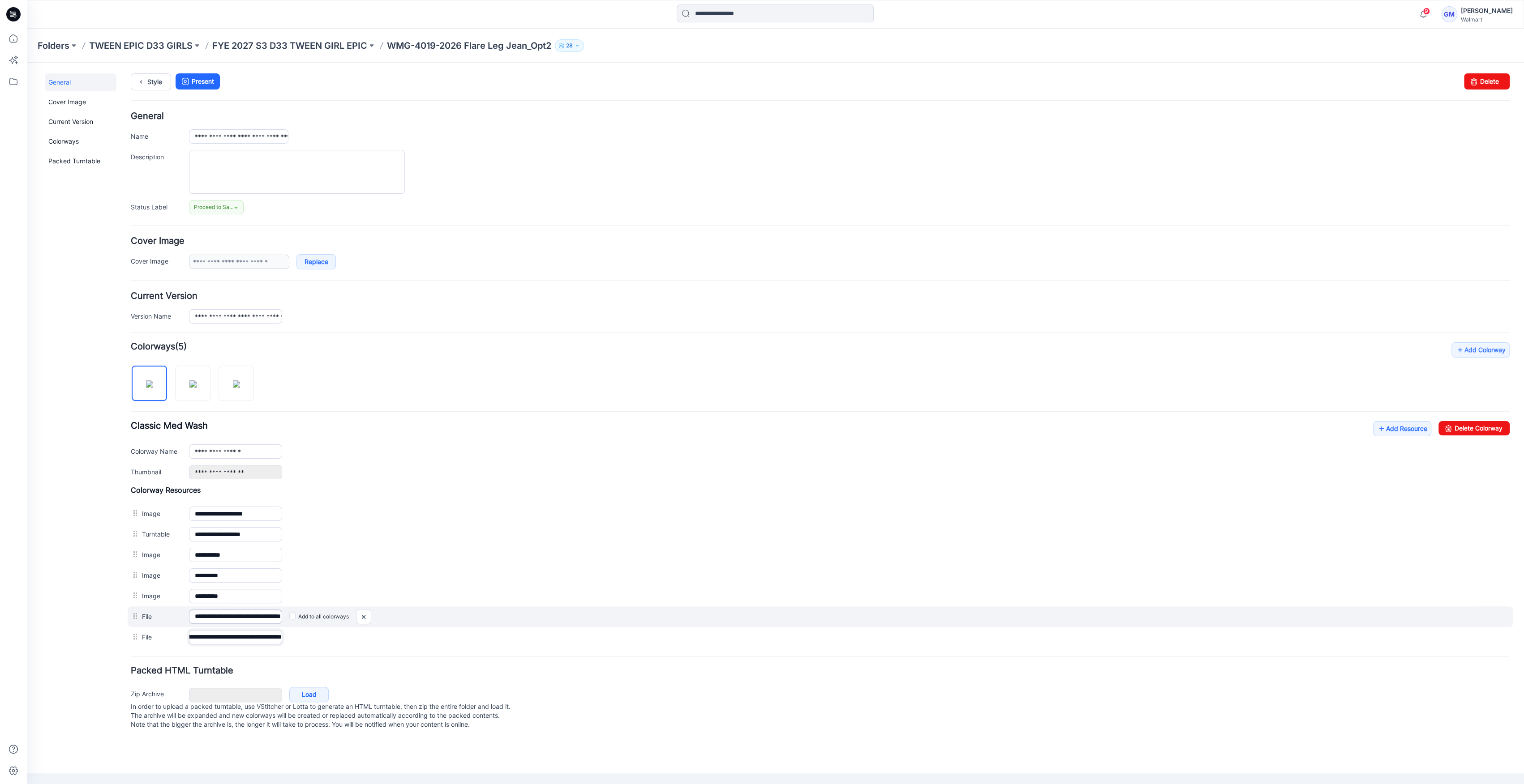
paste input "**********"
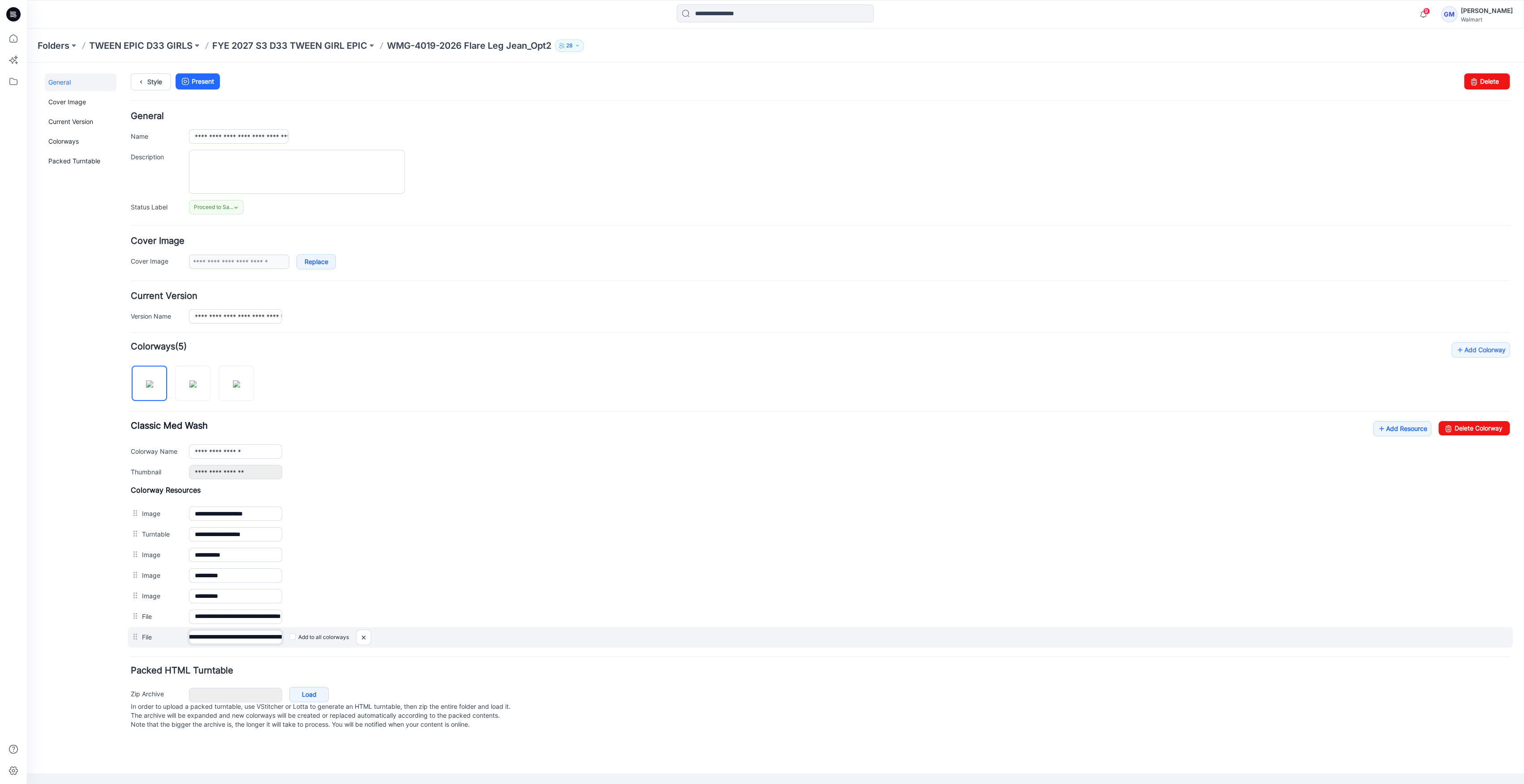
scroll to position [0, 201]
drag, startPoint x: 258, startPoint y: 639, endPoint x: 312, endPoint y: 640, distance: 54.0
click at [312, 640] on div "**********" at bounding box center [820, 637] width 1385 height 21
click at [263, 637] on input "**********" at bounding box center [235, 637] width 93 height 14
drag, startPoint x: 263, startPoint y: 635, endPoint x: 322, endPoint y: 640, distance: 59.2
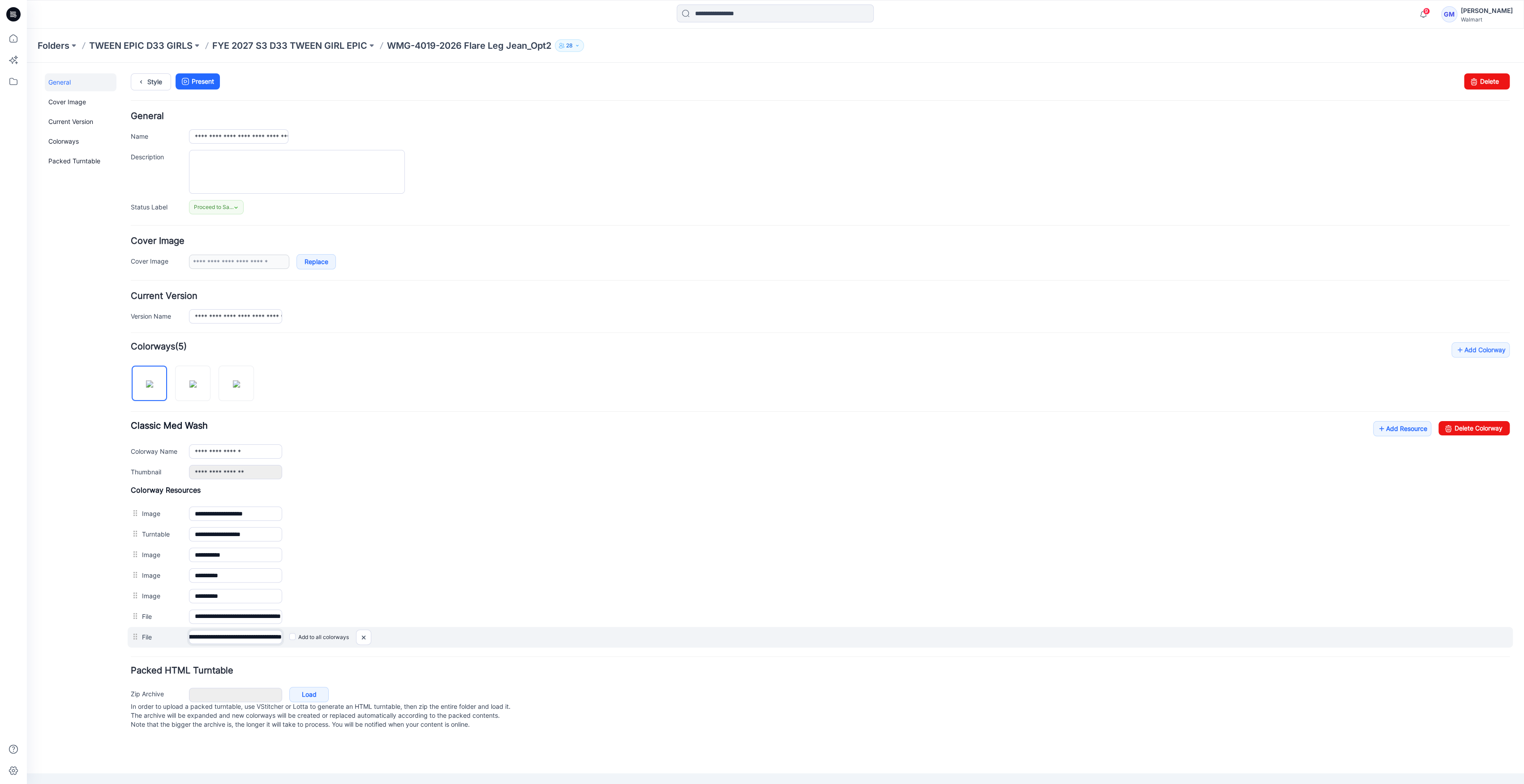
click at [322, 640] on div "**********" at bounding box center [820, 637] width 1385 height 21
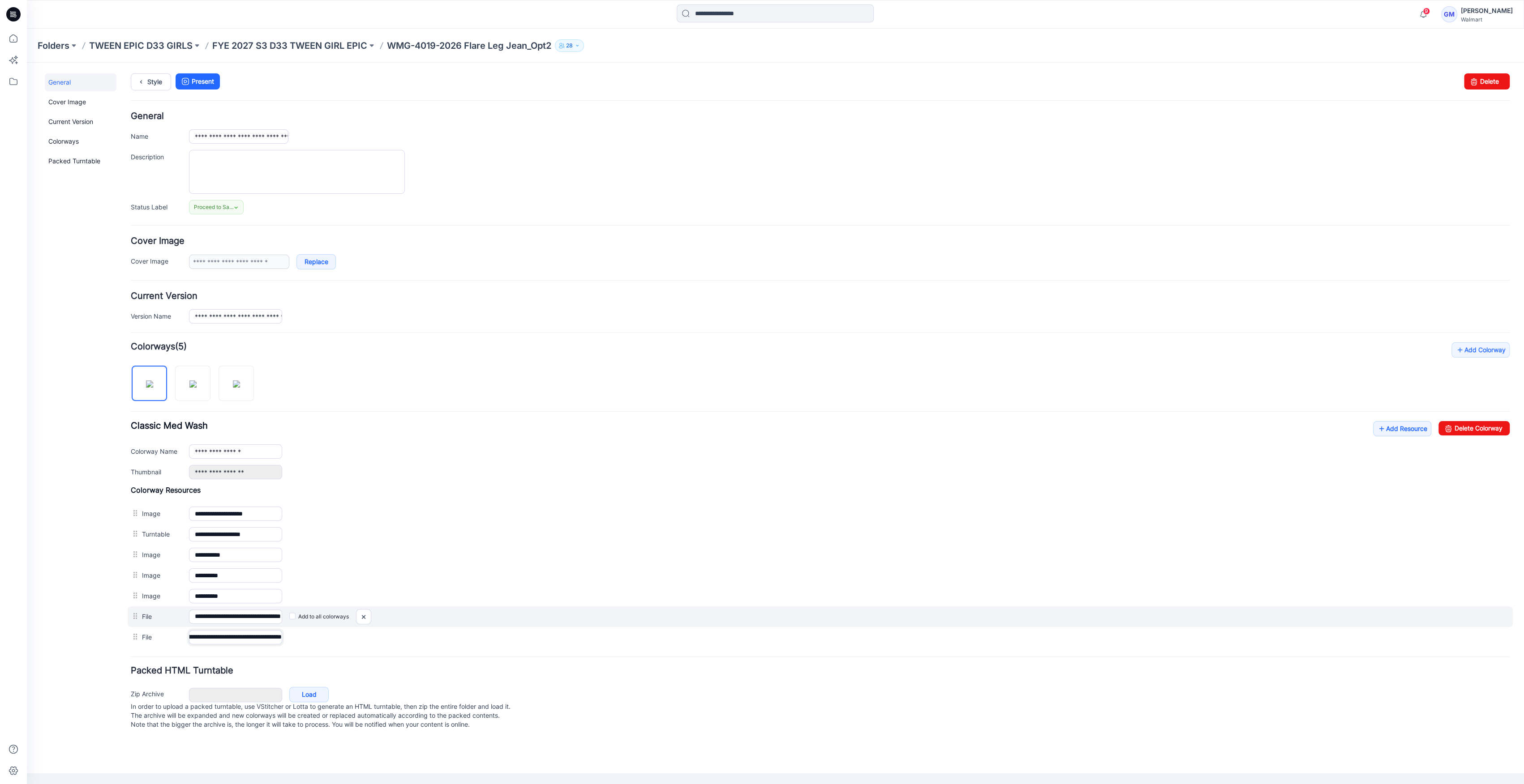
type input "**********"
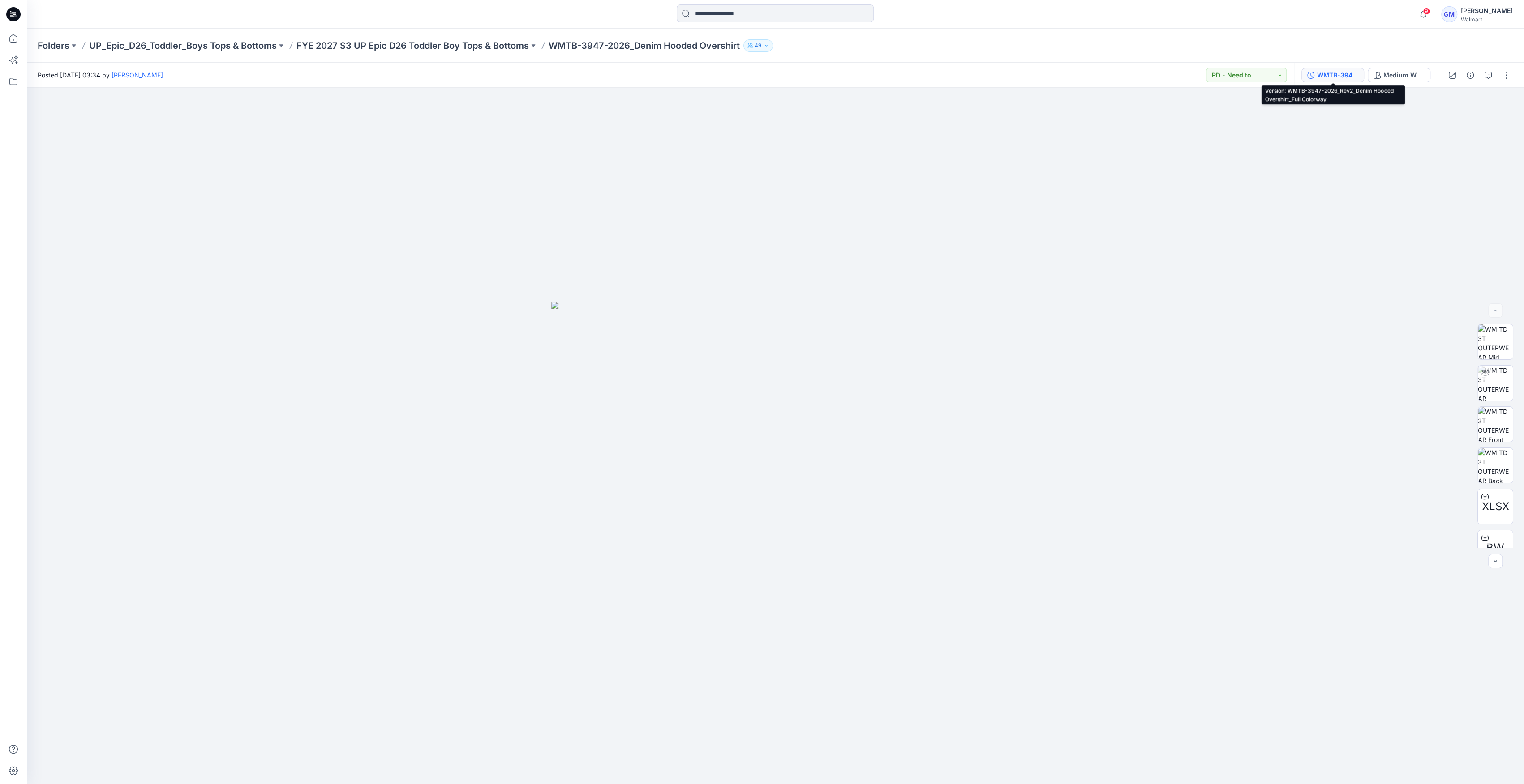
click at [1334, 69] on button "WMTB-3947-2026_Rev2_Denim Hooded Overshirt_Full Colorway" at bounding box center [1333, 75] width 63 height 14
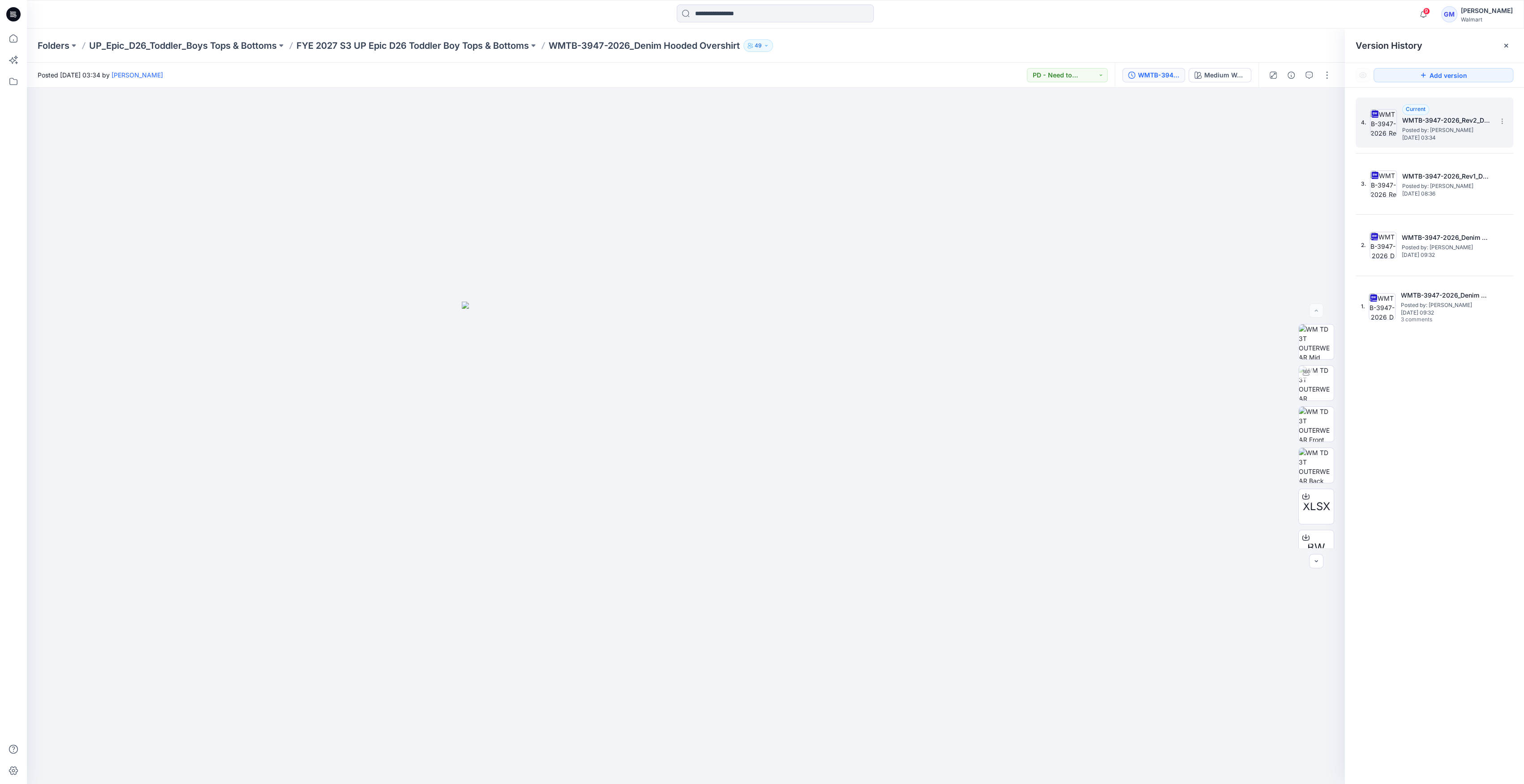
click at [1385, 133] on img at bounding box center [1383, 122] width 27 height 27
click at [1217, 75] on div "Medium Wash" at bounding box center [1225, 75] width 41 height 10
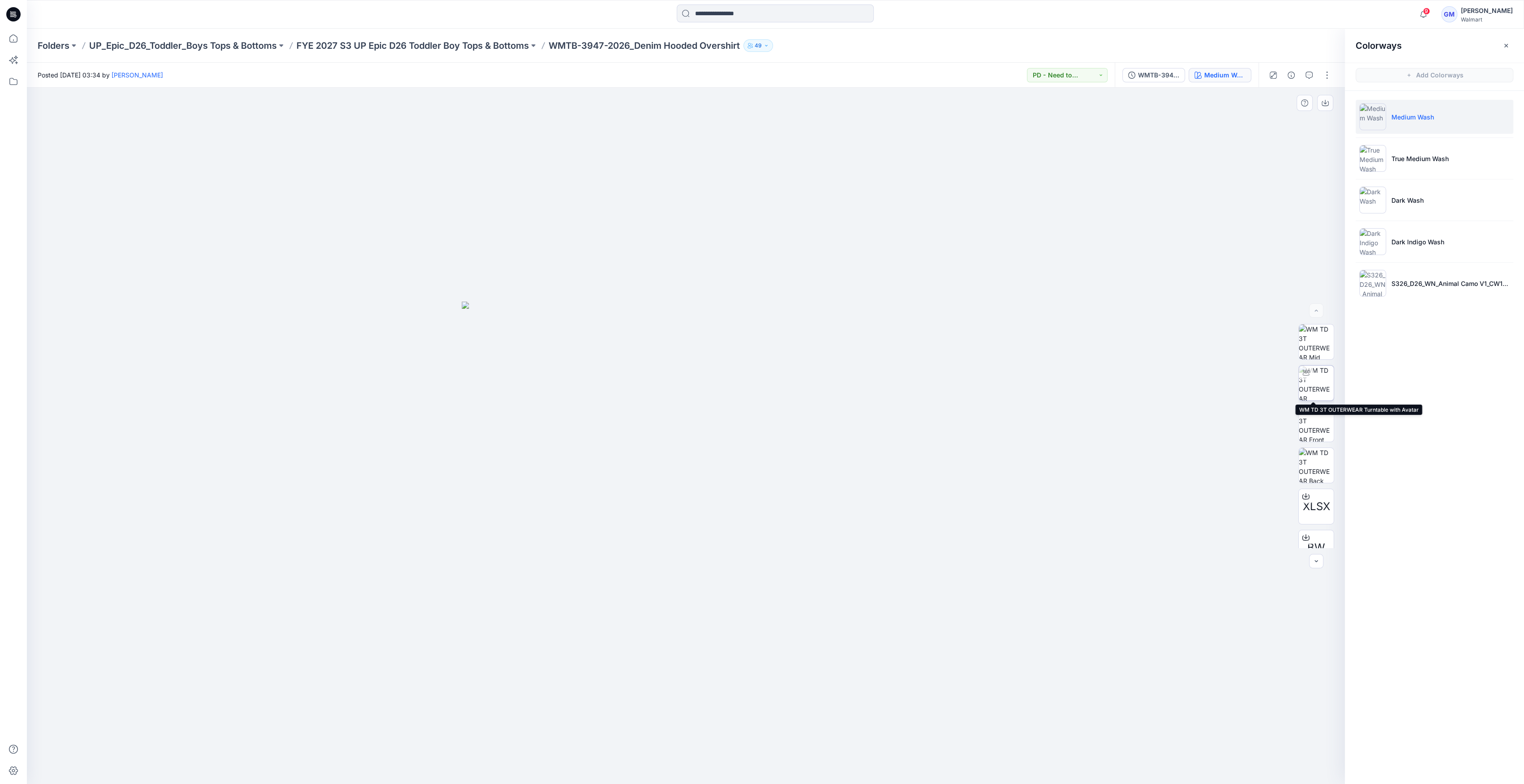
click at [1302, 383] on img at bounding box center [1316, 383] width 35 height 35
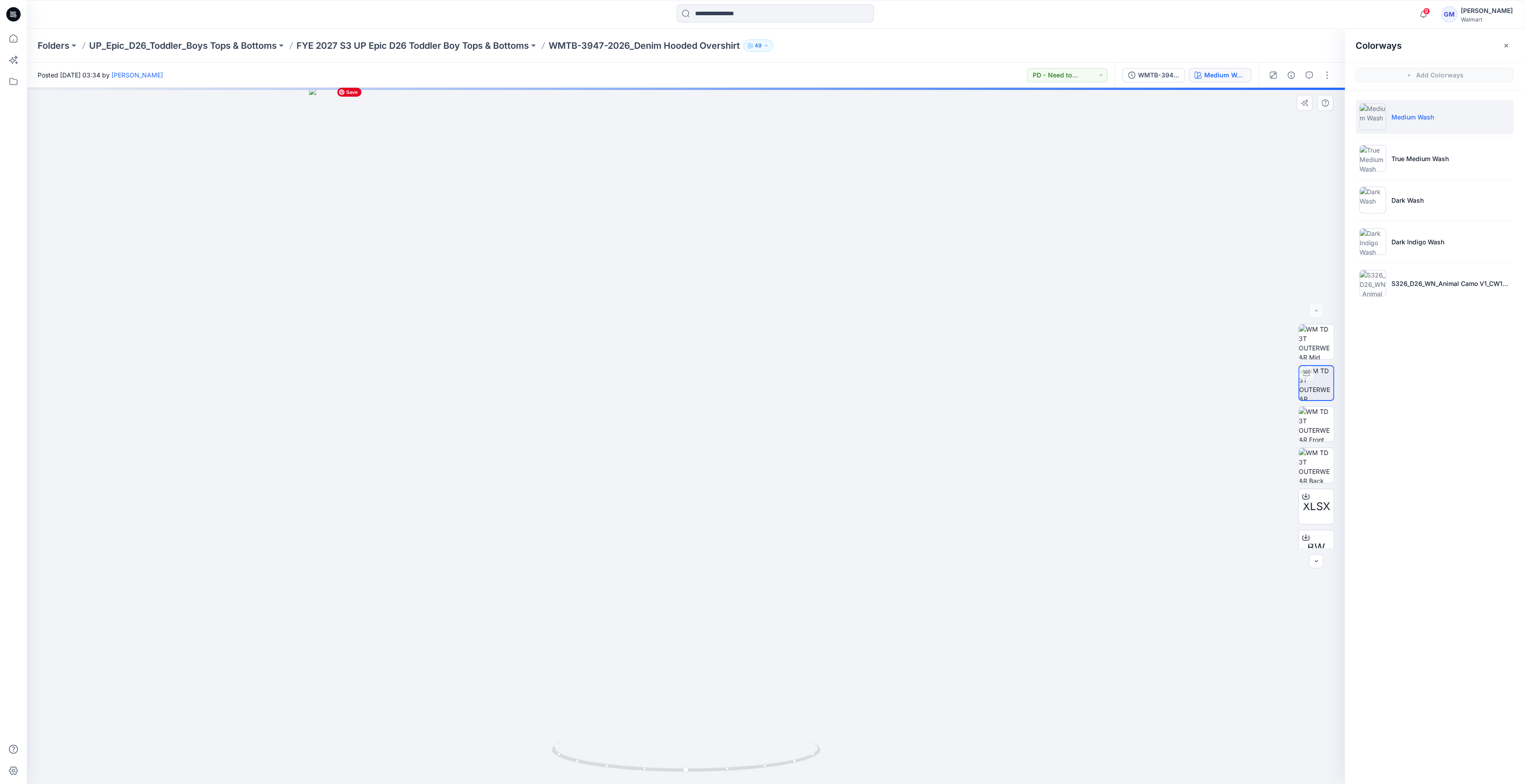
drag, startPoint x: 760, startPoint y: 306, endPoint x: 1145, endPoint y: 404, distance: 397.3
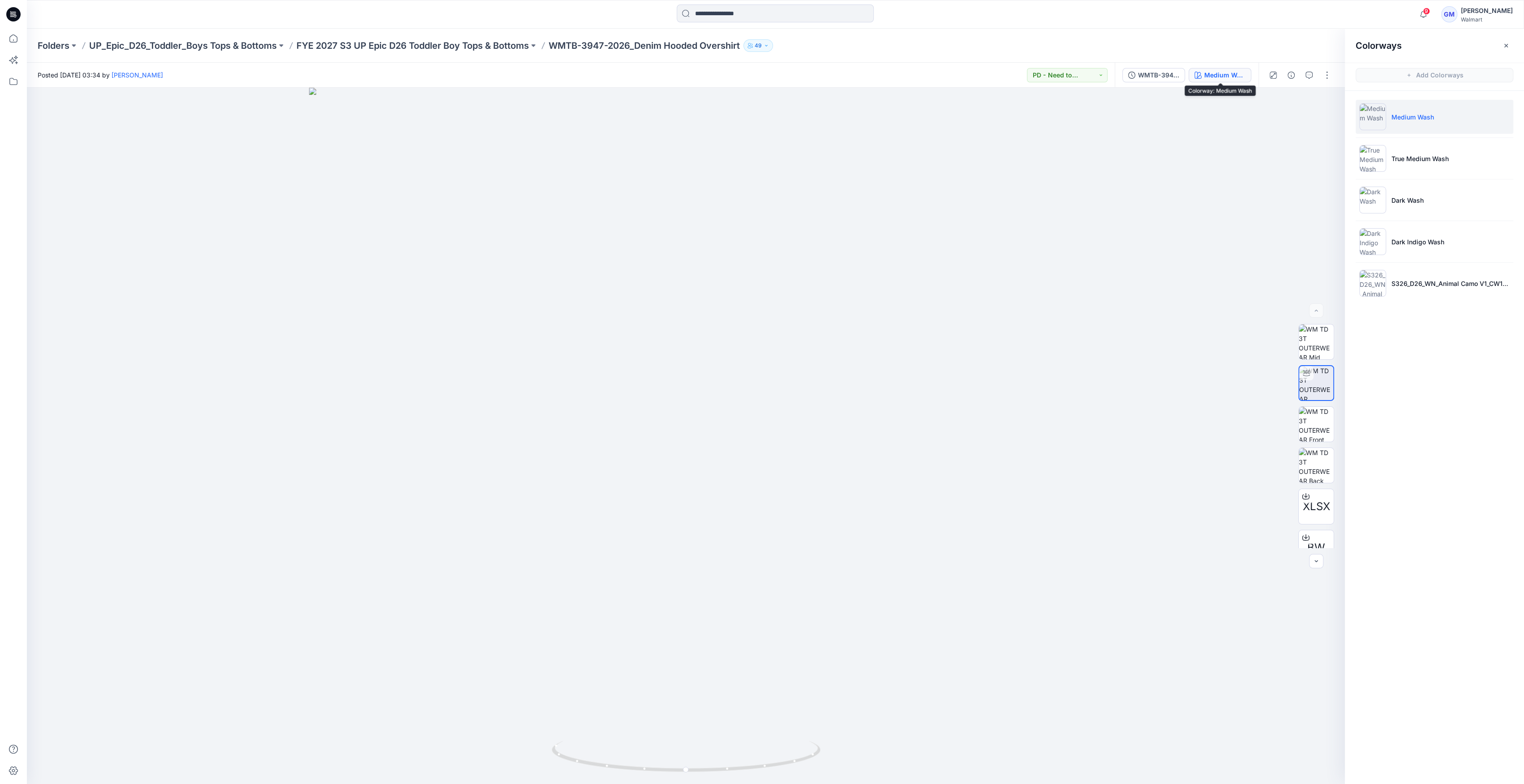
click at [1230, 82] on button "Medium Wash" at bounding box center [1220, 75] width 63 height 14
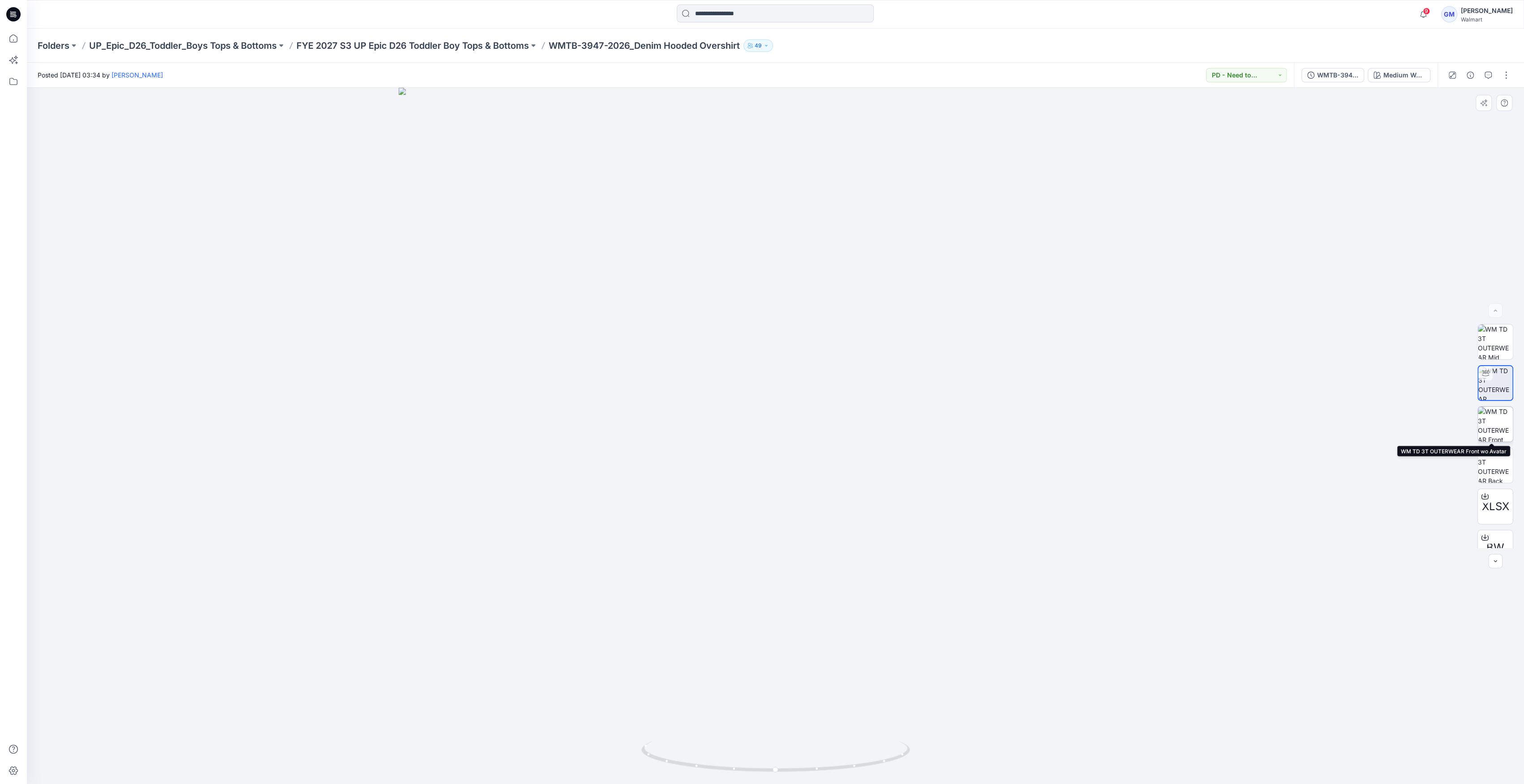
click at [1490, 428] on img at bounding box center [1495, 424] width 35 height 35
click at [1352, 79] on div "WMTB-3947-2026_Rev2_Denim Hooded Overshirt_Full Colorway" at bounding box center [1338, 75] width 41 height 10
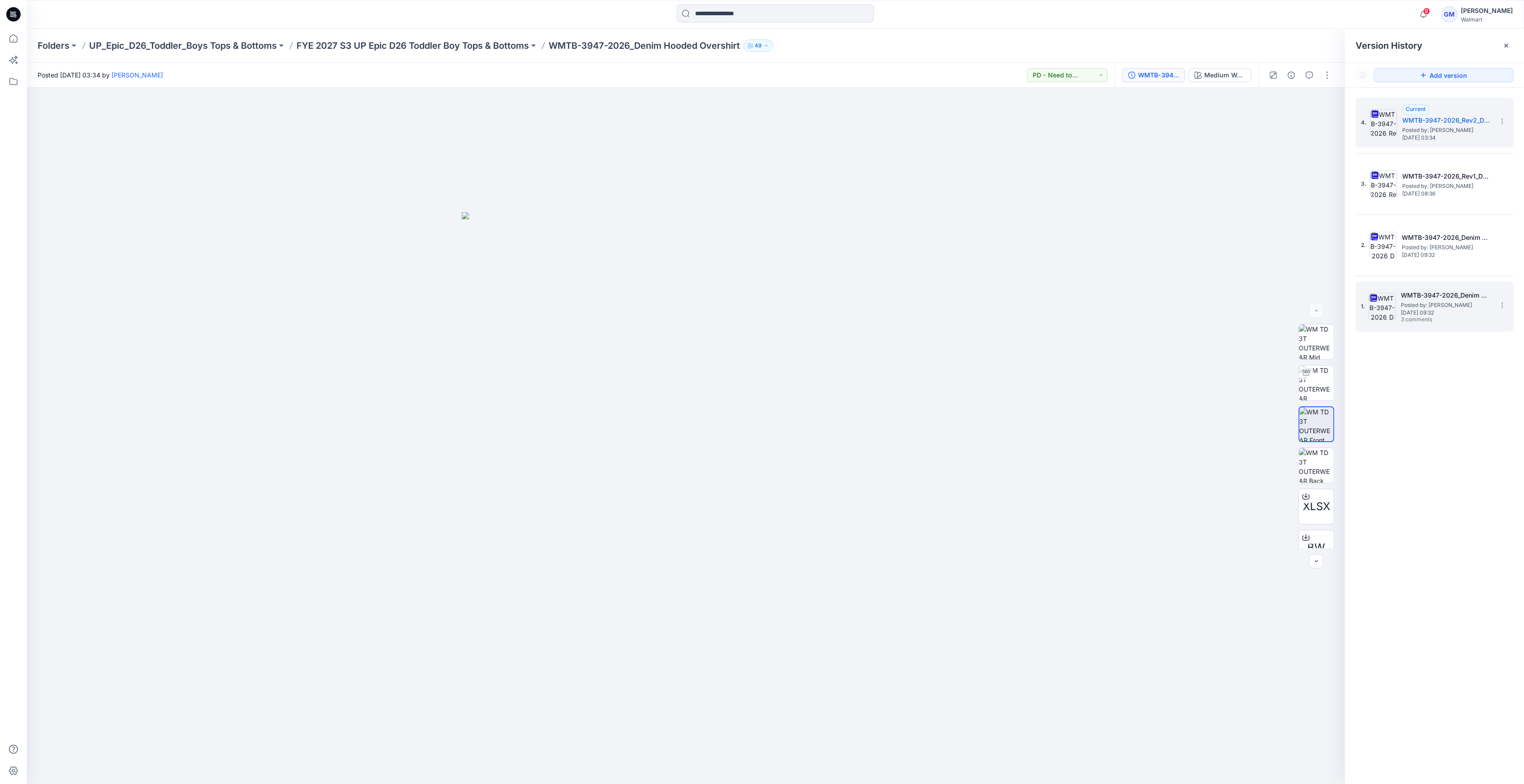
click at [1381, 310] on img at bounding box center [1381, 306] width 27 height 27
drag, startPoint x: 1307, startPoint y: 78, endPoint x: 1316, endPoint y: 82, distance: 9.8
click at [1309, 78] on icon "button" at bounding box center [1309, 75] width 7 height 7
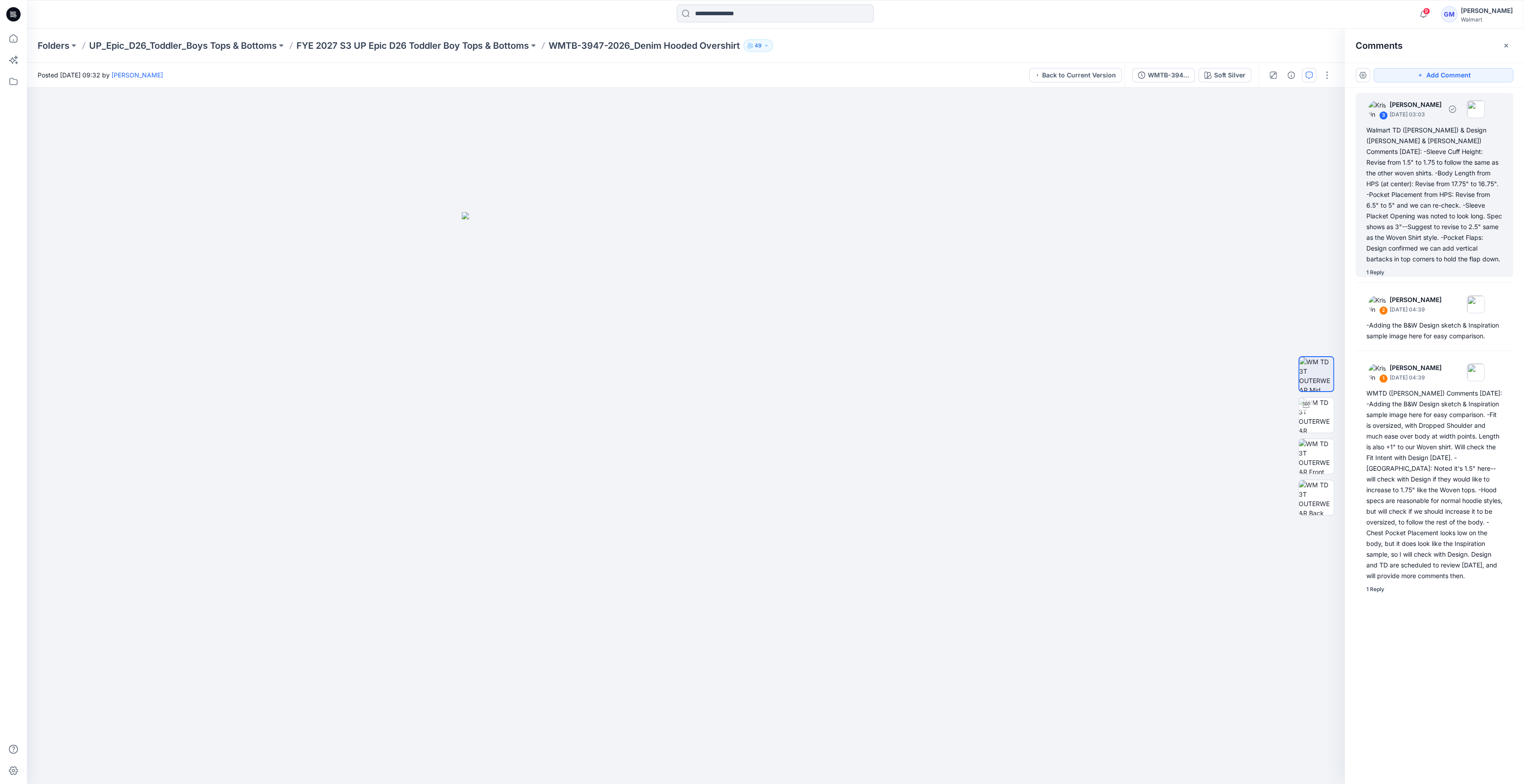
click at [1460, 200] on div "Walmart TD ([PERSON_NAME]) & Design ([PERSON_NAME] & [PERSON_NAME]) Comments [D…" at bounding box center [1435, 195] width 136 height 140
drag, startPoint x: 180, startPoint y: 143, endPoint x: 522, endPoint y: 322, distance: 386.0
click at [522, 322] on button at bounding box center [501, 322] width 147 height 5
click at [508, 445] on div "Walmart TD ([PERSON_NAME]) & Design ([PERSON_NAME] & [PERSON_NAME]) Comments [D…" at bounding box center [502, 449] width 133 height 167
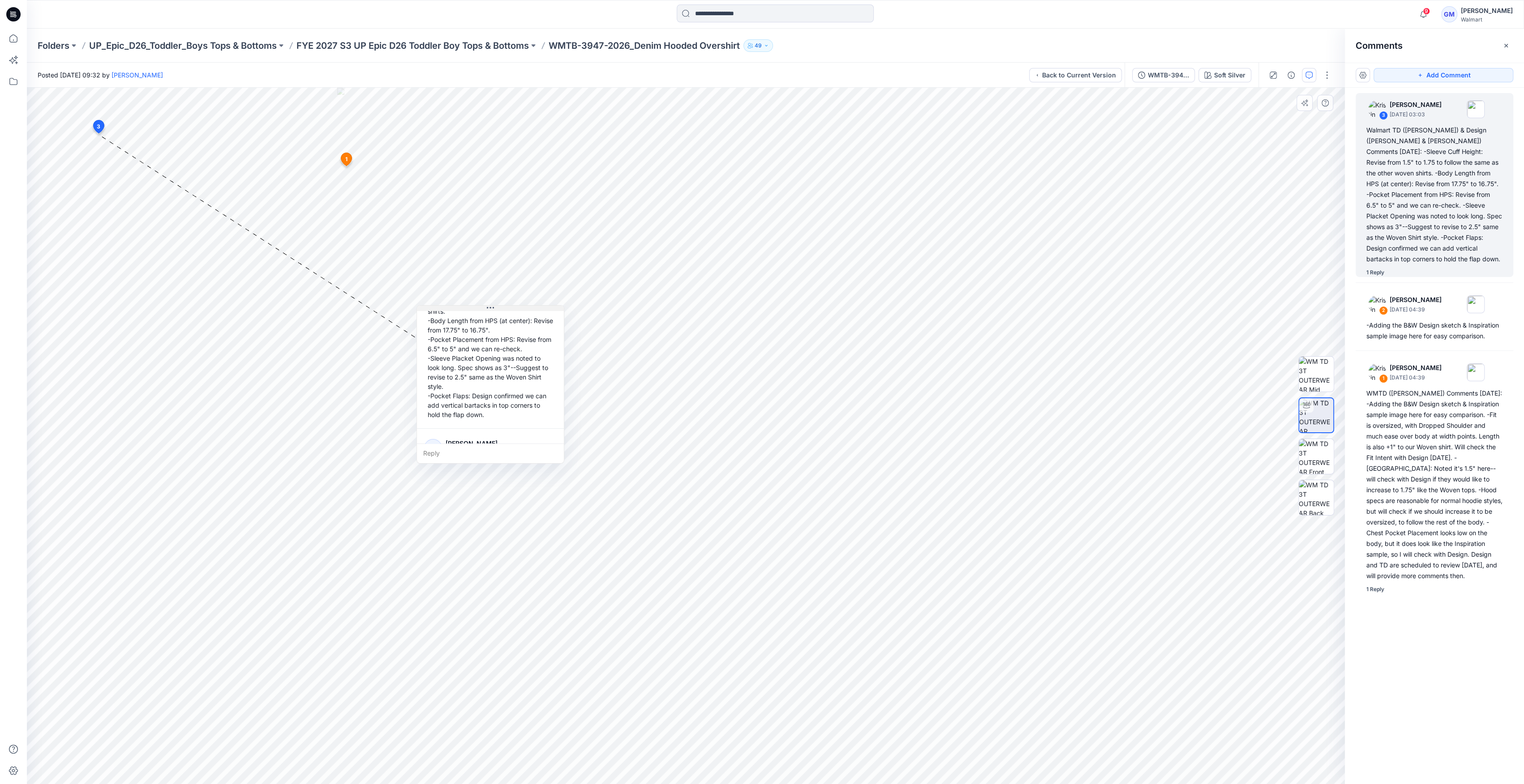
drag, startPoint x: 505, startPoint y: 318, endPoint x: 493, endPoint y: 306, distance: 17.0
click at [493, 306] on icon at bounding box center [490, 308] width 7 height 7
drag, startPoint x: 487, startPoint y: 307, endPoint x: 499, endPoint y: 231, distance: 76.9
click at [501, 238] on icon at bounding box center [504, 239] width 7 height 1
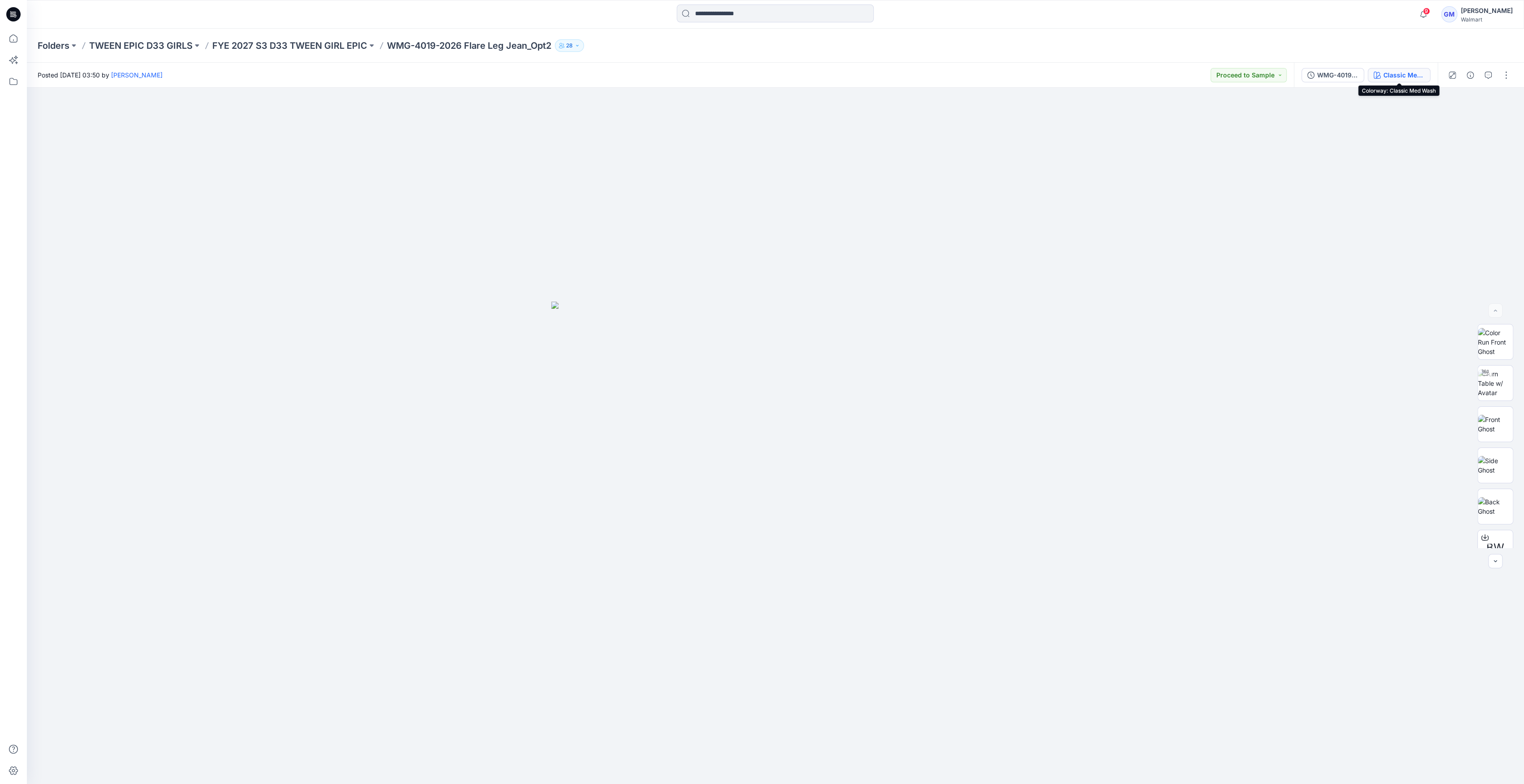
click at [1402, 72] on div "Classic Med Wash" at bounding box center [1404, 75] width 41 height 10
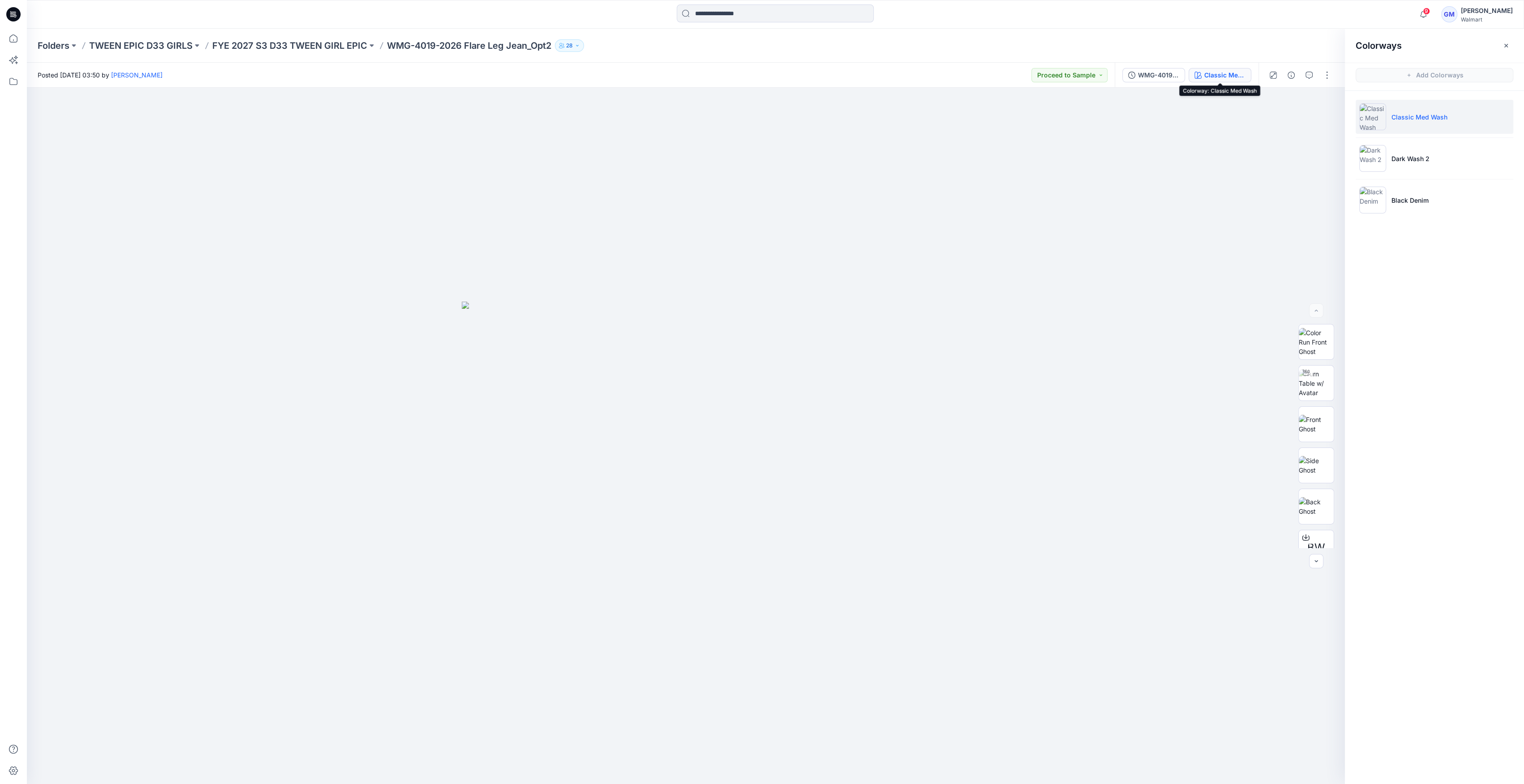
click at [324, 36] on div "Folders TWEEN EPIC D33 GIRLS FYE 2027 S3 D33 TWEEN GIRL EPIC WMG-4019-2026 Flar…" at bounding box center [775, 46] width 1497 height 34
click at [323, 50] on p "FYE 2027 S3 D33 TWEEN GIRL EPIC" at bounding box center [290, 46] width 155 height 12
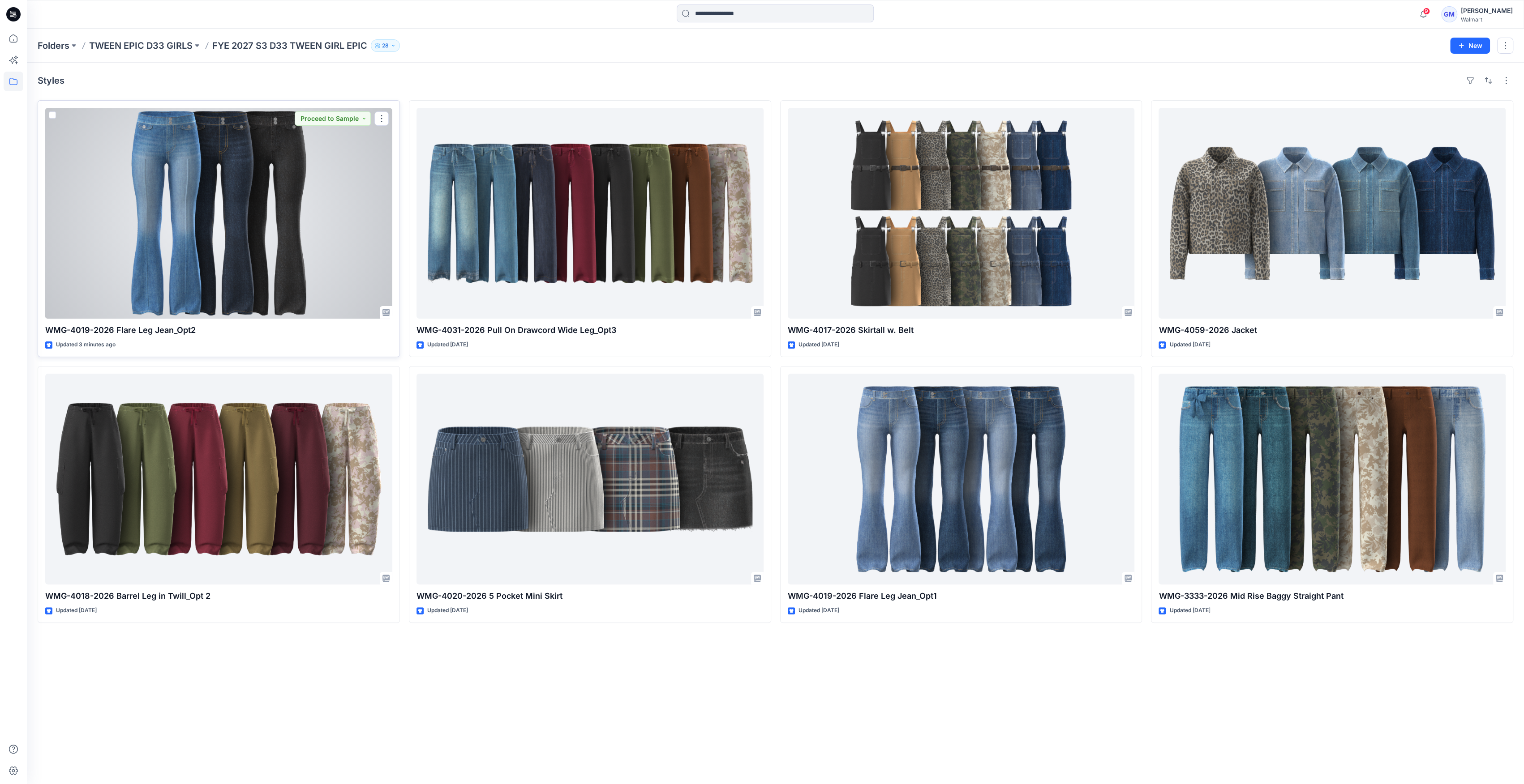
click at [272, 282] on div at bounding box center [218, 213] width 347 height 211
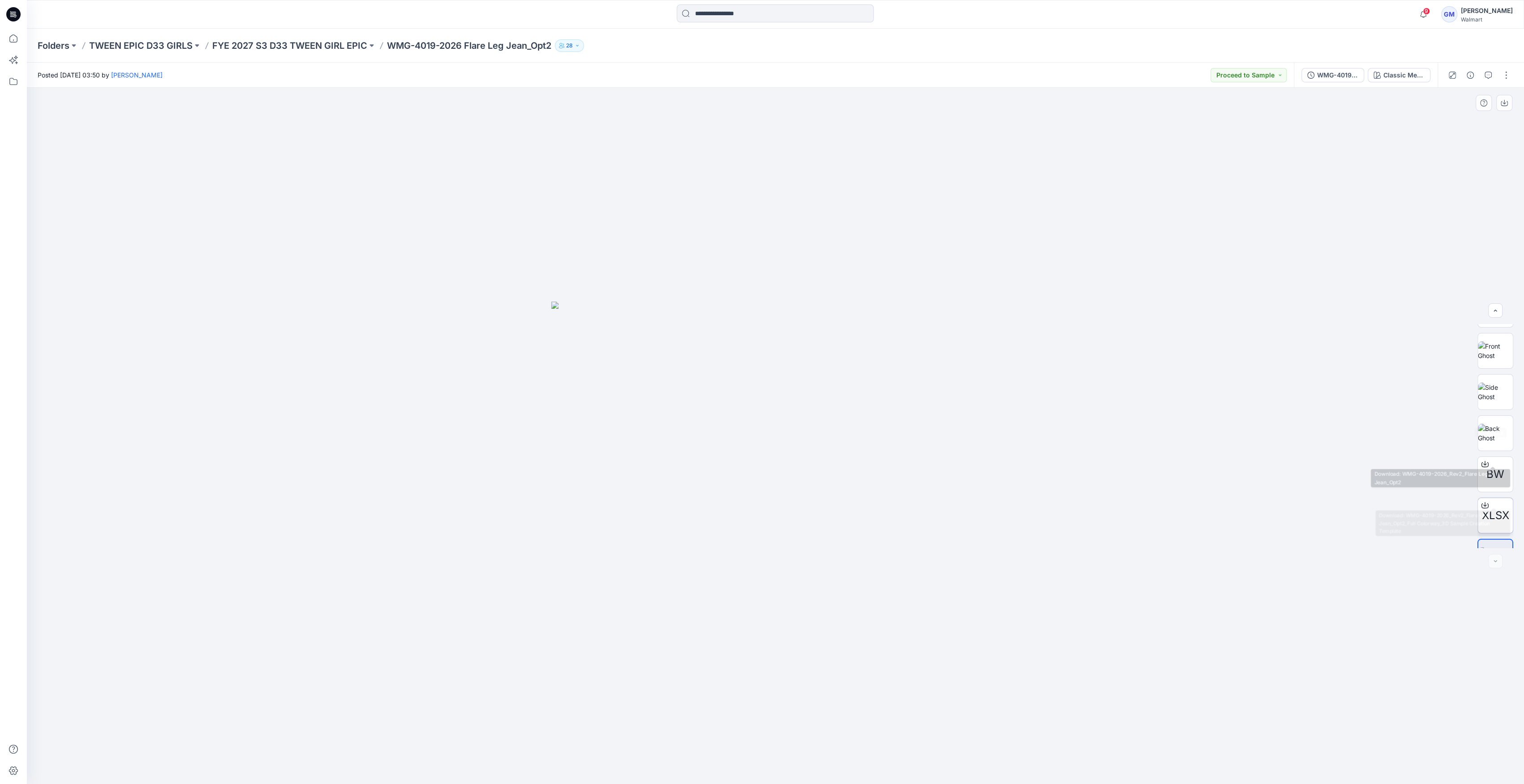
scroll to position [101, 0]
click at [341, 45] on p "FYE 2027 S3 D33 TWEEN GIRL EPIC" at bounding box center [290, 46] width 155 height 12
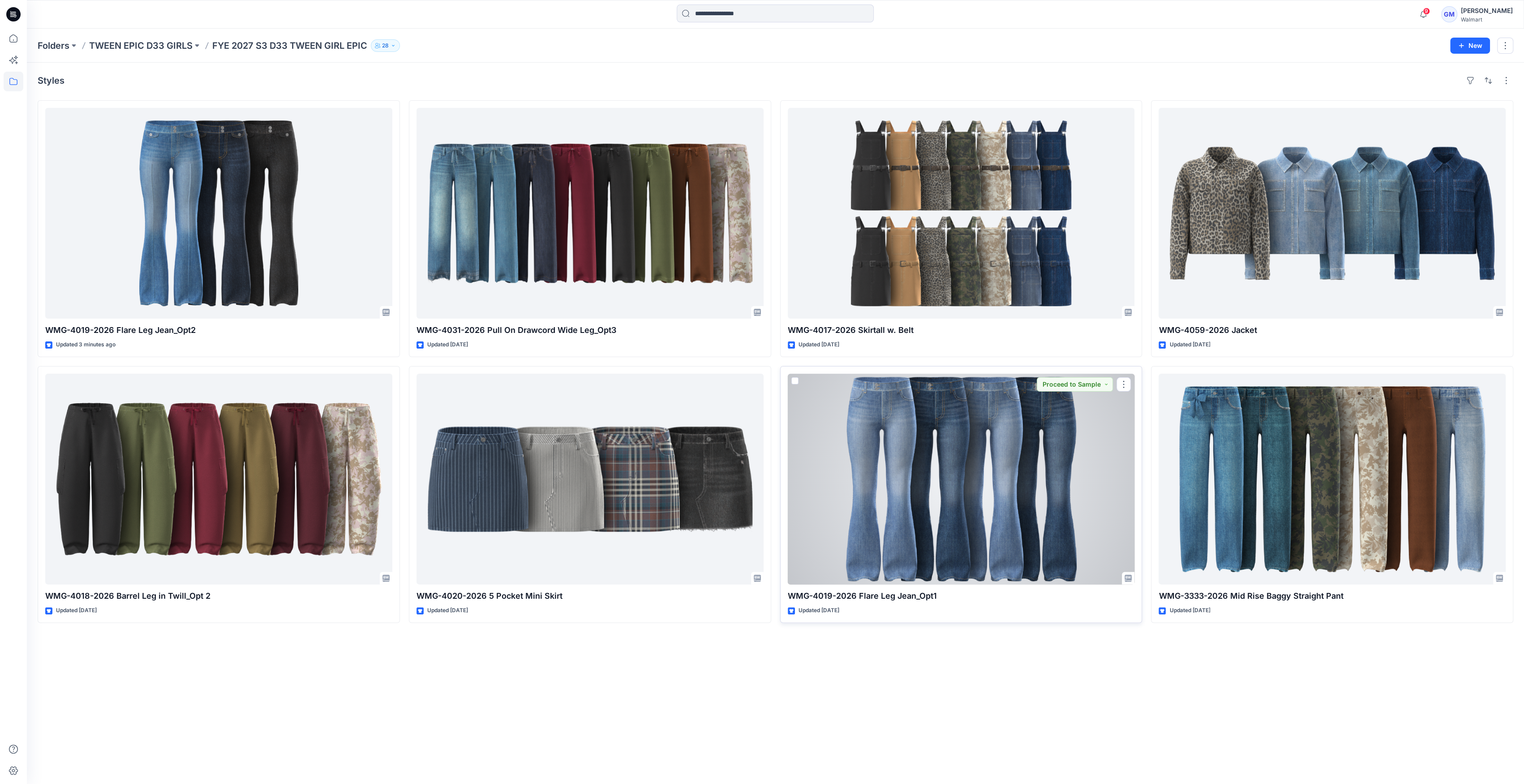
click at [932, 413] on div at bounding box center [961, 479] width 347 height 211
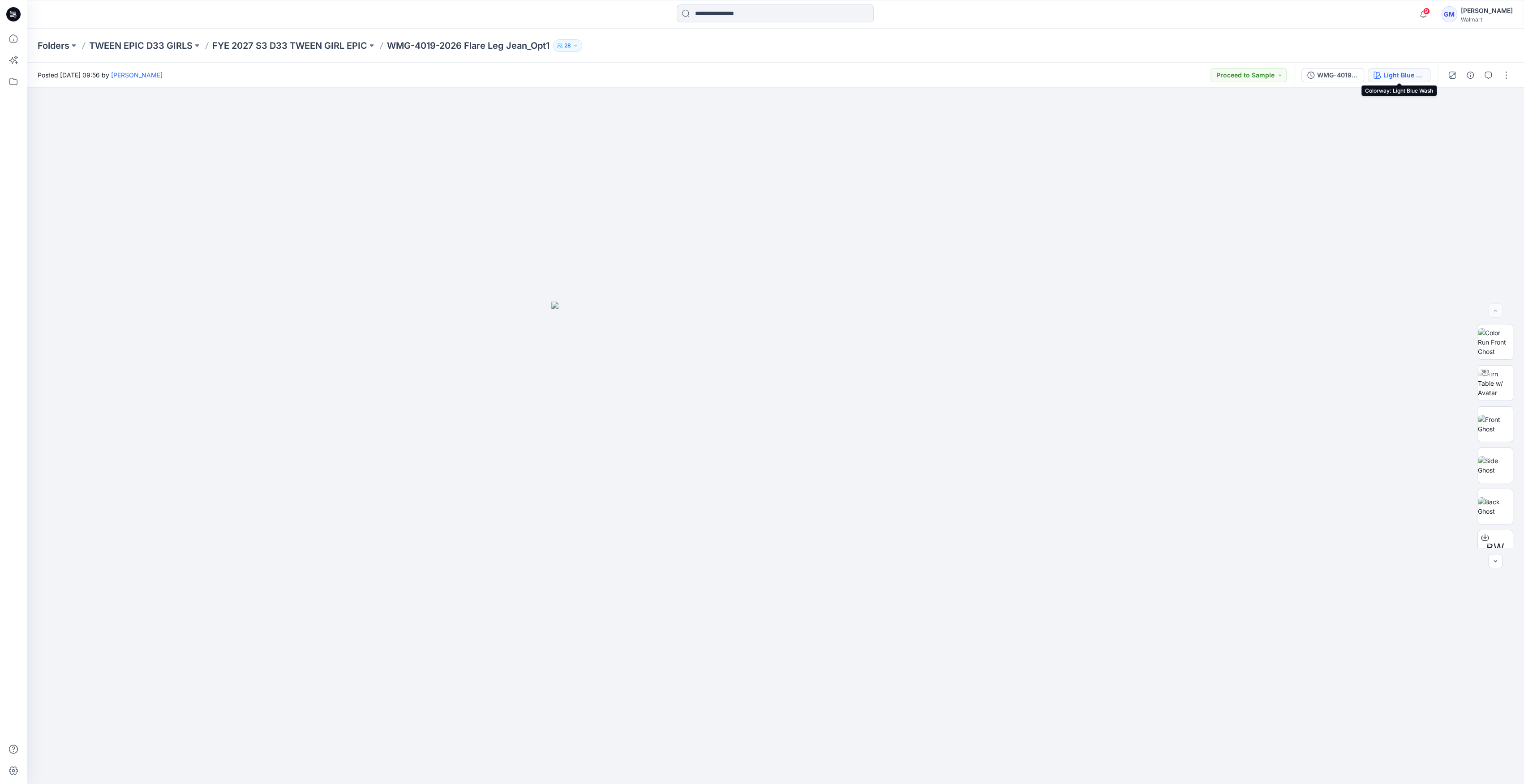
click at [1405, 76] on div "Light Blue Wash" at bounding box center [1404, 75] width 41 height 10
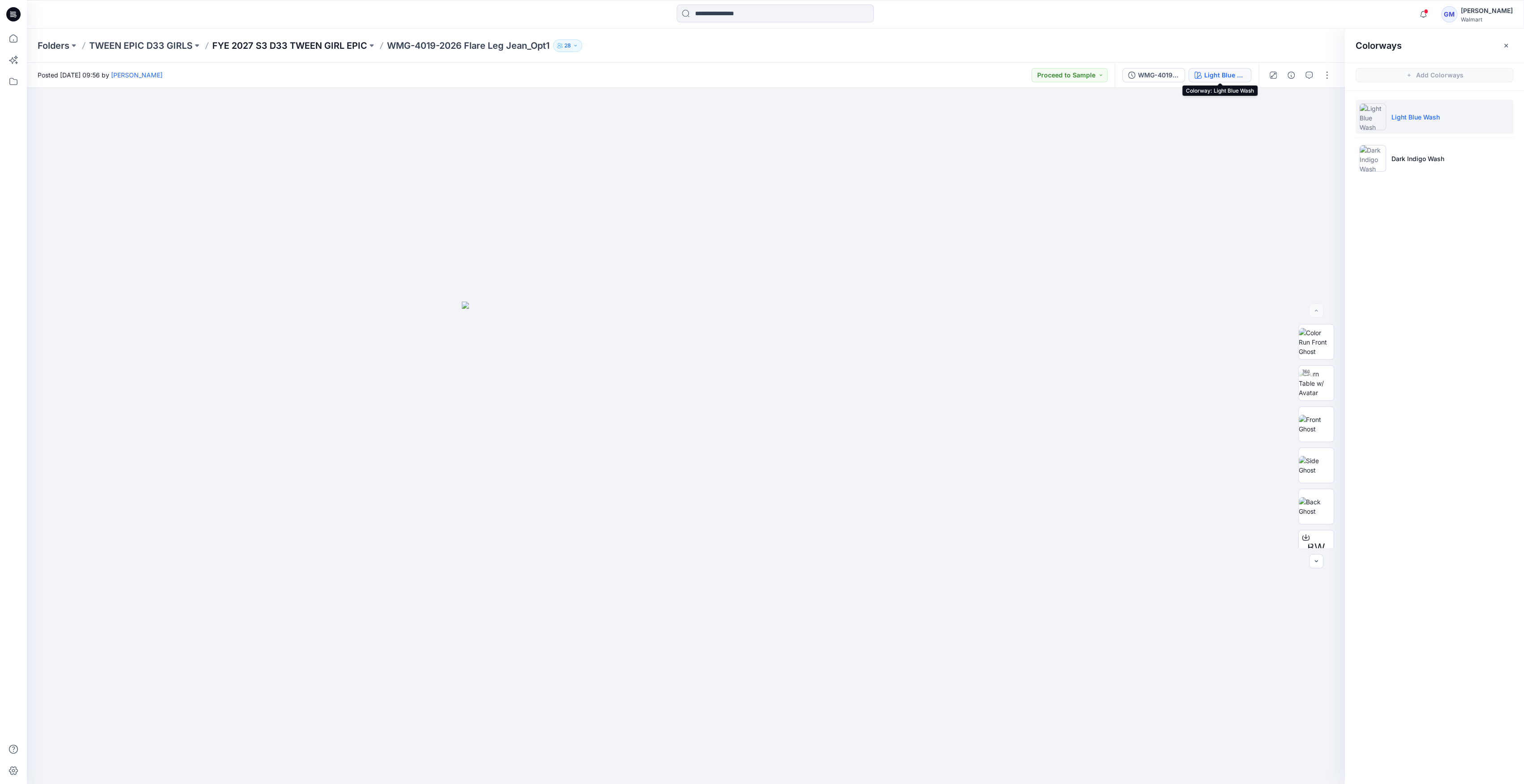
click at [299, 47] on p "FYE 2027 S3 D33 TWEEN GIRL EPIC" at bounding box center [290, 46] width 155 height 12
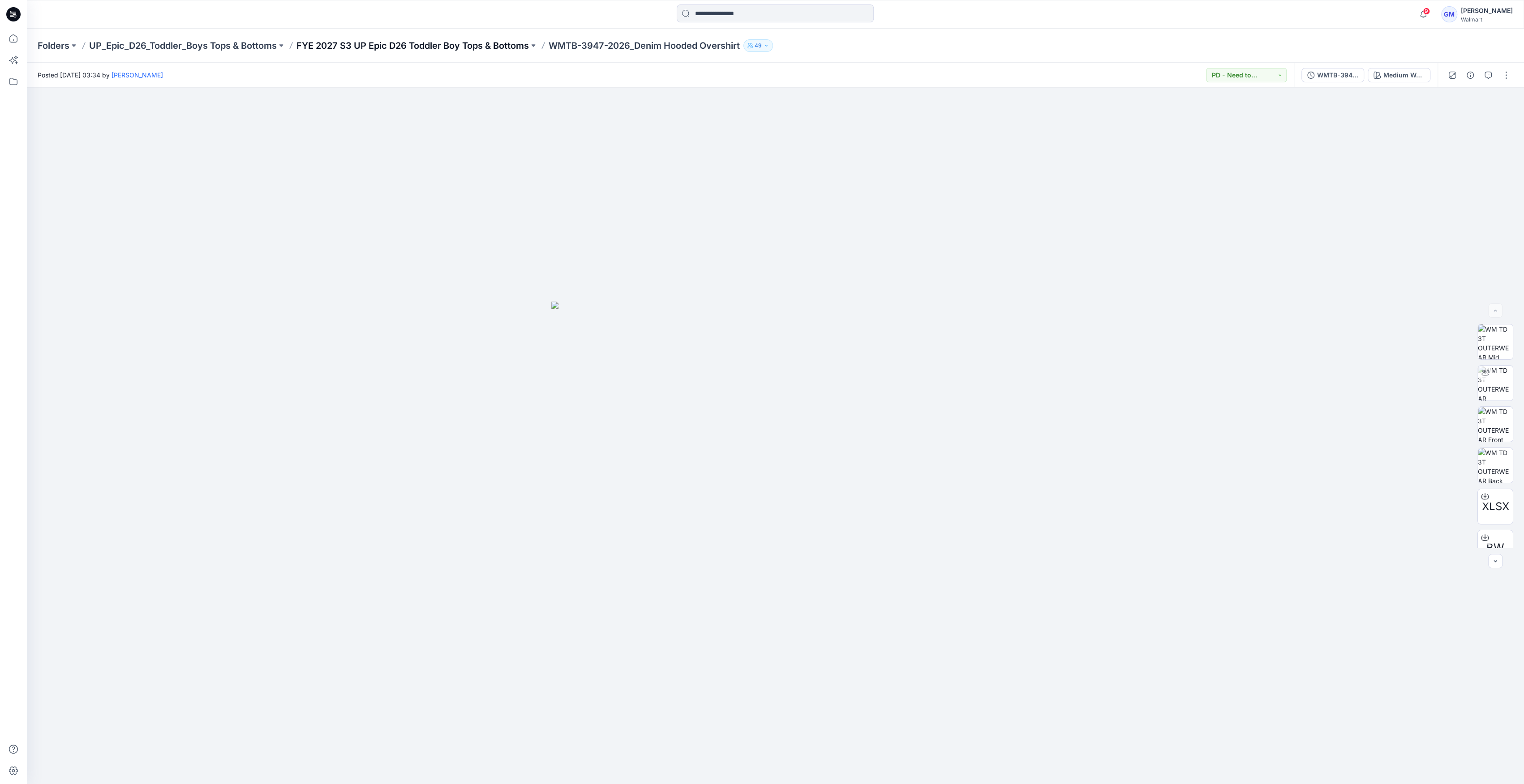
click at [387, 47] on p "FYE 2027 S3 UP Epic D26 Toddler Boy Tops & Bottoms" at bounding box center [412, 46] width 233 height 12
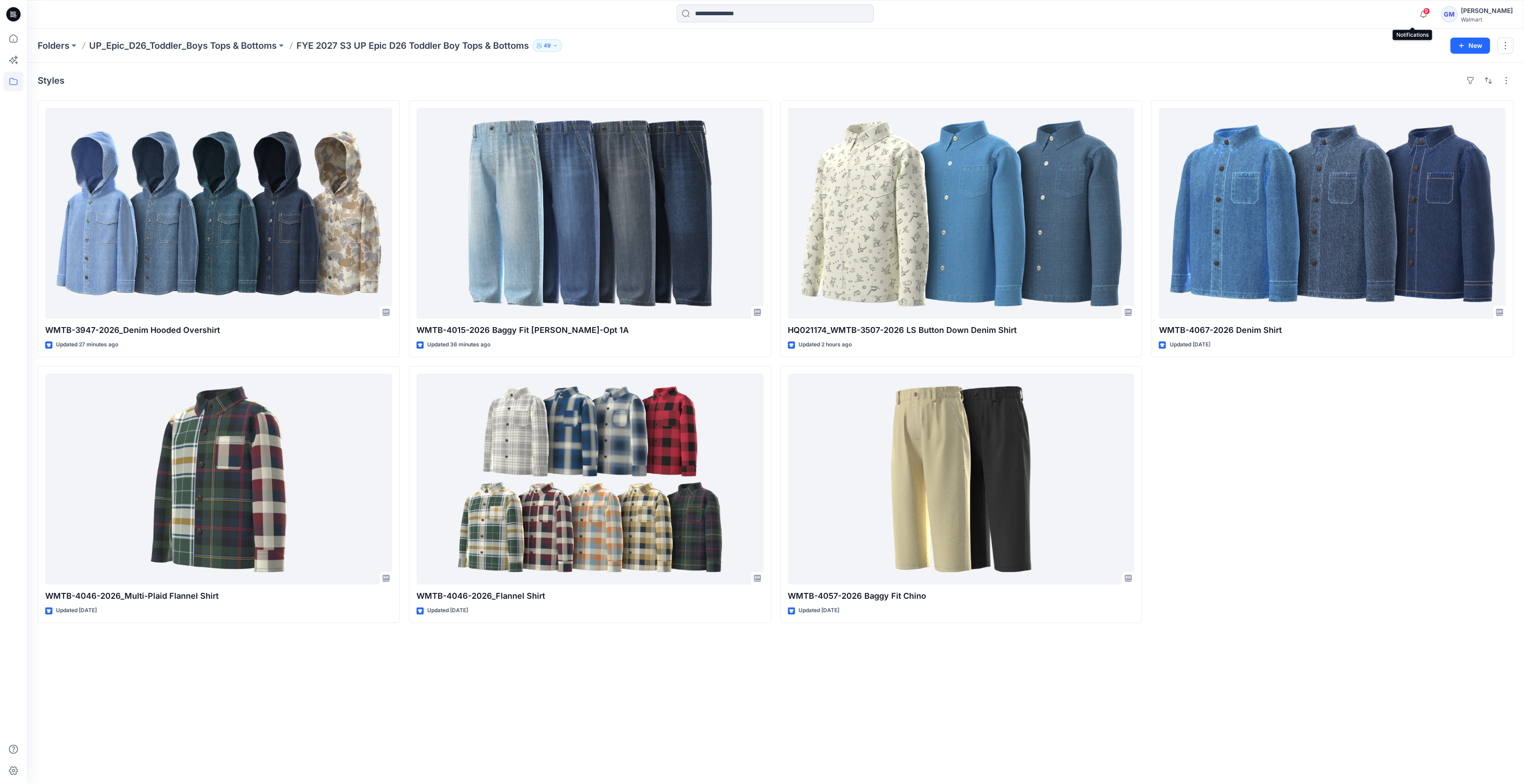
click at [1423, 10] on span "9" at bounding box center [1426, 11] width 7 height 7
